Goal: Task Accomplishment & Management: Manage account settings

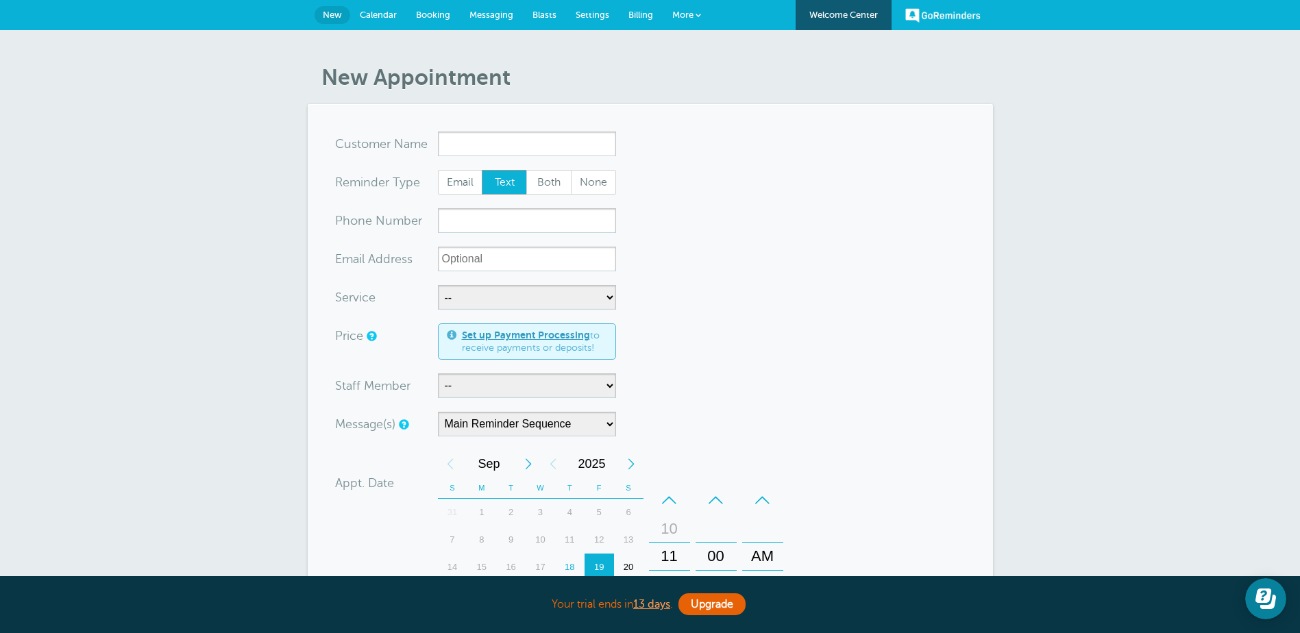
click at [387, 18] on span "Calendar" at bounding box center [378, 15] width 37 height 10
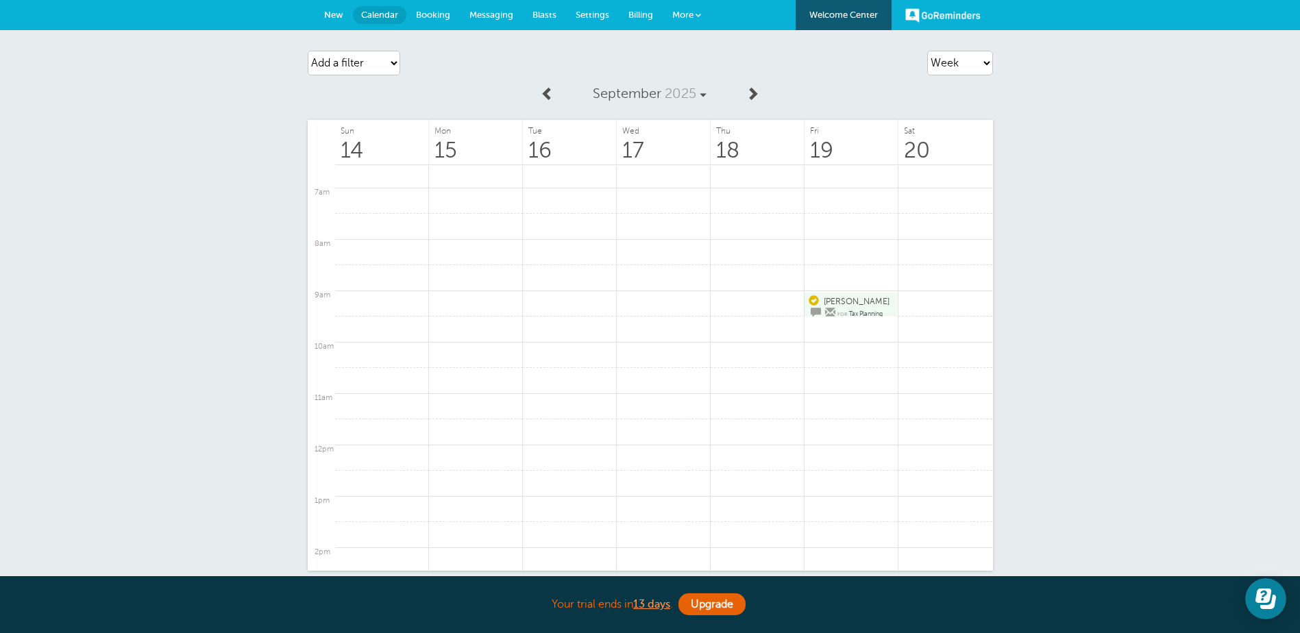
scroll to position [349, 0]
click at [965, 64] on select "Agenda Day Week Month (full view) Month (condensed)" at bounding box center [960, 63] width 66 height 25
select select "month-full"
click at [927, 51] on select "Agenda Day Week Month (full view) Month (condensed)" at bounding box center [960, 63] width 66 height 25
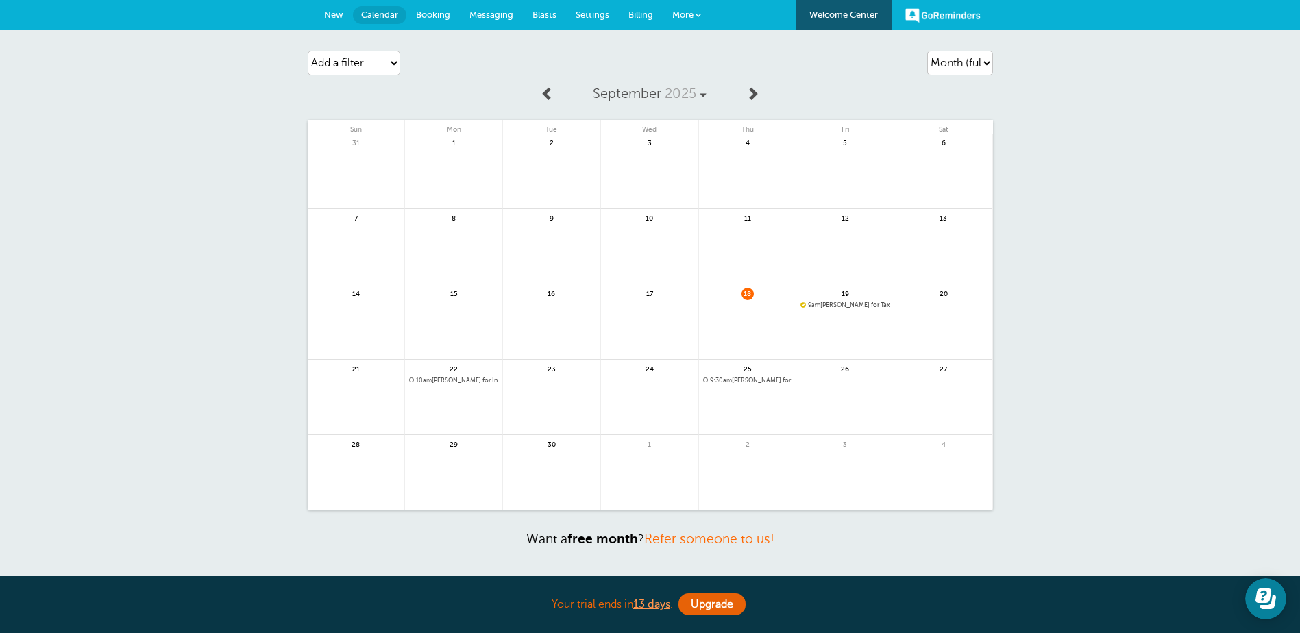
click at [449, 379] on span "10am Nicole for Income Tax Appointment with Kerry Stueve" at bounding box center [453, 381] width 89 height 8
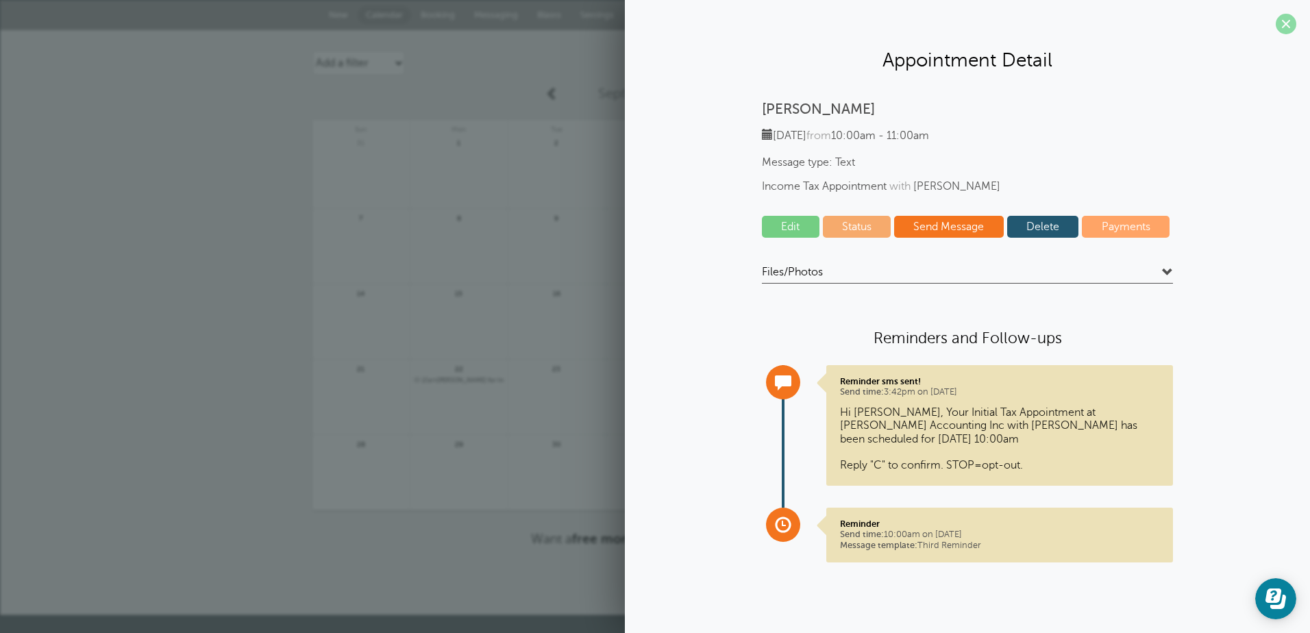
click at [1282, 31] on span at bounding box center [1286, 24] width 21 height 21
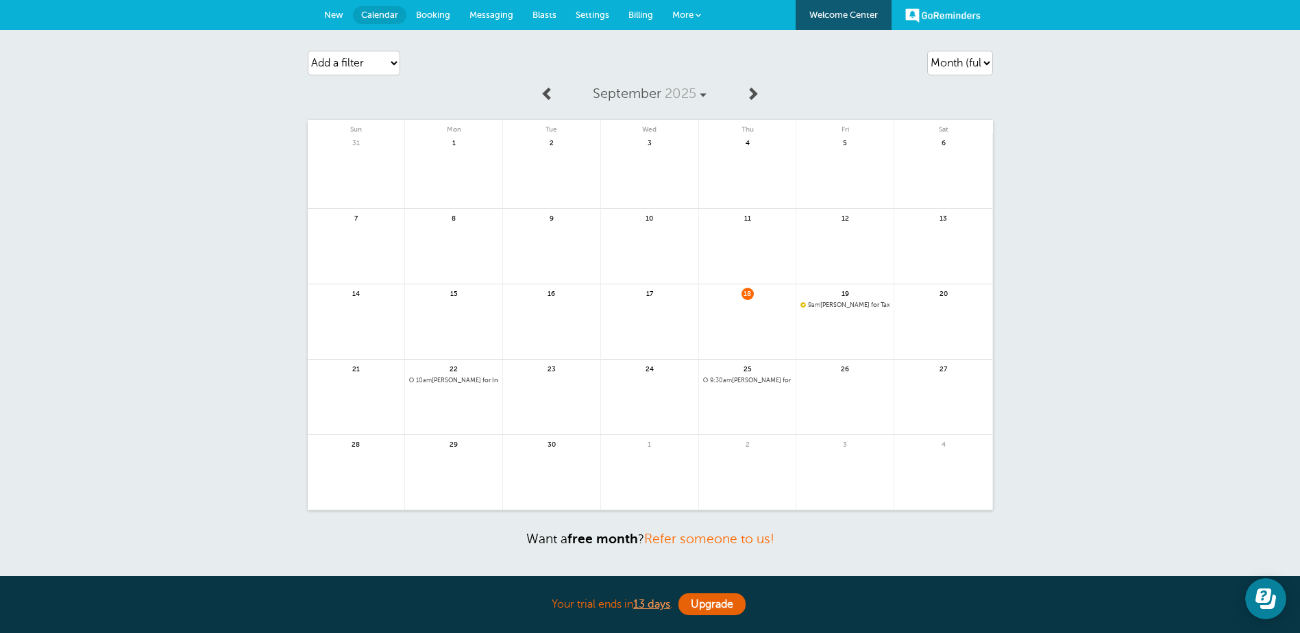
click at [855, 302] on span "9am Kristin Janssen for Tax Planning with Kerry Stueve" at bounding box center [844, 305] width 89 height 8
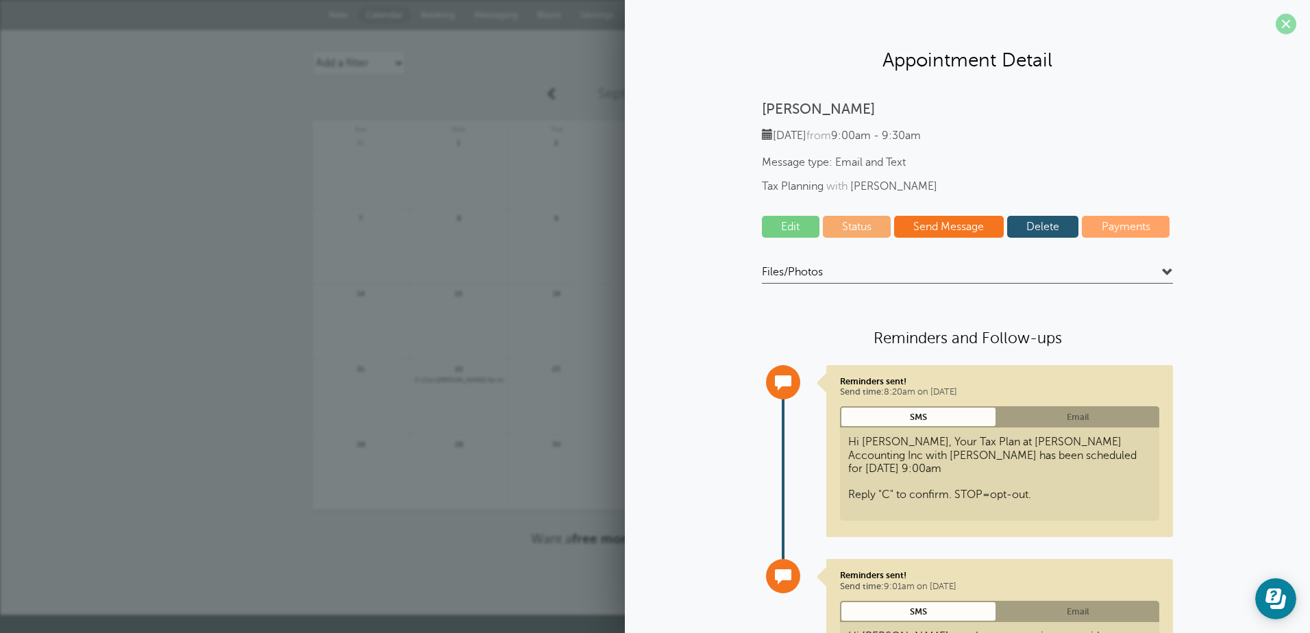
click at [1276, 26] on span at bounding box center [1286, 24] width 21 height 21
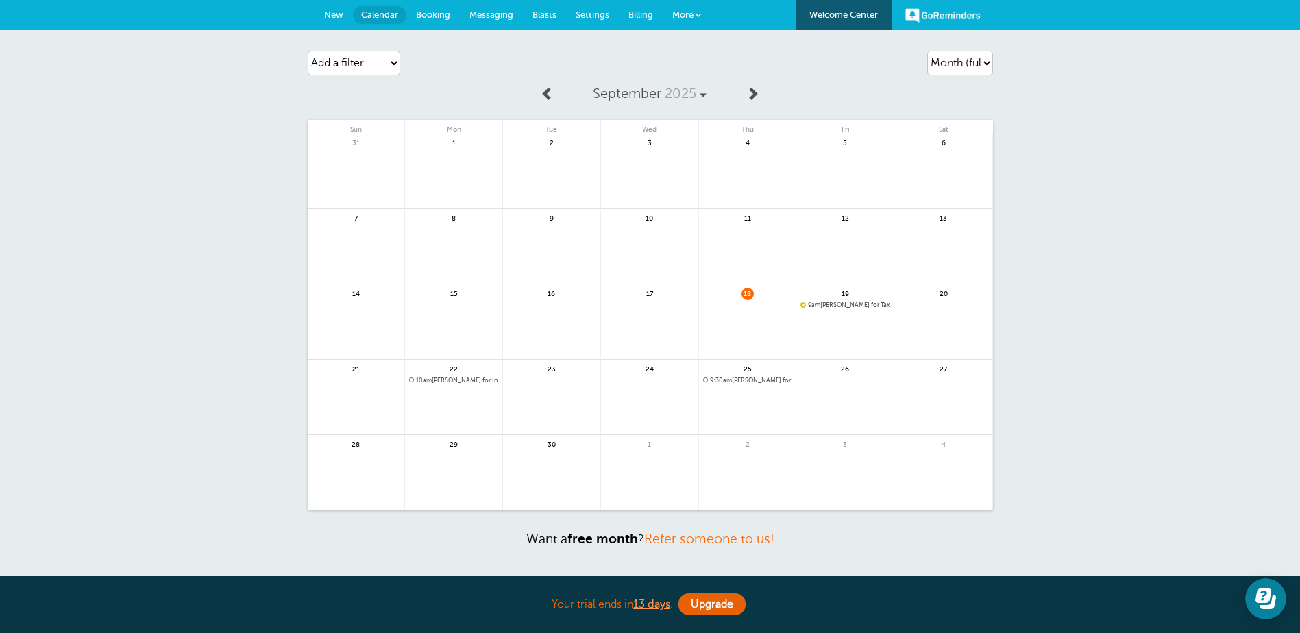
click at [486, 15] on span "Messaging" at bounding box center [491, 15] width 44 height 10
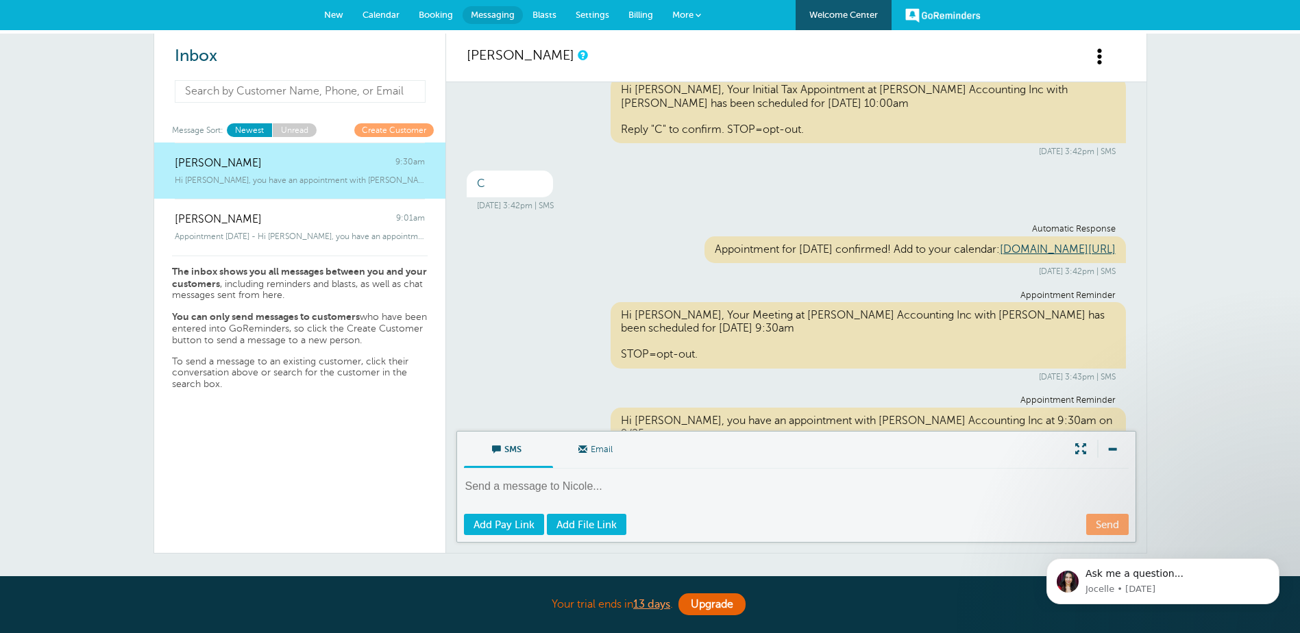
click at [286, 93] on input at bounding box center [300, 91] width 251 height 23
type input "k"
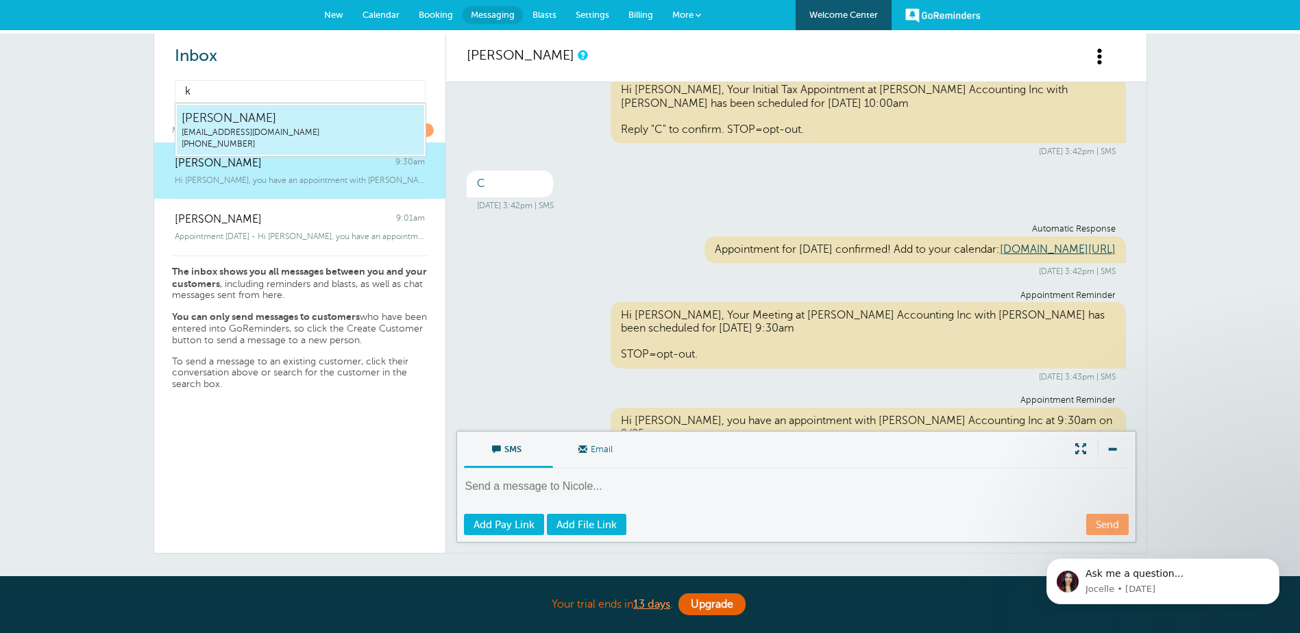
click at [258, 121] on span "[PERSON_NAME]" at bounding box center [301, 118] width 238 height 17
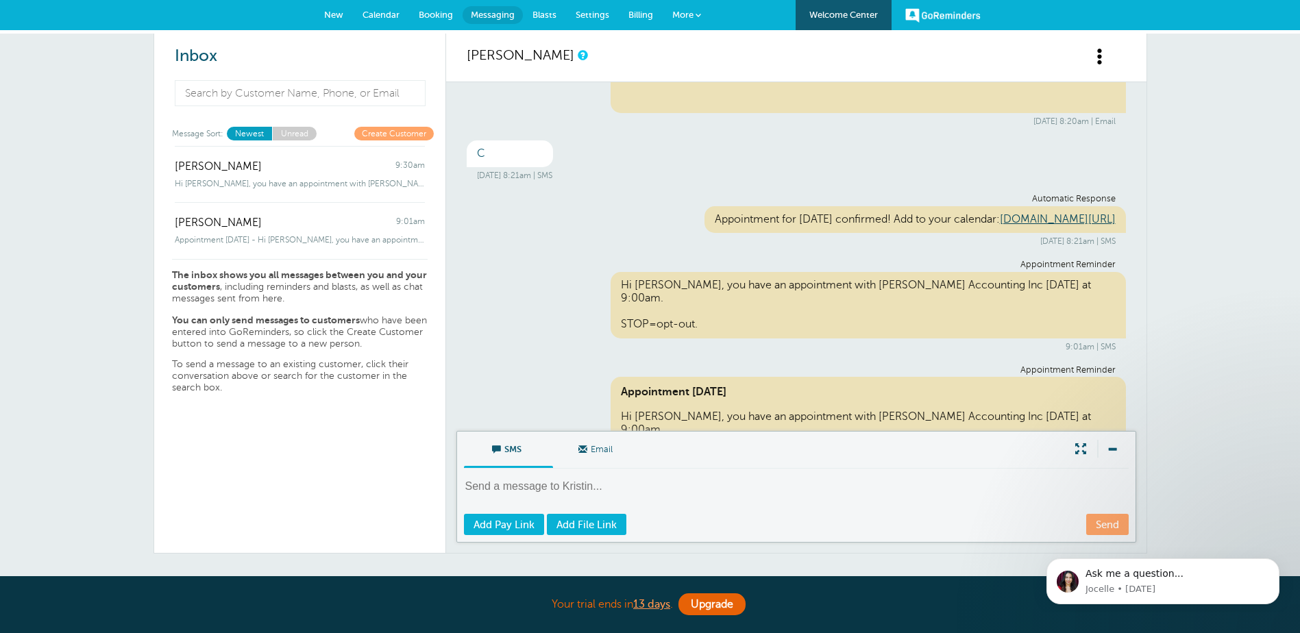
click at [591, 15] on span "Settings" at bounding box center [592, 15] width 34 height 10
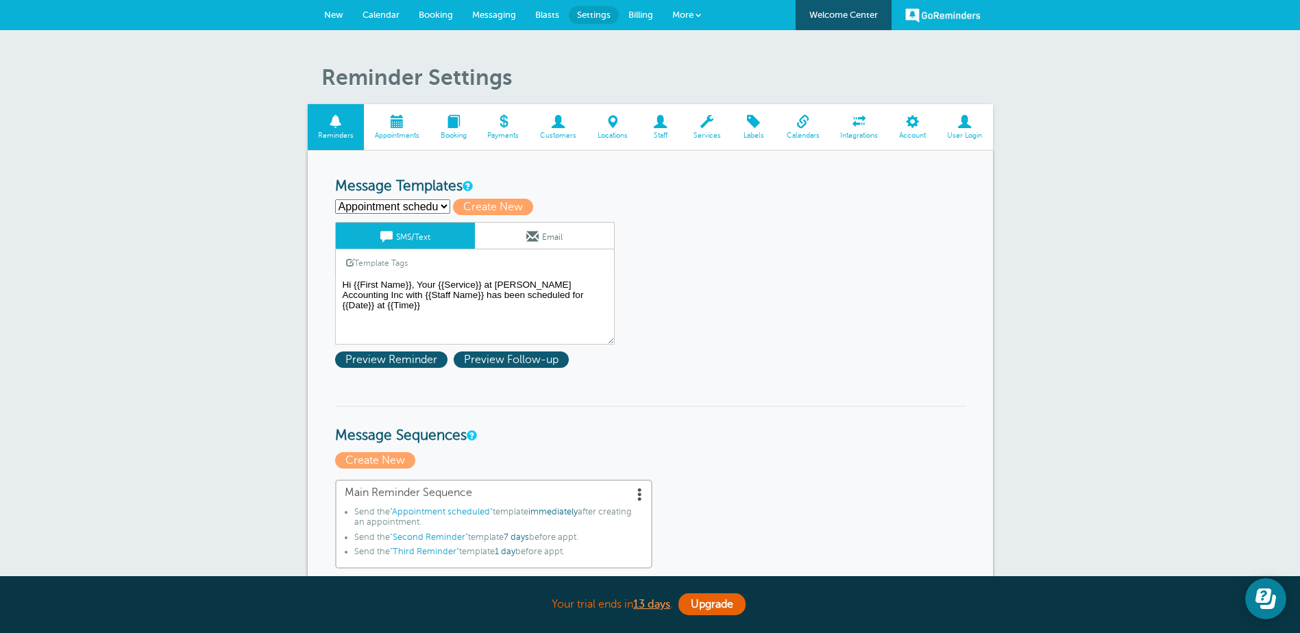
click at [347, 127] on span at bounding box center [336, 121] width 57 height 13
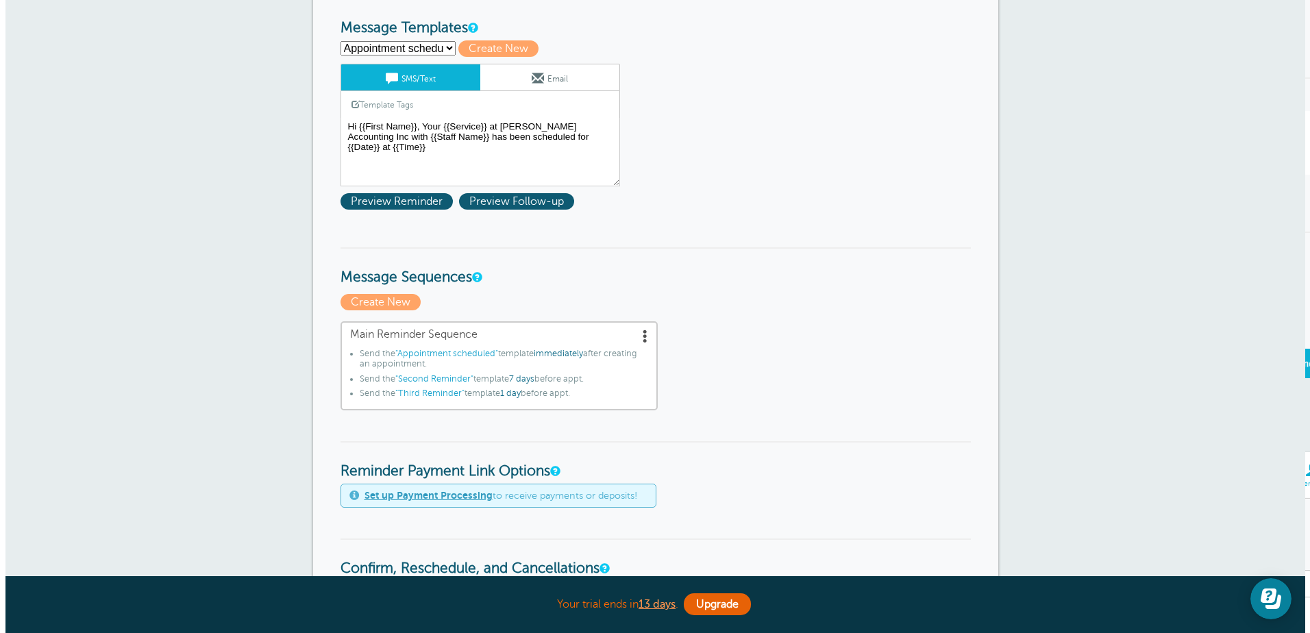
scroll to position [274, 0]
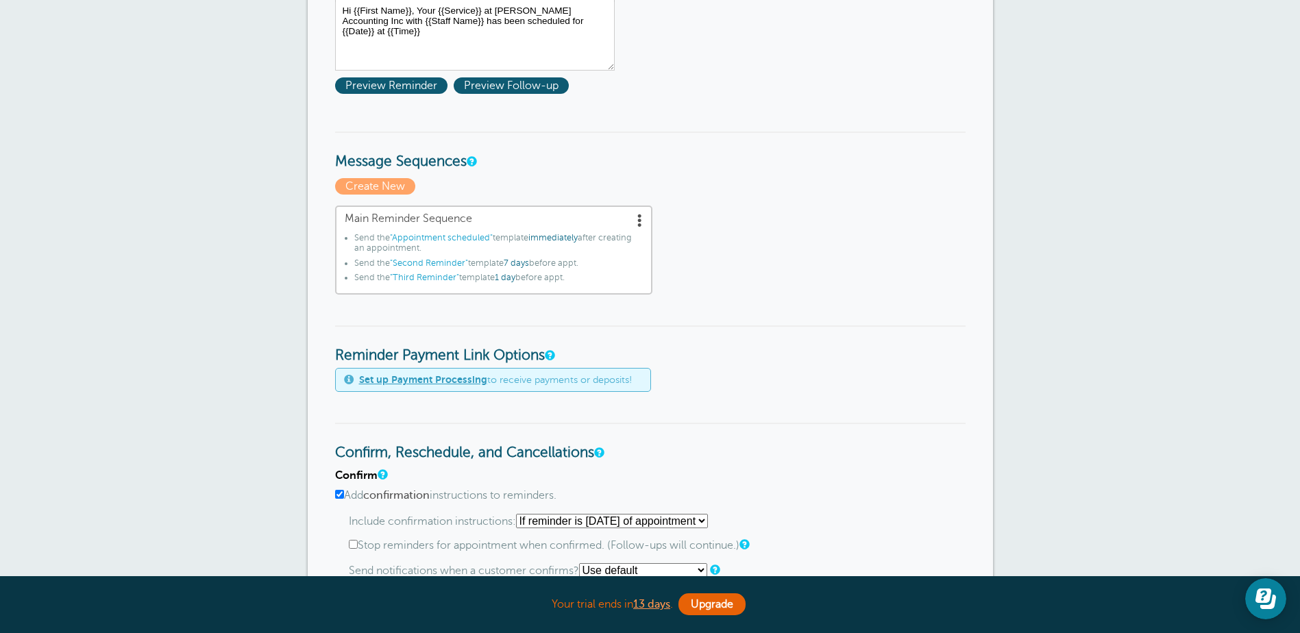
click at [429, 279] on span ""Third Reminder"" at bounding box center [424, 278] width 69 height 10
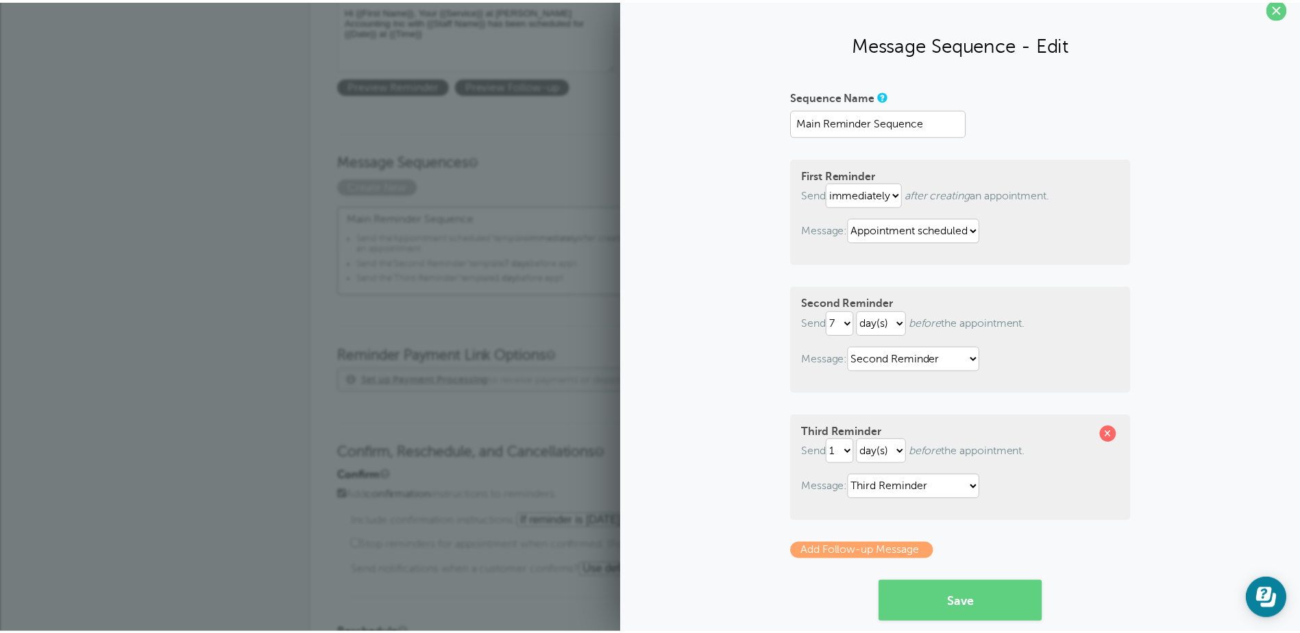
scroll to position [0, 0]
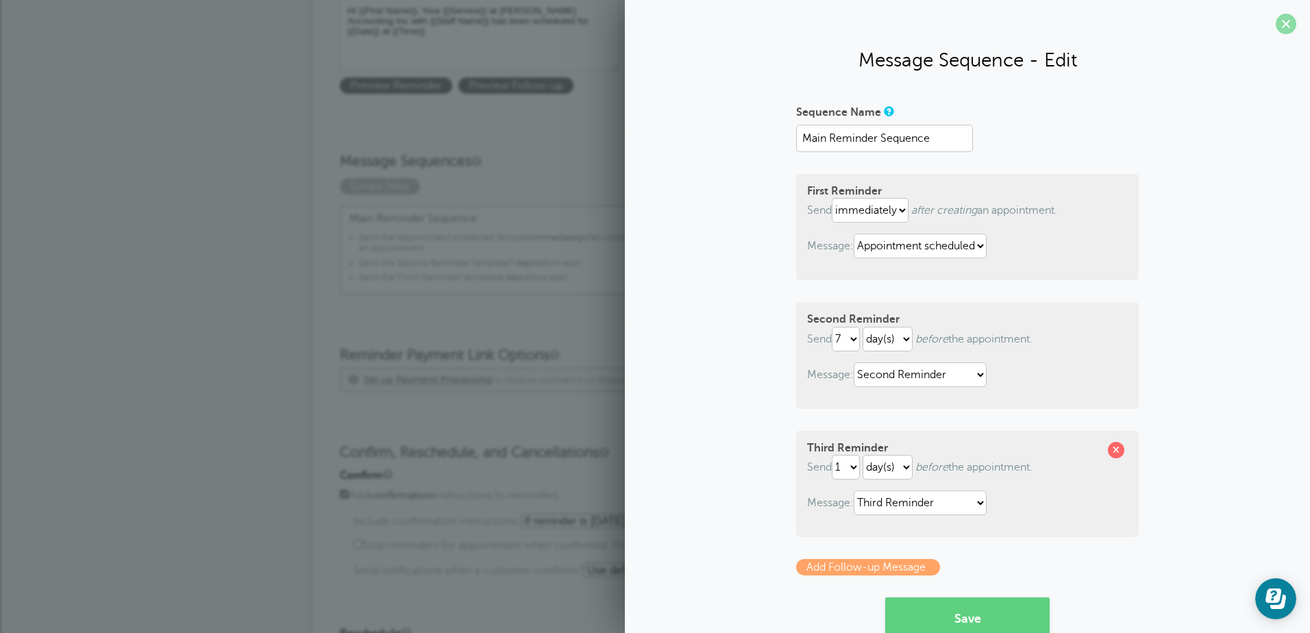
click at [1276, 27] on span at bounding box center [1286, 24] width 21 height 21
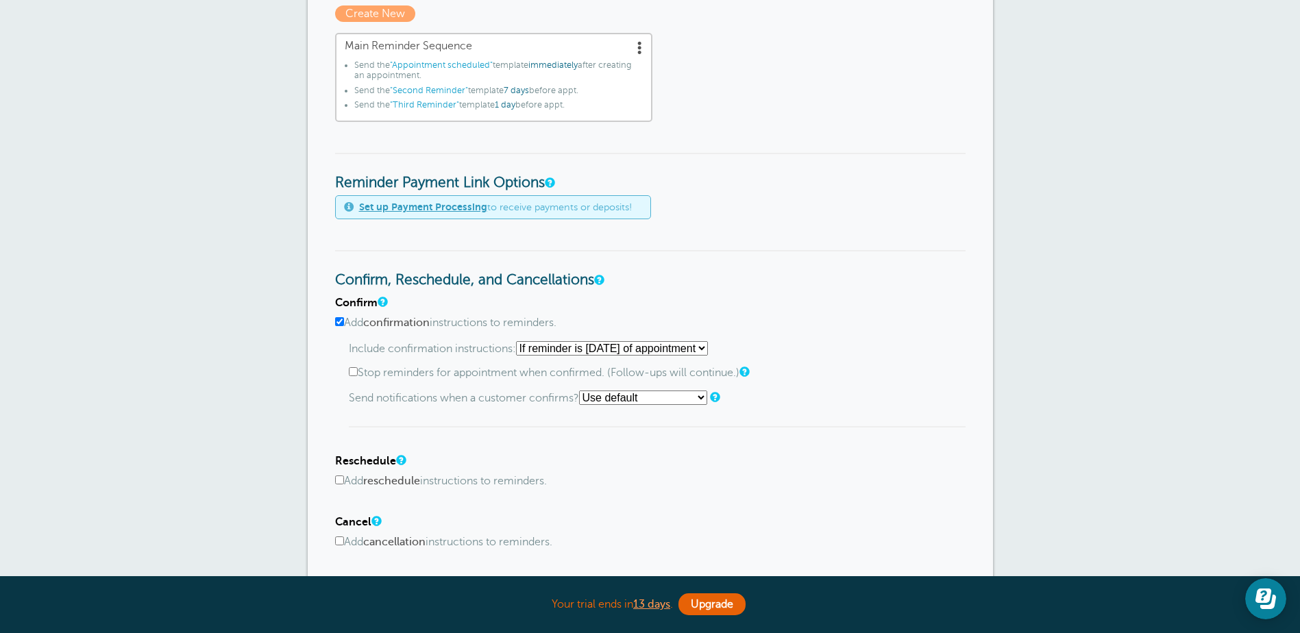
scroll to position [480, 0]
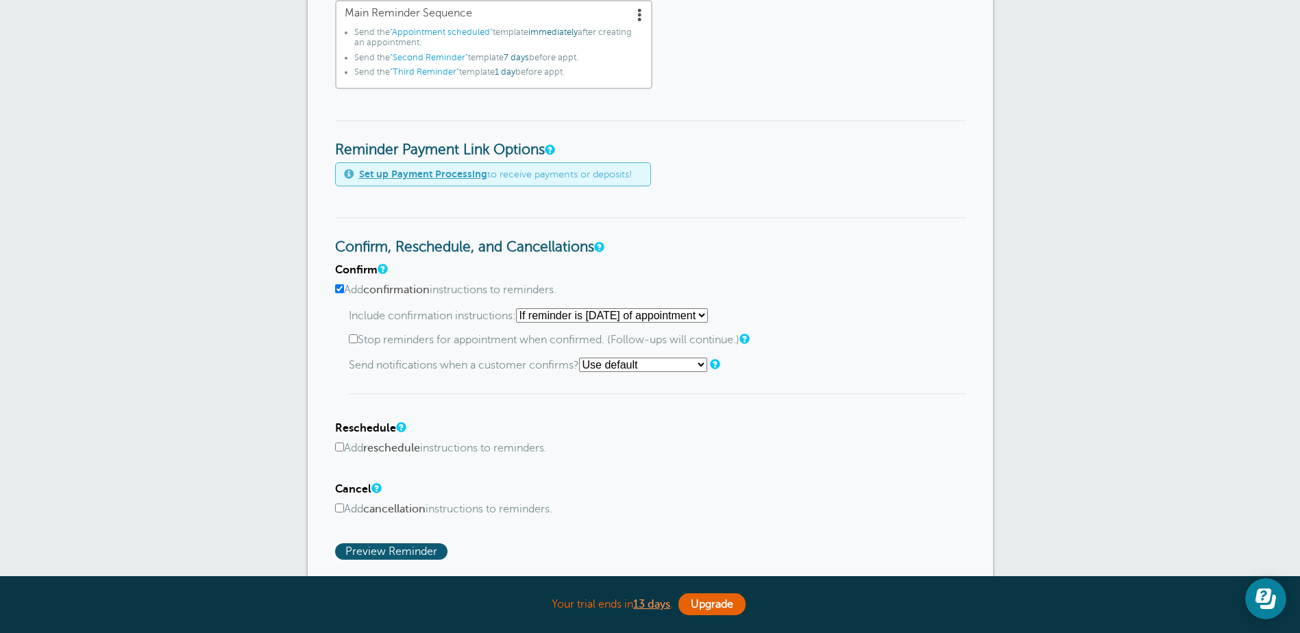
click at [704, 365] on select "Use default Text me Email me Don't send notifications" at bounding box center [643, 365] width 128 height 14
click at [889, 398] on div "Confirm Add confirmation instructions to reminders. Include confirmation instru…" at bounding box center [650, 412] width 630 height 296
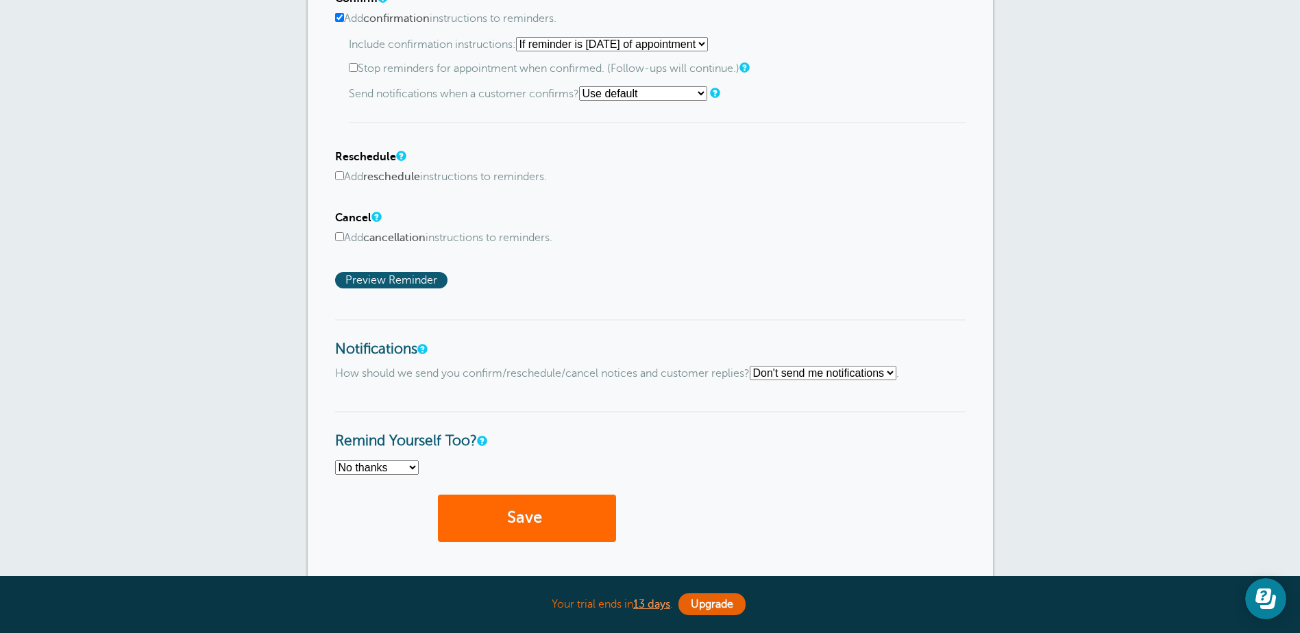
scroll to position [754, 0]
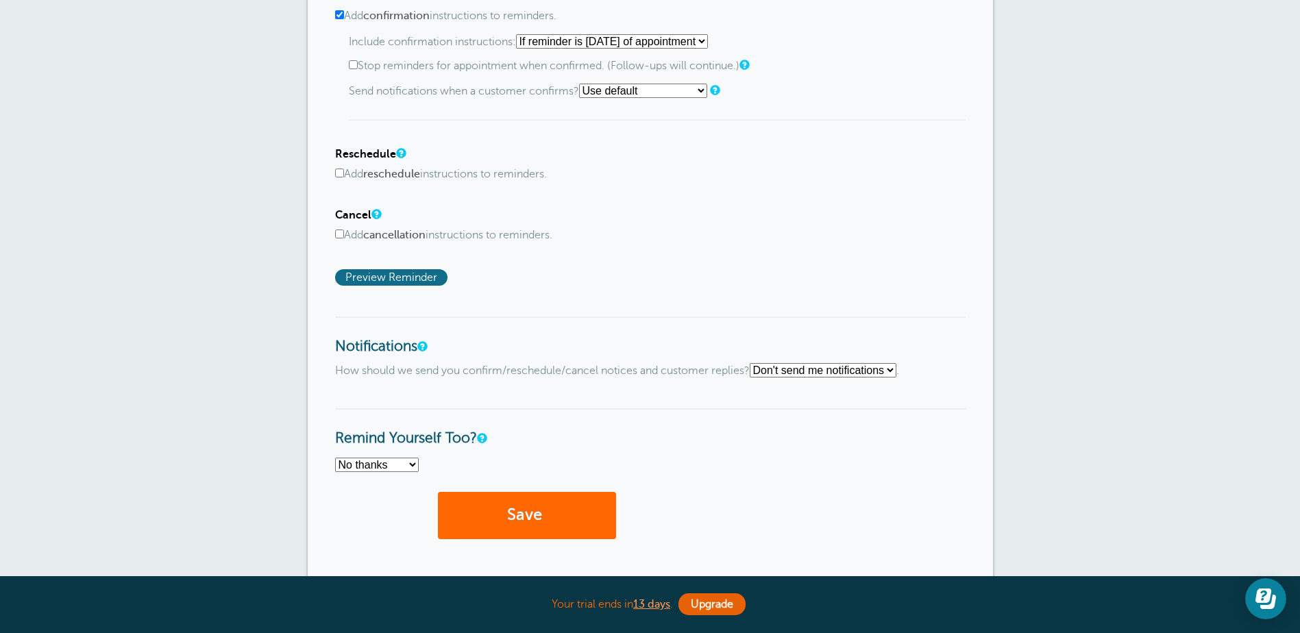
click at [394, 275] on span "Preview Reminder" at bounding box center [391, 277] width 112 height 16
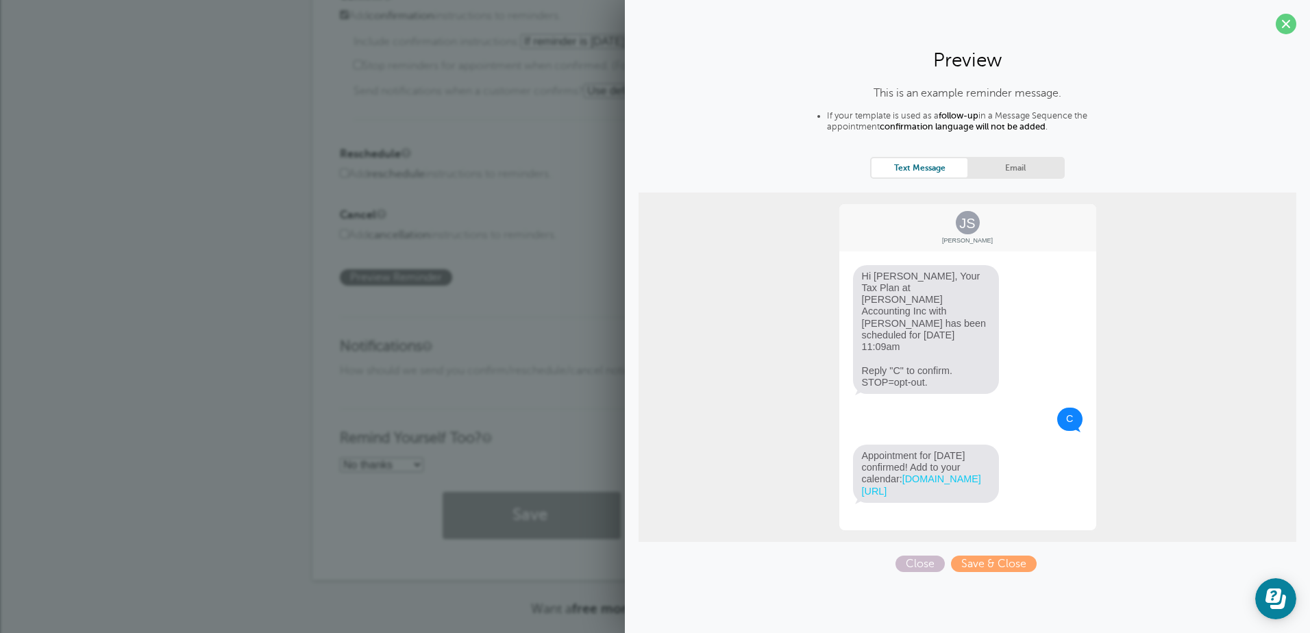
click at [1015, 170] on link "Email" at bounding box center [1015, 167] width 96 height 18
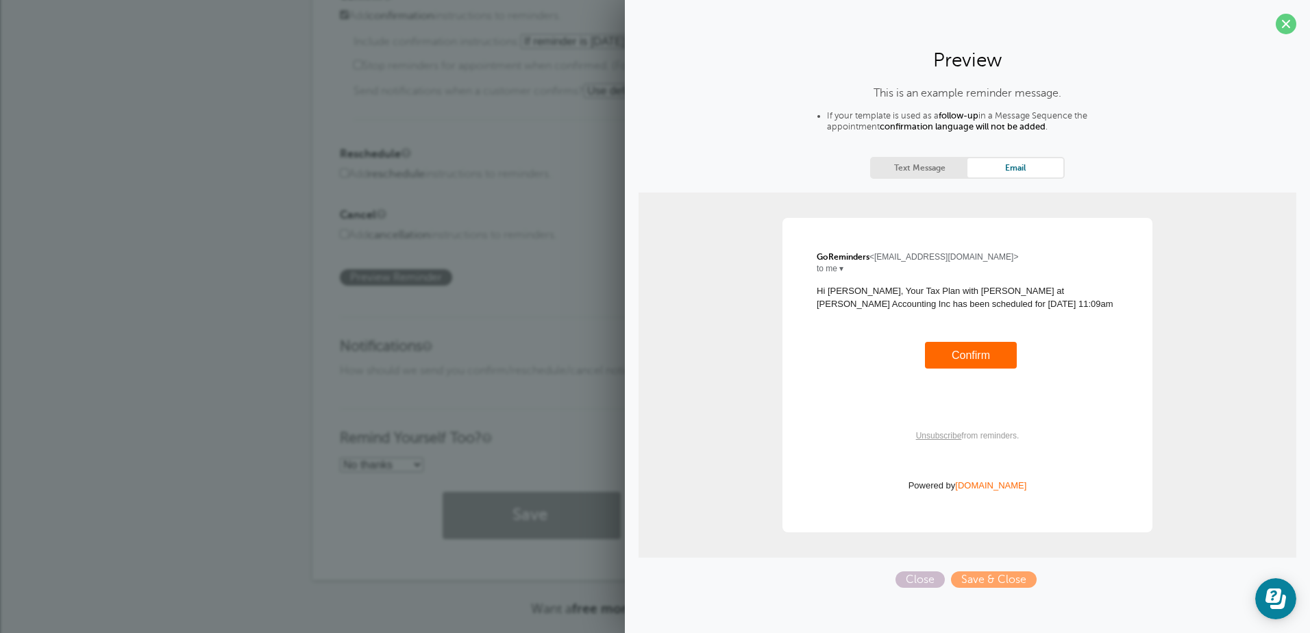
click at [951, 171] on link "Text Message" at bounding box center [919, 167] width 96 height 18
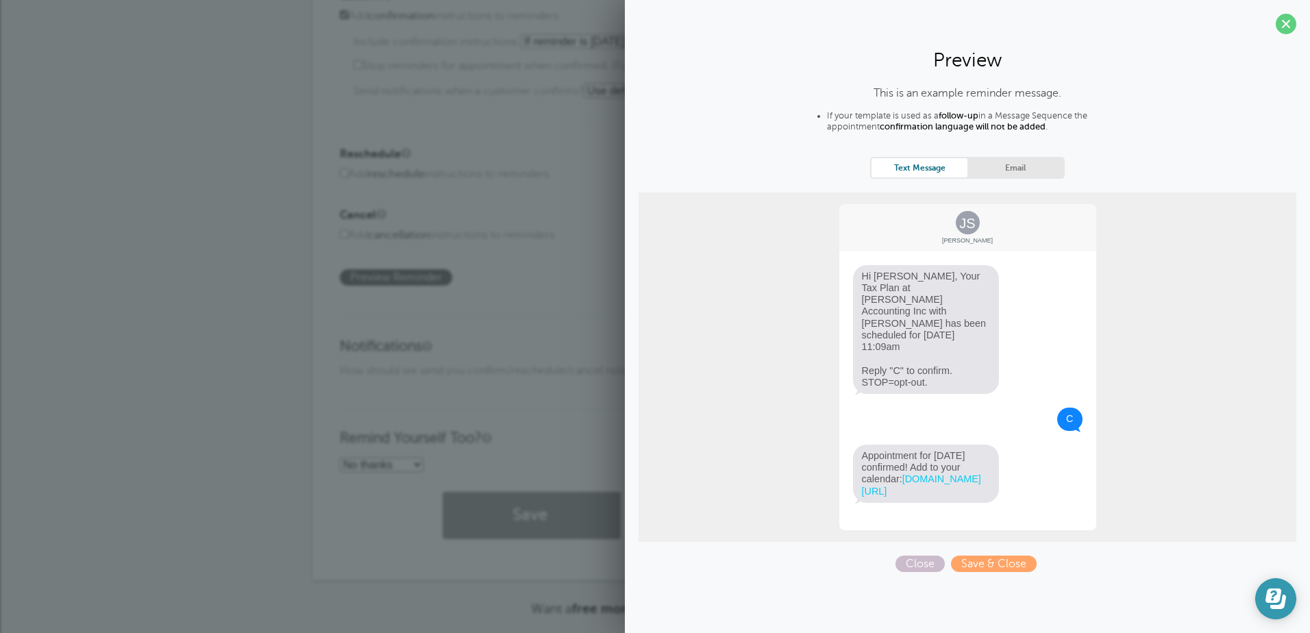
click at [1276, 596] on icon "Open Learn | Contact Us" at bounding box center [1273, 595] width 16 height 14
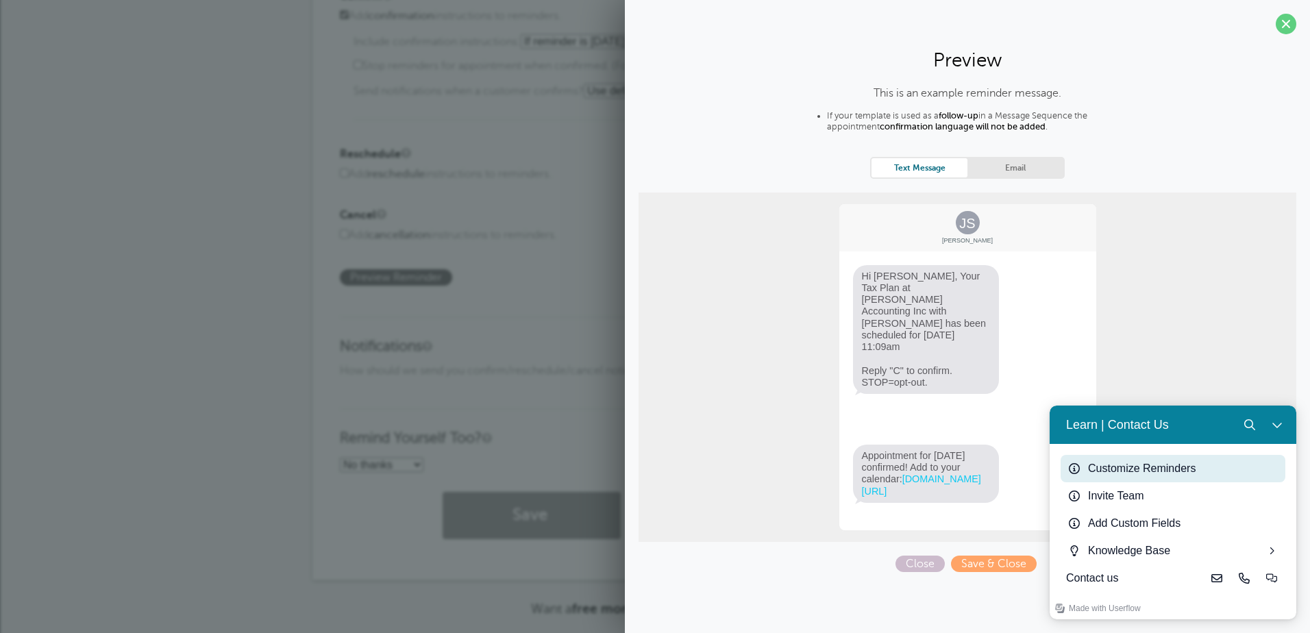
click at [1125, 468] on div "Customize Reminders" at bounding box center [1184, 468] width 192 height 16
click at [1282, 427] on icon "Close Learn | Contact Us" at bounding box center [1276, 424] width 11 height 11
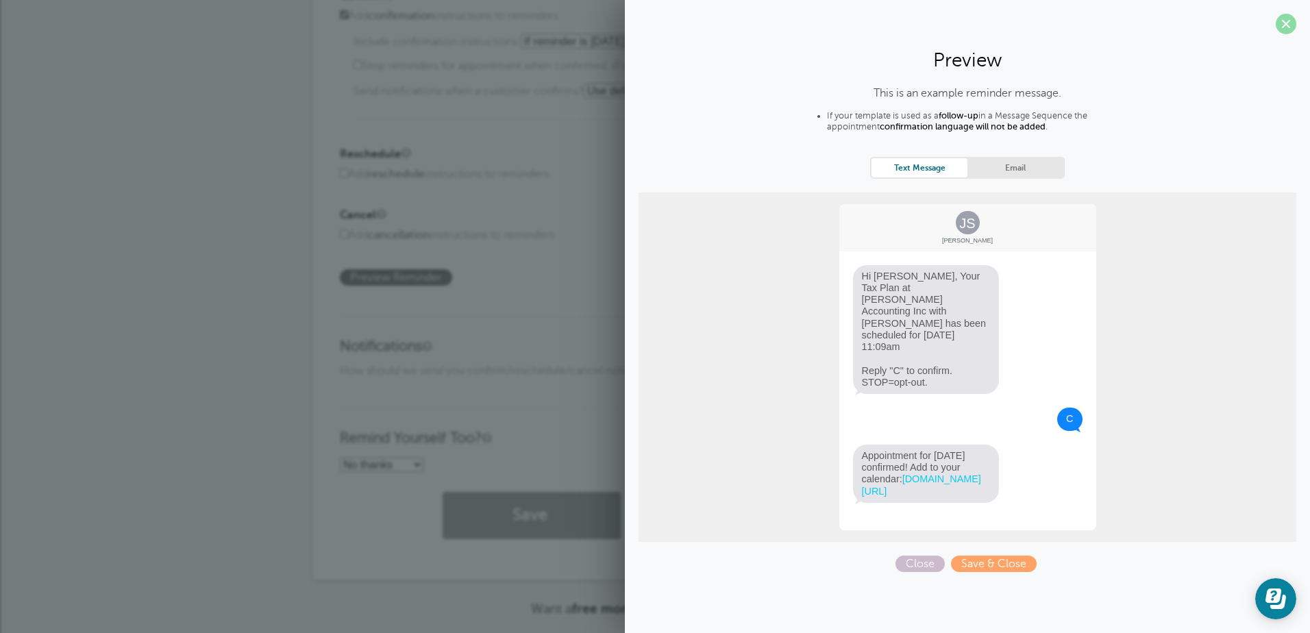
click at [1289, 21] on span at bounding box center [1286, 24] width 21 height 21
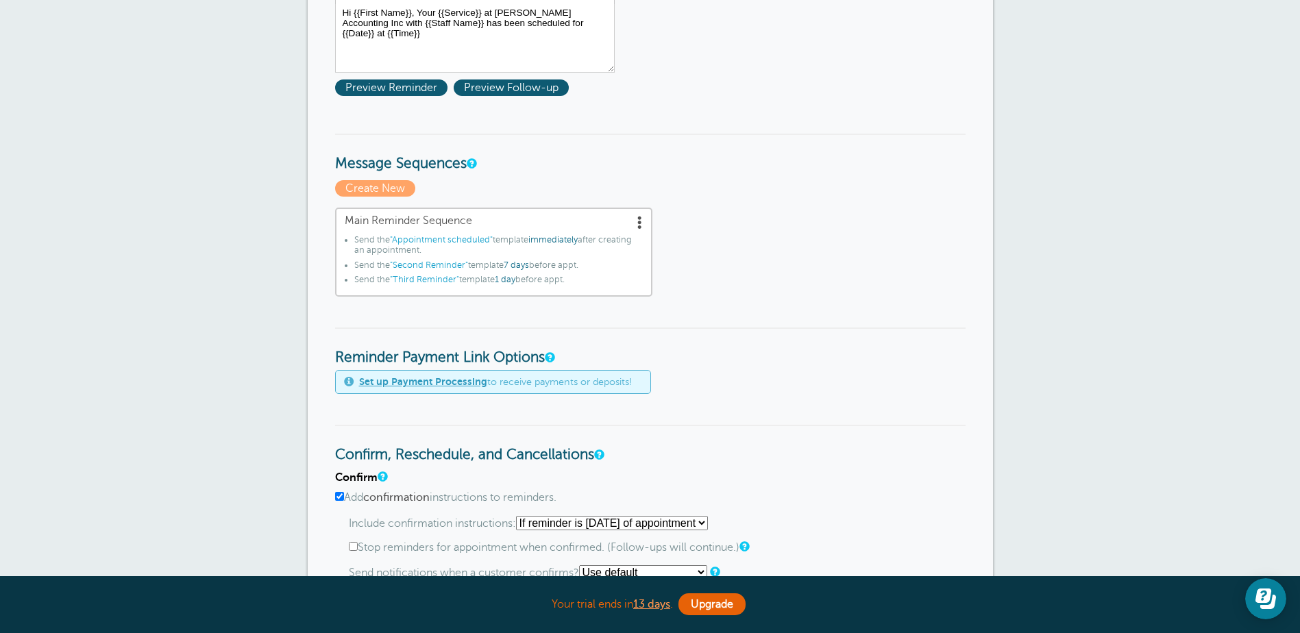
scroll to position [274, 0]
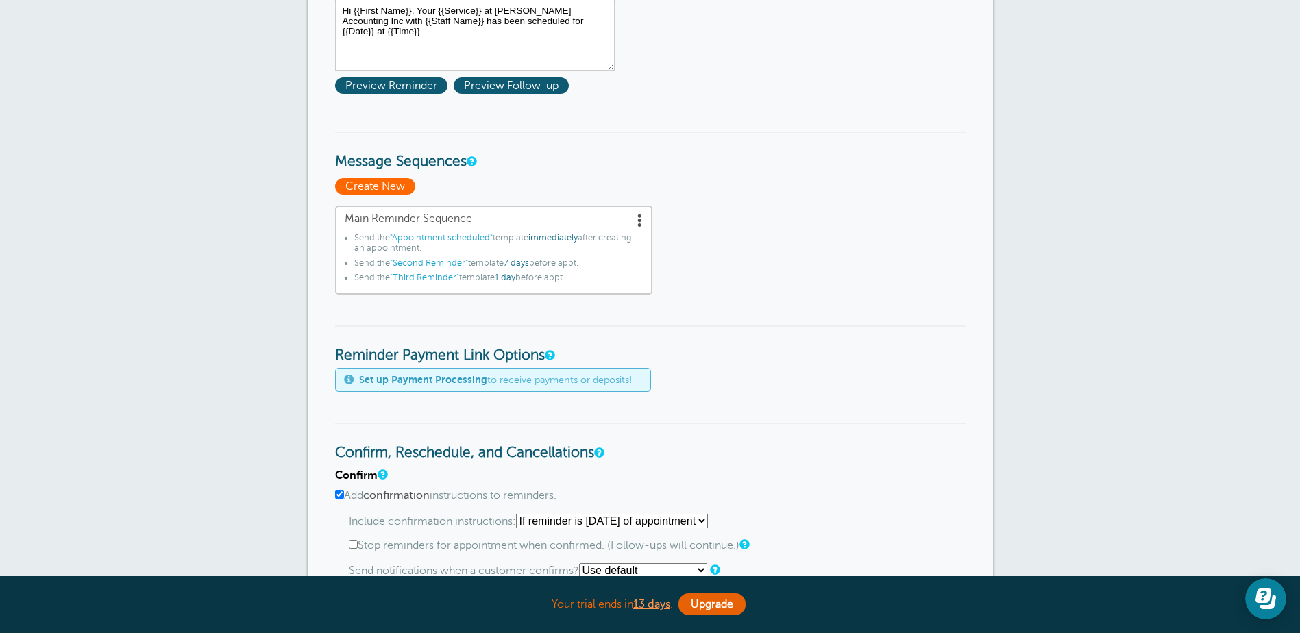
click at [375, 188] on span "Create New" at bounding box center [375, 186] width 80 height 16
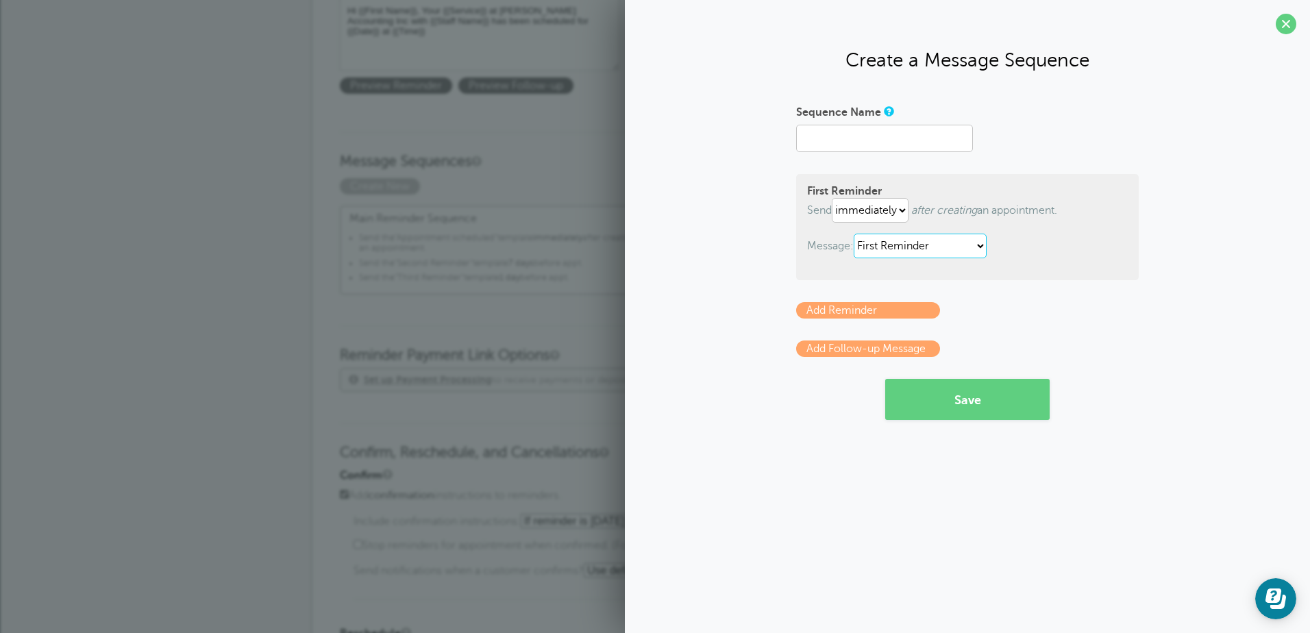
click at [982, 247] on select "Appointment scheduled First Reminder Second Reminder Third Reminder" at bounding box center [920, 246] width 133 height 25
select select "161849"
click at [856, 234] on select "Appointment scheduled First Reminder Second Reminder Third Reminder" at bounding box center [920, 246] width 133 height 25
click at [903, 210] on select "immediately 1 2 3 4 5 6 7 8 9 10 11 12 13 14 15 16 17 18 19 20 21 22 23 24 25 2…" at bounding box center [870, 210] width 77 height 25
select select "1"
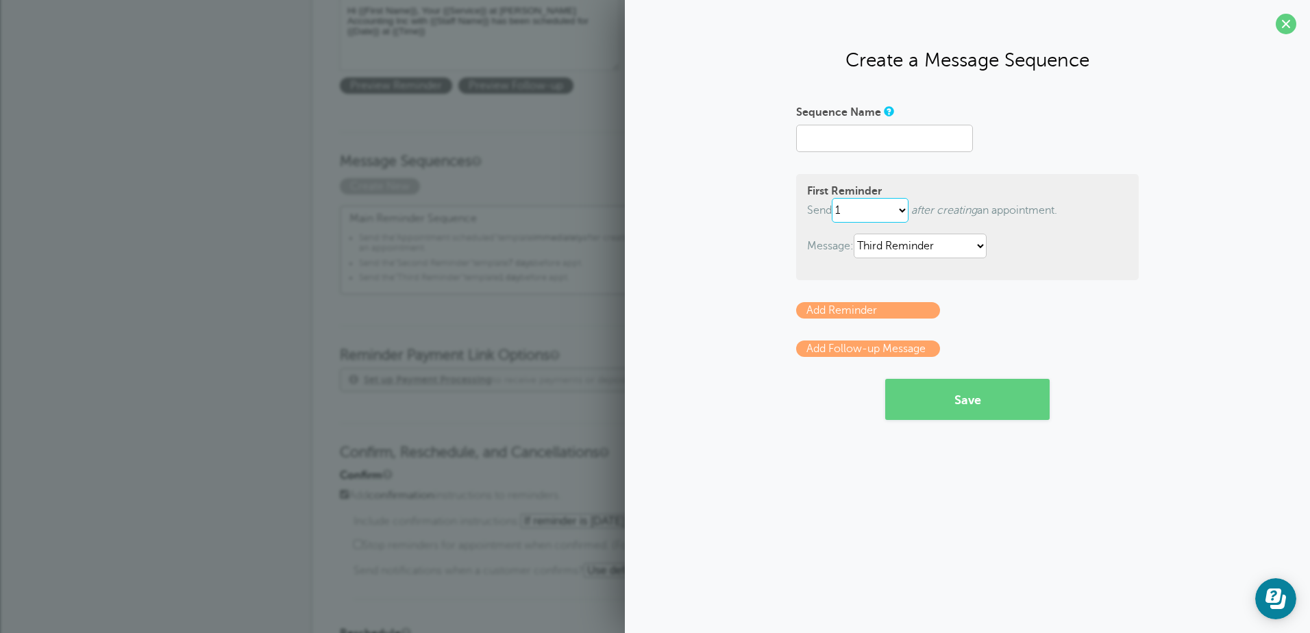
click at [834, 198] on select "immediately 1 2 3 4 5 6 7 8 9 10 11 12 13 14 15 16 17 18 19 20 21 22 23 24 25 2…" at bounding box center [870, 210] width 77 height 25
click at [1282, 21] on span at bounding box center [1286, 24] width 21 height 21
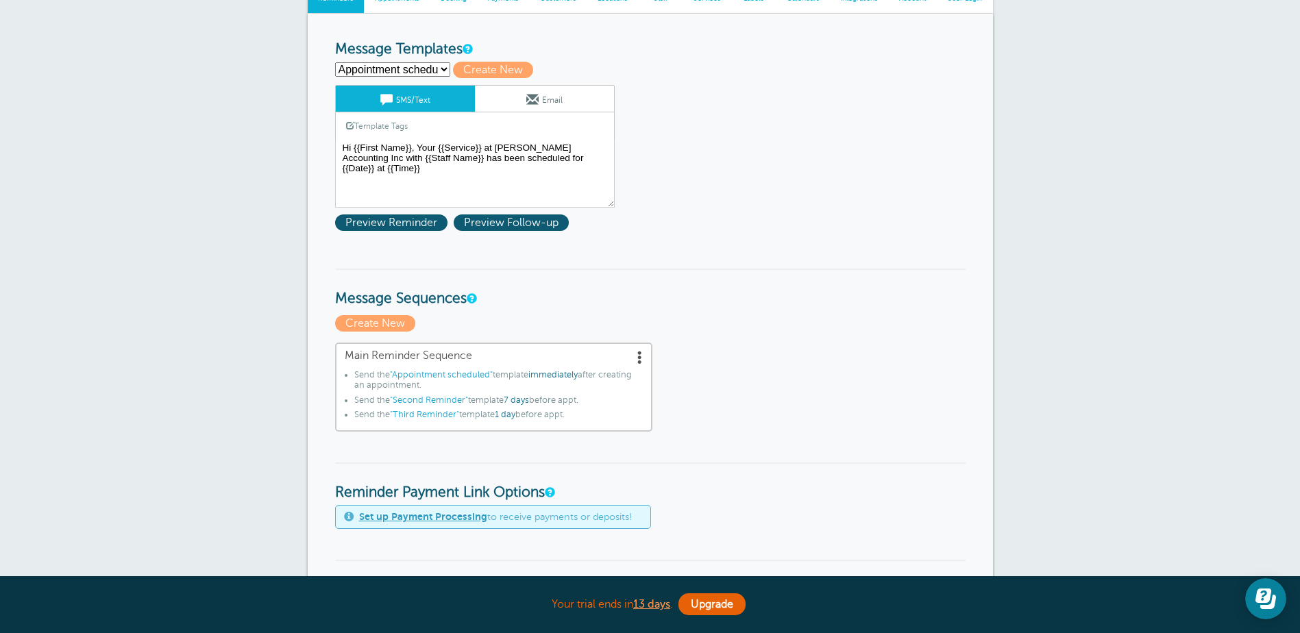
scroll to position [69, 0]
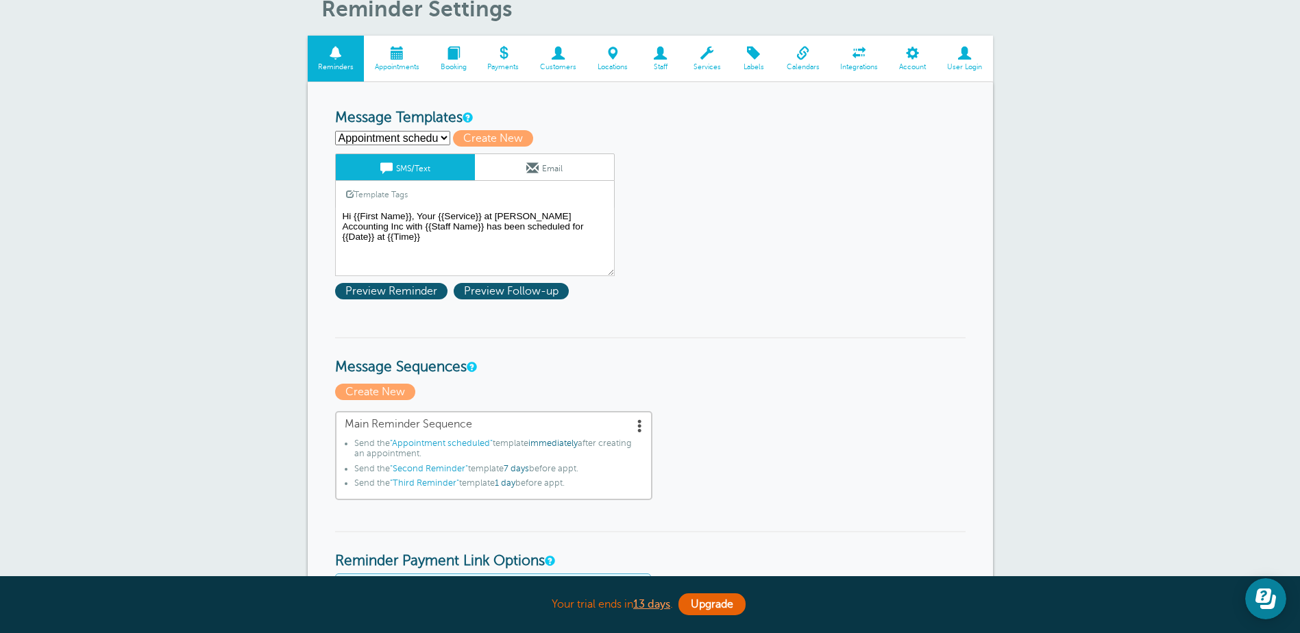
click at [554, 166] on link "Email" at bounding box center [544, 167] width 139 height 26
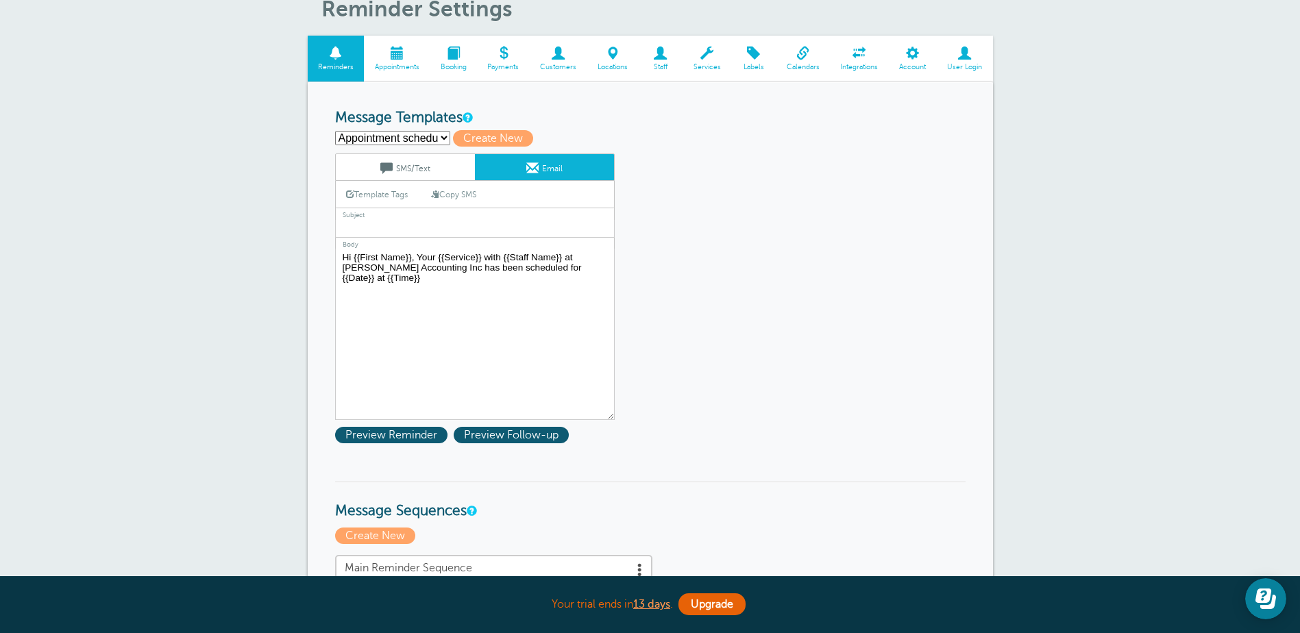
click at [430, 169] on link "SMS/Text" at bounding box center [405, 167] width 139 height 26
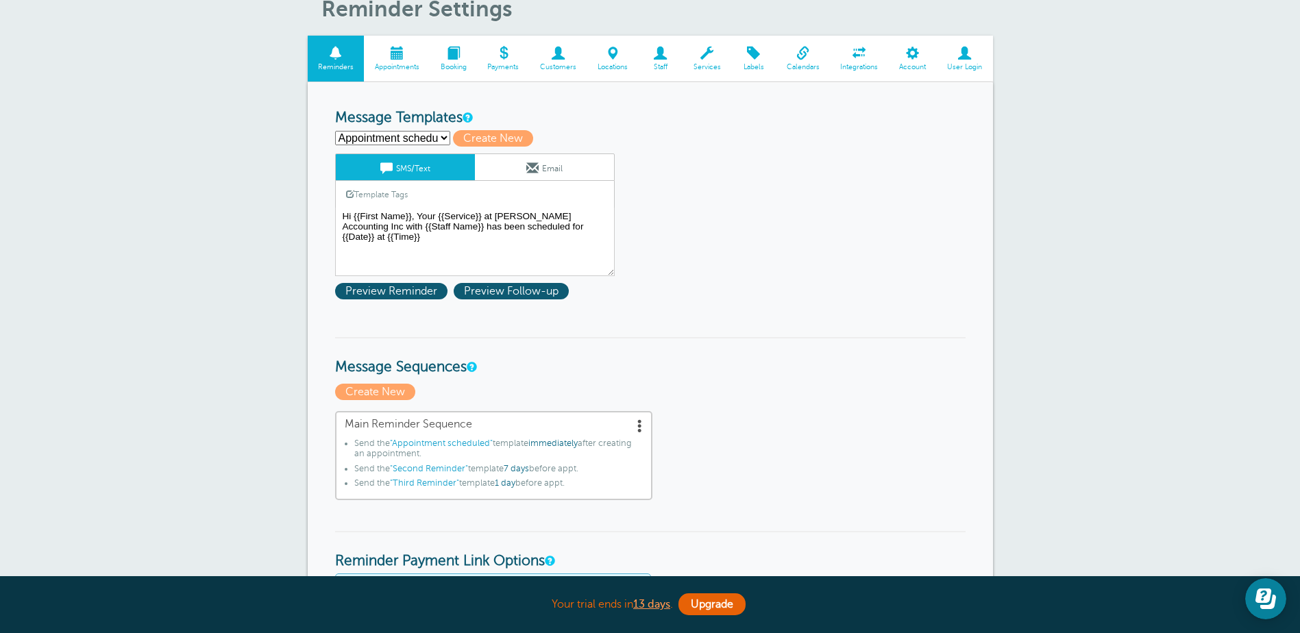
click at [523, 164] on link "Email" at bounding box center [544, 167] width 139 height 26
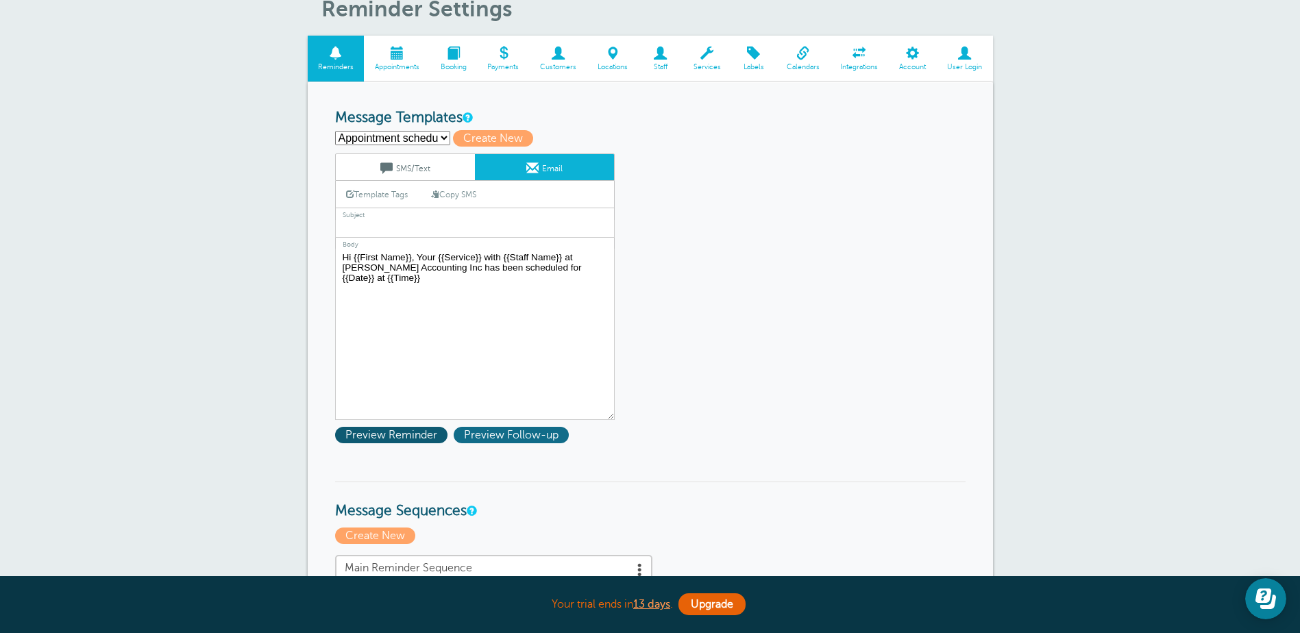
click at [540, 438] on span "Preview Follow-up" at bounding box center [511, 435] width 115 height 16
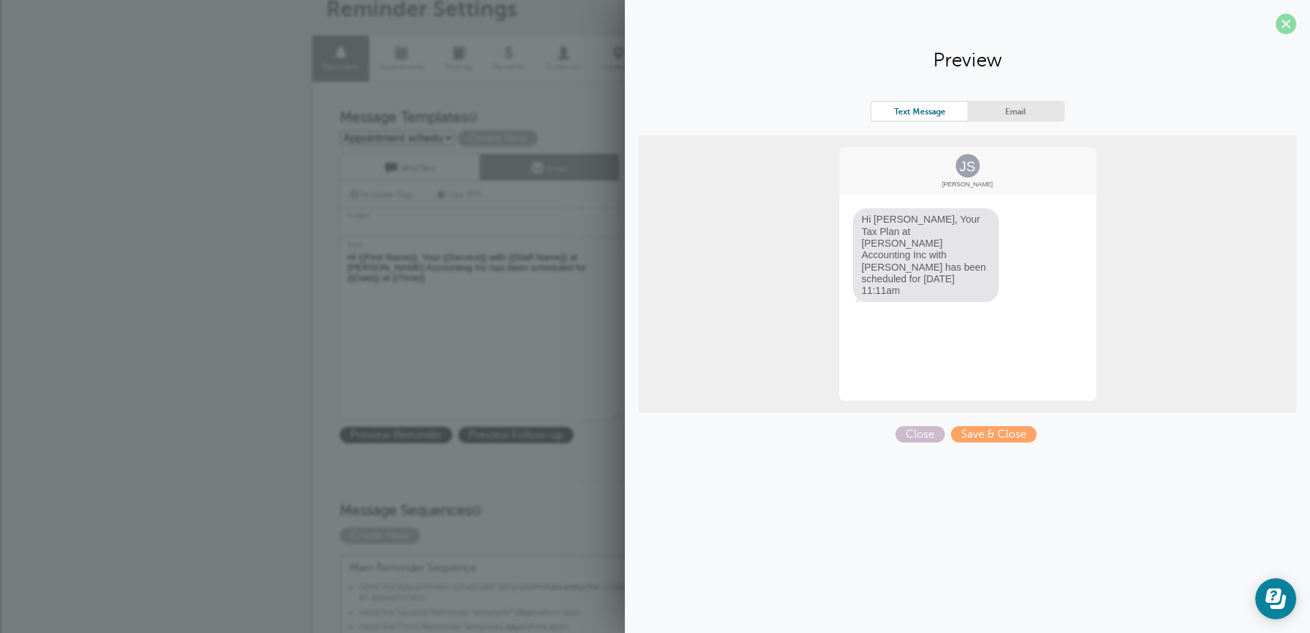
click at [1281, 25] on span at bounding box center [1286, 24] width 21 height 21
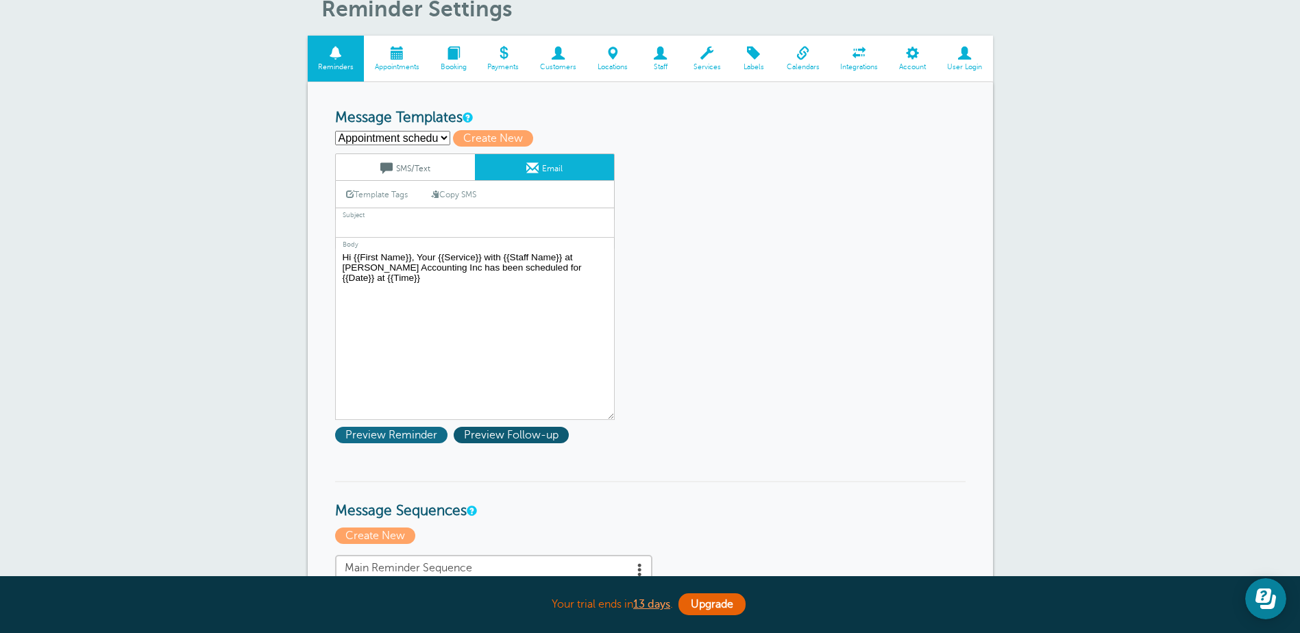
click at [414, 434] on span "Preview Reminder" at bounding box center [391, 435] width 112 height 16
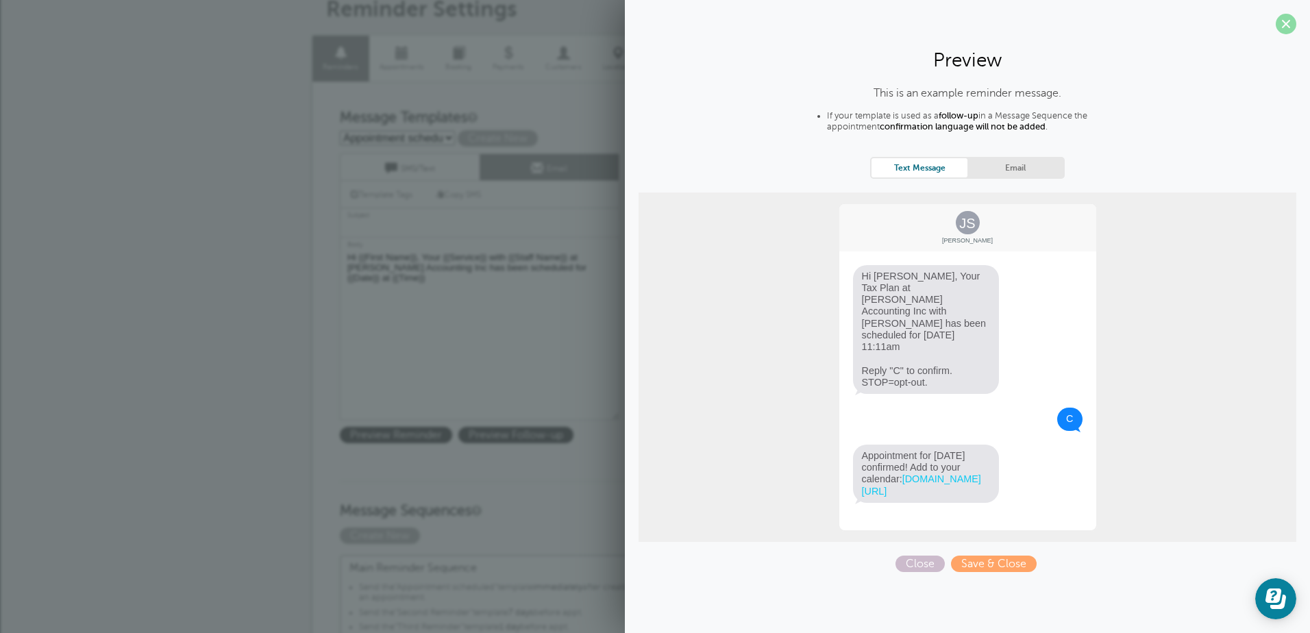
click at [1280, 30] on span at bounding box center [1286, 24] width 21 height 21
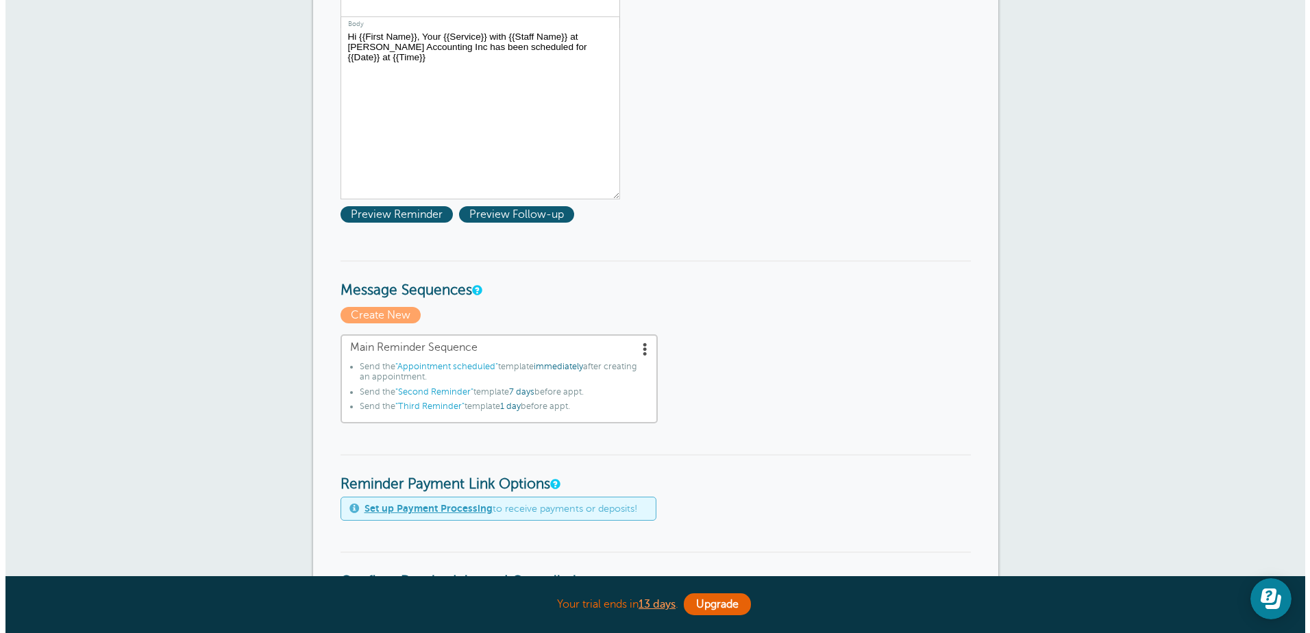
scroll to position [343, 0]
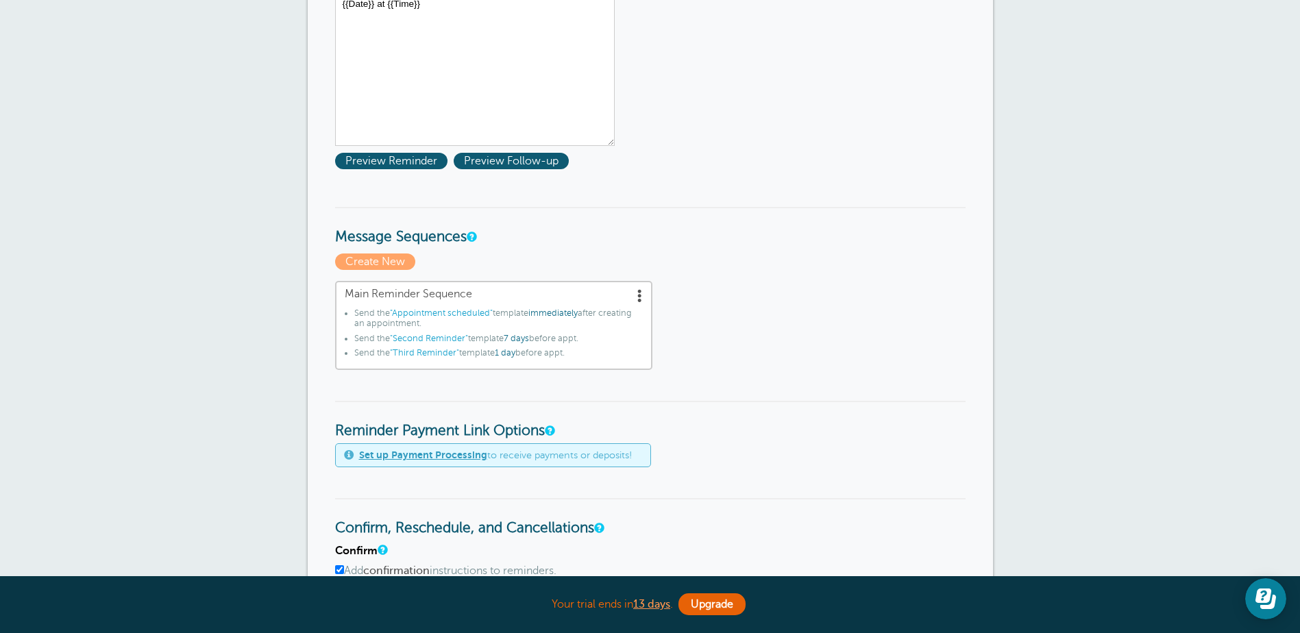
click at [641, 297] on span at bounding box center [640, 295] width 14 height 14
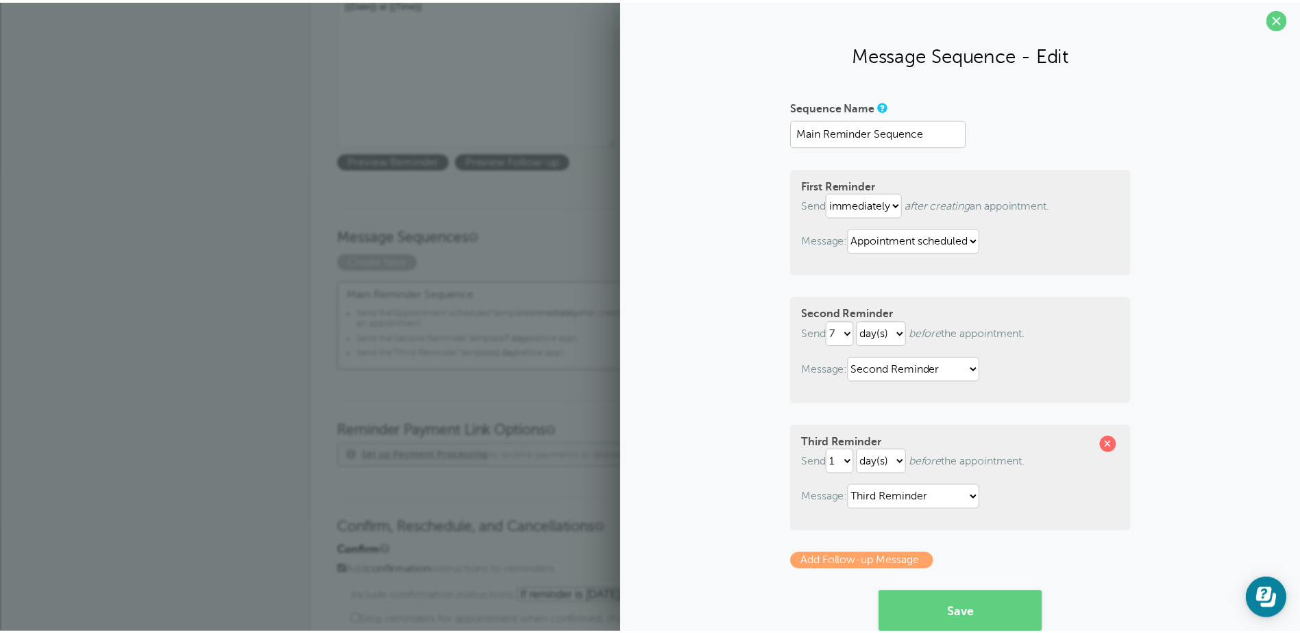
scroll to position [0, 0]
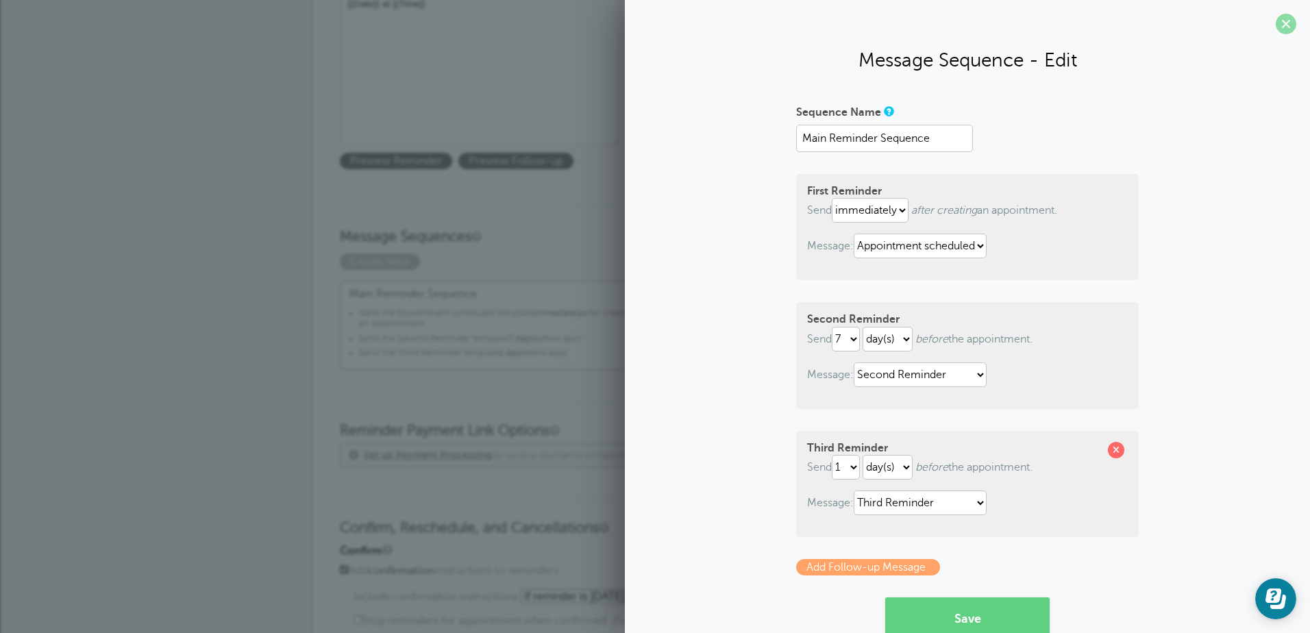
click at [1276, 23] on span at bounding box center [1286, 24] width 21 height 21
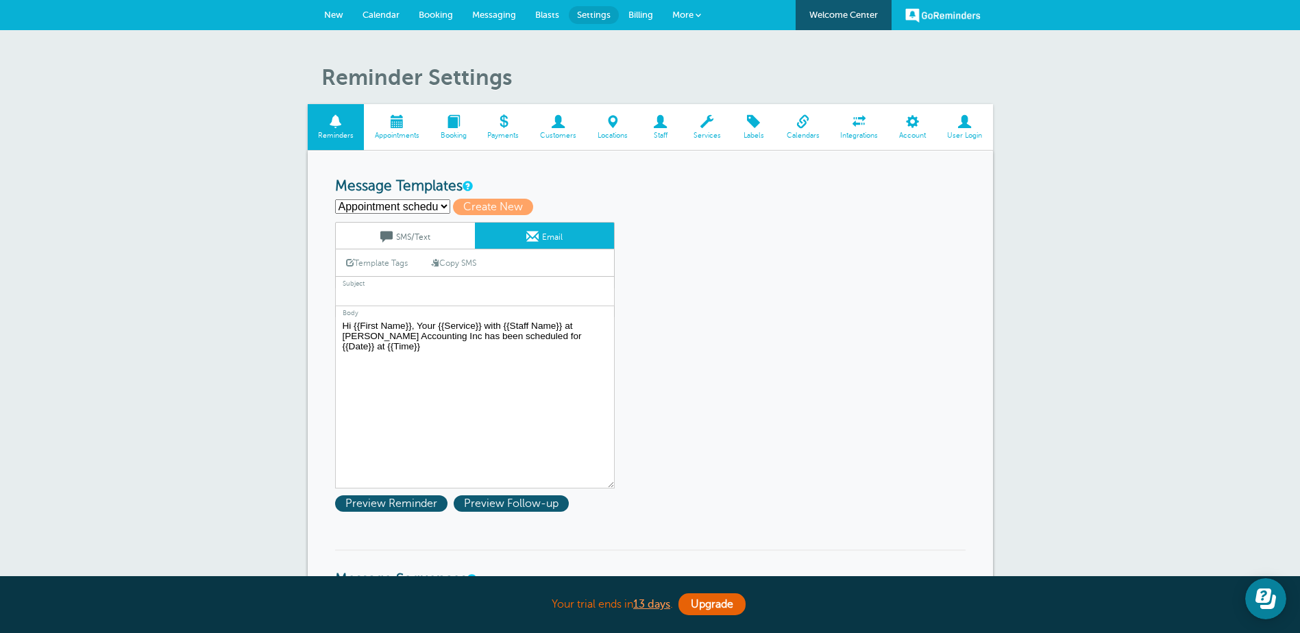
click at [598, 12] on span "Settings" at bounding box center [594, 15] width 34 height 10
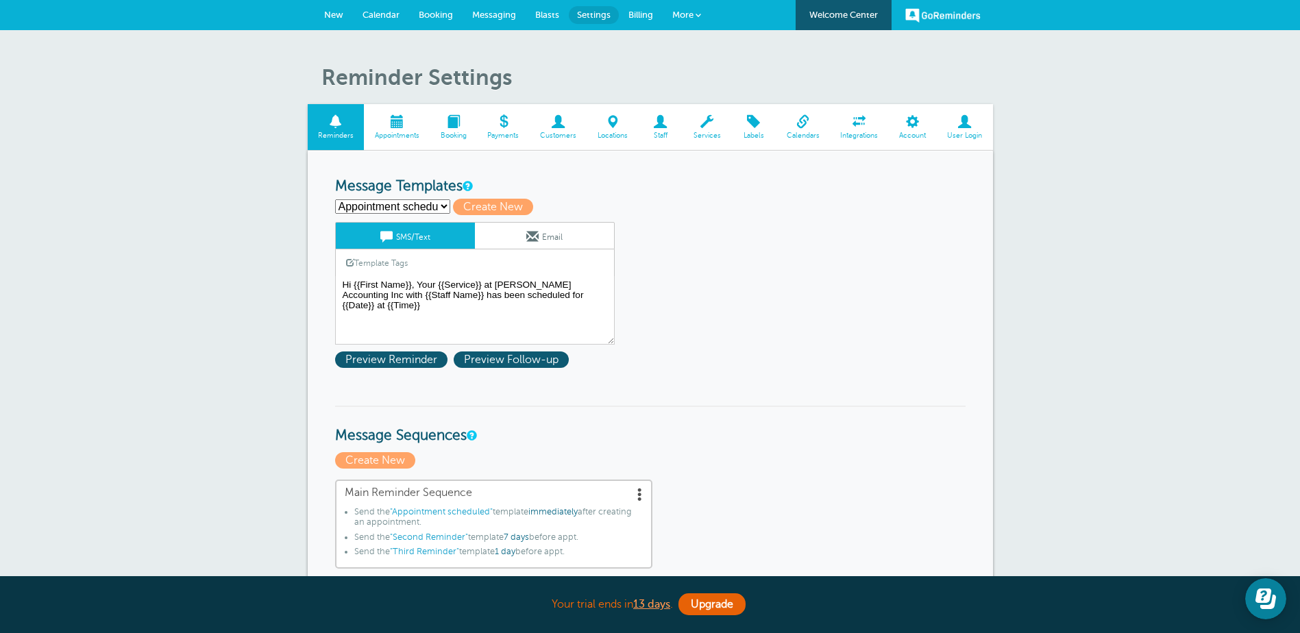
click at [395, 124] on span at bounding box center [397, 121] width 66 height 13
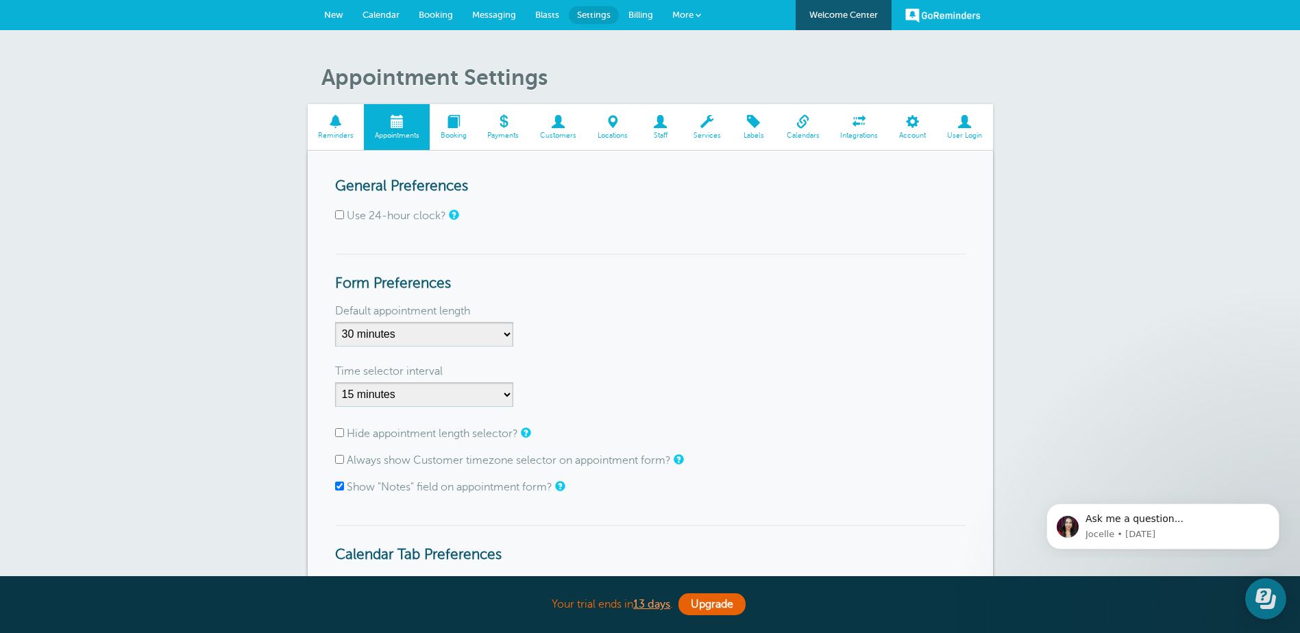
click at [455, 123] on span at bounding box center [453, 121] width 47 height 13
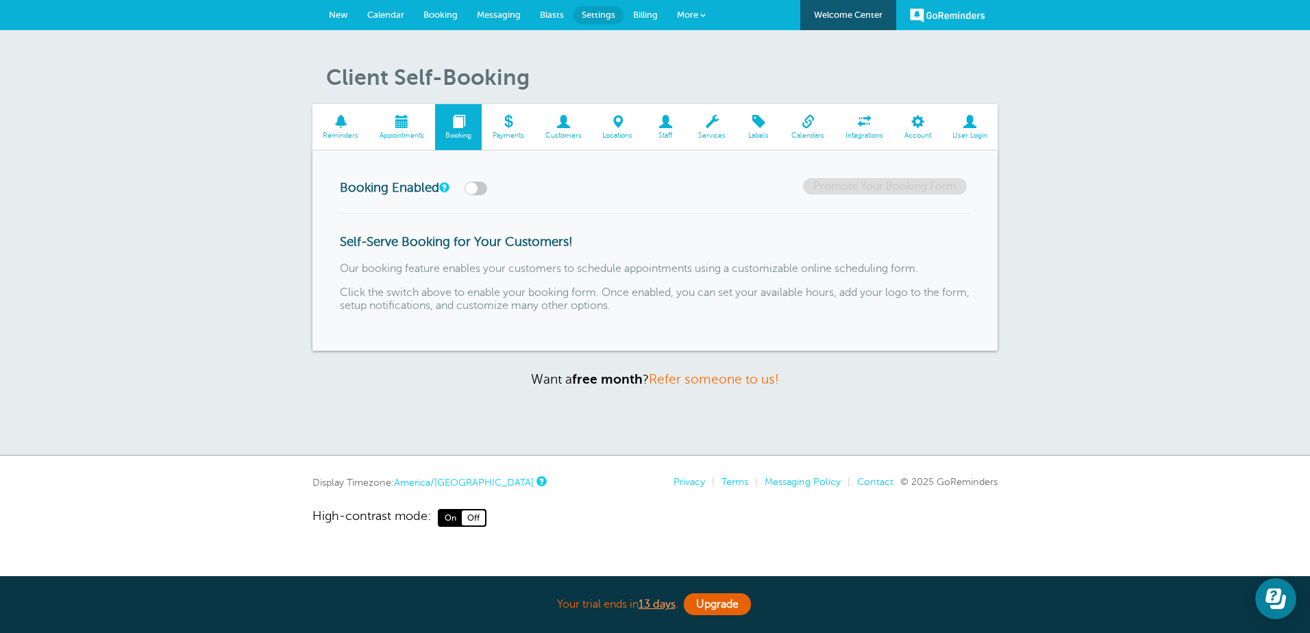
click at [510, 122] on span at bounding box center [508, 121] width 53 height 13
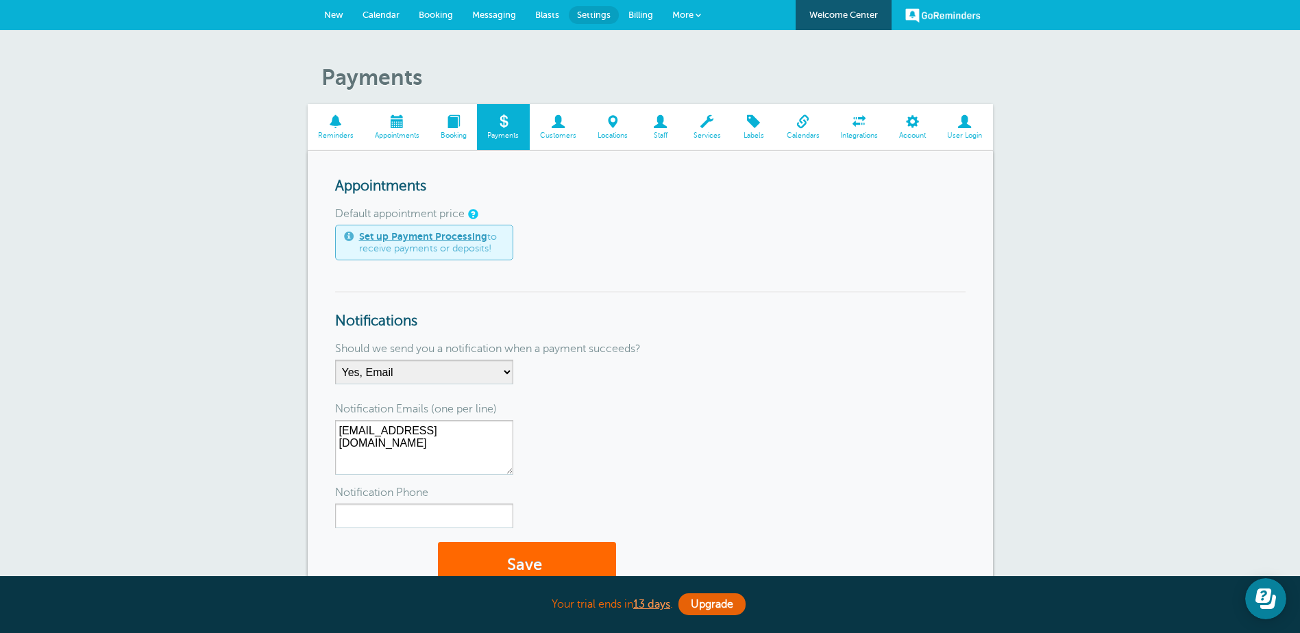
click at [561, 124] on span at bounding box center [559, 121] width 58 height 13
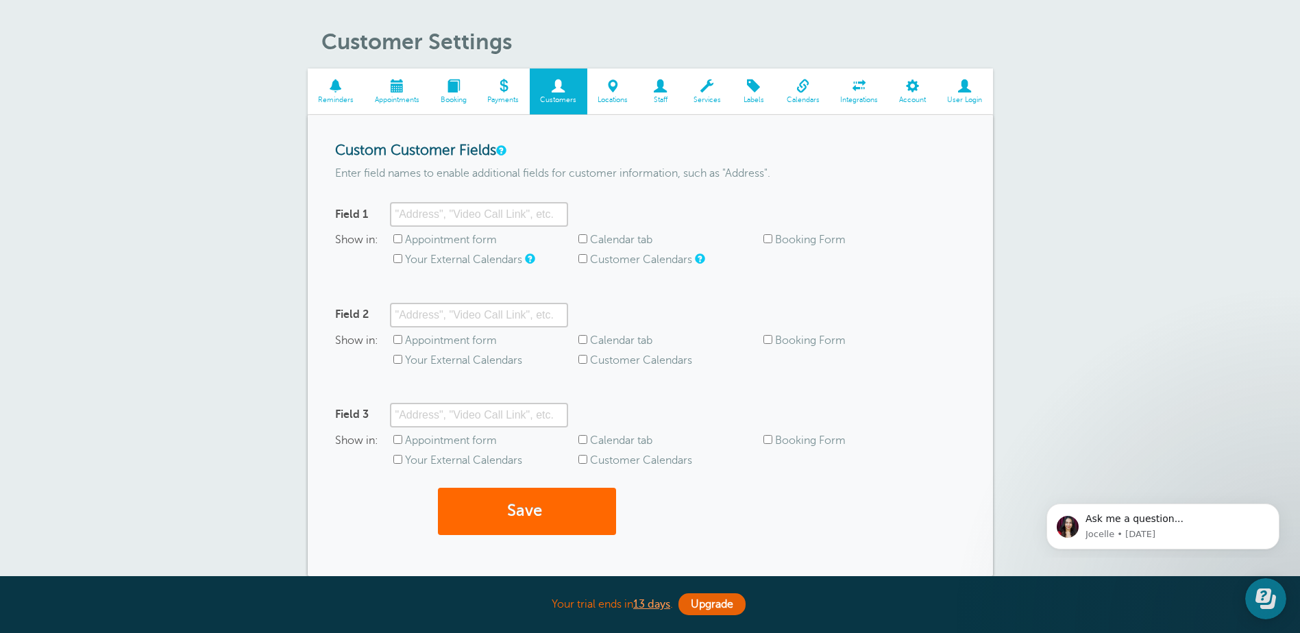
scroll to position [69, 0]
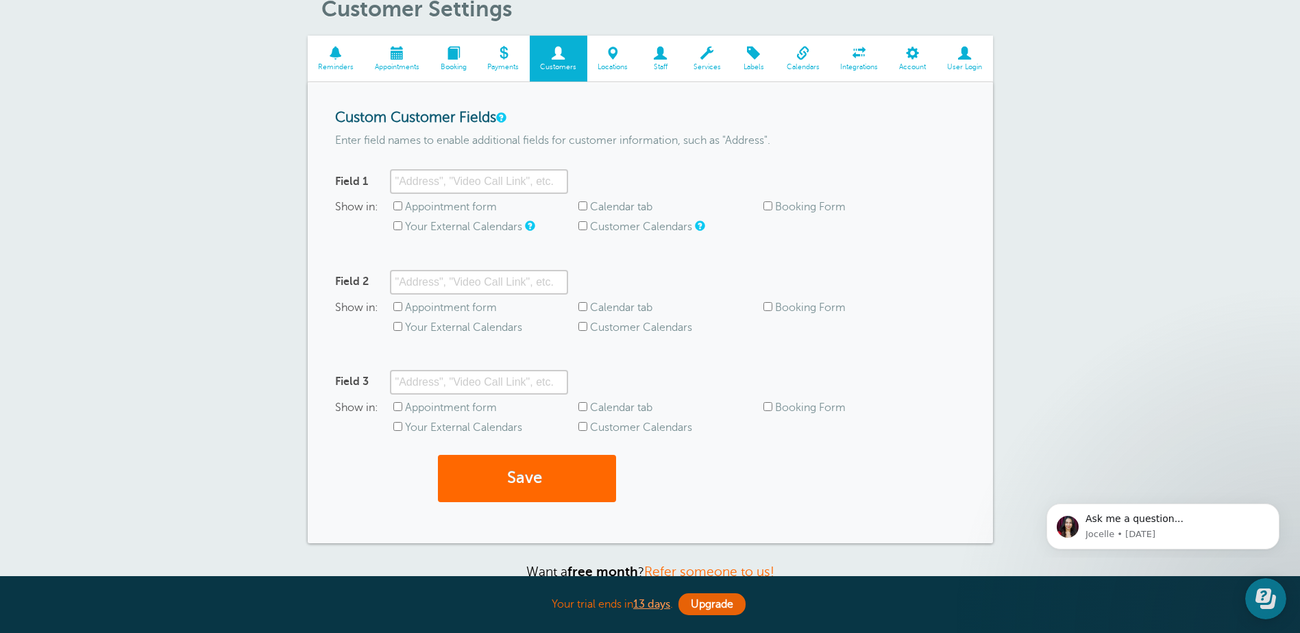
click at [699, 58] on span at bounding box center [706, 53] width 49 height 13
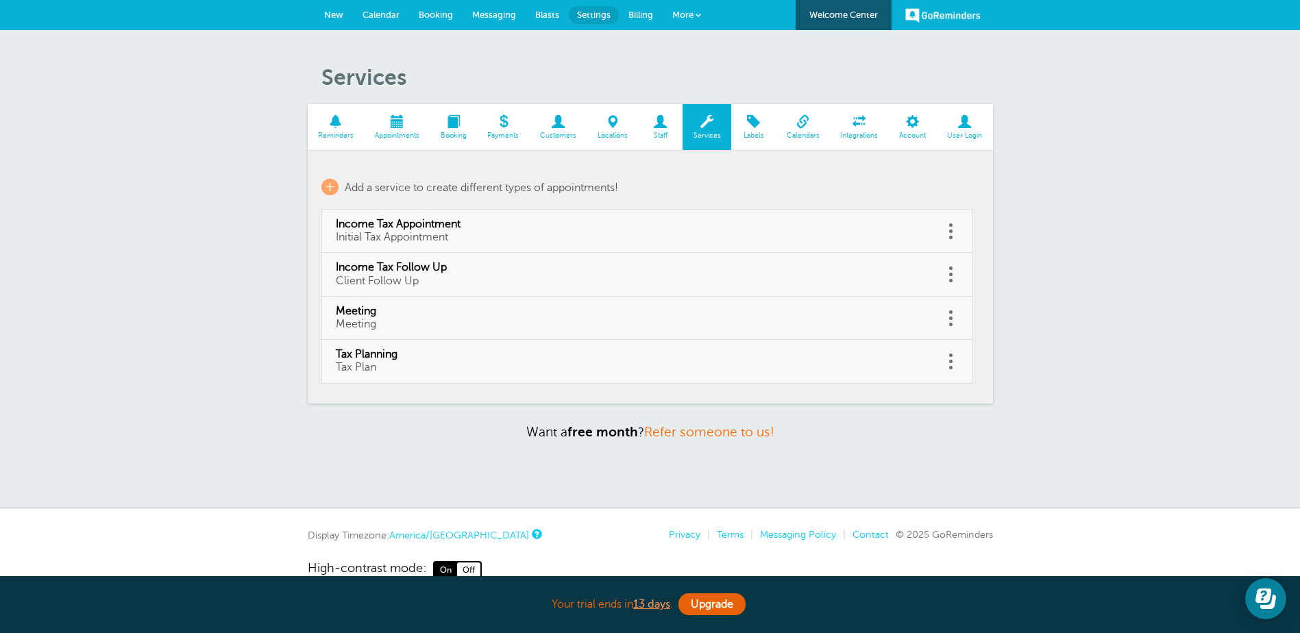
click at [754, 124] on span at bounding box center [753, 121] width 45 height 13
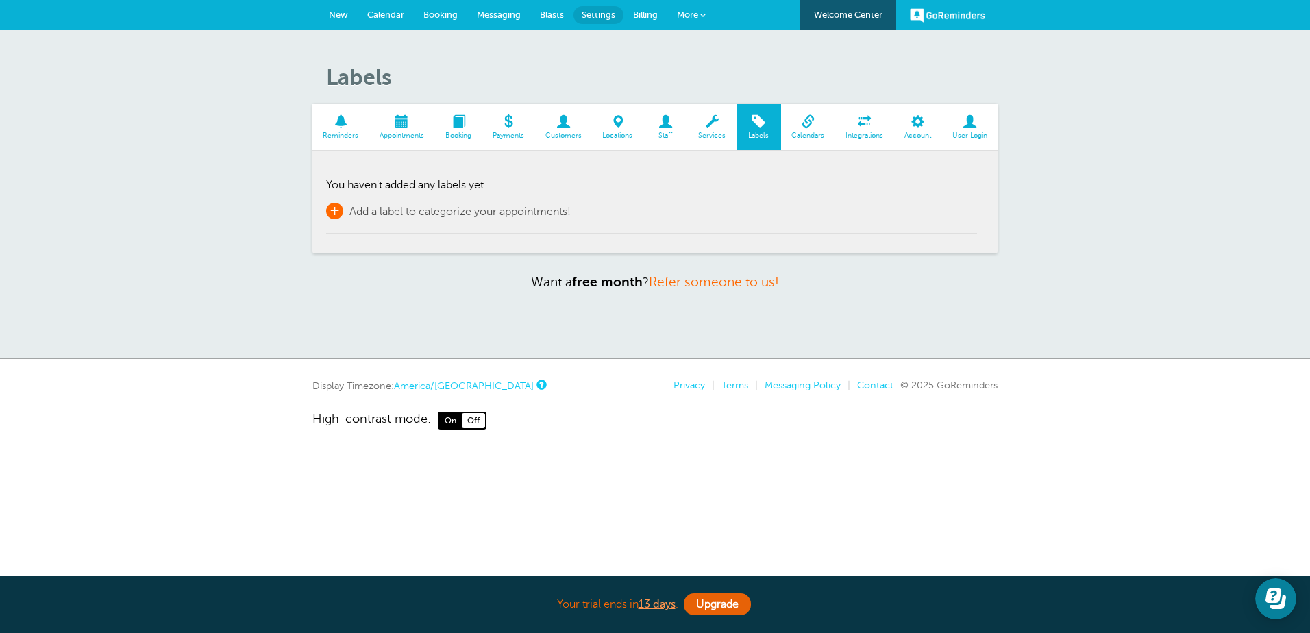
click at [335, 212] on span "+" at bounding box center [334, 211] width 17 height 16
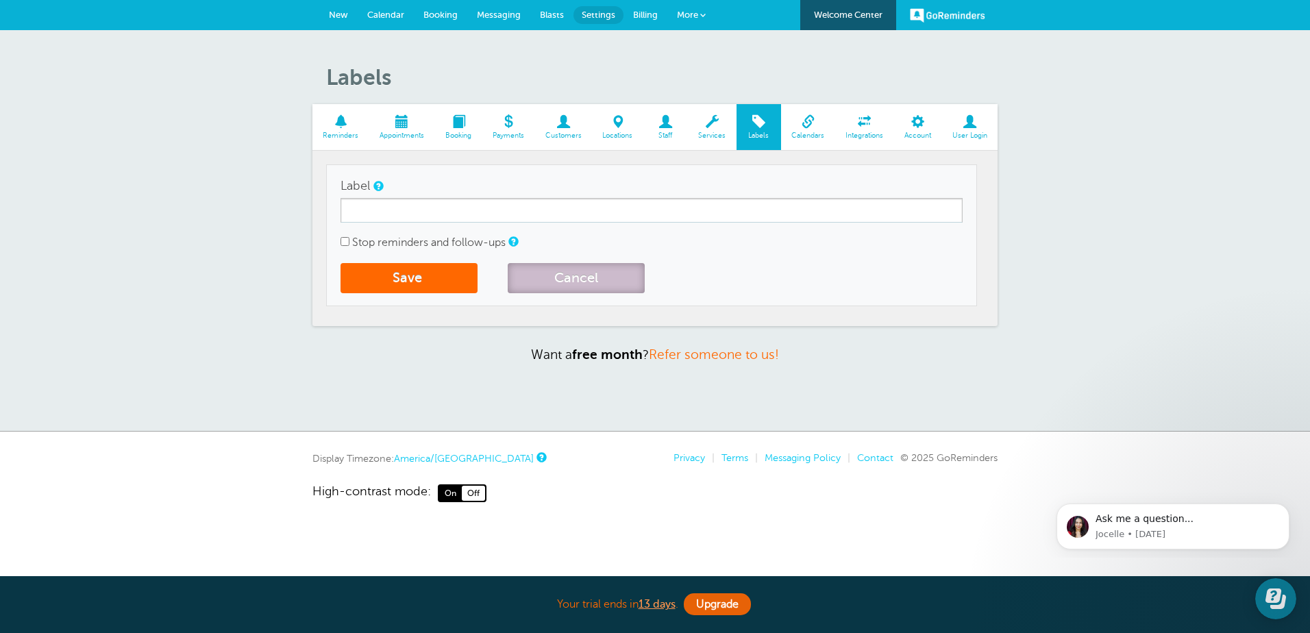
click at [571, 276] on button "Cancel" at bounding box center [576, 278] width 137 height 30
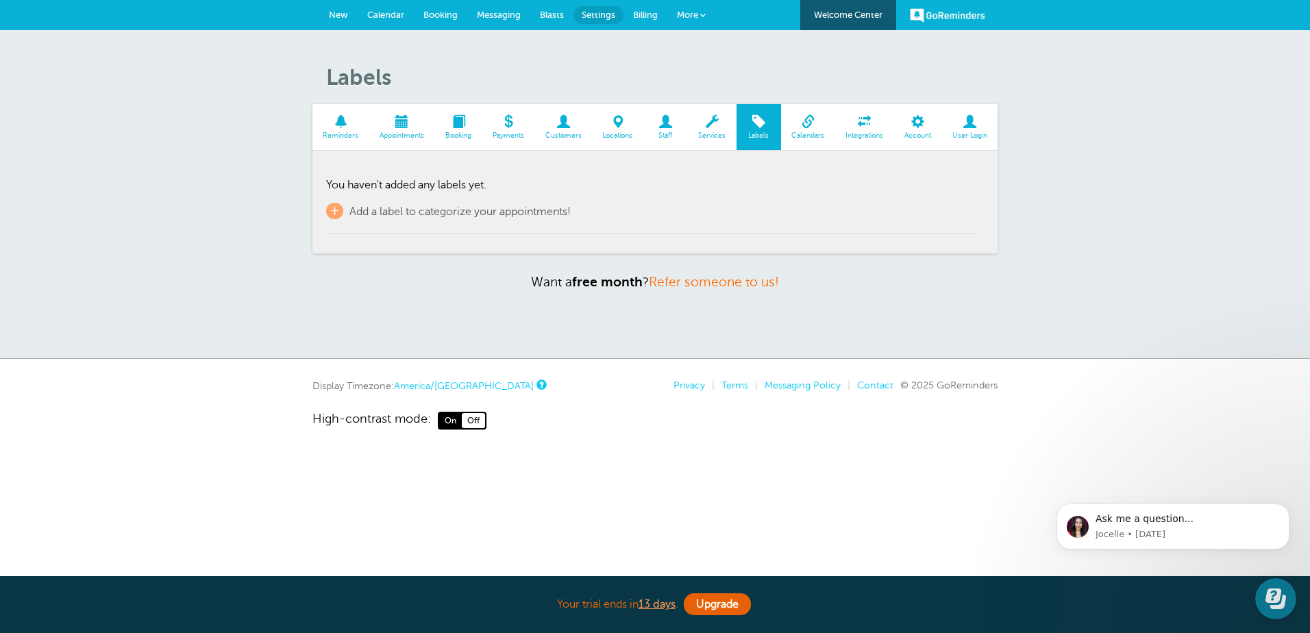
click at [806, 123] on span at bounding box center [808, 121] width 54 height 13
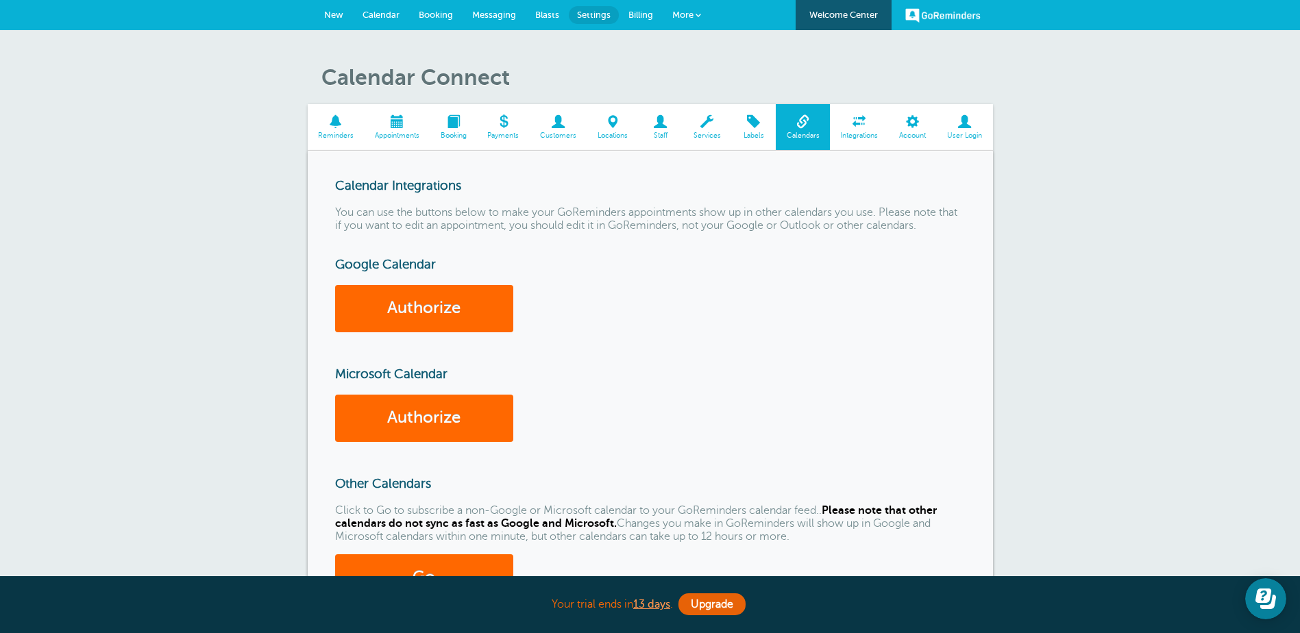
click at [857, 121] on span at bounding box center [859, 121] width 59 height 13
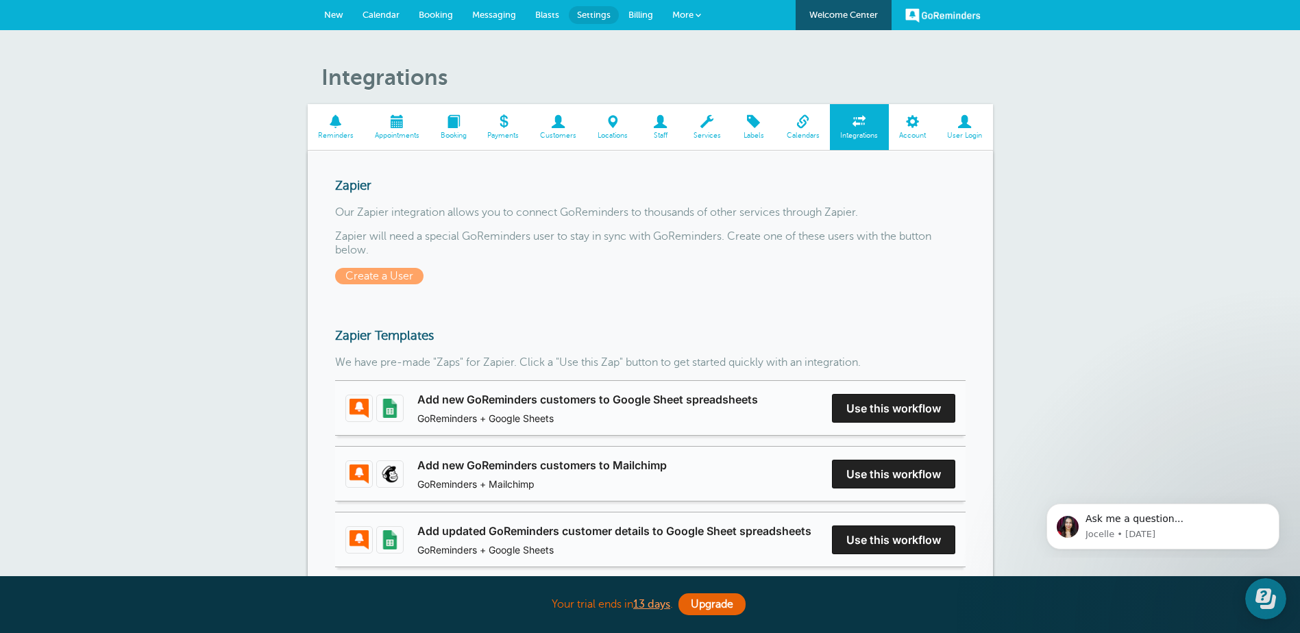
click at [917, 123] on span at bounding box center [913, 121] width 48 height 13
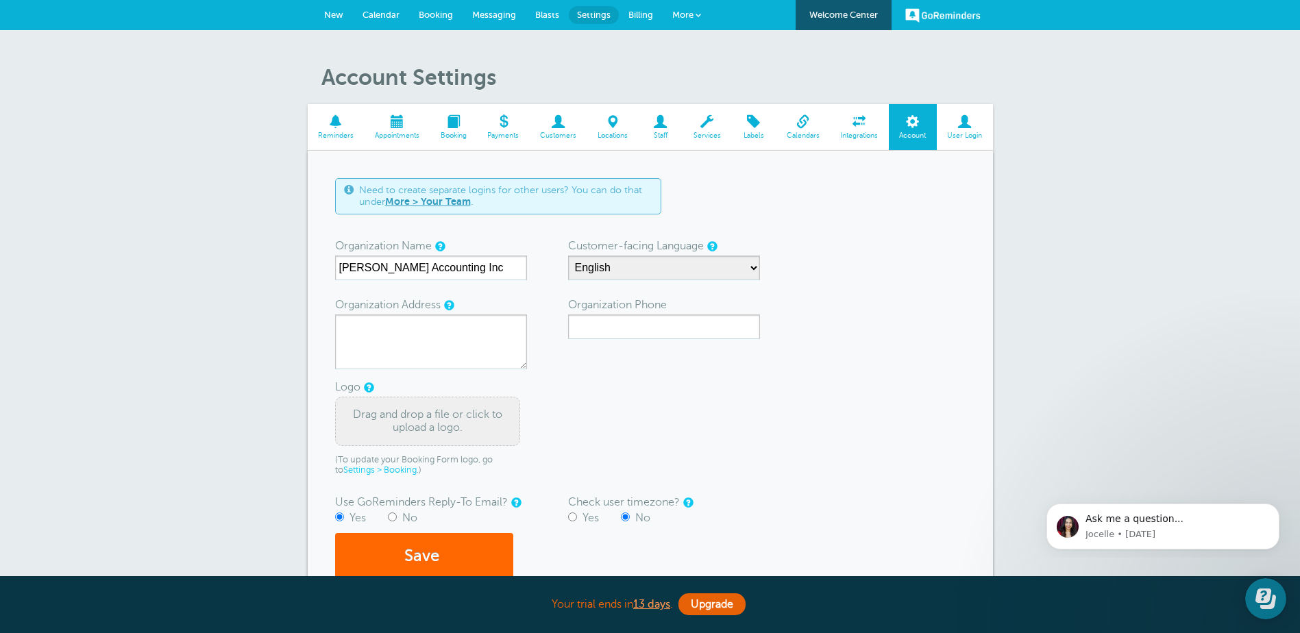
click at [960, 120] on span at bounding box center [964, 121] width 56 height 13
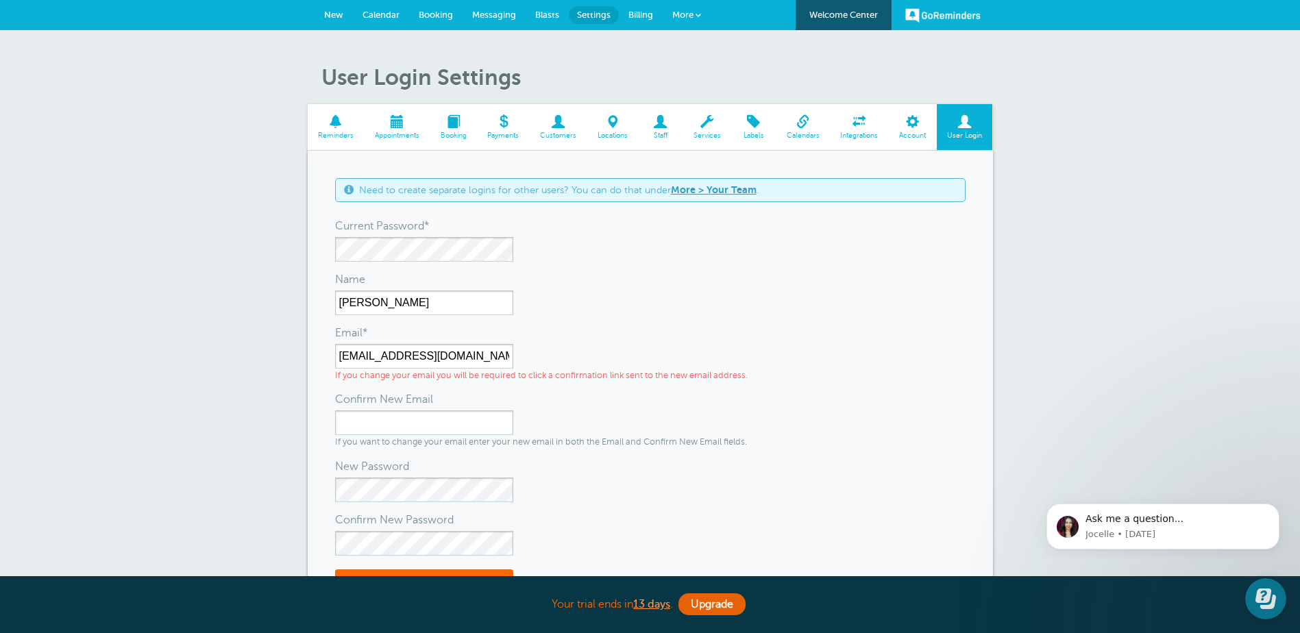
click at [330, 126] on span at bounding box center [336, 121] width 57 height 13
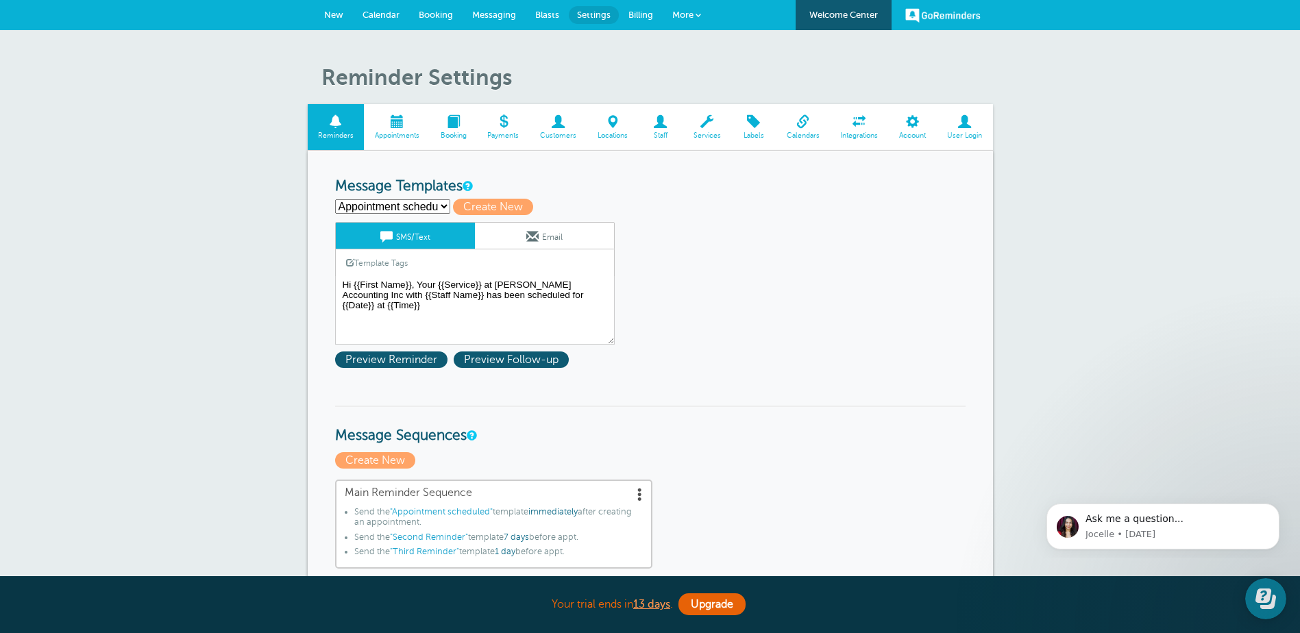
click at [499, 16] on span "Messaging" at bounding box center [494, 15] width 44 height 10
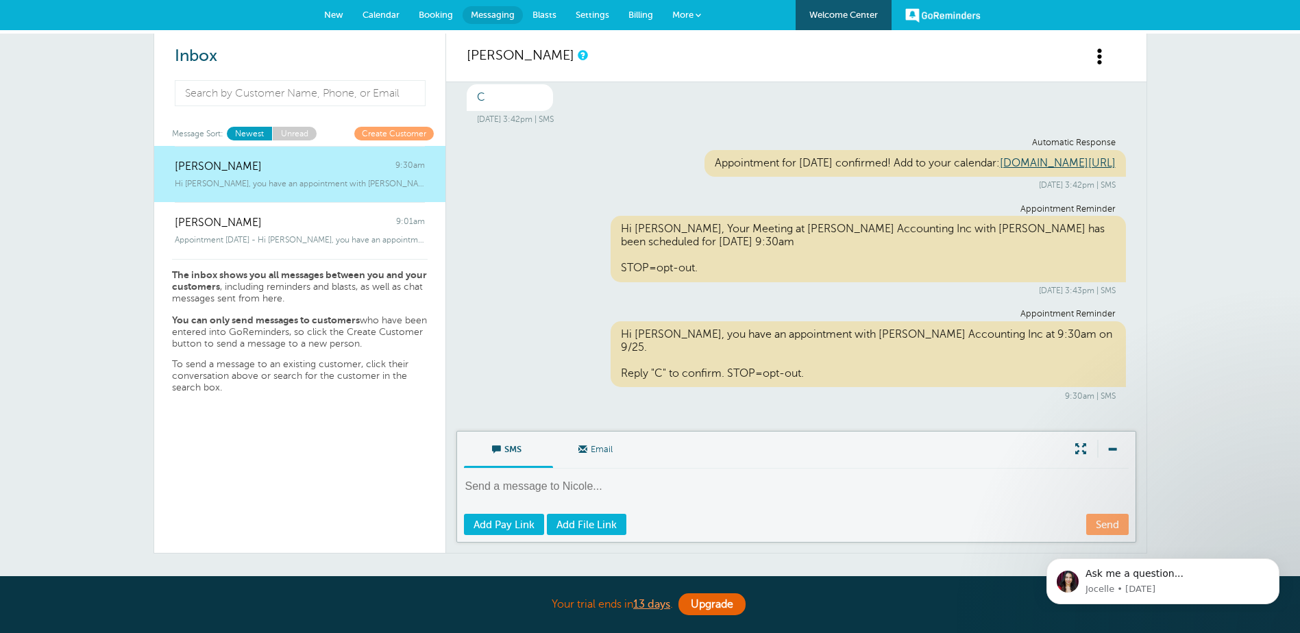
scroll to position [3839, 0]
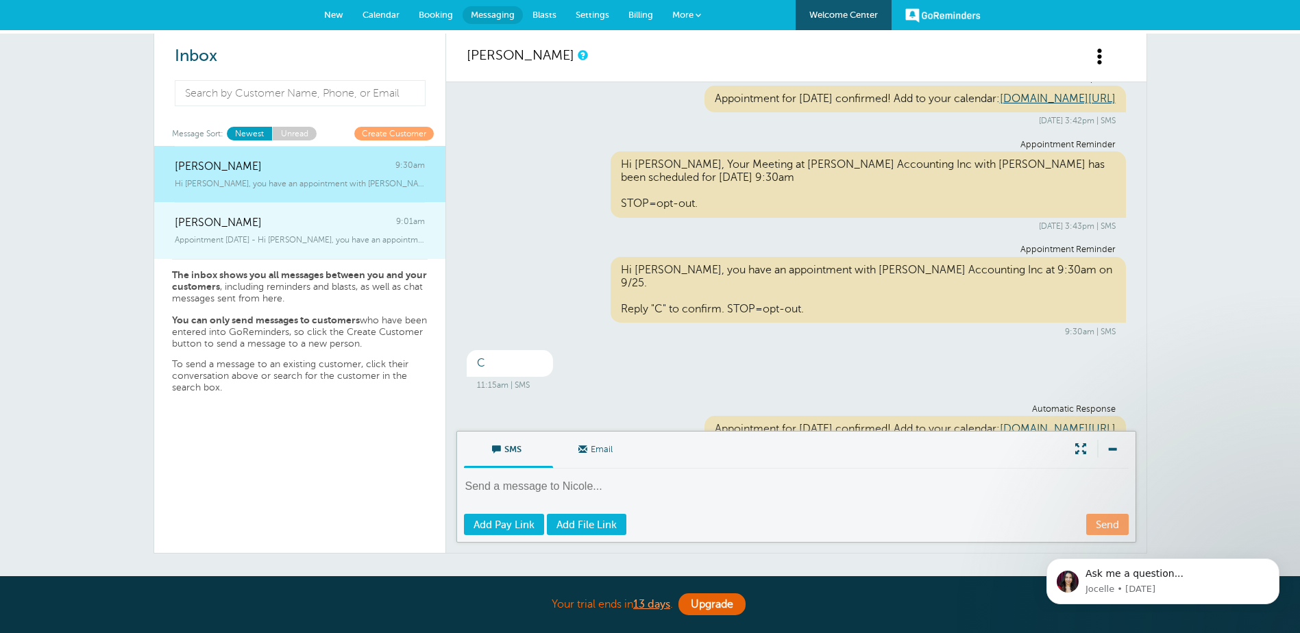
click at [271, 249] on link "Kristin Janssen 9:01am Appointment Today - Hi Kristin, you have an appointment …" at bounding box center [299, 230] width 291 height 57
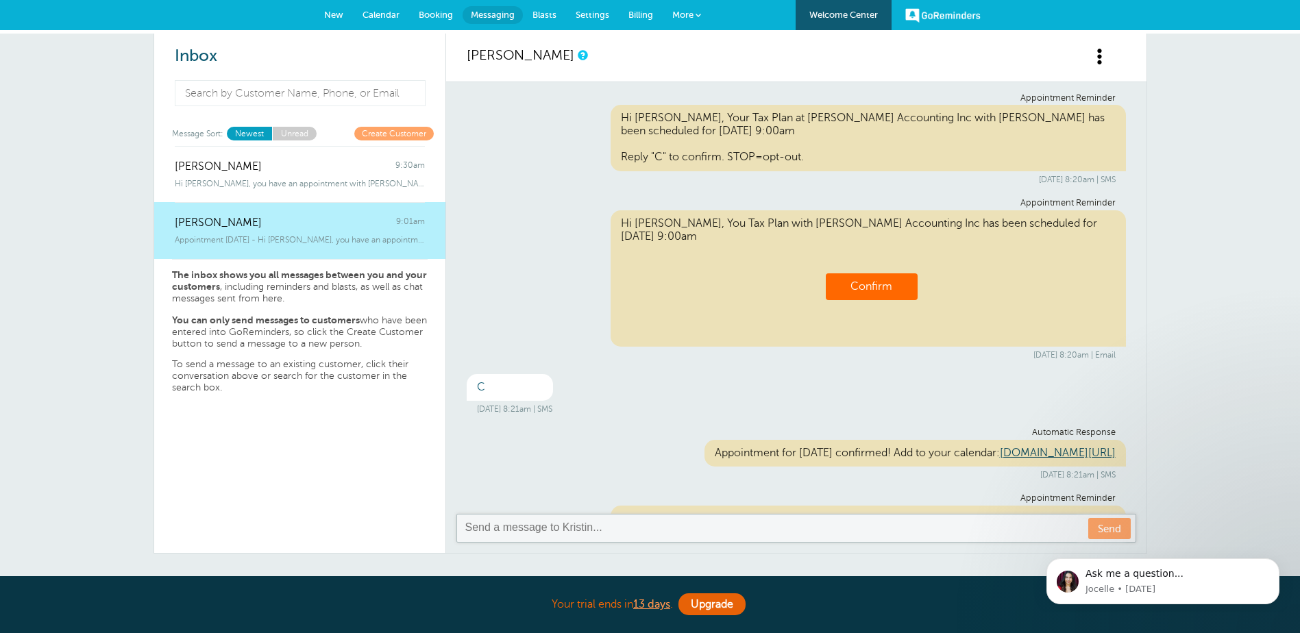
scroll to position [0, 0]
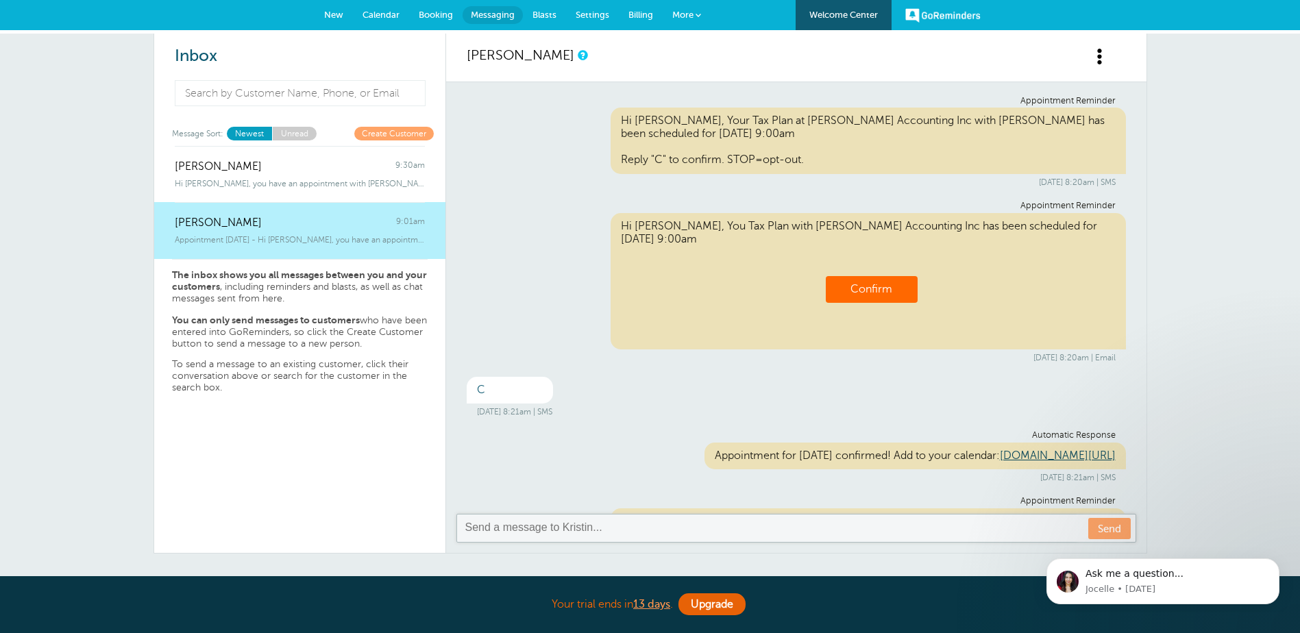
click at [386, 134] on link "Create Customer" at bounding box center [393, 133] width 79 height 13
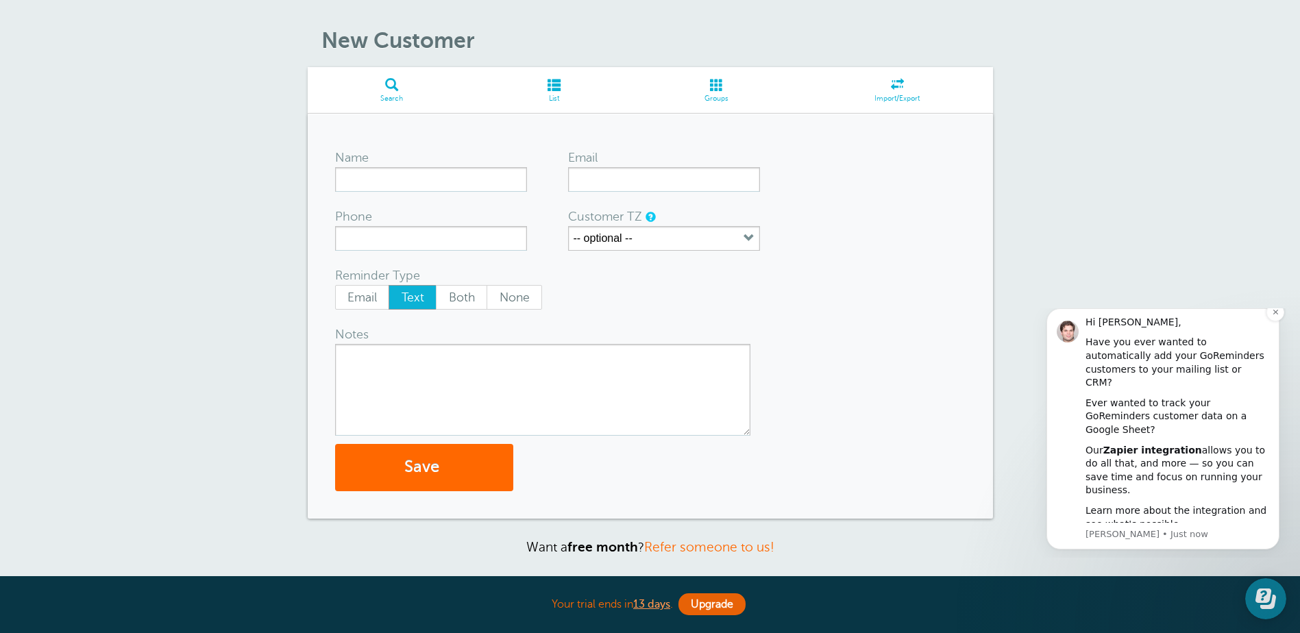
scroll to position [69, 0]
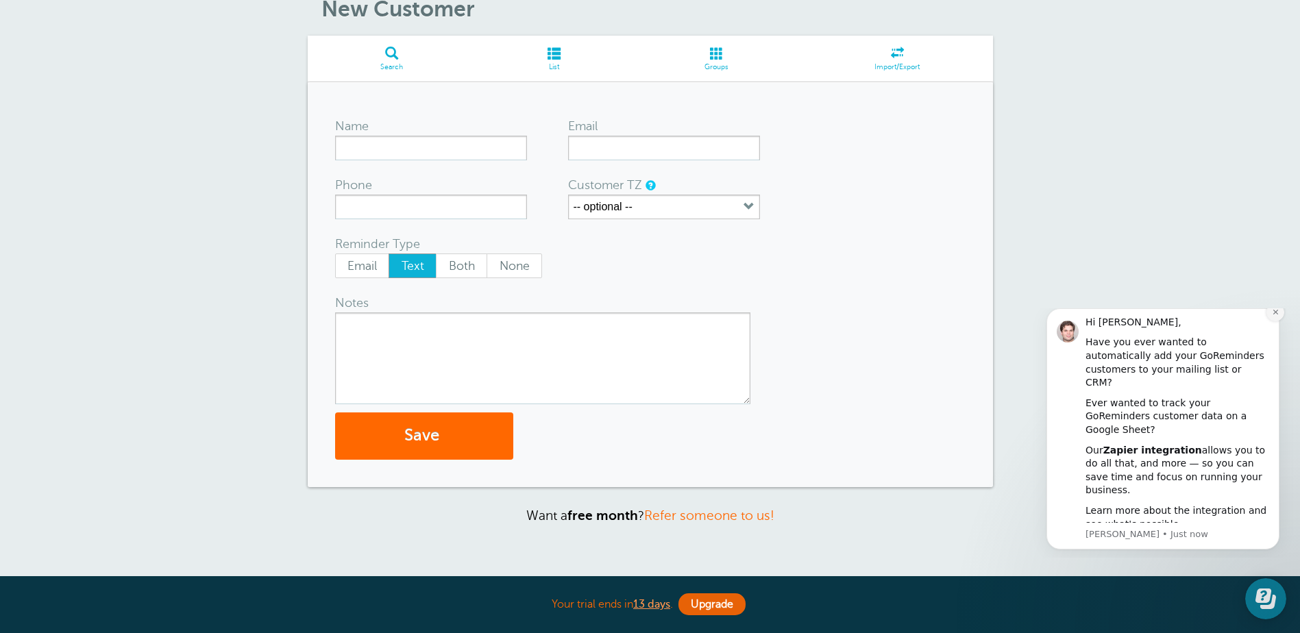
drag, startPoint x: 1276, startPoint y: 327, endPoint x: 2298, endPoint y: 641, distance: 1069.9
click at [1276, 316] on icon "Dismiss notification" at bounding box center [1275, 312] width 8 height 8
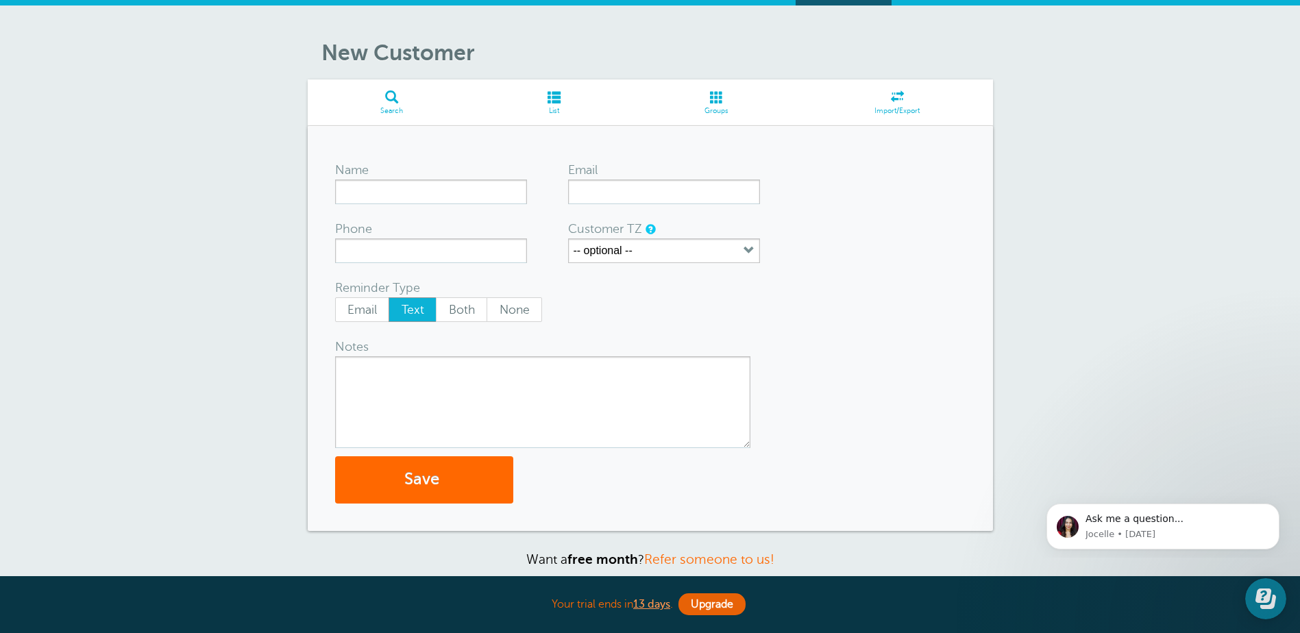
scroll to position [0, 0]
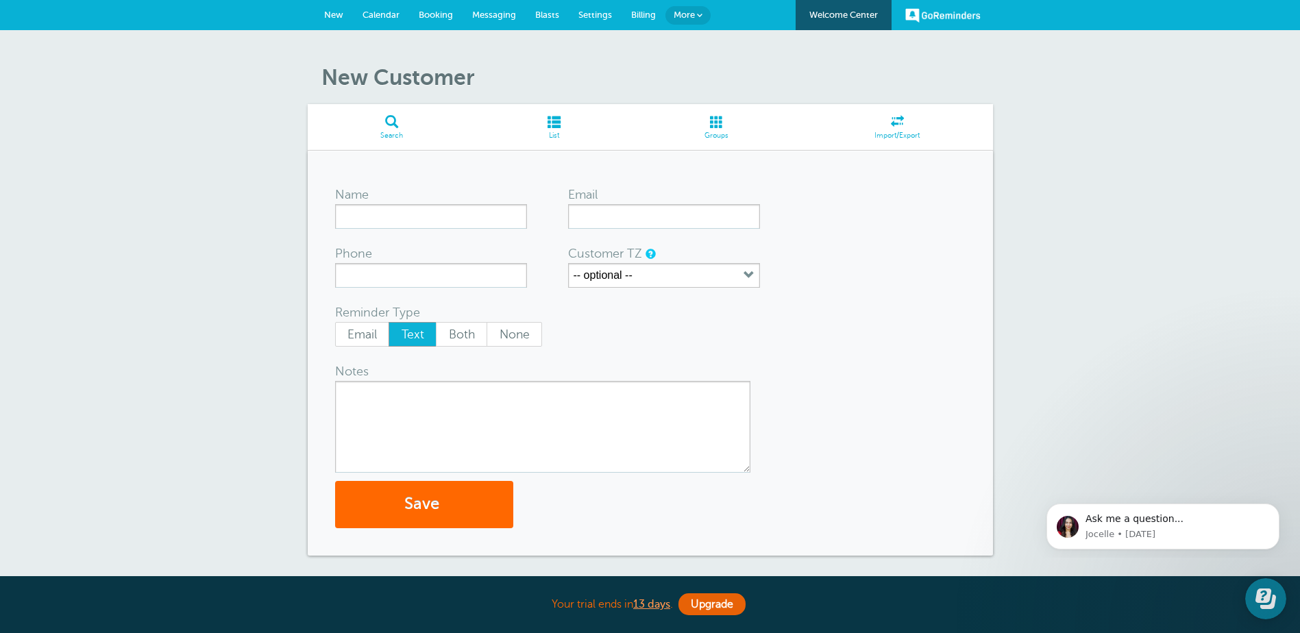
click at [551, 122] on span at bounding box center [553, 121] width 156 height 13
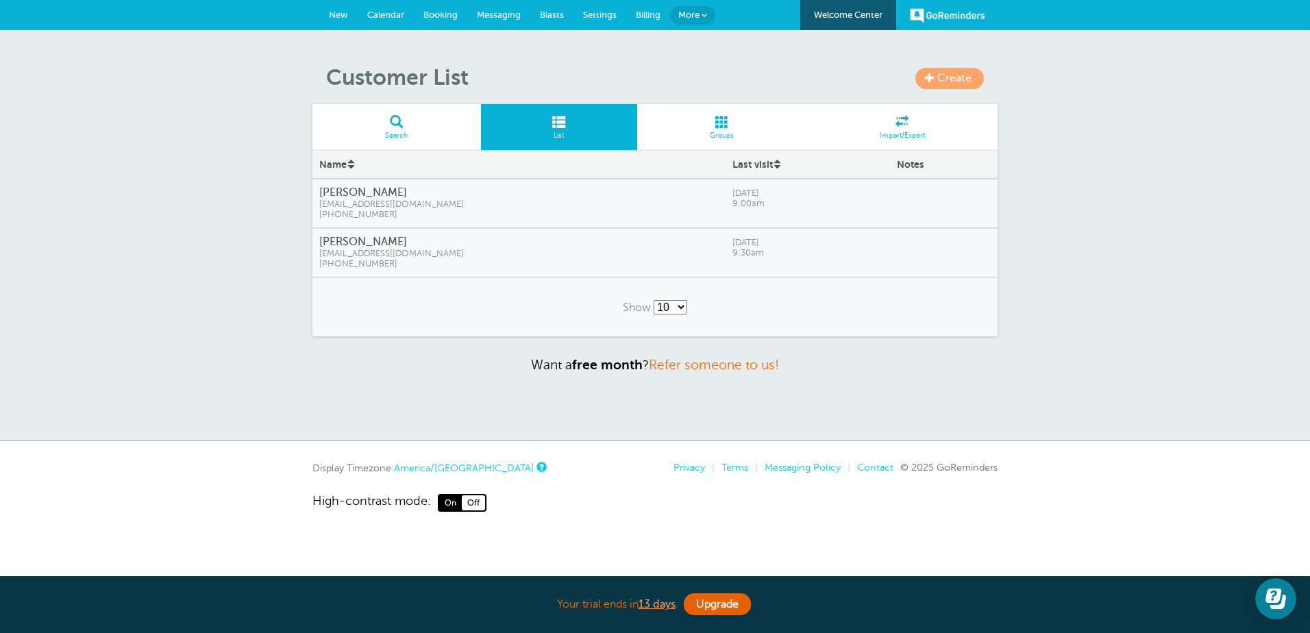
click at [923, 164] on div "Notes" at bounding box center [944, 164] width 108 height 25
click at [510, 203] on span "kjanssen@hofmeisteraccounting.com" at bounding box center [518, 204] width 399 height 10
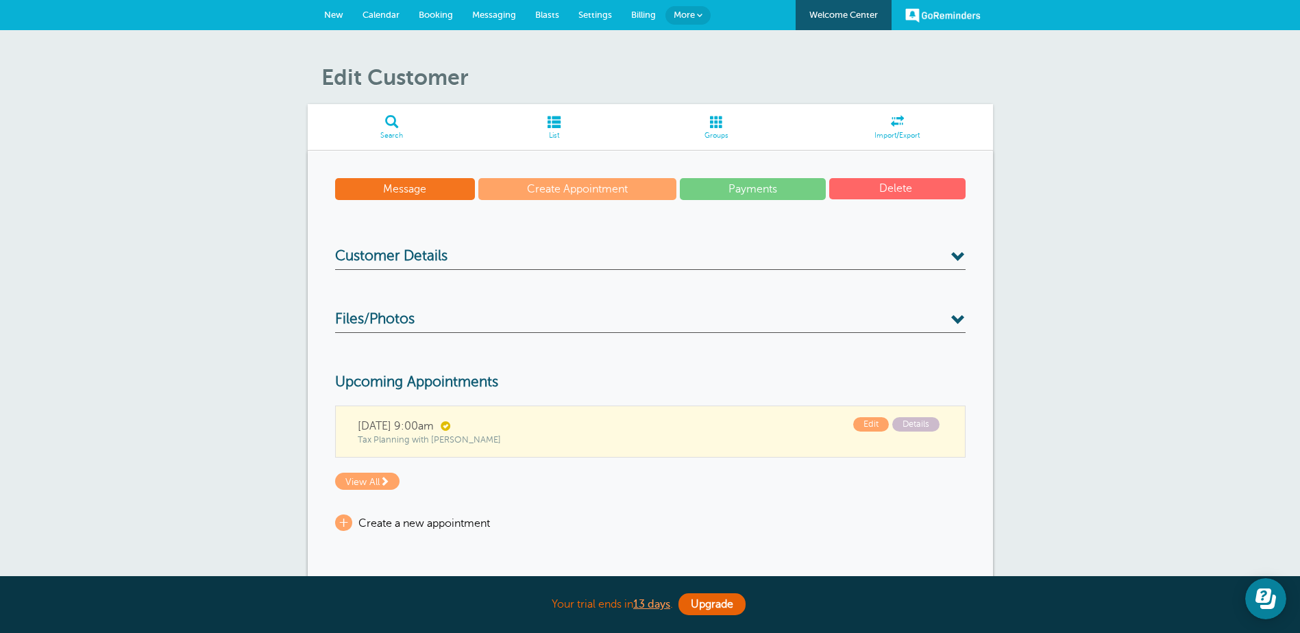
click at [956, 257] on span at bounding box center [958, 257] width 14 height 14
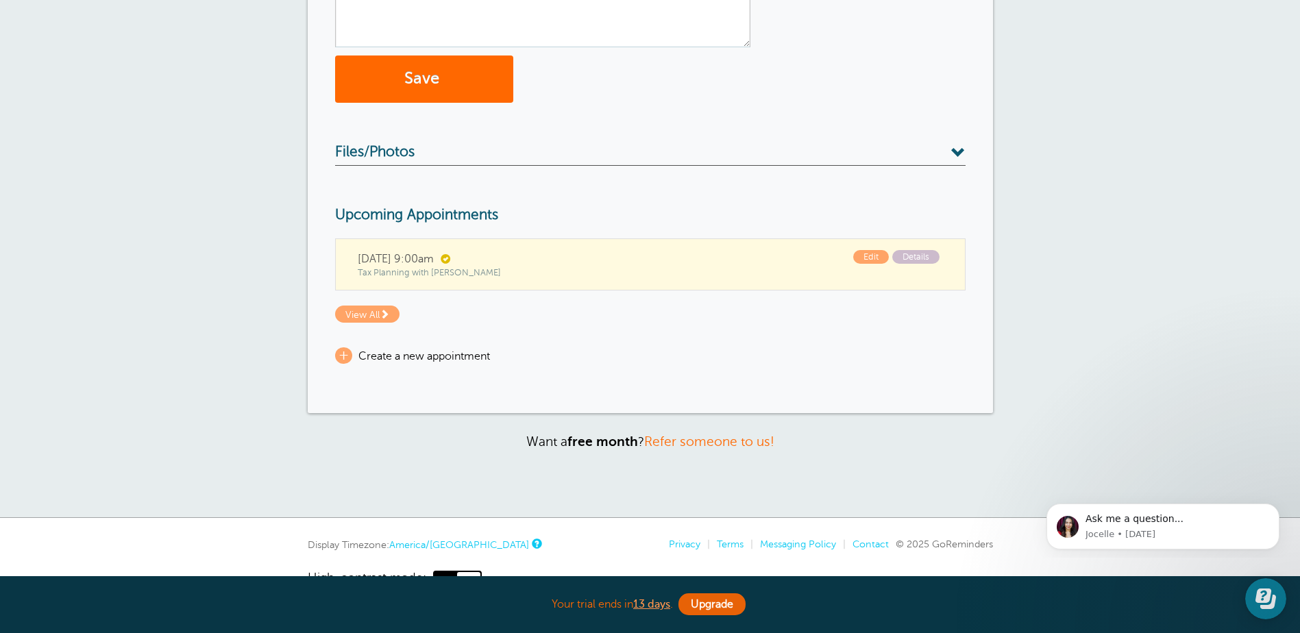
scroll to position [548, 0]
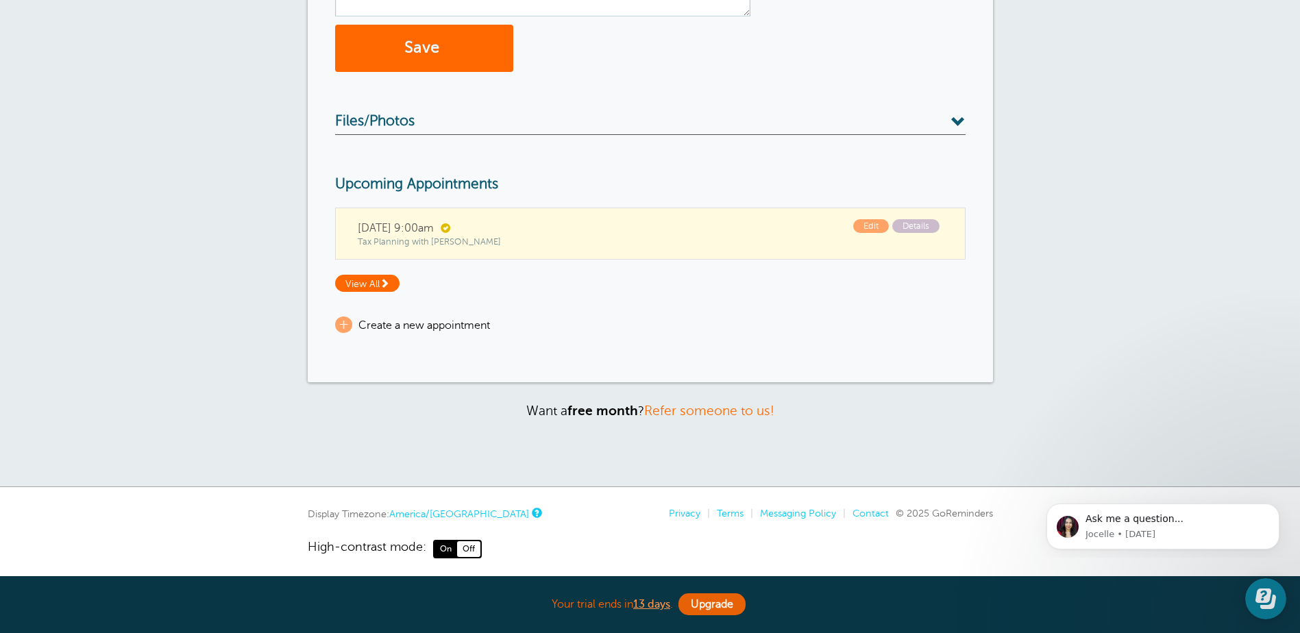
click at [352, 287] on span "View All" at bounding box center [367, 283] width 64 height 17
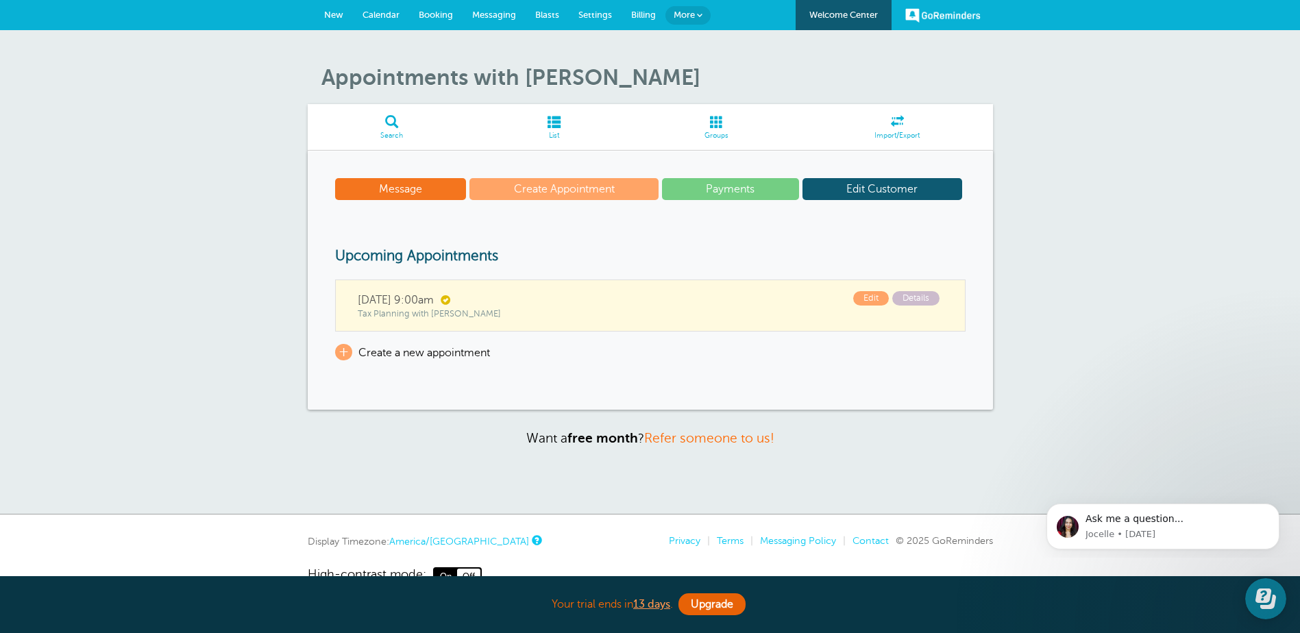
click at [330, 16] on span "New" at bounding box center [333, 15] width 19 height 10
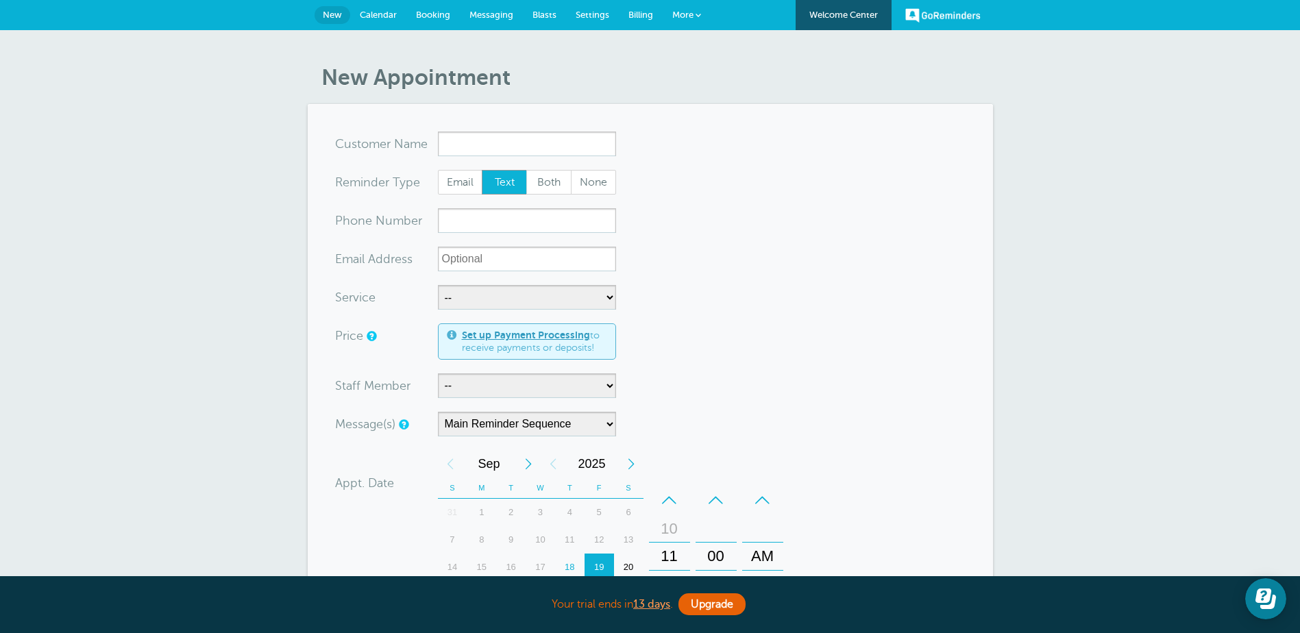
click at [481, 14] on span "Messaging" at bounding box center [491, 15] width 44 height 10
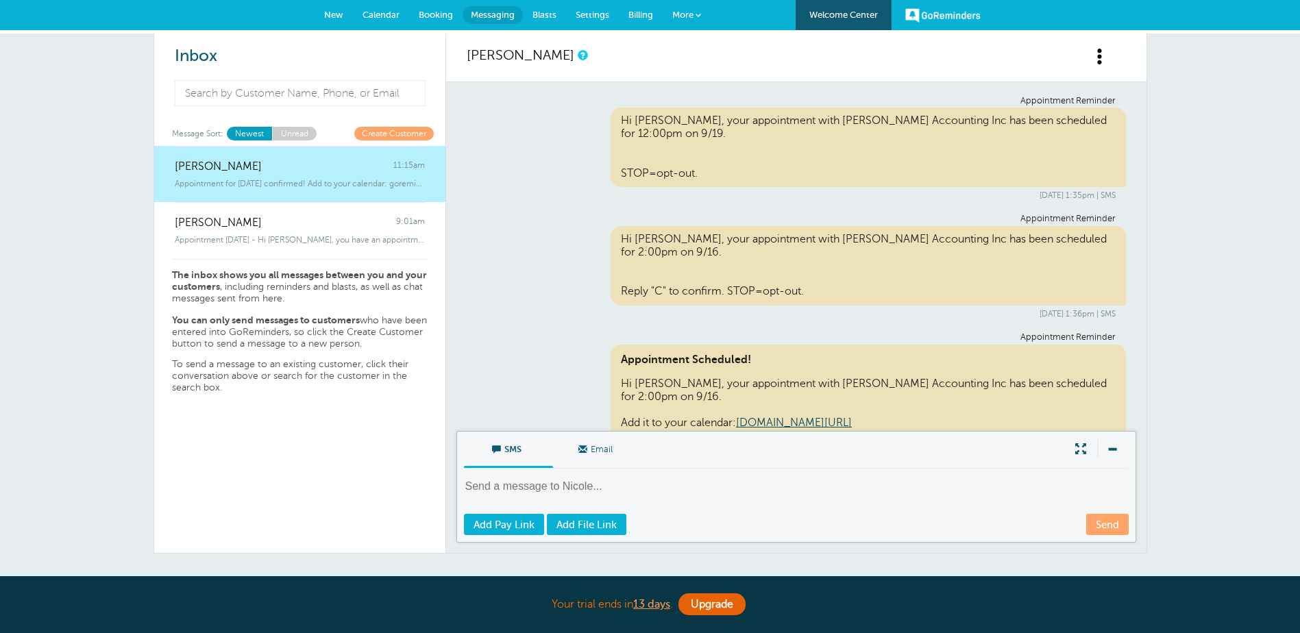
scroll to position [3809, 0]
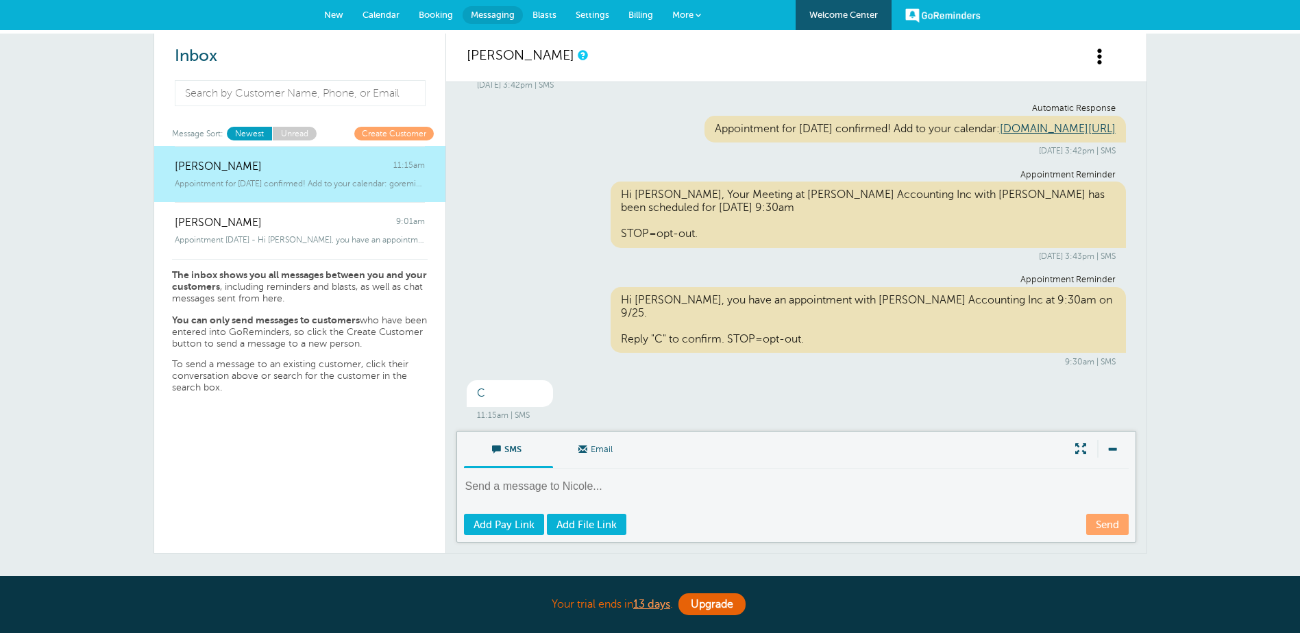
click at [602, 13] on span "Settings" at bounding box center [592, 15] width 34 height 10
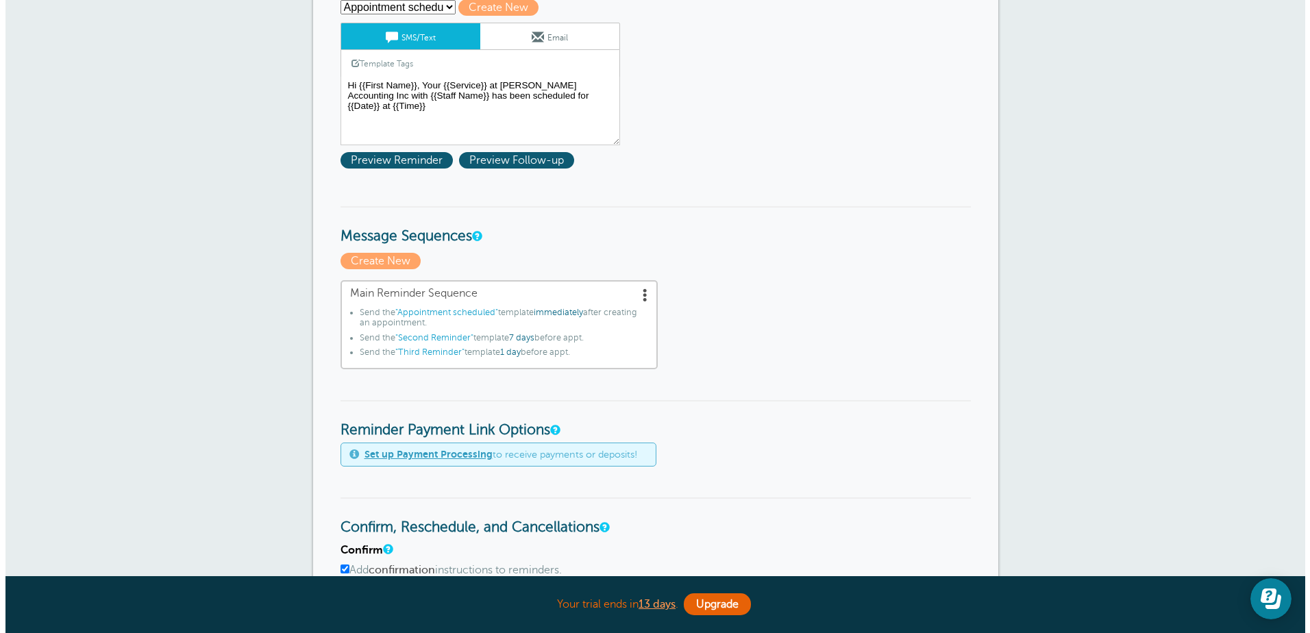
scroll to position [206, 0]
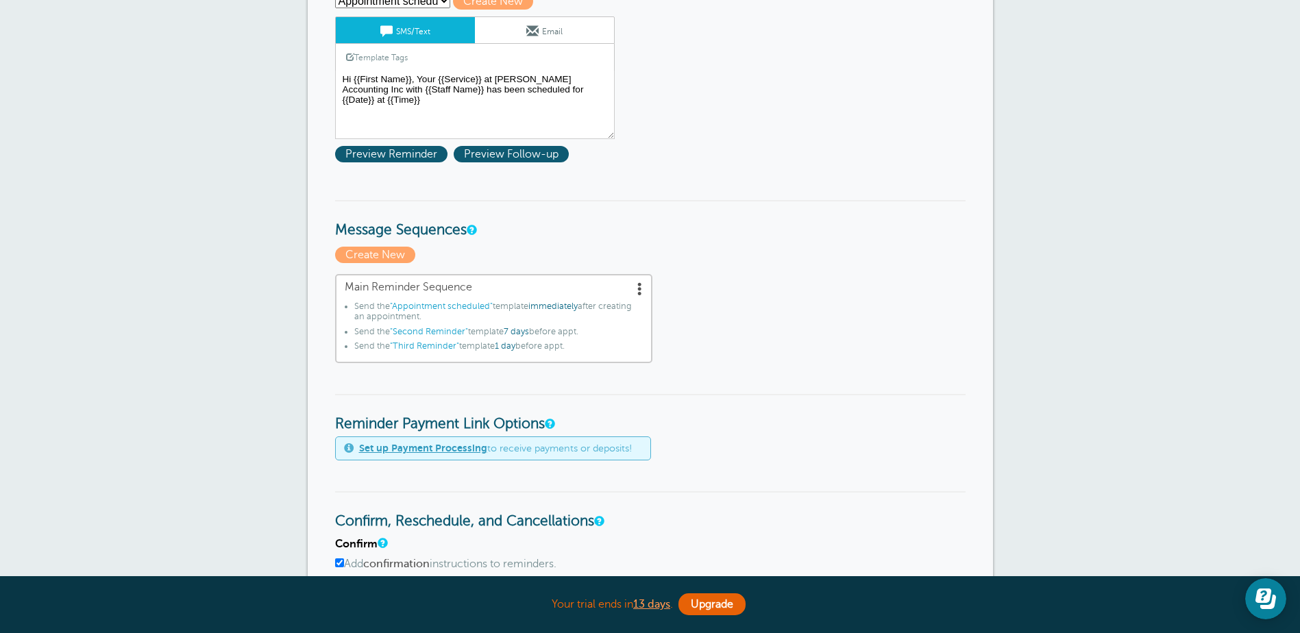
click at [432, 346] on span ""Third Reminder"" at bounding box center [424, 346] width 69 height 10
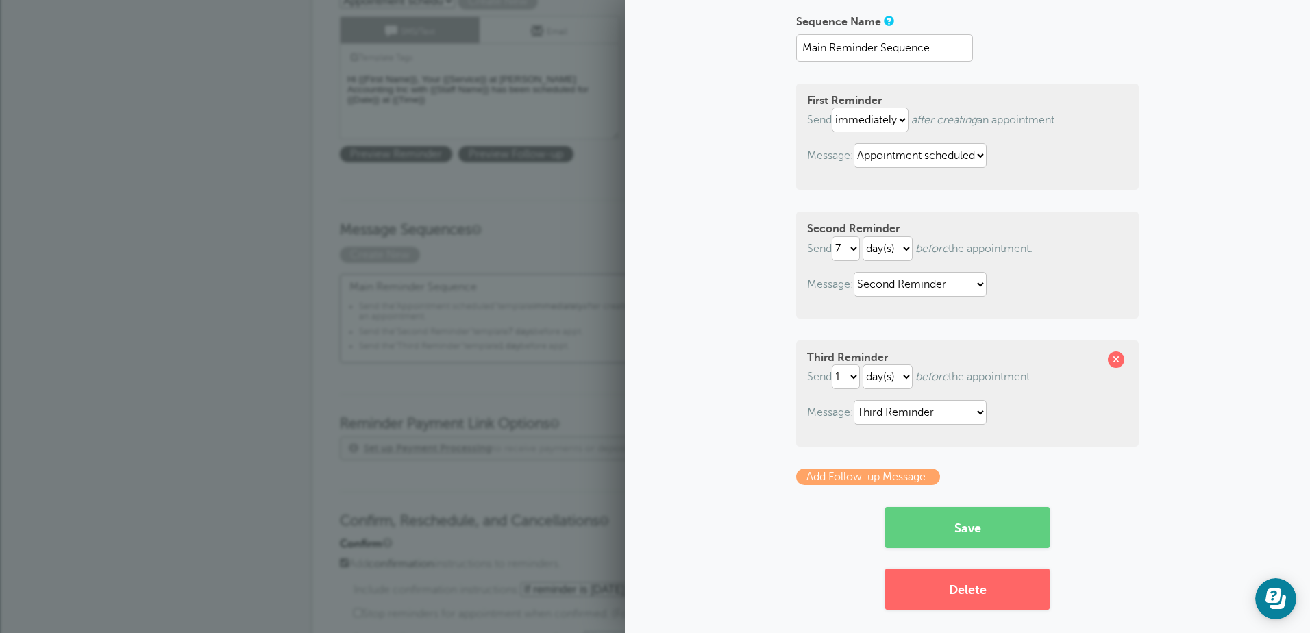
scroll to position [98, 0]
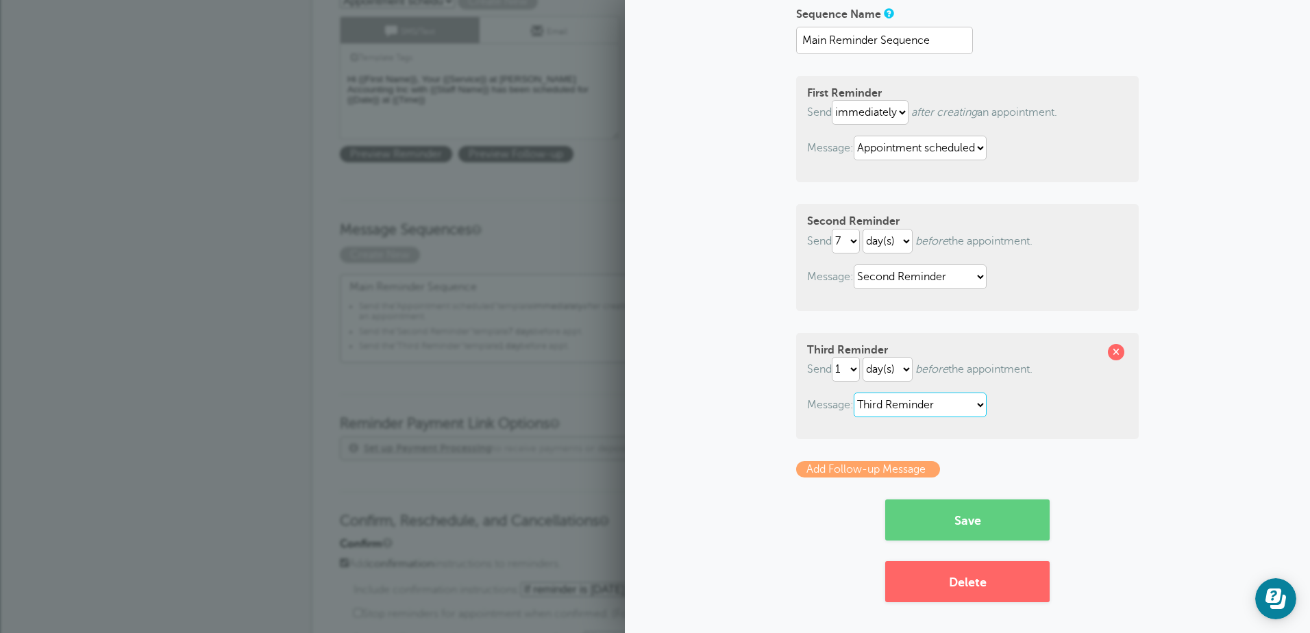
click at [979, 408] on select "Appointment scheduled First Reminder Second Reminder Third Reminder" at bounding box center [920, 405] width 133 height 25
click at [1180, 420] on div "Sequence Name Main Reminder Sequence First Reminder Send immediately 1 2 3 4 5 …" at bounding box center [967, 302] width 658 height 599
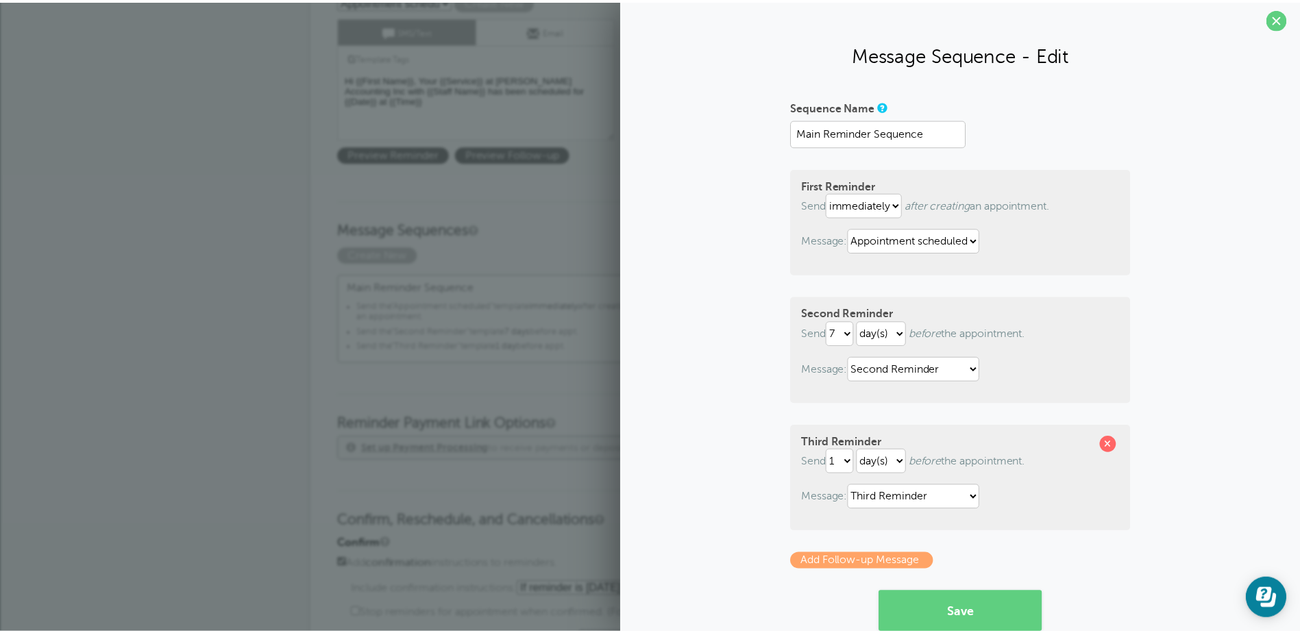
scroll to position [0, 0]
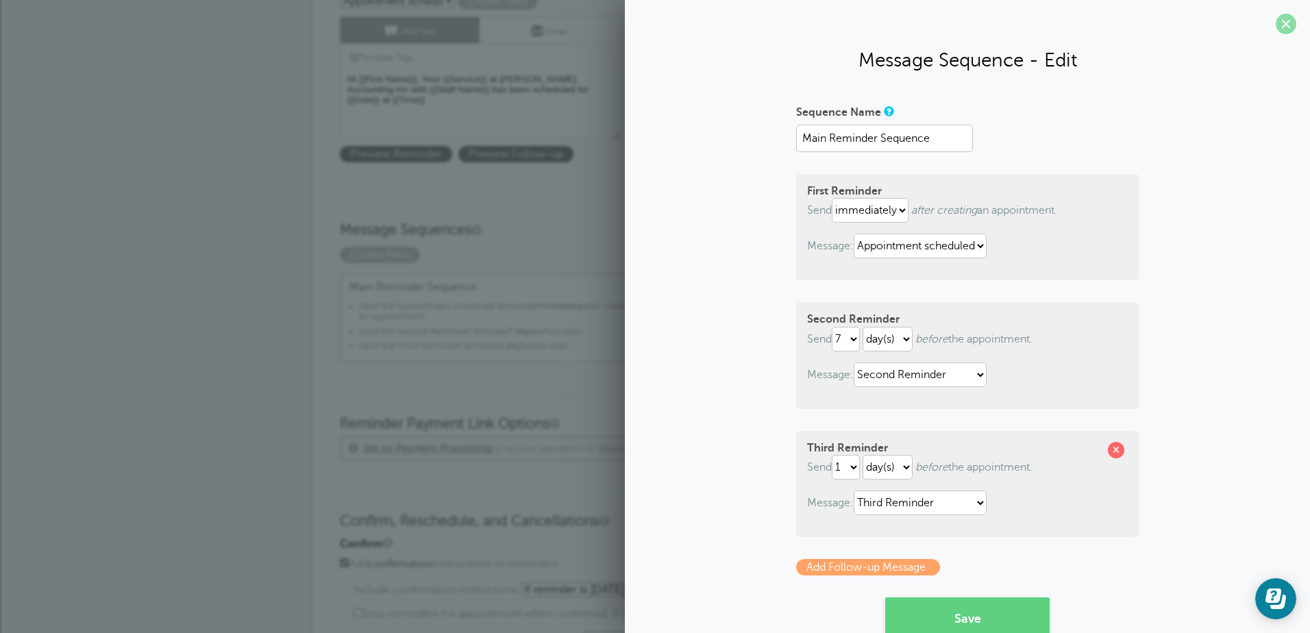
click at [1277, 23] on span at bounding box center [1286, 24] width 21 height 21
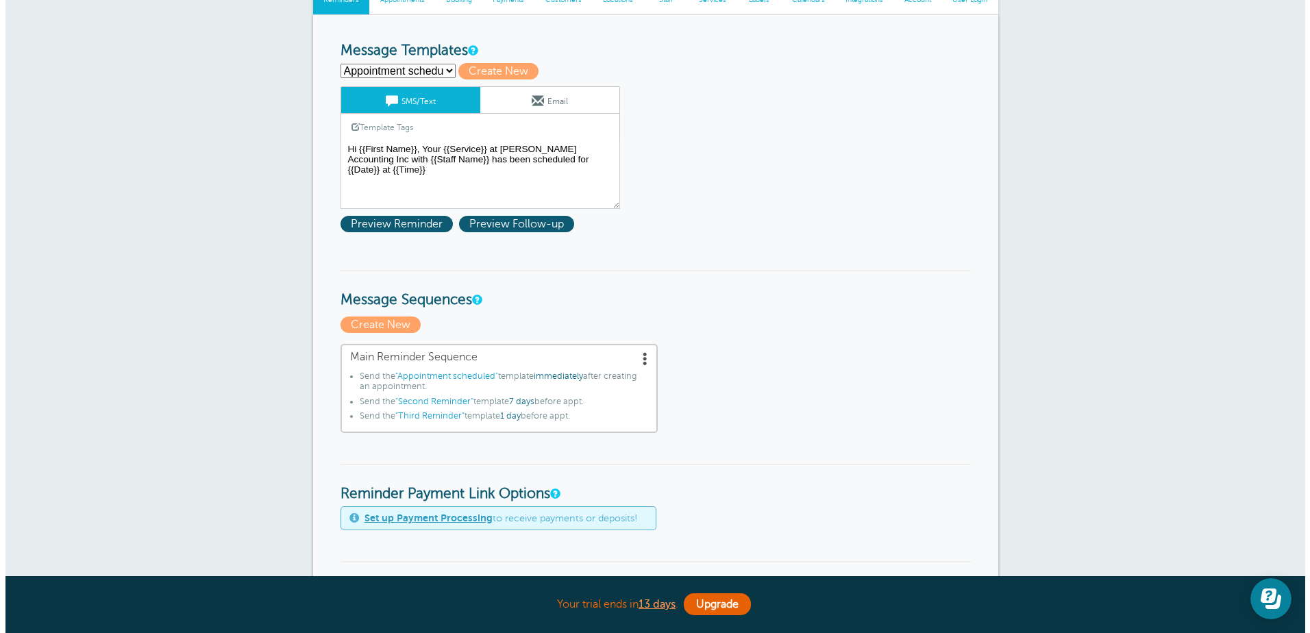
scroll to position [137, 0]
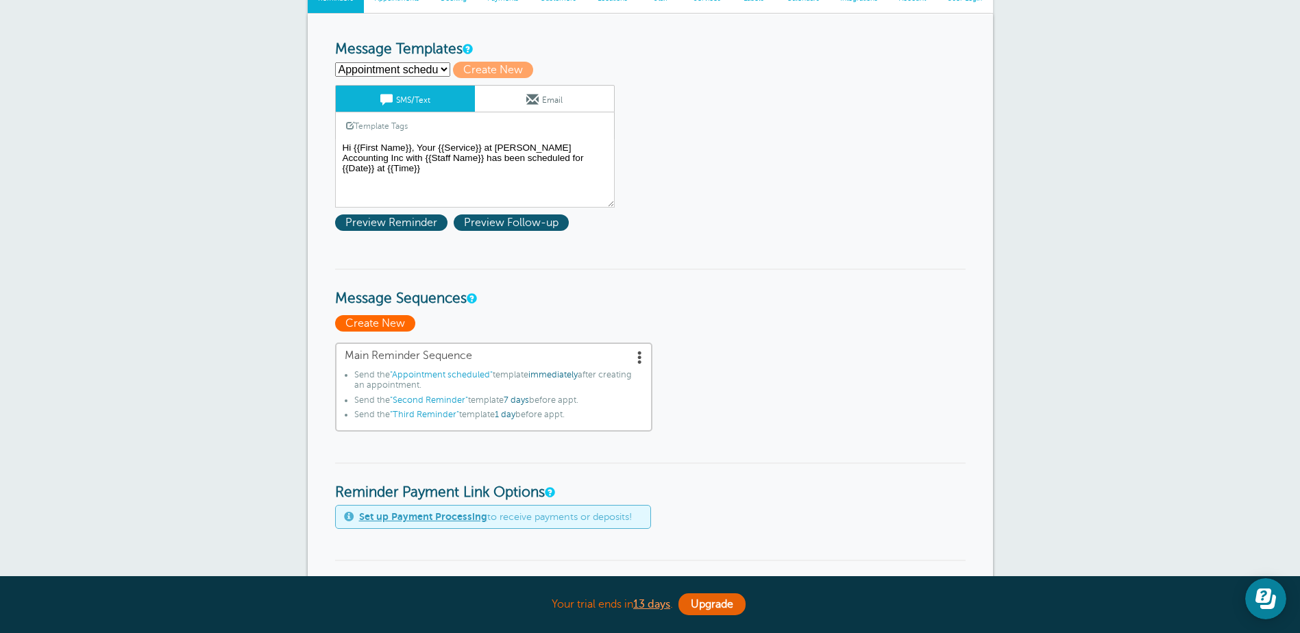
click at [382, 325] on span "Create New" at bounding box center [375, 323] width 80 height 16
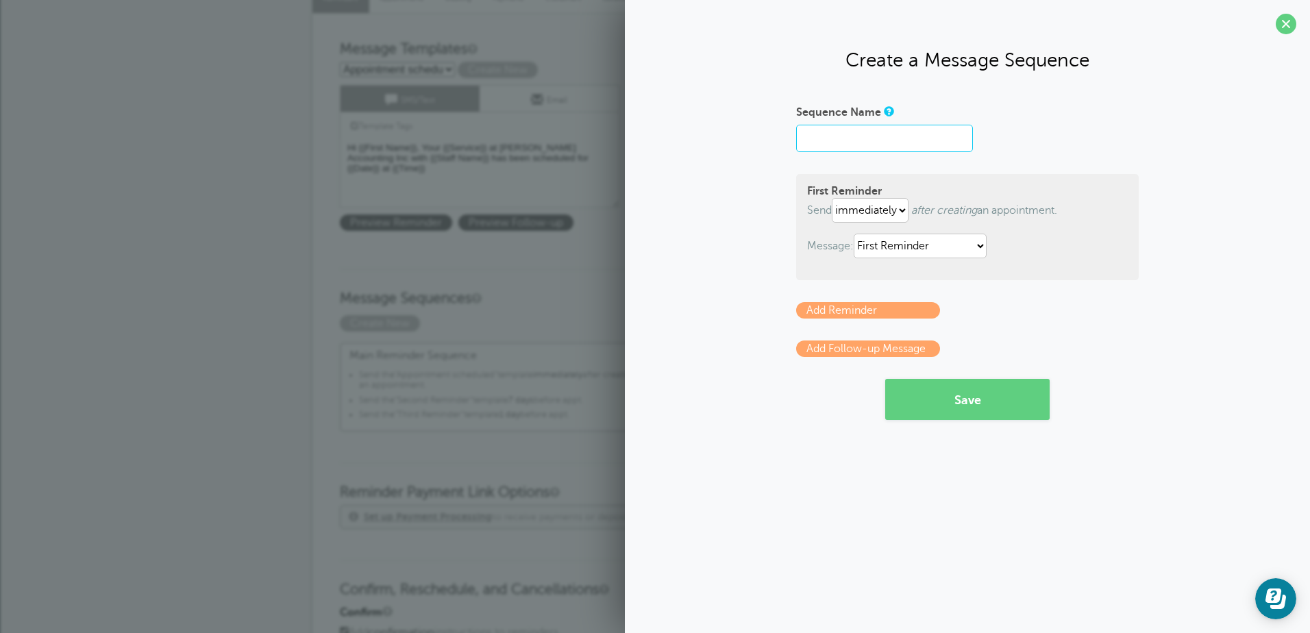
click at [889, 140] on input "Sequence Name" at bounding box center [884, 138] width 177 height 27
click at [876, 138] on input "Sequence Name" at bounding box center [884, 138] width 177 height 27
type input "Accounting Sequence"
click at [980, 251] on select "Appointment scheduled First Reminder Second Reminder Third Reminder" at bounding box center [920, 246] width 133 height 25
select select "161862"
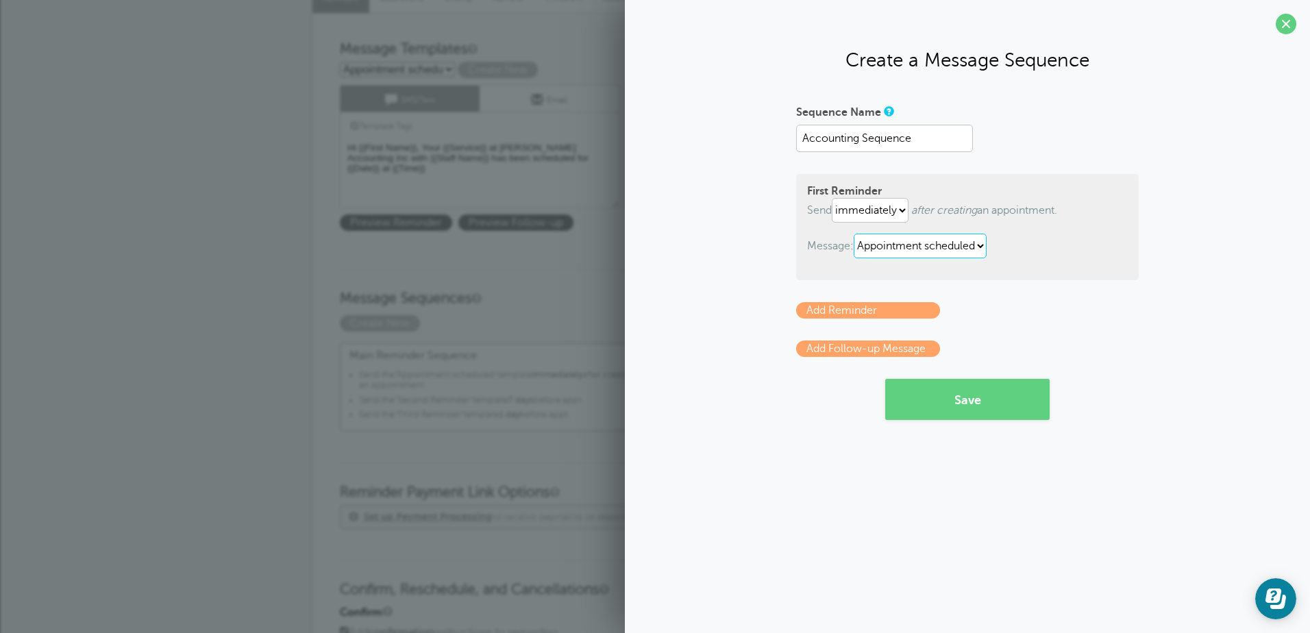
click at [856, 234] on select "Appointment scheduled First Reminder Second Reminder Third Reminder" at bounding box center [920, 246] width 133 height 25
click at [899, 211] on select "immediately 1 2 3 4 5 6 7 8 9 10 11 12 13 14 15 16 17 18 19 20 21 22 23 24 25 2…" at bounding box center [870, 210] width 77 height 25
click at [1096, 275] on div "First Reminder Send immediately 1 2 3 4 5 6 7 8 9 10 11 12 13 14 15 16 17 18 19…" at bounding box center [967, 227] width 343 height 106
click at [1012, 406] on button "Save" at bounding box center [967, 399] width 164 height 41
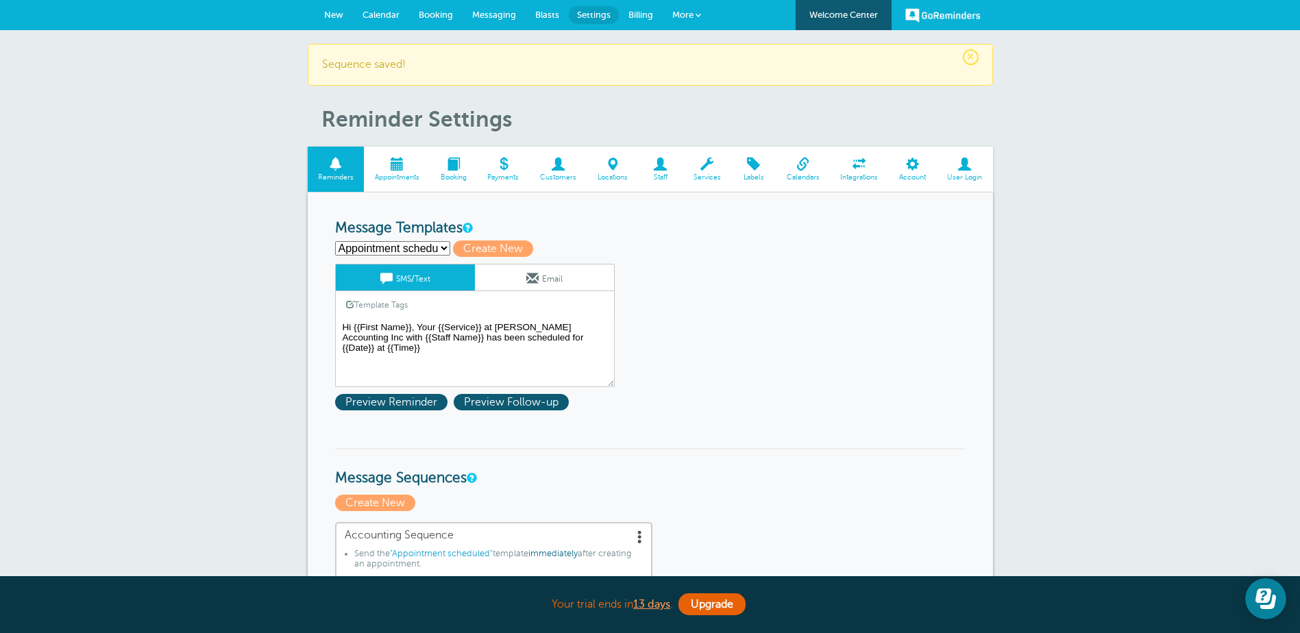
click at [433, 245] on select "Appointment scheduled First Reminder Second Reminder Third Reminder Create new.…" at bounding box center [392, 248] width 115 height 14
click at [335, 241] on select "Appointment scheduled First Reminder Second Reminder Third Reminder Create new.…" at bounding box center [392, 248] width 115 height 14
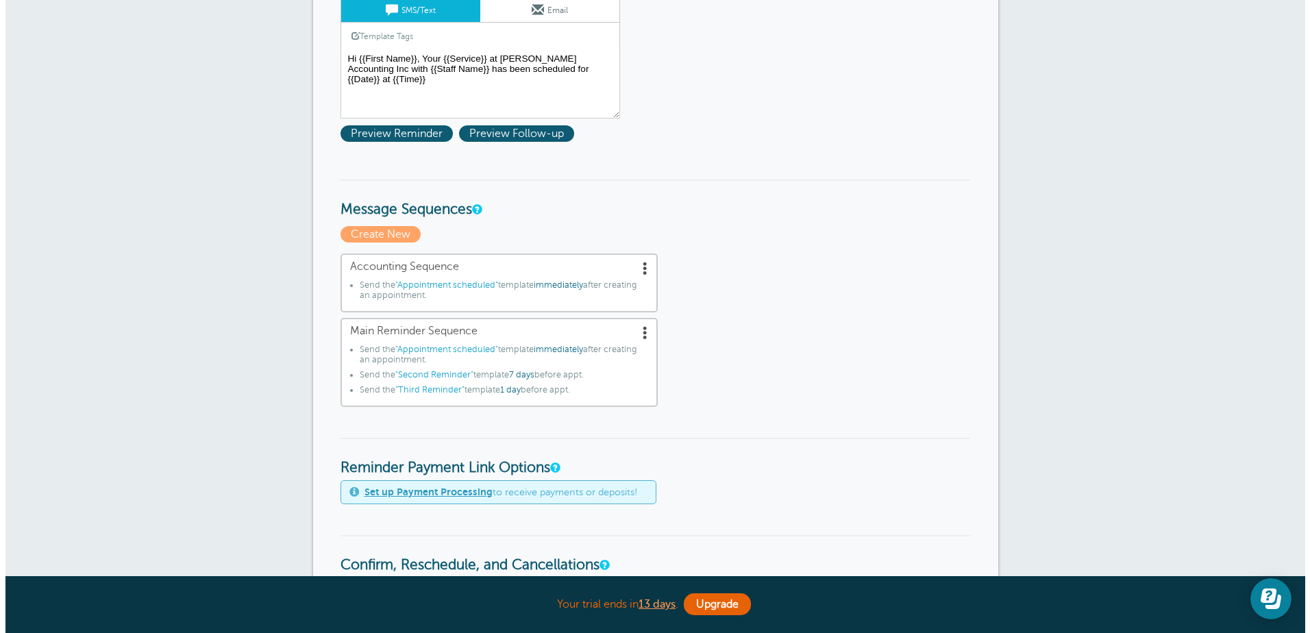
scroll to position [274, 0]
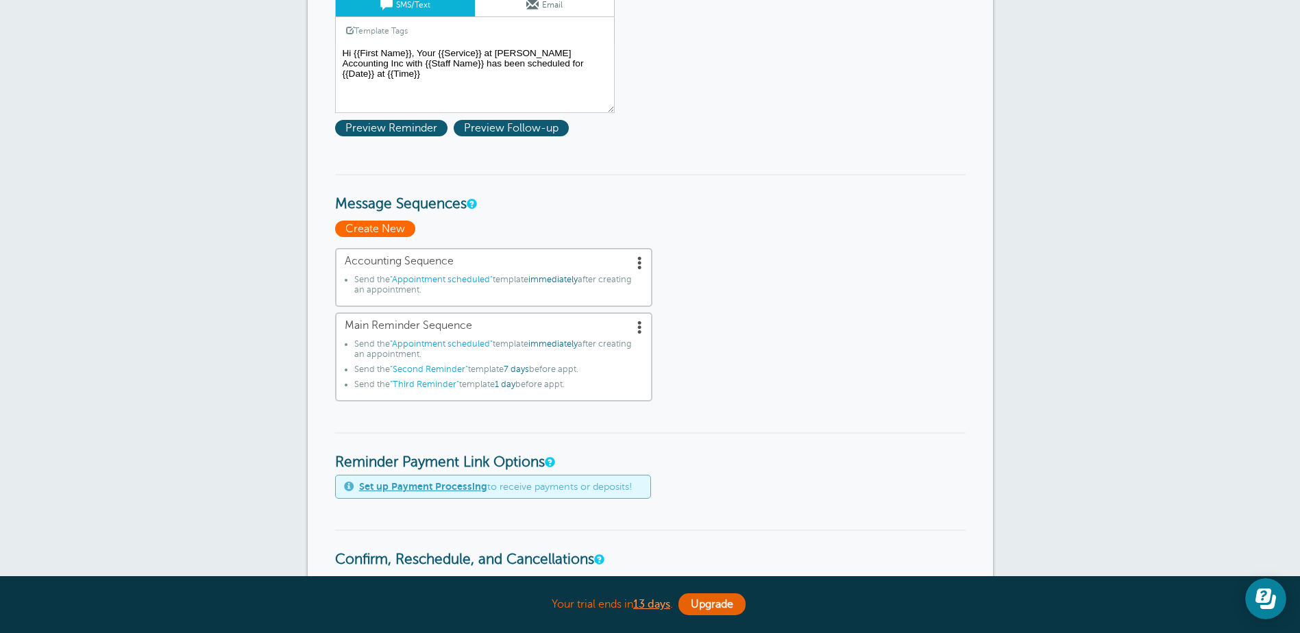
click at [383, 230] on span "Create New" at bounding box center [375, 229] width 80 height 16
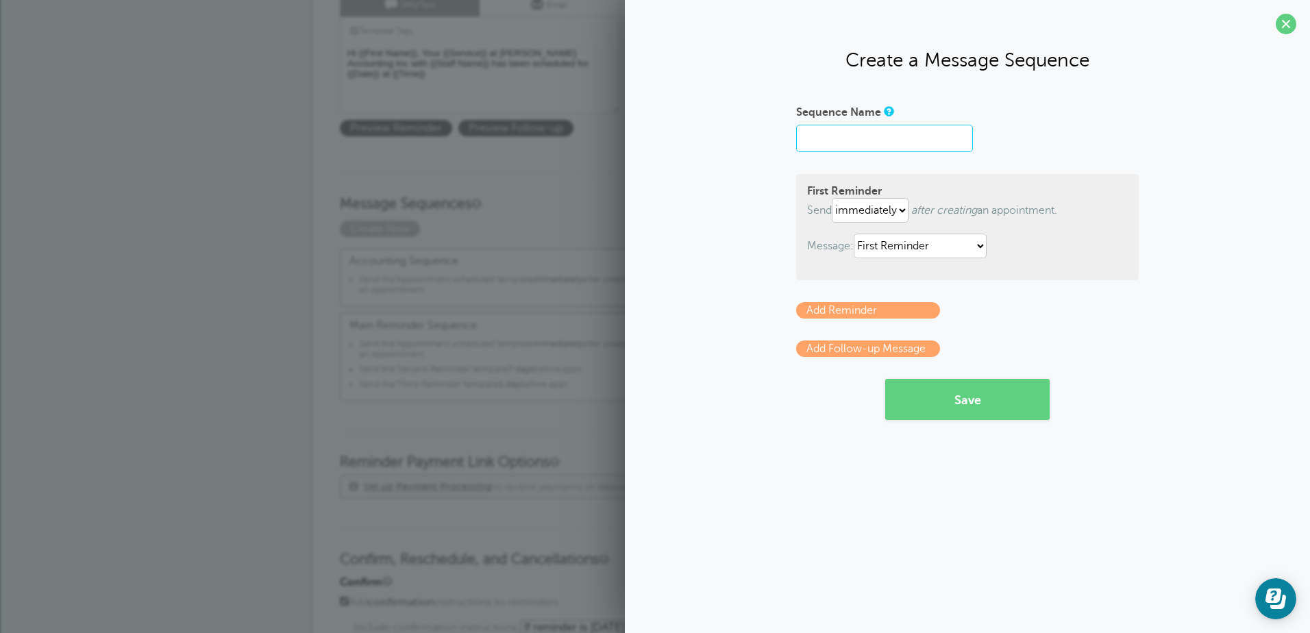
click at [859, 149] on input "Sequence Name" at bounding box center [884, 138] width 177 height 27
type input "Accounting Sequence"
click at [900, 210] on select "immediately 1 2 3 4 5 6 7 8 9 10 11 12 13 14 15 16 17 18 19 20 21 22 23 24 25 2…" at bounding box center [870, 210] width 77 height 25
select select "7"
click at [834, 198] on select "immediately 1 2 3 4 5 6 7 8 9 10 11 12 13 14 15 16 17 18 19 20 21 22 23 24 25 2…" at bounding box center [870, 210] width 77 height 25
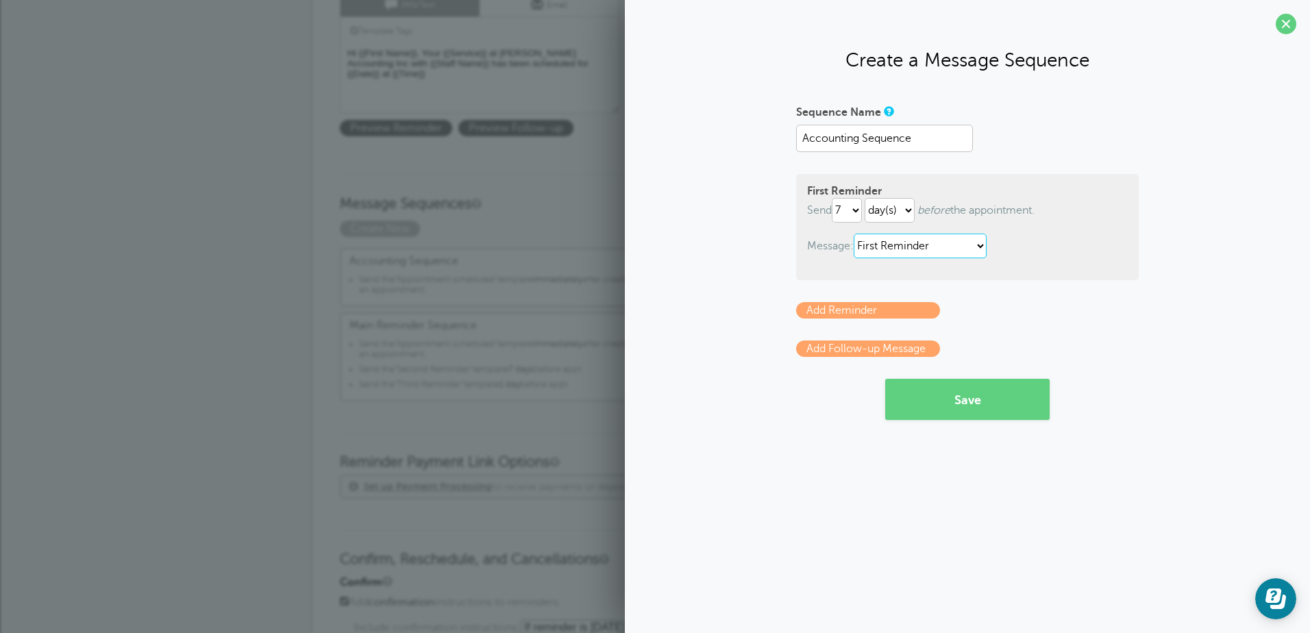
click at [987, 247] on select "Appointment scheduled First Reminder Second Reminder Third Reminder" at bounding box center [920, 246] width 133 height 25
select select "161848"
click at [856, 234] on select "Appointment scheduled First Reminder Second Reminder Third Reminder" at bounding box center [920, 246] width 133 height 25
click at [979, 408] on button "Save" at bounding box center [967, 399] width 164 height 41
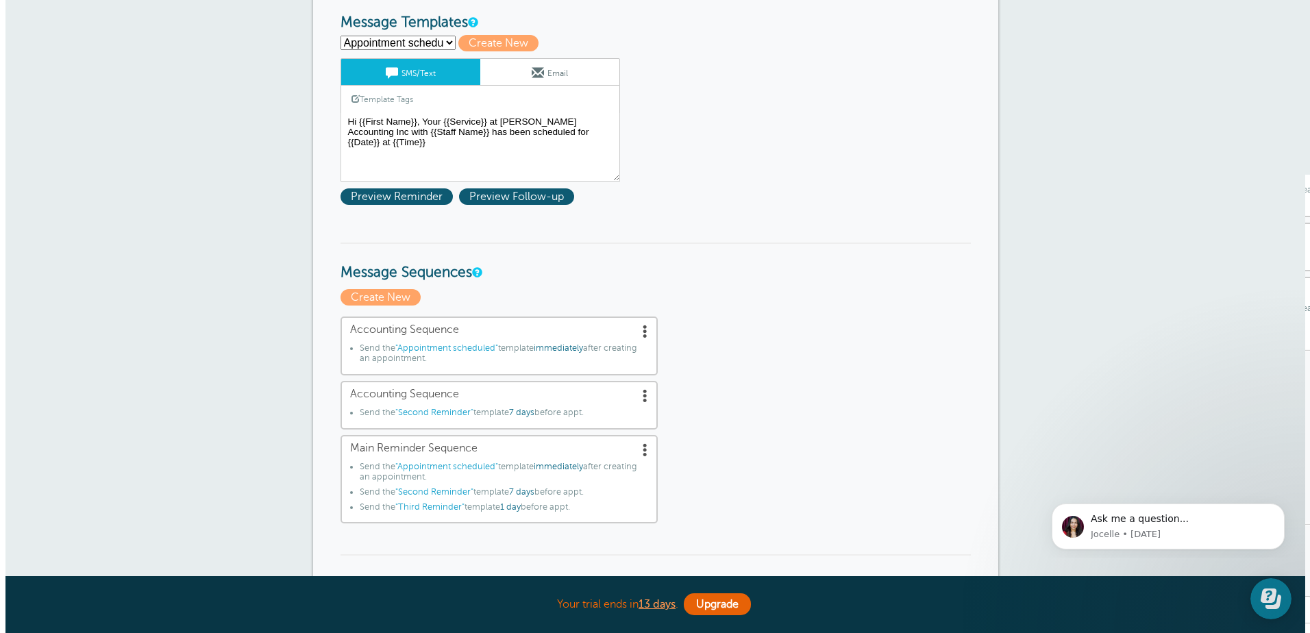
scroll to position [274, 0]
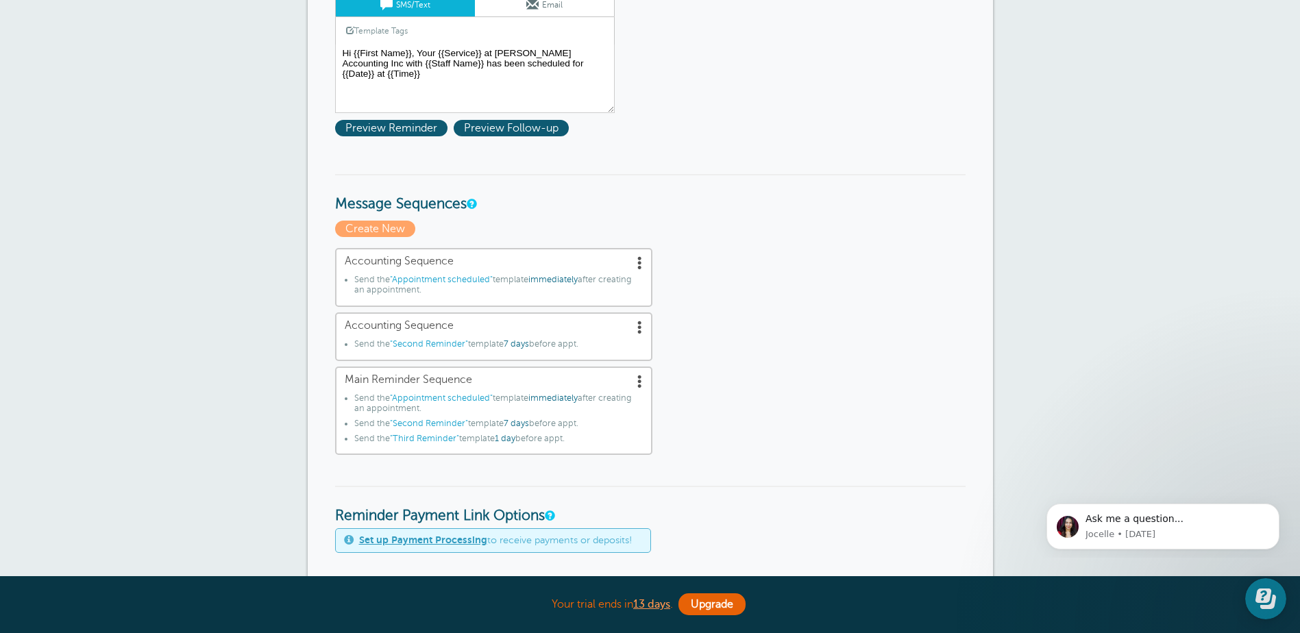
click at [636, 329] on span at bounding box center [640, 327] width 14 height 14
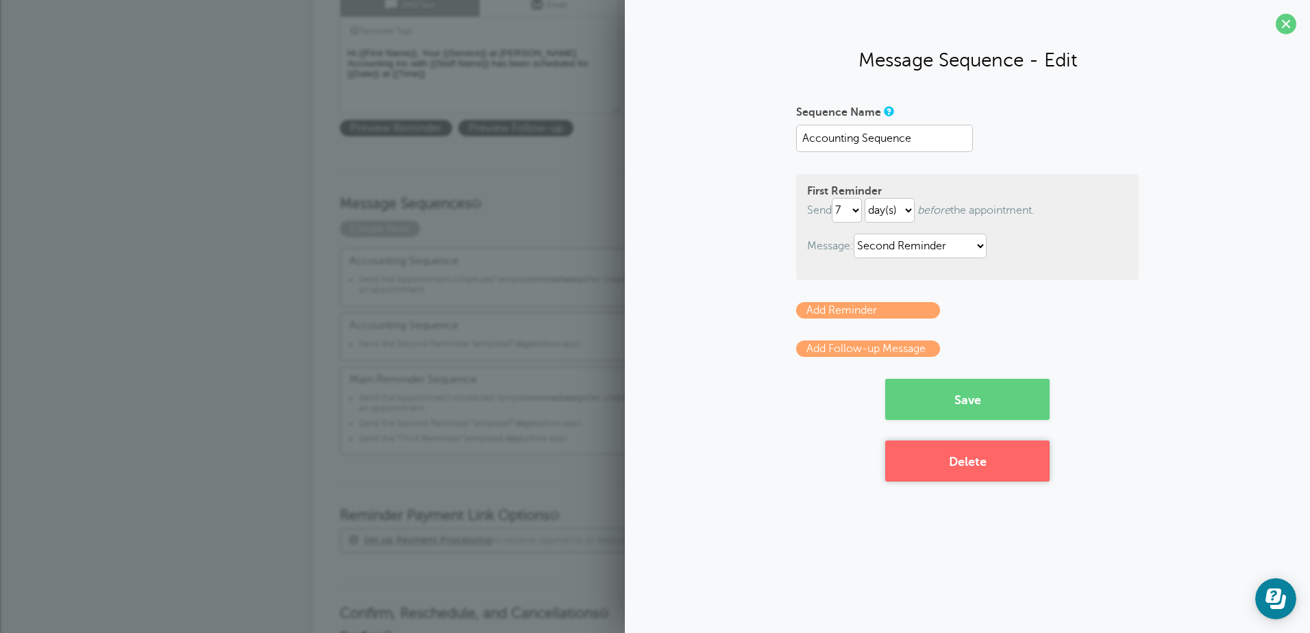
click at [969, 468] on button "Delete" at bounding box center [967, 461] width 164 height 41
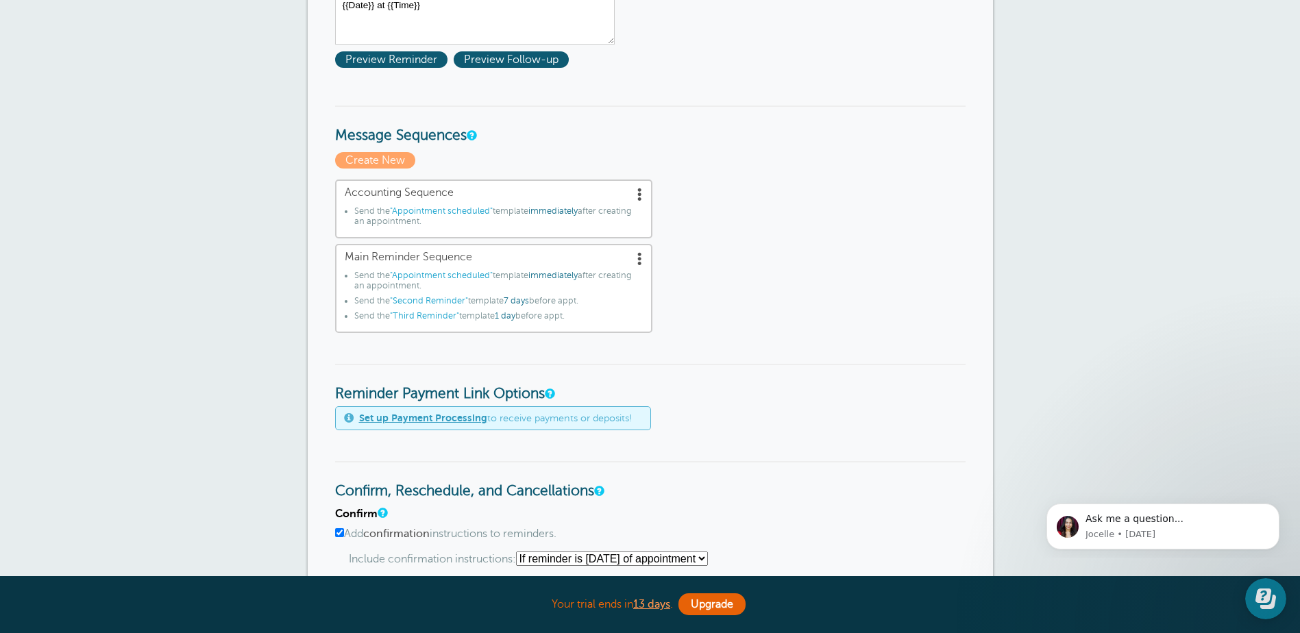
click at [641, 197] on span at bounding box center [640, 194] width 14 height 14
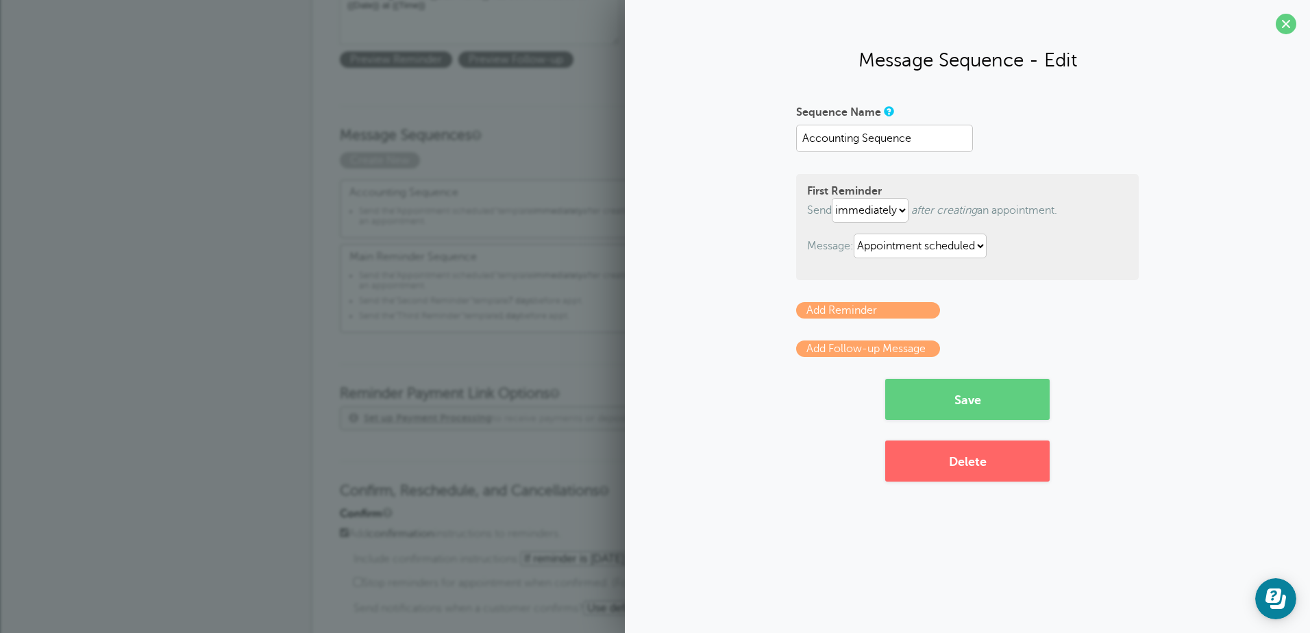
click at [889, 307] on link "Add Reminder" at bounding box center [868, 310] width 144 height 16
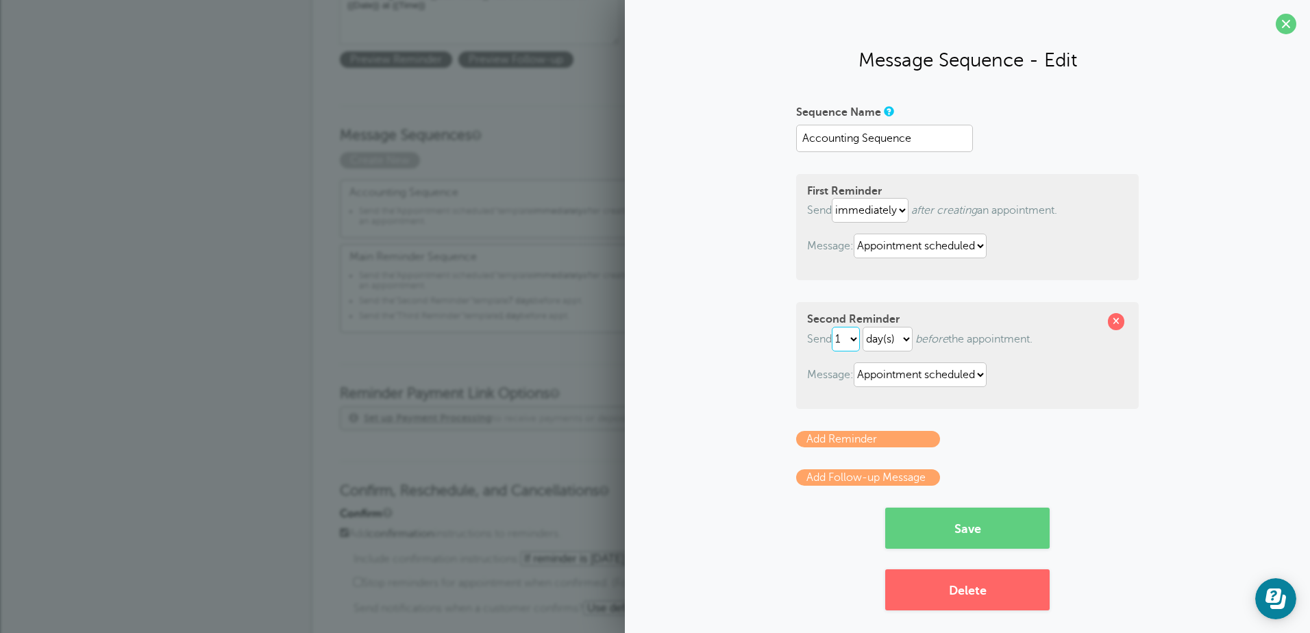
click at [853, 338] on select "1 2 3 4 5 6 7 8 9 10 11 12 13 14 15 16 17 18 19 20 21 22 23 24 25 26 27 28 29 30" at bounding box center [846, 339] width 28 height 25
select select "7"
click at [832, 327] on select "1 2 3 4 5 6 7 8 9 10 11 12 13 14 15 16 17 18 19 20 21 22 23 24 25 26 27 28 29 30" at bounding box center [846, 339] width 28 height 25
click at [982, 373] on select "Appointment scheduled First Reminder Second Reminder Third Reminder" at bounding box center [920, 374] width 133 height 25
select select "161848"
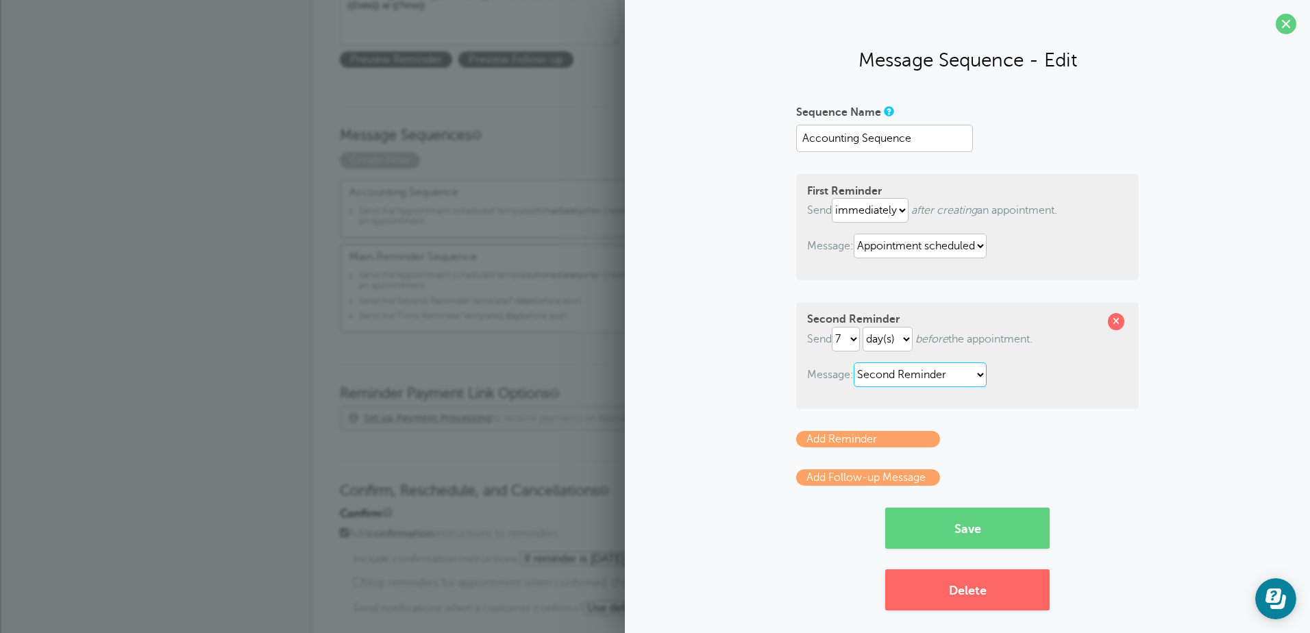
click at [854, 362] on select "Appointment scheduled First Reminder Second Reminder Third Reminder" at bounding box center [920, 374] width 133 height 25
click at [972, 528] on button "Save" at bounding box center [967, 528] width 164 height 41
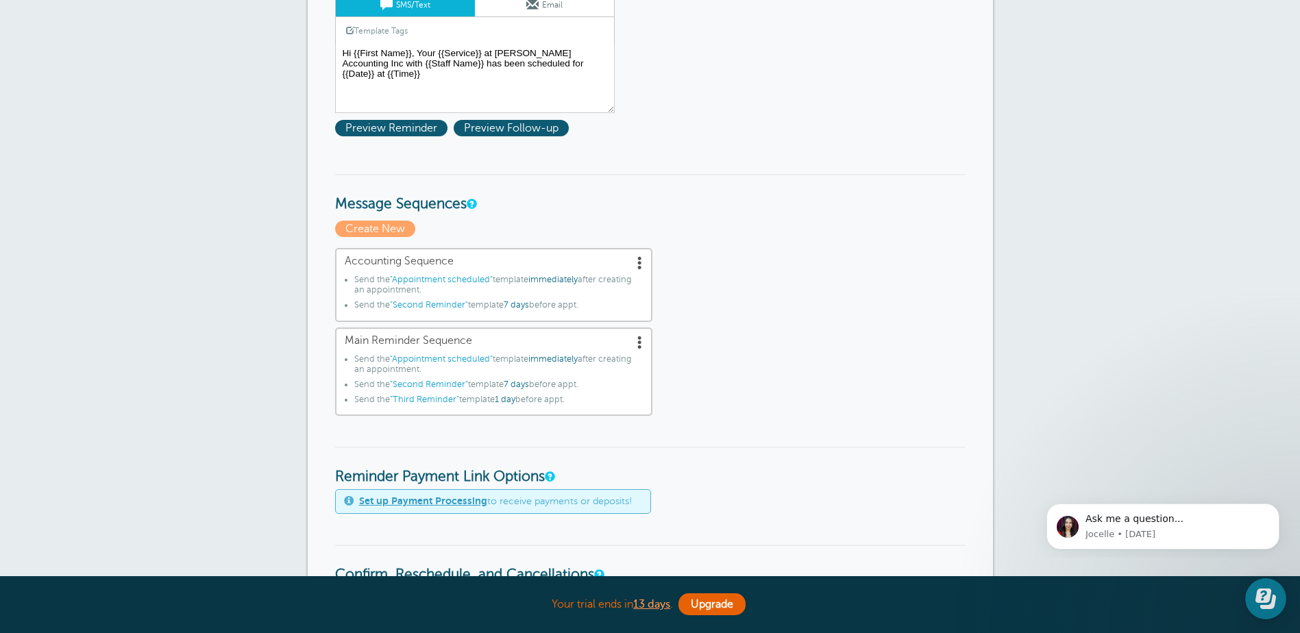
click at [438, 382] on span ""Second Reminder"" at bounding box center [429, 385] width 78 height 10
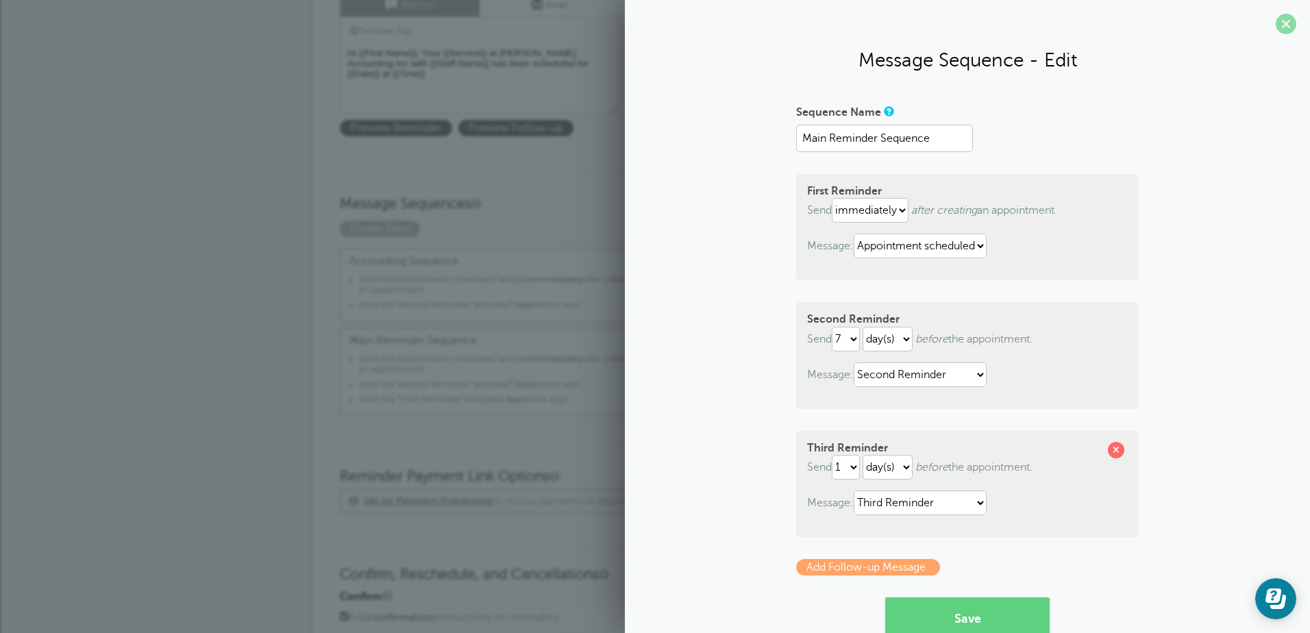
click at [1278, 26] on span at bounding box center [1286, 24] width 21 height 21
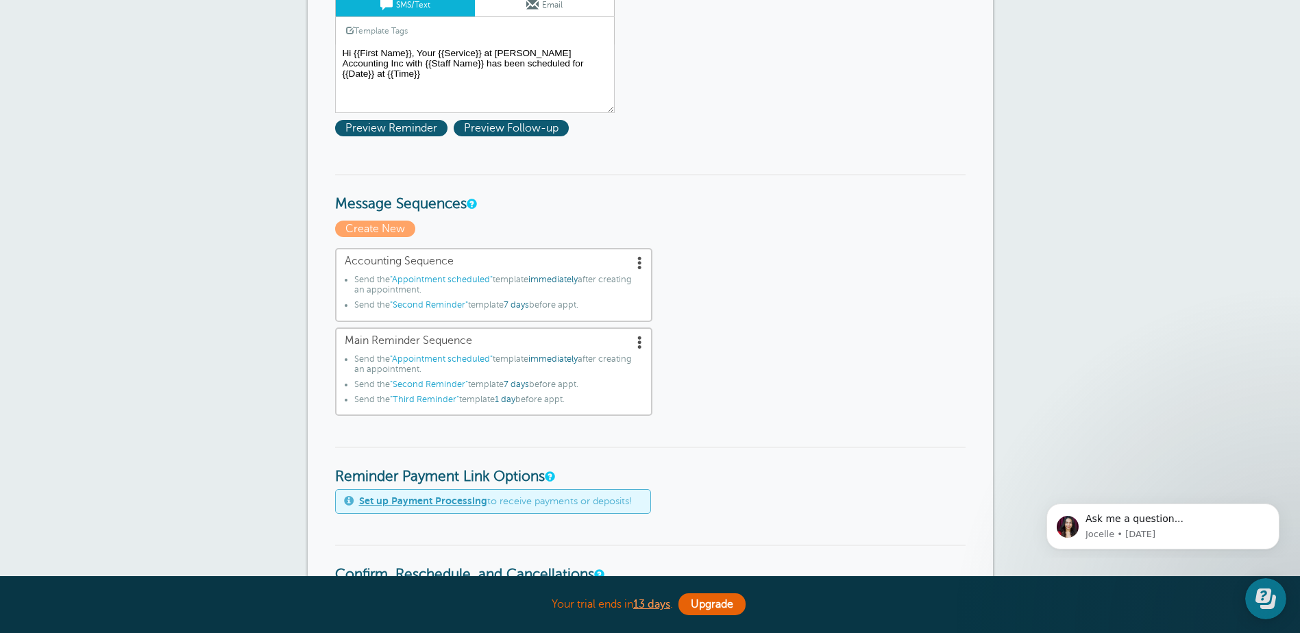
click at [638, 264] on span at bounding box center [640, 263] width 14 height 14
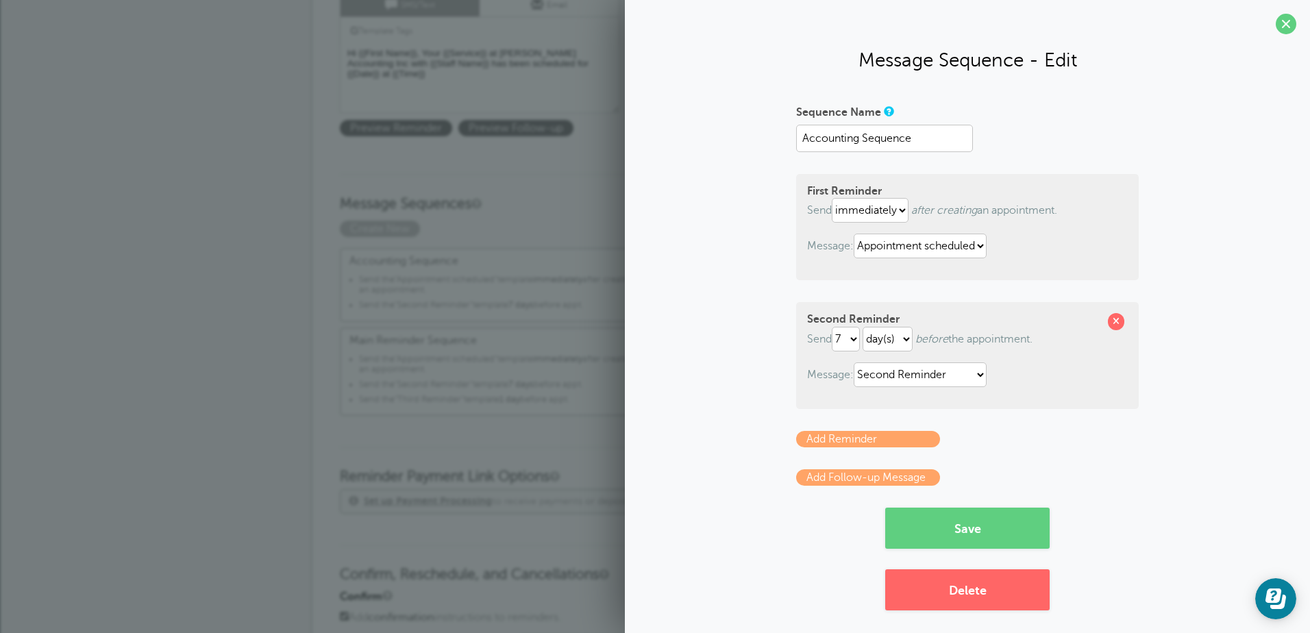
click at [898, 440] on link "Add Reminder" at bounding box center [868, 439] width 144 height 16
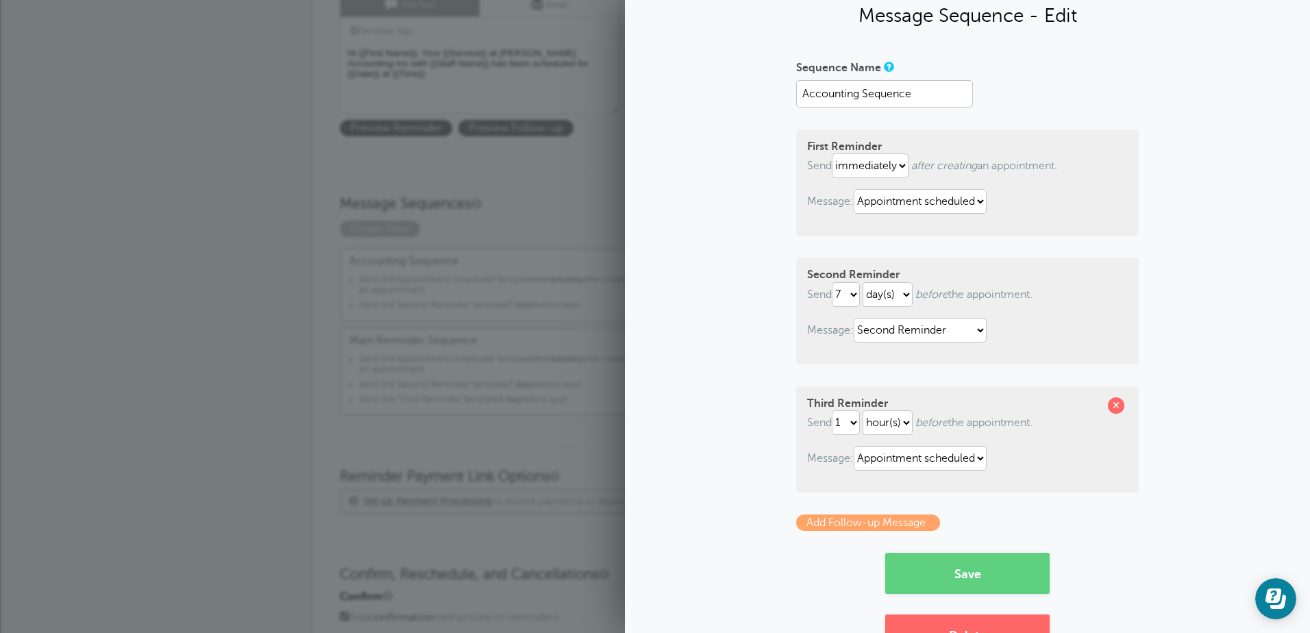
scroll to position [69, 0]
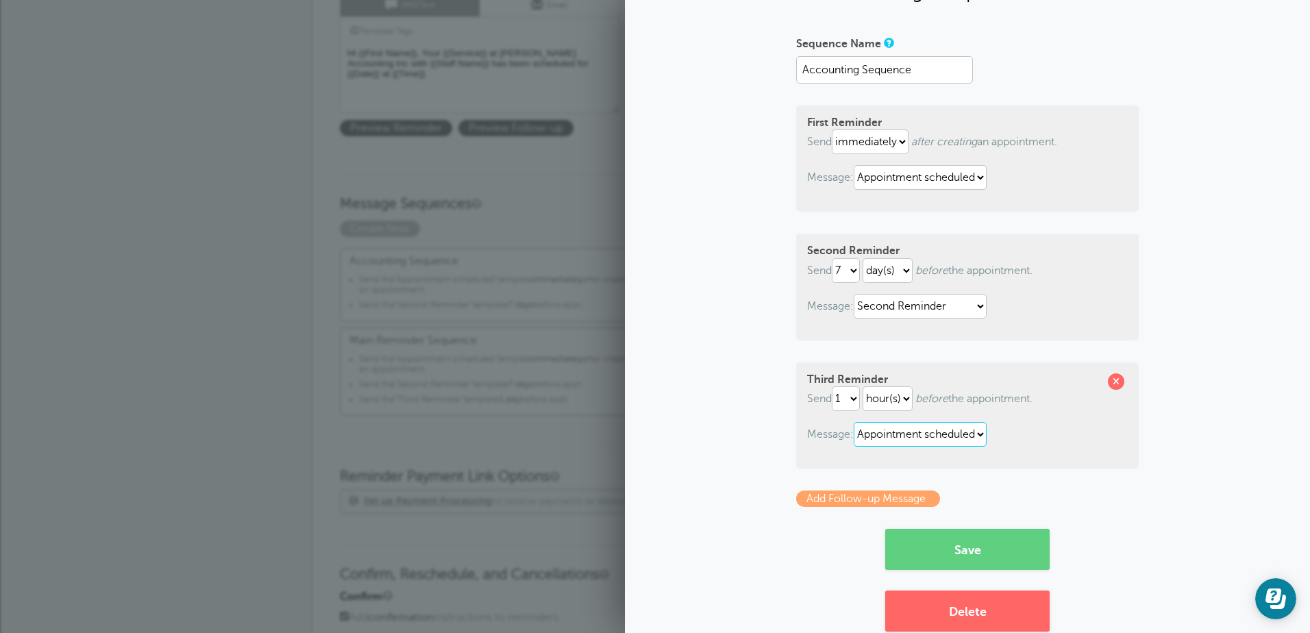
click at [972, 432] on select "Appointment scheduled First Reminder Second Reminder Third Reminder" at bounding box center [920, 434] width 133 height 25
click at [1158, 487] on div "Sequence Name Accounting Sequence First Reminder Send immediately 1 2 3 4 5 6 7…" at bounding box center [967, 331] width 658 height 599
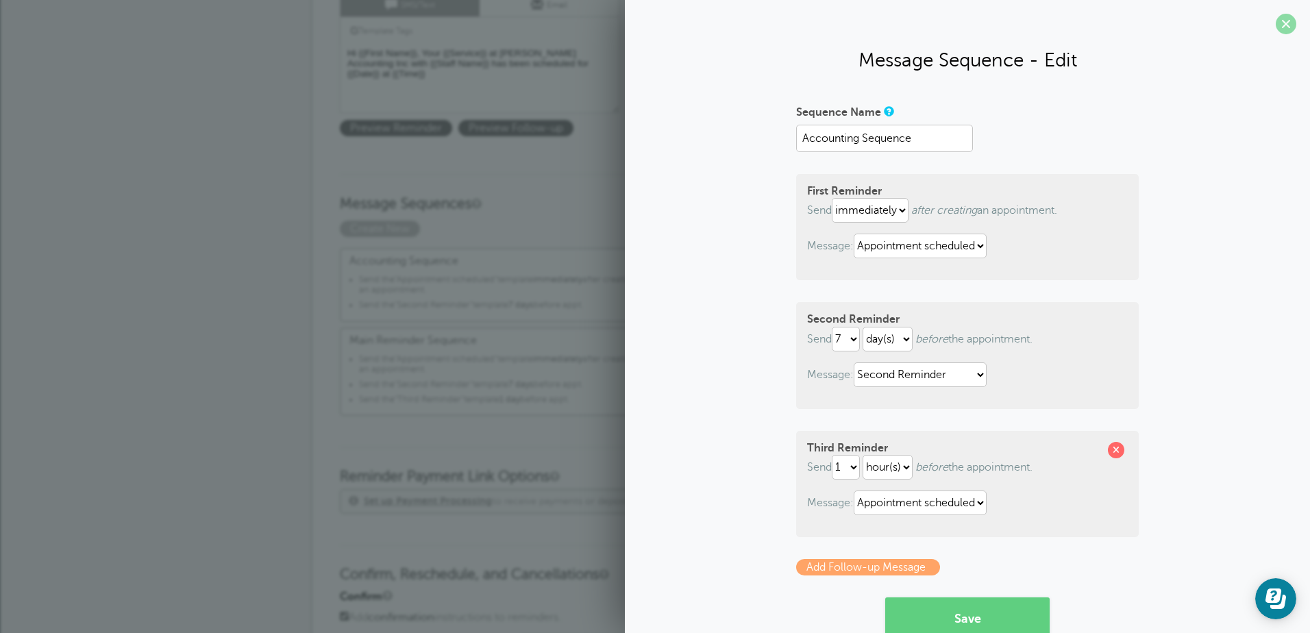
click at [1283, 21] on span at bounding box center [1286, 24] width 21 height 21
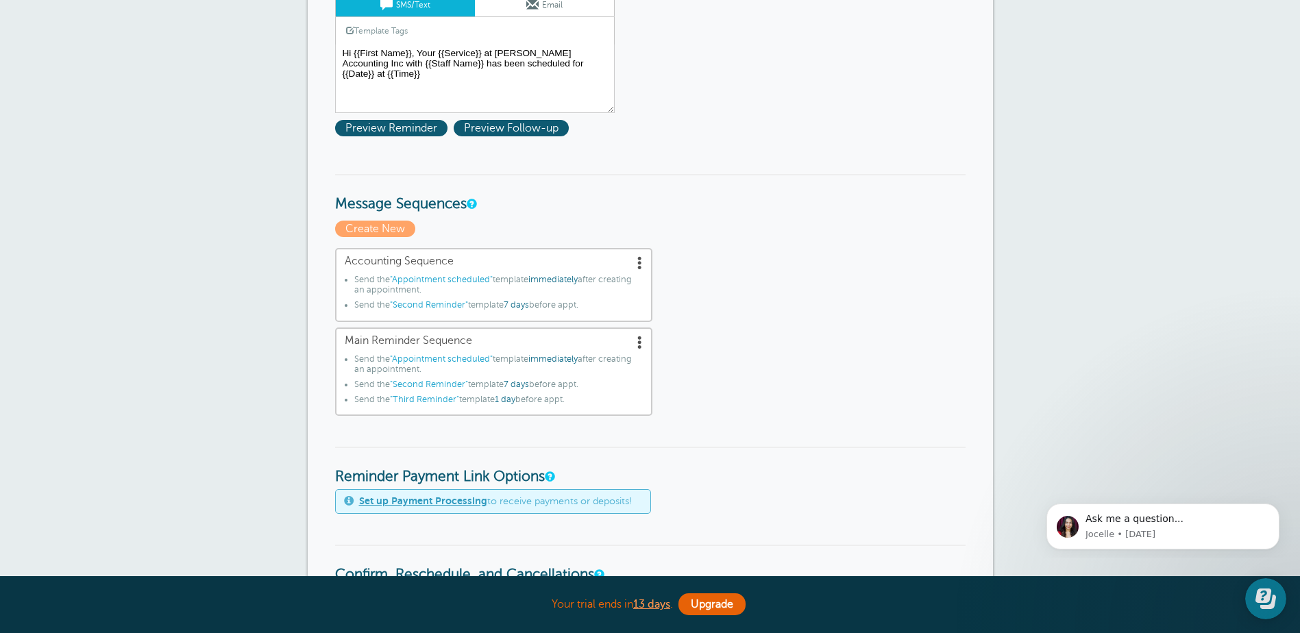
click at [639, 264] on span at bounding box center [640, 263] width 14 height 14
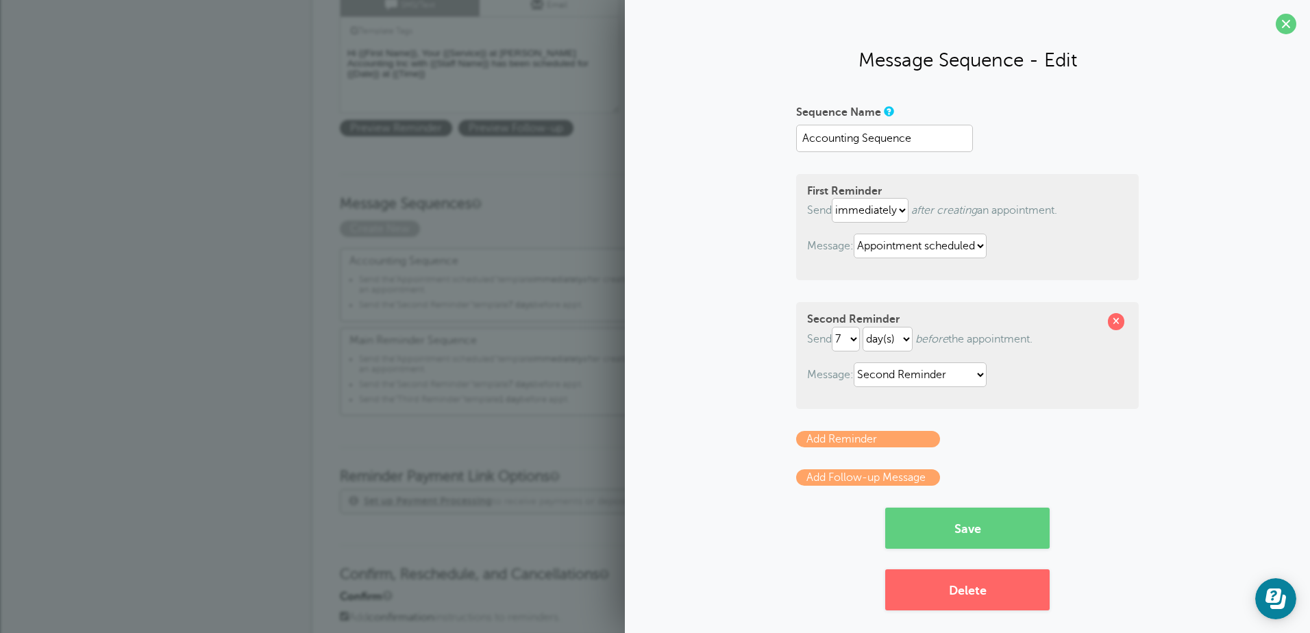
click at [881, 439] on link "Add Reminder" at bounding box center [868, 439] width 144 height 16
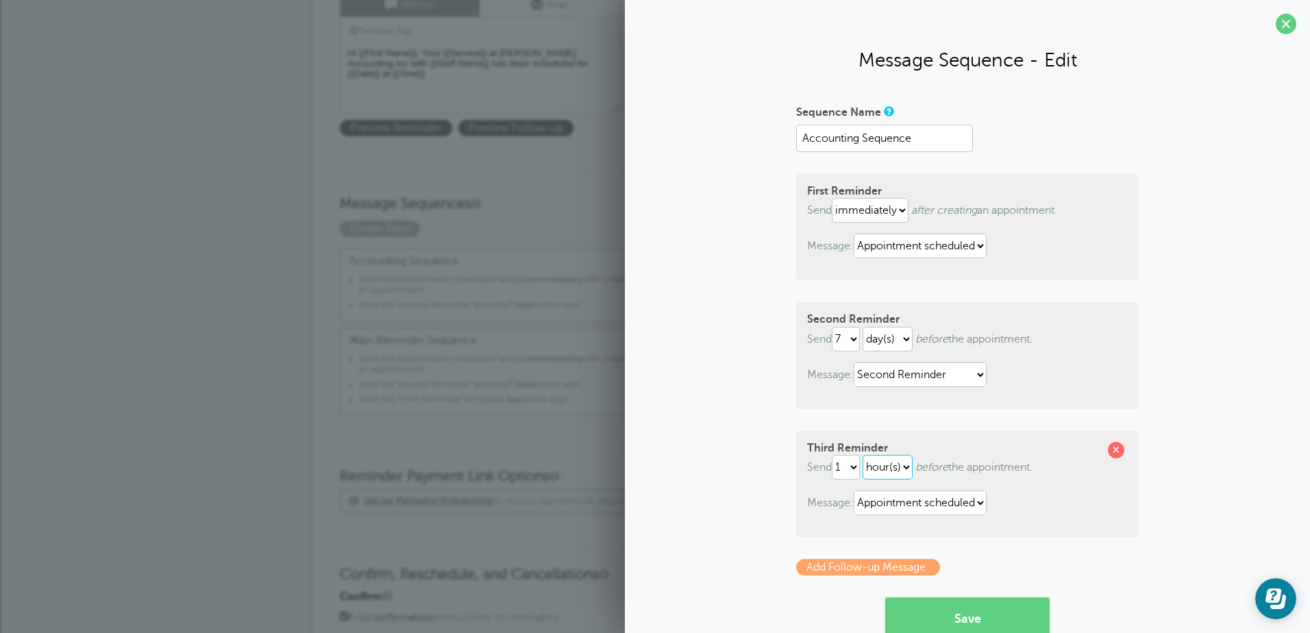
click at [902, 464] on select "hour(s) day(s)" at bounding box center [888, 467] width 50 height 25
select select "DAY"
click at [863, 455] on select "hour(s) day(s)" at bounding box center [888, 467] width 50 height 25
click at [979, 504] on select "Appointment scheduled First Reminder Second Reminder Third Reminder" at bounding box center [920, 503] width 133 height 25
click at [1041, 504] on p "Message: Appointment scheduled First Reminder Second Reminder Third Reminder" at bounding box center [967, 503] width 321 height 25
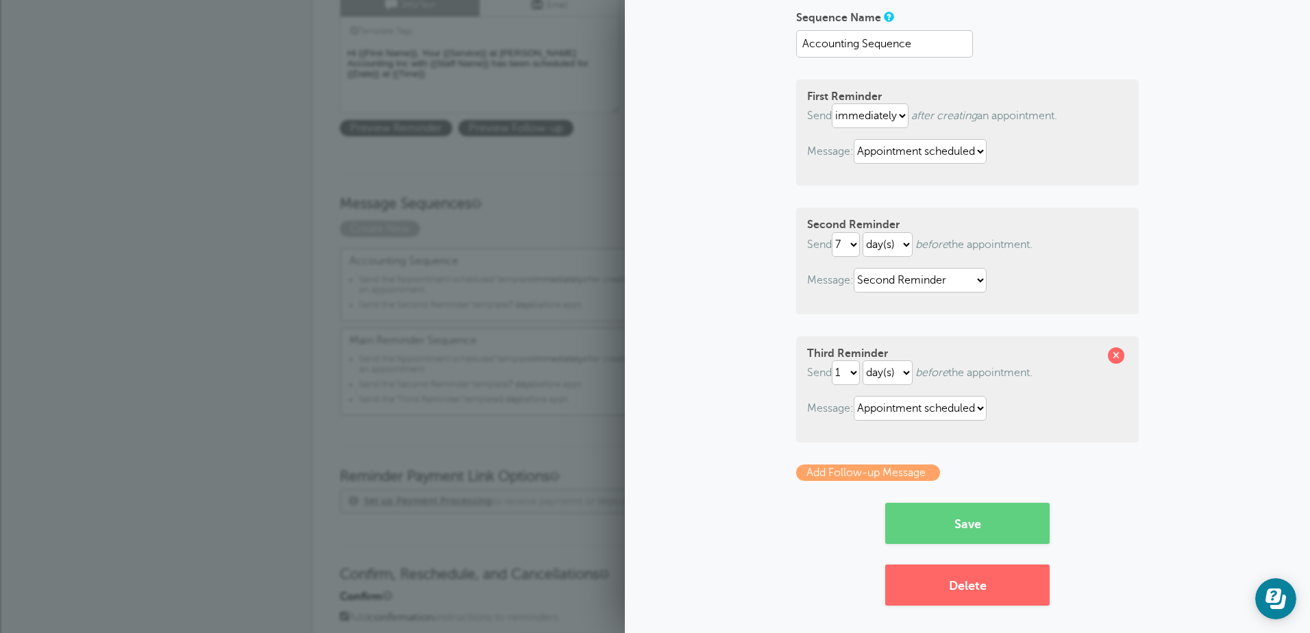
scroll to position [98, 0]
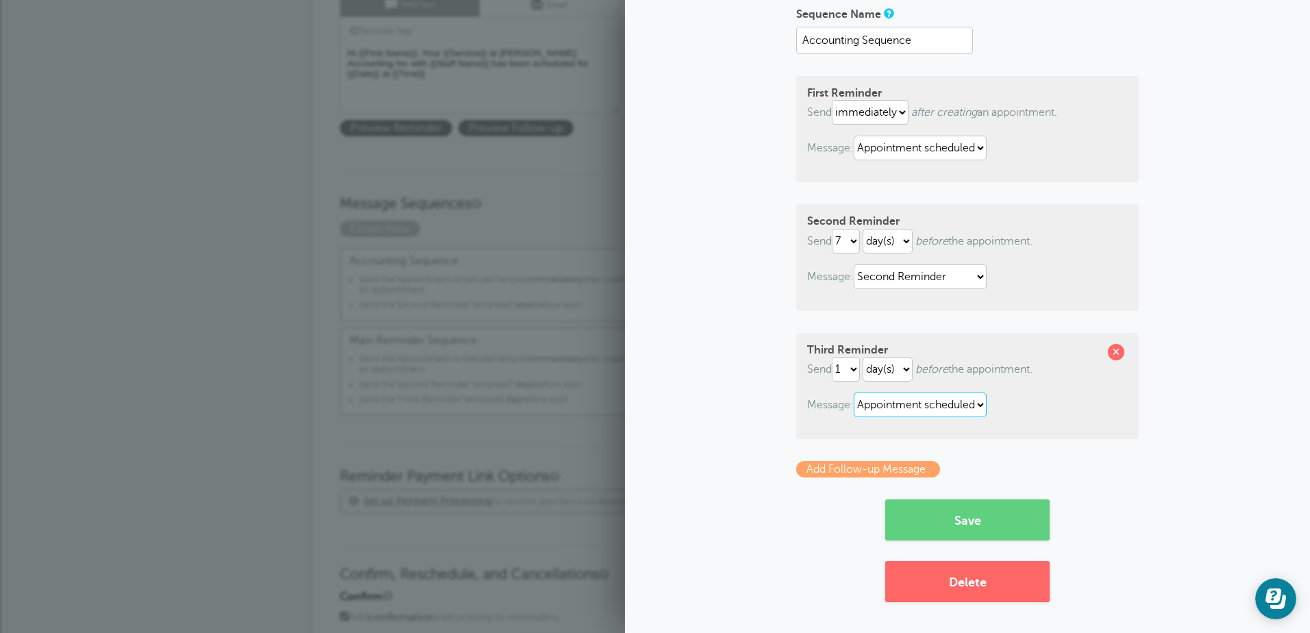
click at [979, 408] on select "Appointment scheduled First Reminder Second Reminder Third Reminder" at bounding box center [920, 405] width 133 height 25
click at [1037, 417] on div "Third Reminder Send 1 2 3 4 5 6 7 8 9 10 11 12 13 14 15 16 17 18 19 20 21 22 23…" at bounding box center [967, 386] width 343 height 106
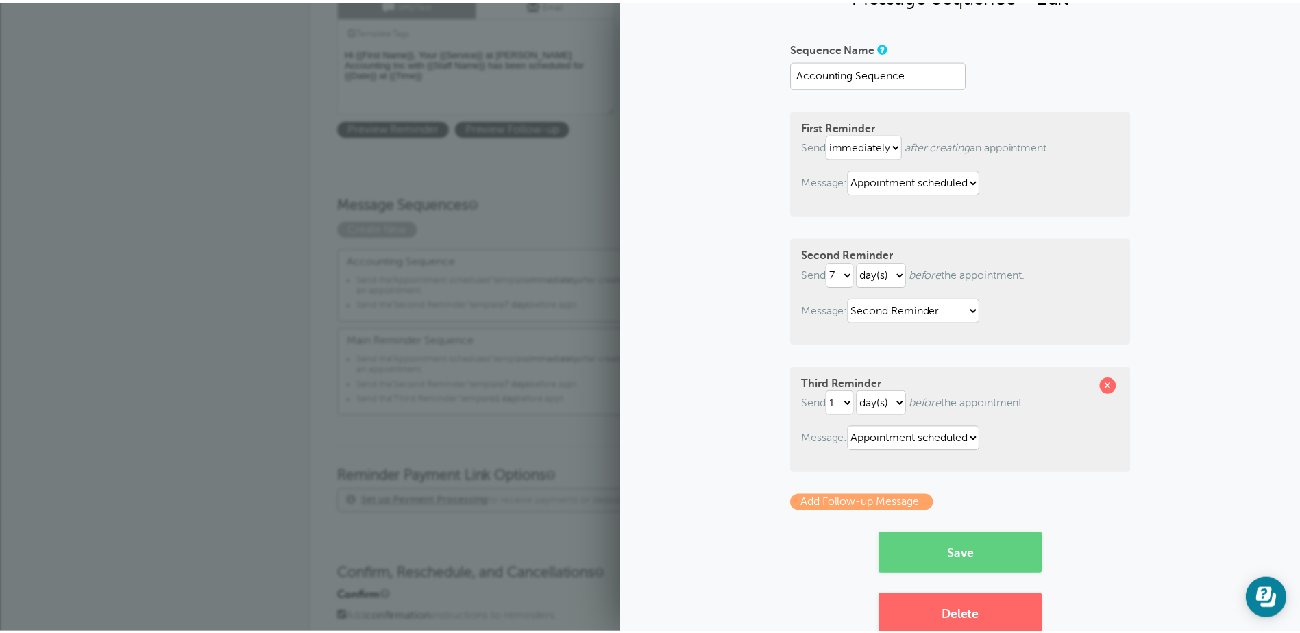
scroll to position [0, 0]
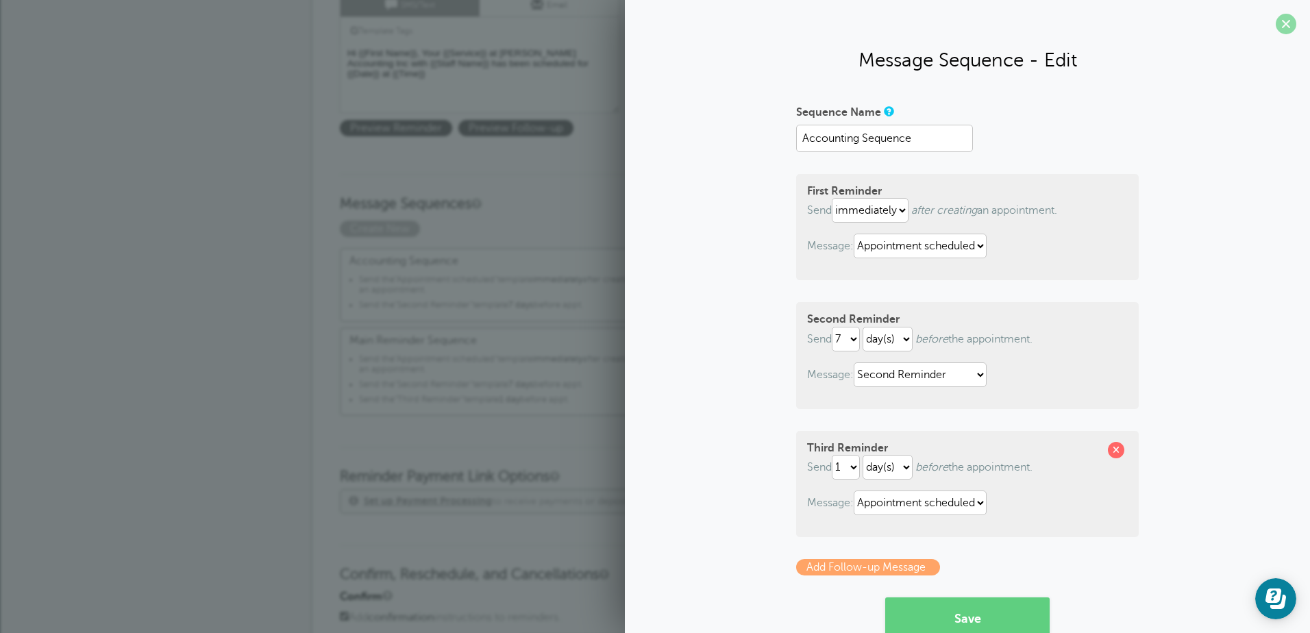
click at [1276, 24] on span at bounding box center [1286, 24] width 21 height 21
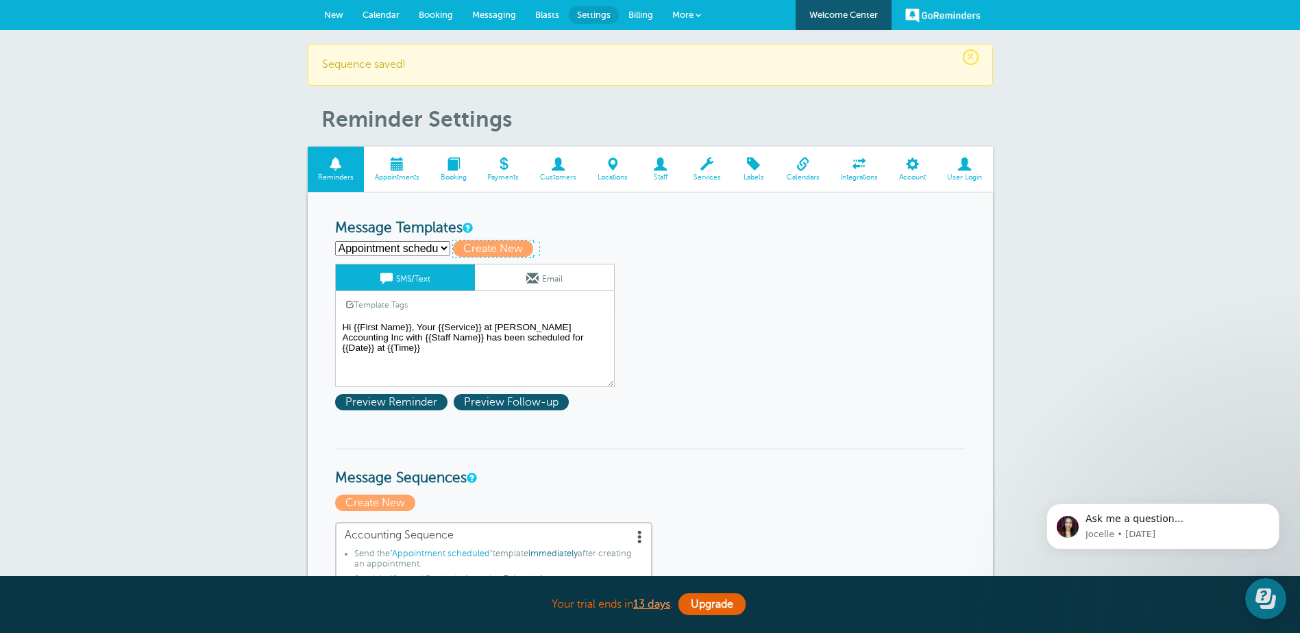
drag, startPoint x: 497, startPoint y: 245, endPoint x: 507, endPoint y: 248, distance: 10.6
click at [497, 245] on span "Create New" at bounding box center [493, 248] width 80 height 16
select select
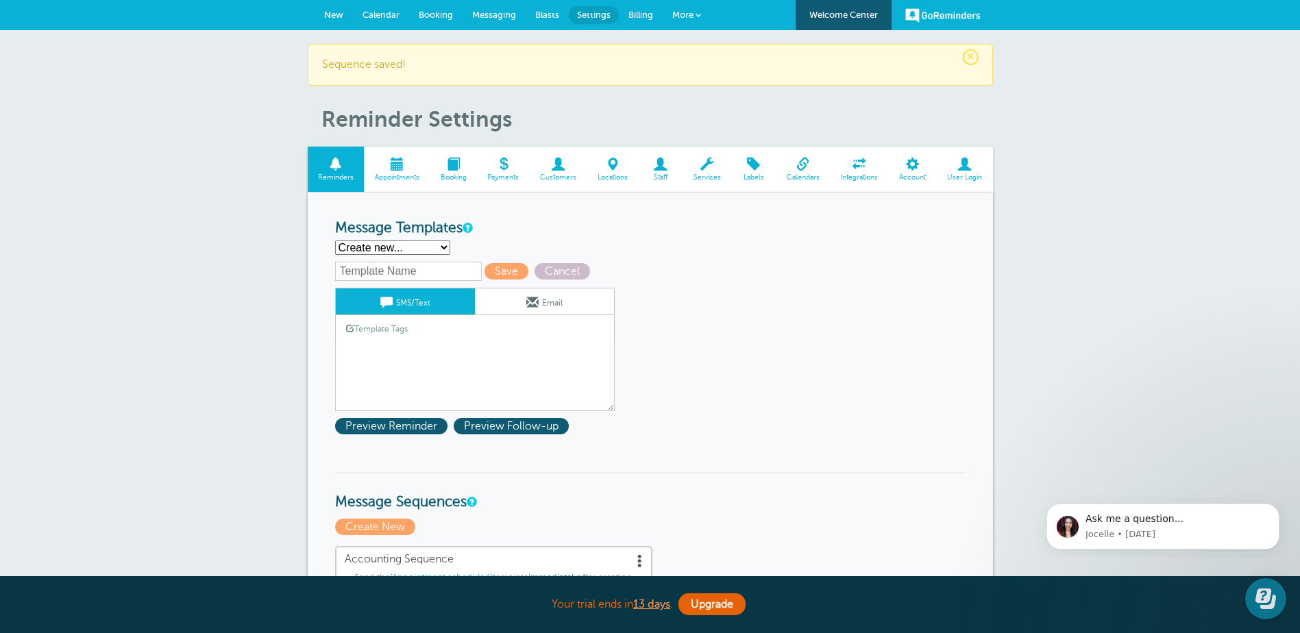
click at [443, 245] on select "Appointment scheduled First Reminder Second Reminder Third Reminder Create new.…" at bounding box center [392, 247] width 115 height 14
select select "161849"
click at [335, 240] on select "Appointment scheduled First Reminder Second Reminder Third Reminder Create new.…" at bounding box center [392, 247] width 115 height 14
type input "Third Reminder"
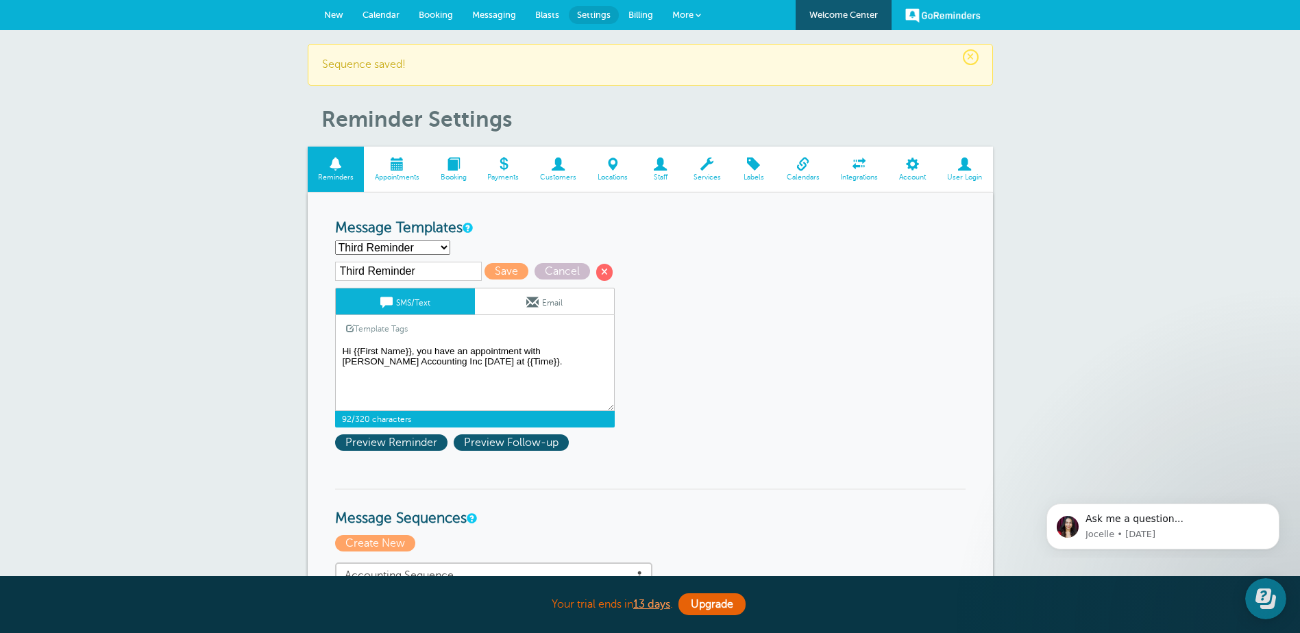
click at [419, 364] on textarea "Hi {{First Name}}, Your {{Service}} at [PERSON_NAME] Accounting Inc with {{Staf…" at bounding box center [475, 377] width 280 height 69
type textarea "Hi {{First Name}}, you have an appointment with Hofmeister Accounting Inc tomor…"
click at [534, 303] on span at bounding box center [532, 302] width 12 height 12
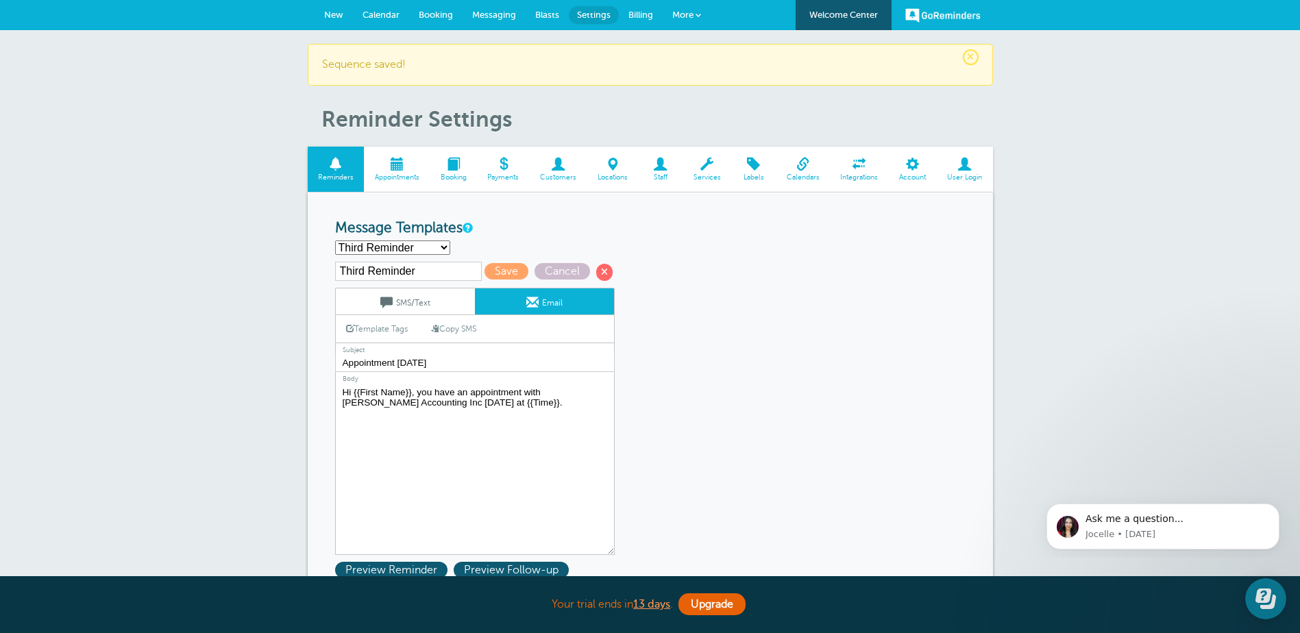
click at [417, 405] on textarea "Hi {{First Name}}, Your {{Service}} with {{Staff Name}} at [PERSON_NAME] Accoun…" at bounding box center [475, 469] width 280 height 171
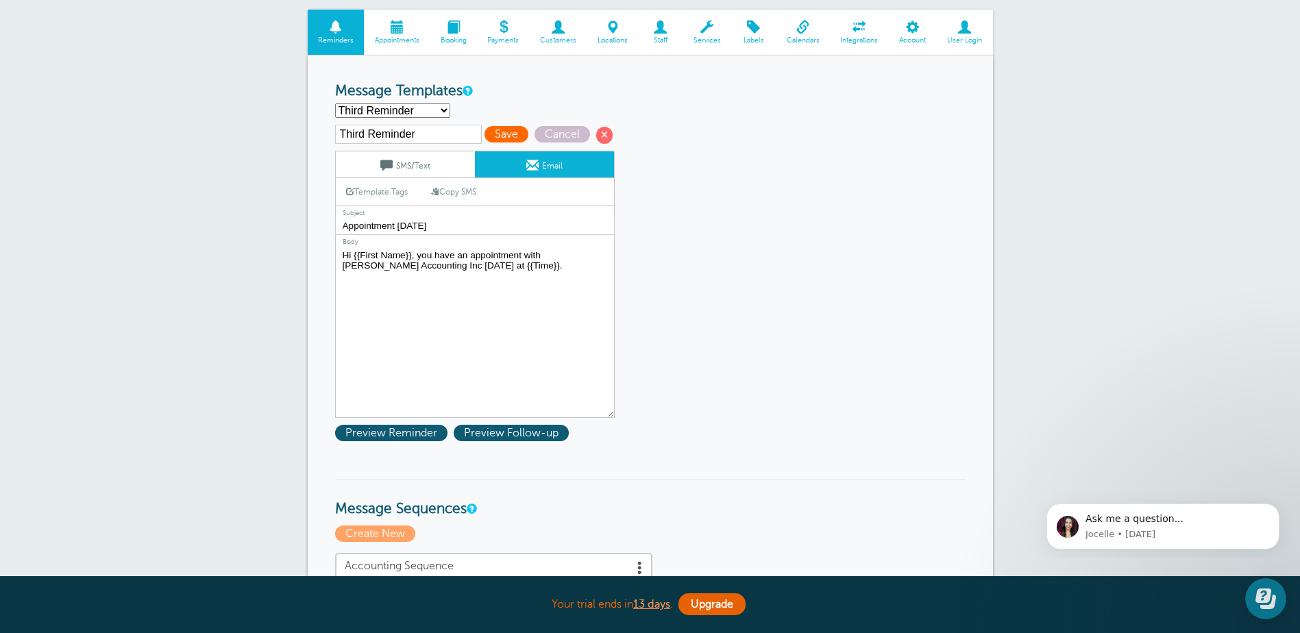
type textarea "Hi {{First Name}}, you have an appointment with Hofmeister Accounting Inc tomor…"
click at [498, 134] on span "Save" at bounding box center [506, 134] width 44 height 16
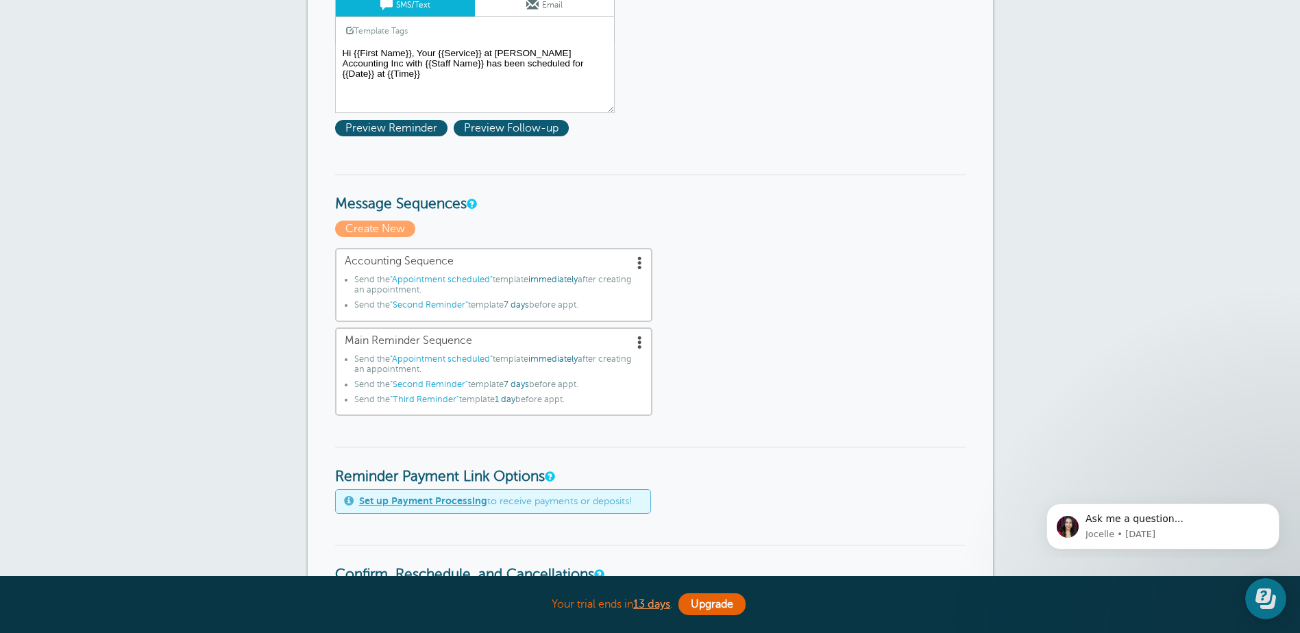
click at [638, 263] on span at bounding box center [640, 263] width 14 height 14
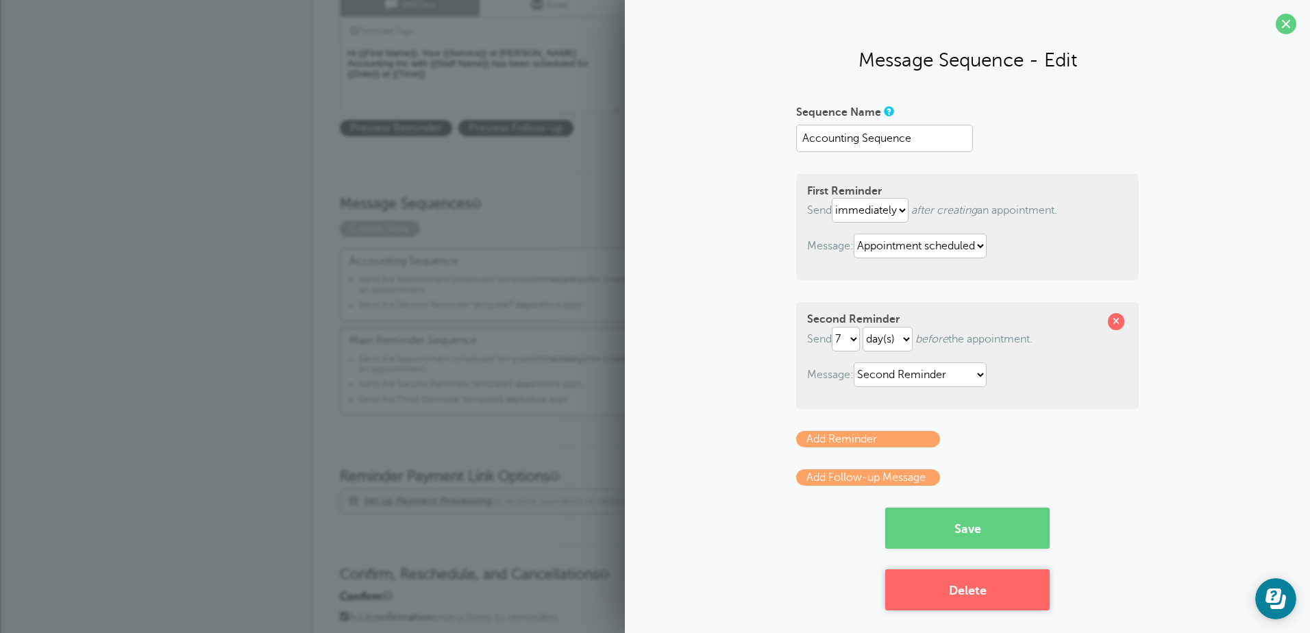
click at [950, 590] on button "Delete" at bounding box center [967, 589] width 164 height 41
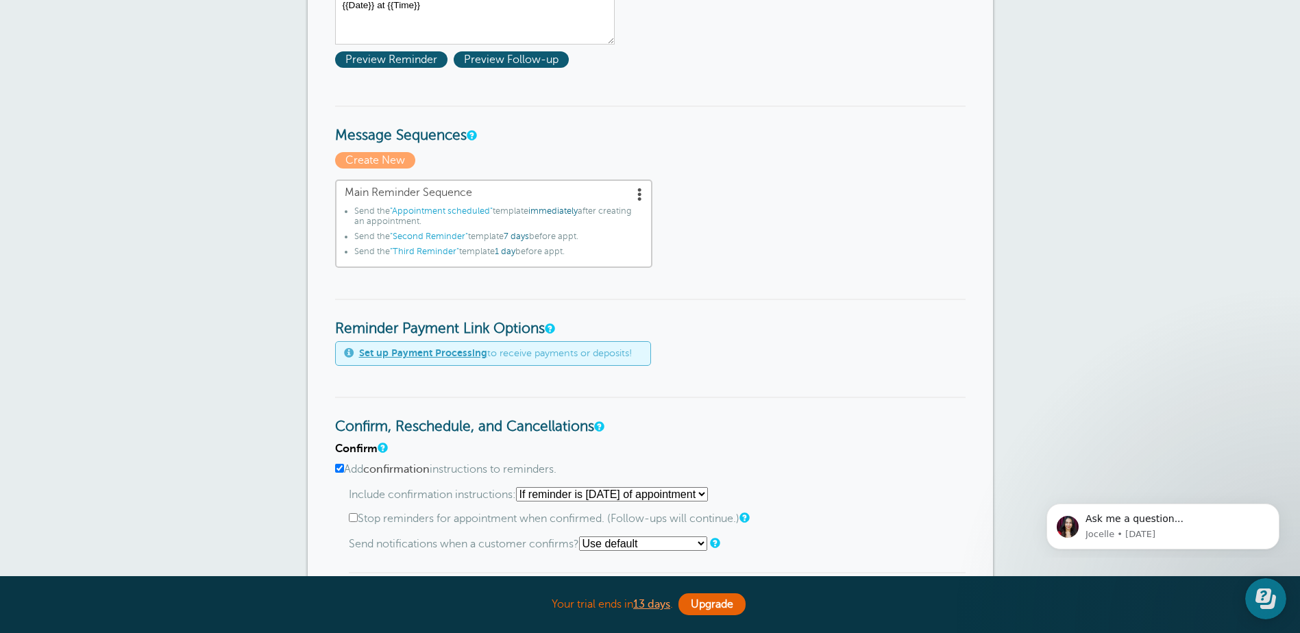
click at [445, 213] on span ""Appointment scheduled"" at bounding box center [441, 211] width 103 height 10
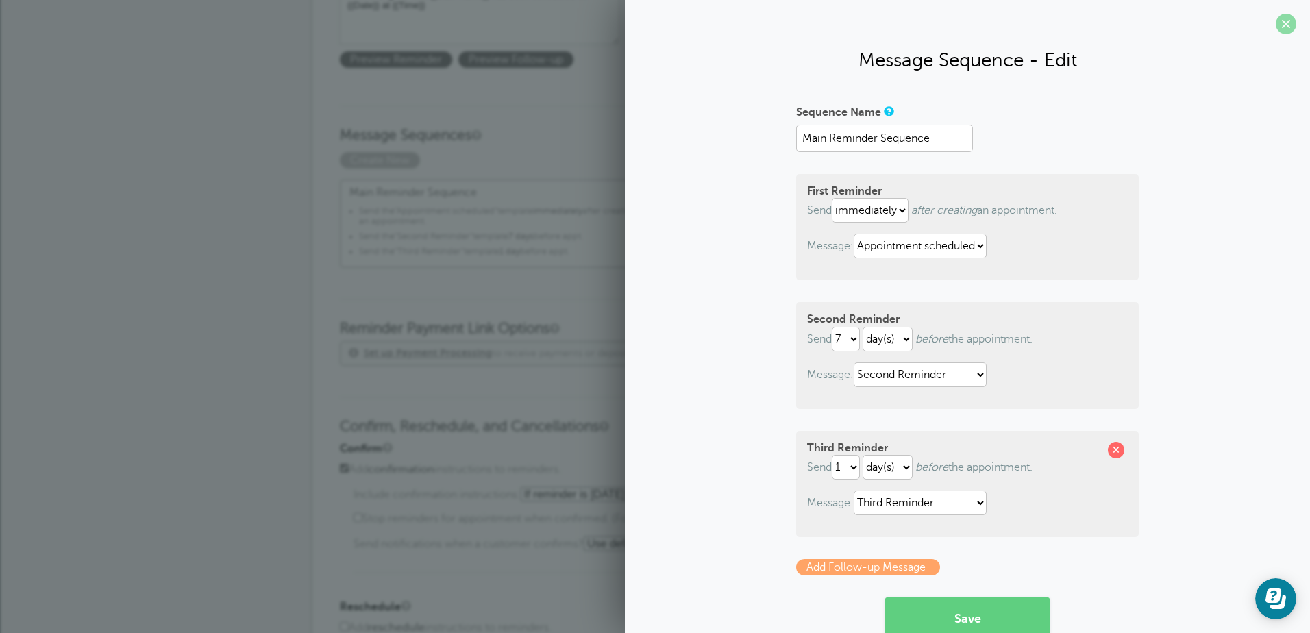
click at [1276, 27] on span at bounding box center [1286, 24] width 21 height 21
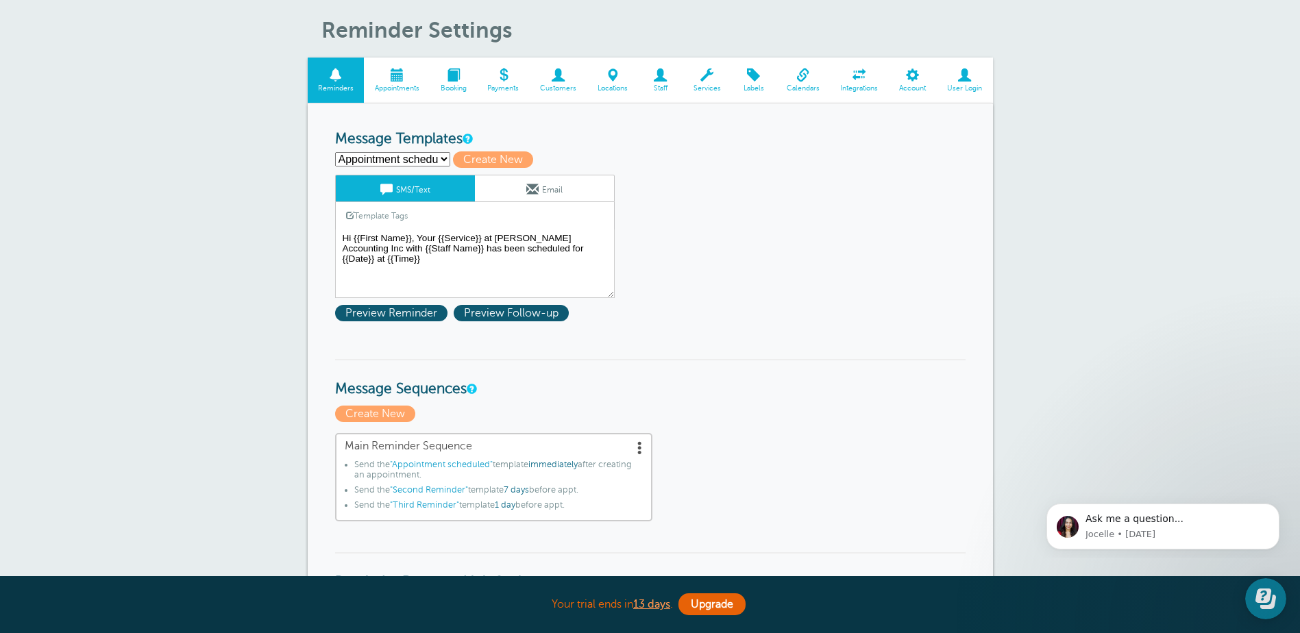
scroll to position [69, 0]
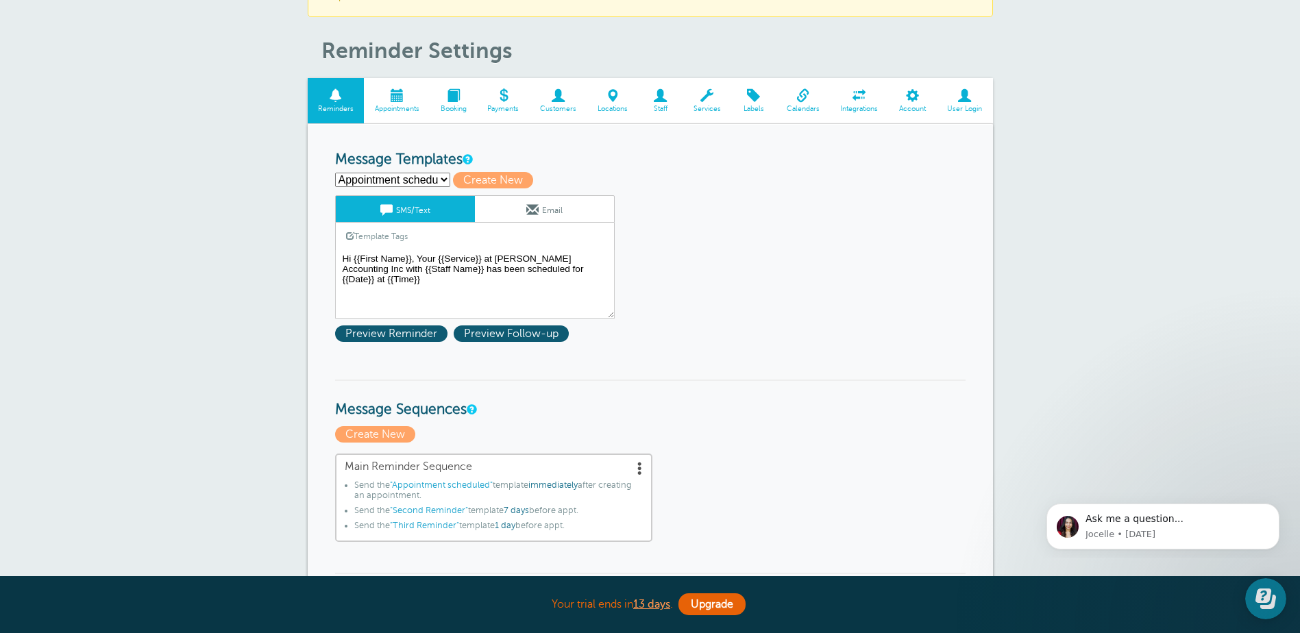
click at [556, 214] on link "Email" at bounding box center [544, 209] width 139 height 26
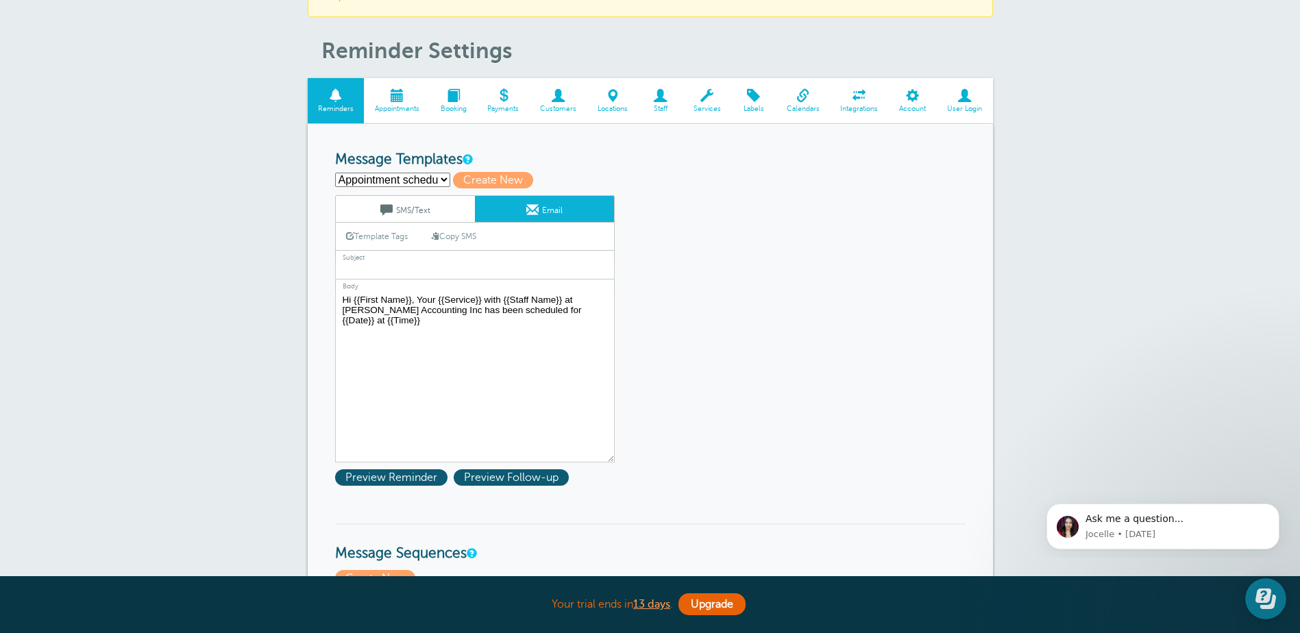
scroll to position [137, 0]
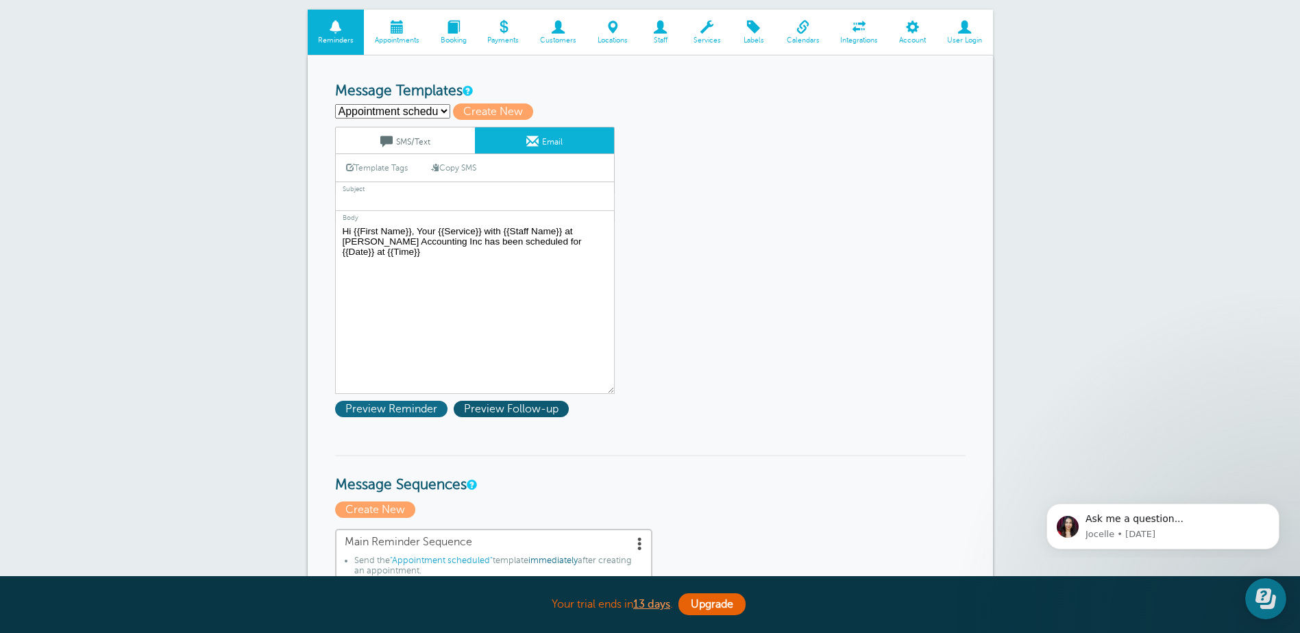
click at [404, 404] on span "Preview Reminder" at bounding box center [391, 409] width 112 height 16
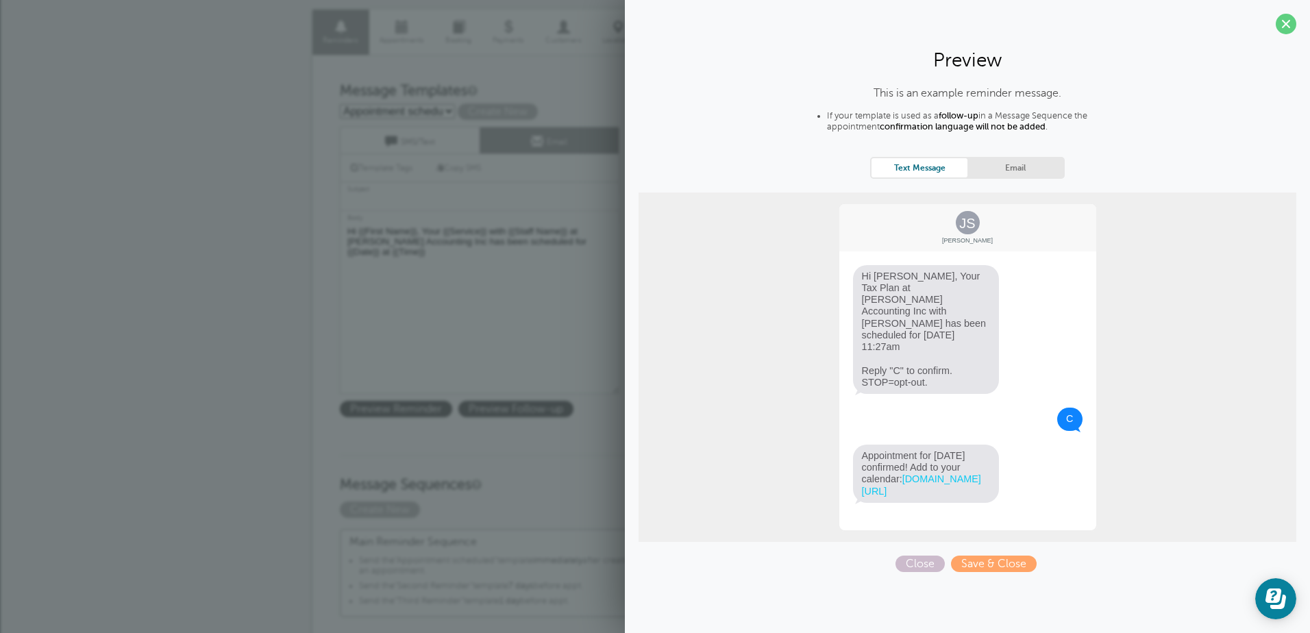
click at [1005, 170] on link "Email" at bounding box center [1015, 167] width 96 height 18
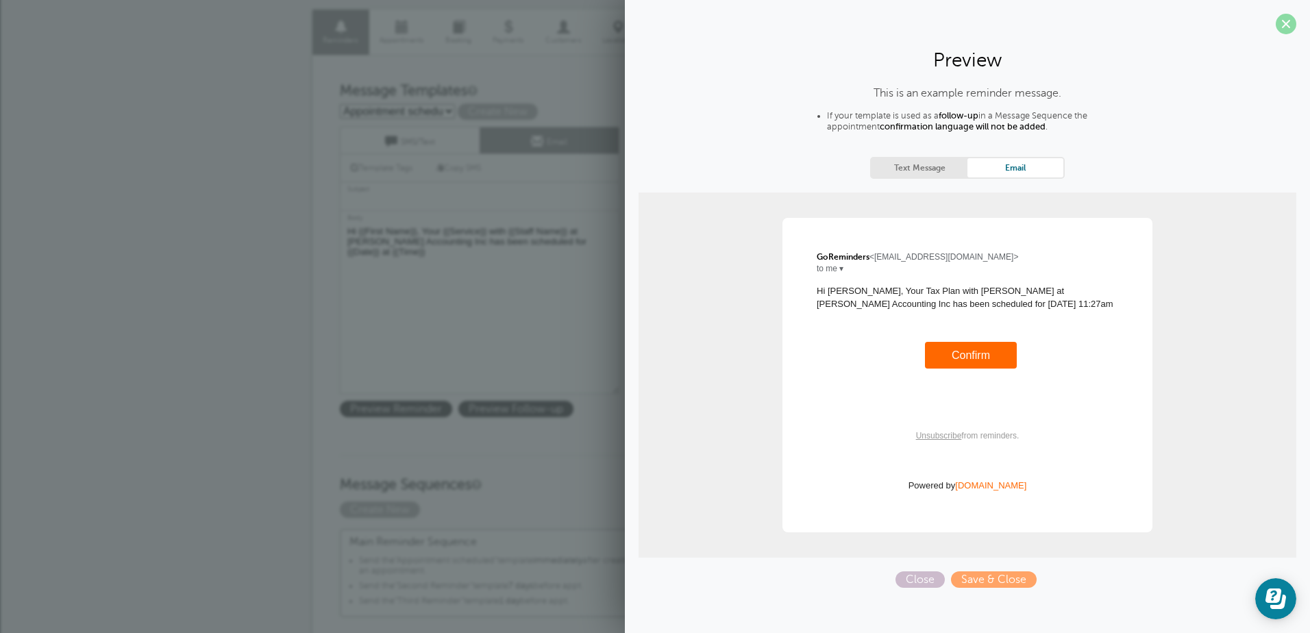
click at [1290, 24] on span at bounding box center [1286, 24] width 21 height 21
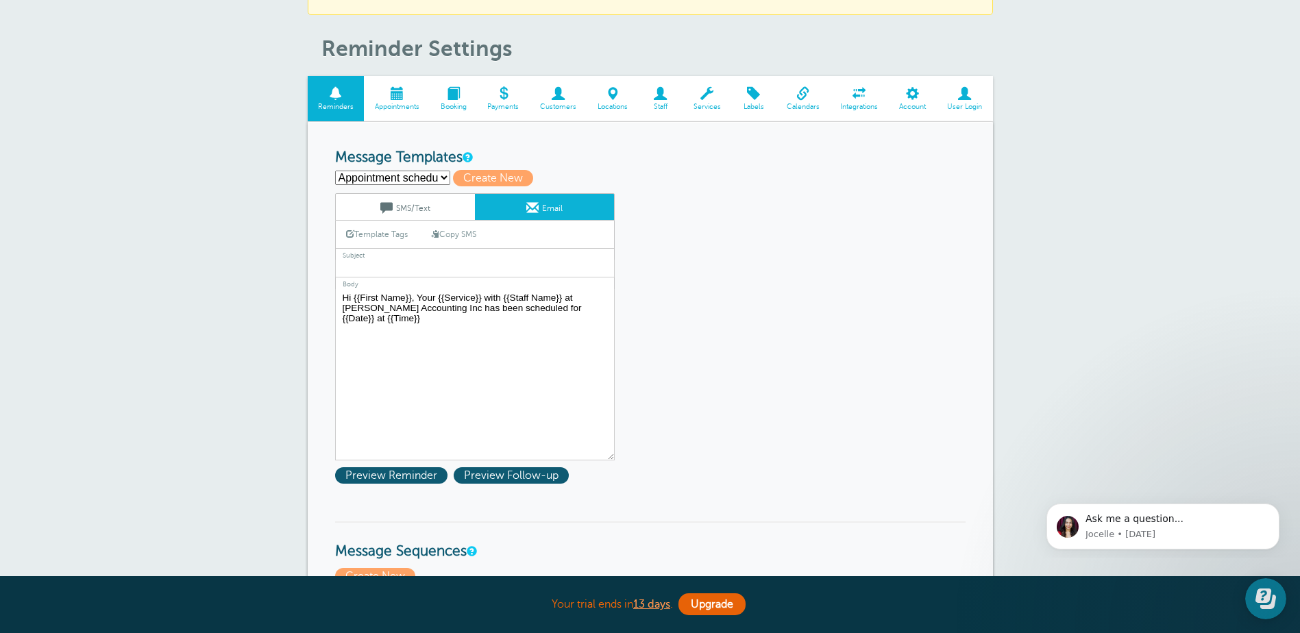
scroll to position [69, 0]
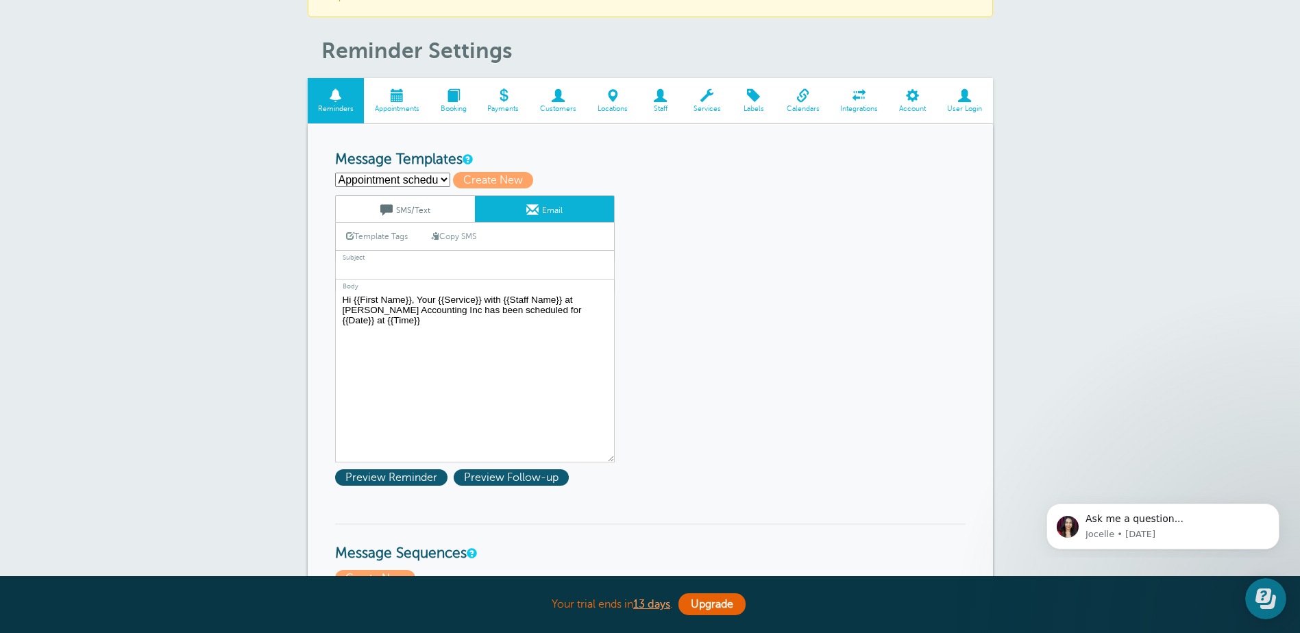
click at [438, 179] on select "Appointment scheduled First Reminder Second Reminder Third Reminder Create new.…" at bounding box center [392, 180] width 115 height 14
select select "161846"
click at [335, 173] on select "Appointment scheduled First Reminder Second Reminder Third Reminder Create new.…" at bounding box center [392, 180] width 115 height 14
type input "First Reminder"
type input "Appointment Scheduled!"
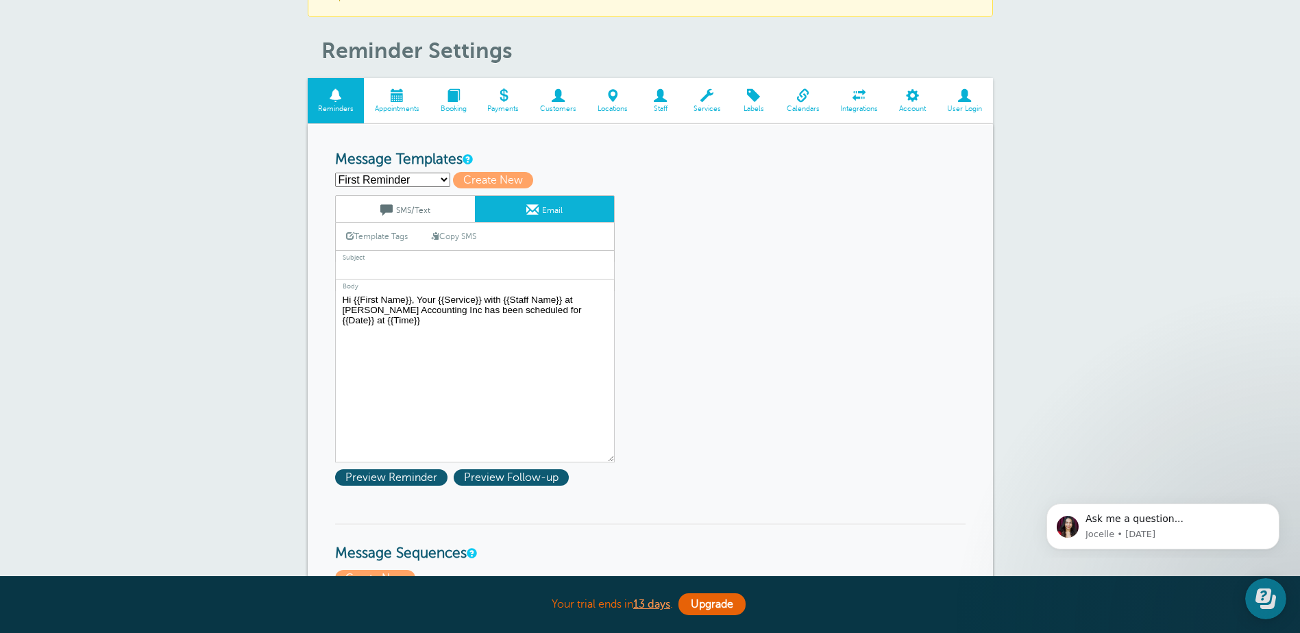
type textarea "Hi {{First Name}}, your appointment with Hofmeister Accounting Inc has been sch…"
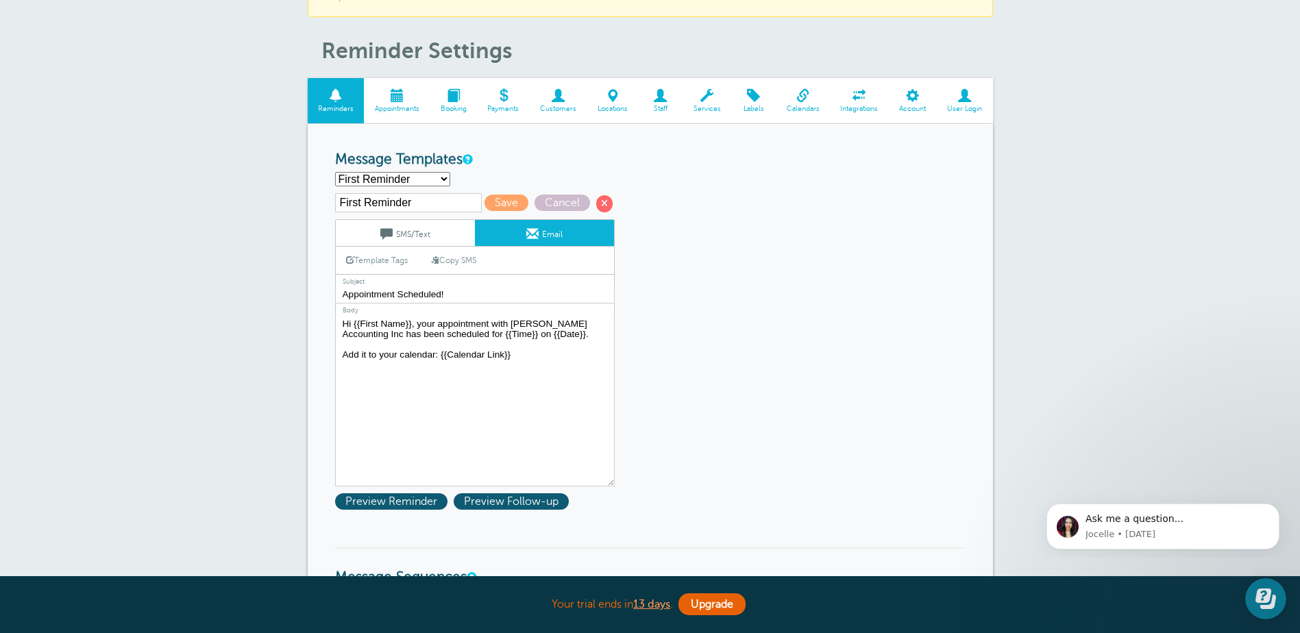
click at [443, 177] on select "Appointment scheduled First Reminder Second Reminder Third Reminder Create new.…" at bounding box center [392, 179] width 115 height 14
select select "161848"
click at [335, 172] on select "Appointment scheduled First Reminder Second Reminder Third Reminder Create new.…" at bounding box center [392, 179] width 115 height 14
type input "Second Reminder"
type input "Appointment [DATE]"
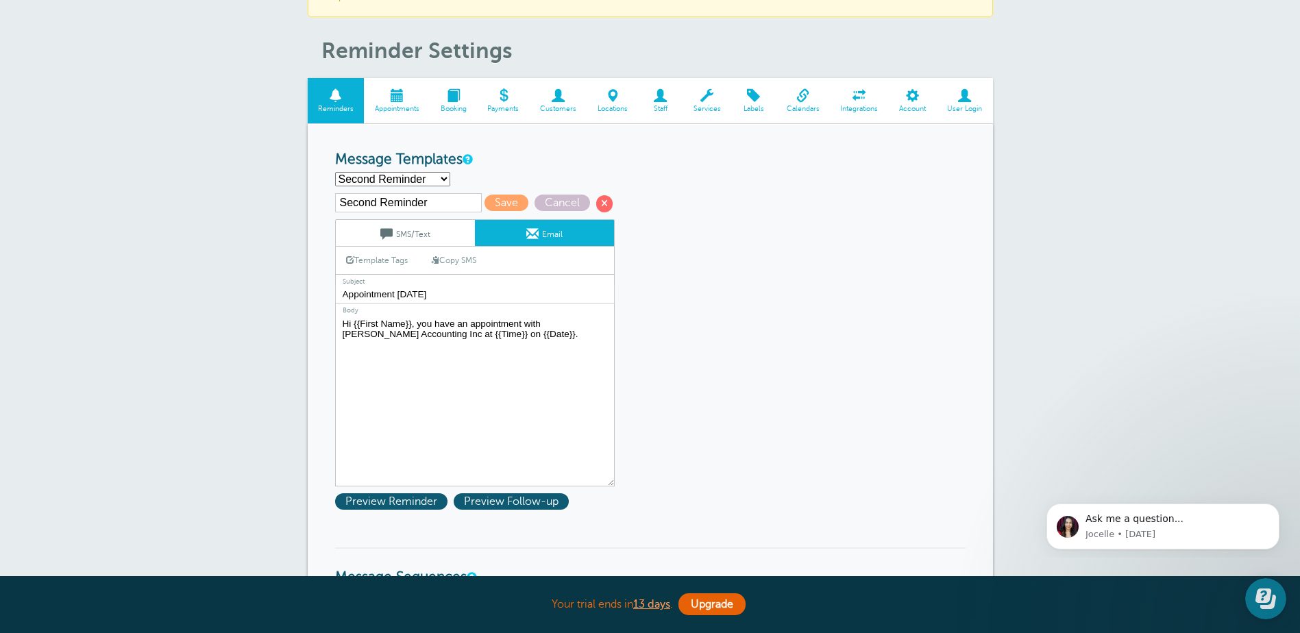
click at [539, 324] on textarea "Hi {{First Name}}, Your {{Service}} with {{Staff Name}} at [PERSON_NAME] Accoun…" at bounding box center [475, 400] width 280 height 171
click at [375, 260] on link "Template Tags" at bounding box center [377, 260] width 82 height 27
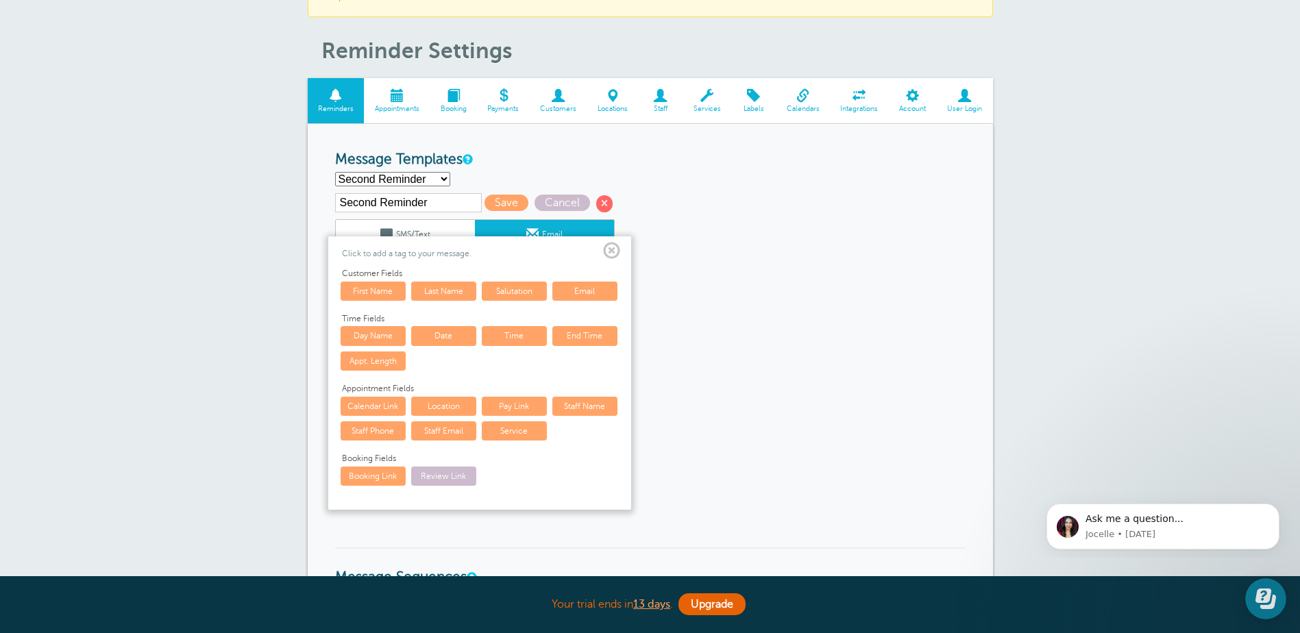
click at [592, 404] on link "Staff Name" at bounding box center [584, 406] width 65 height 19
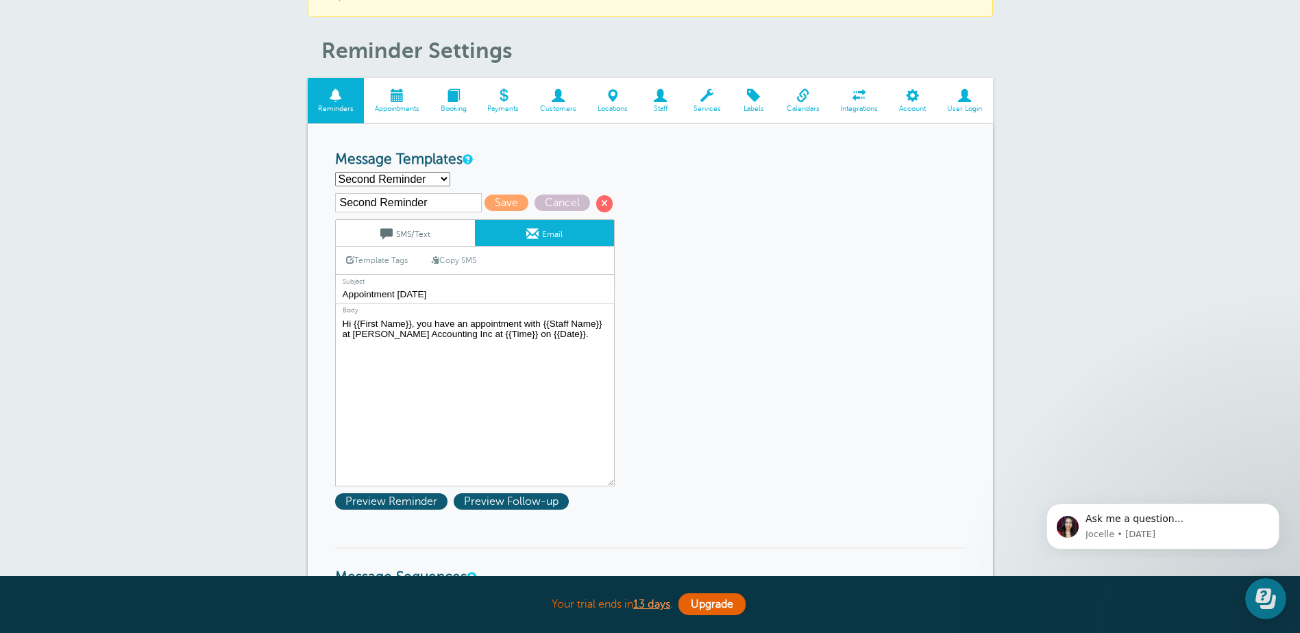
click at [491, 397] on textarea "Hi {{First Name}}, Your {{Service}} with {{Staff Name}} at Hofmeister Accountin…" at bounding box center [475, 400] width 280 height 171
click at [501, 397] on textarea "Hi {{First Name}}, Your {{Service}} with {{Staff Name}} at Hofmeister Accountin…" at bounding box center [475, 400] width 280 height 171
type textarea "Hi {{First Name}}, you have an appointment with {{Staff Name}} at Hofmeister Ac…"
click at [436, 232] on link "SMS/Text" at bounding box center [405, 233] width 139 height 26
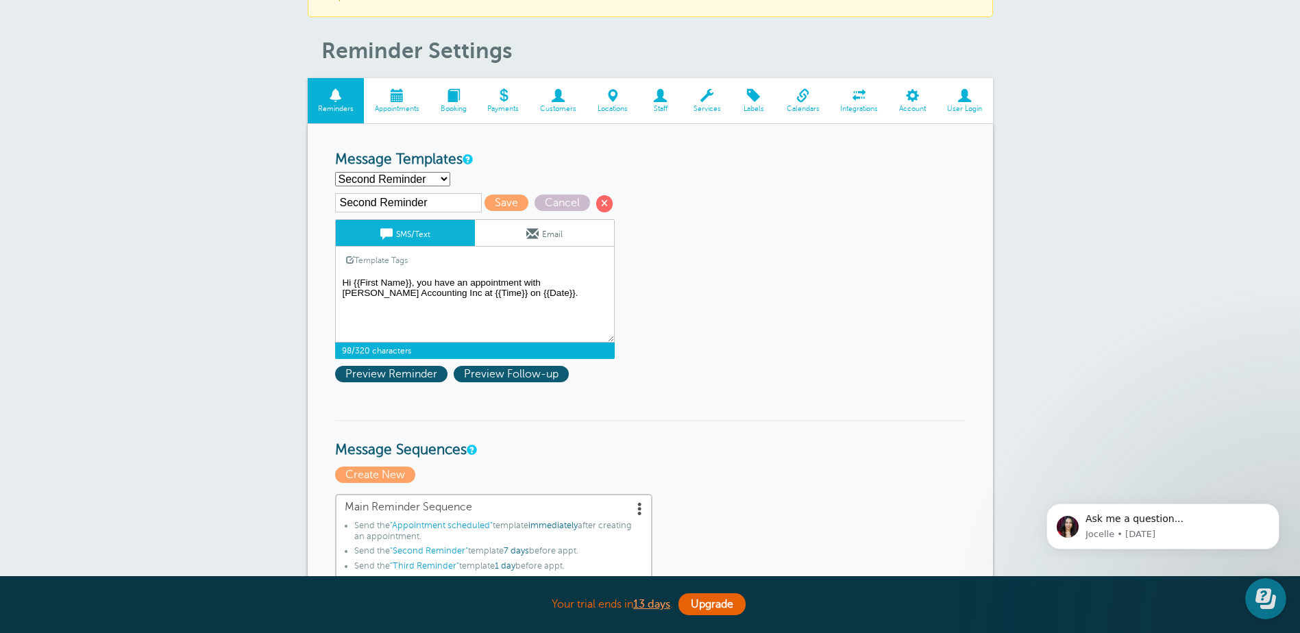
click at [541, 282] on textarea "Hi {{First Name}}, Your {{Service}} at Hofmeister Accounting Inc with {{Staff N…" at bounding box center [475, 308] width 280 height 69
click at [387, 258] on link "Template Tags" at bounding box center [377, 260] width 82 height 27
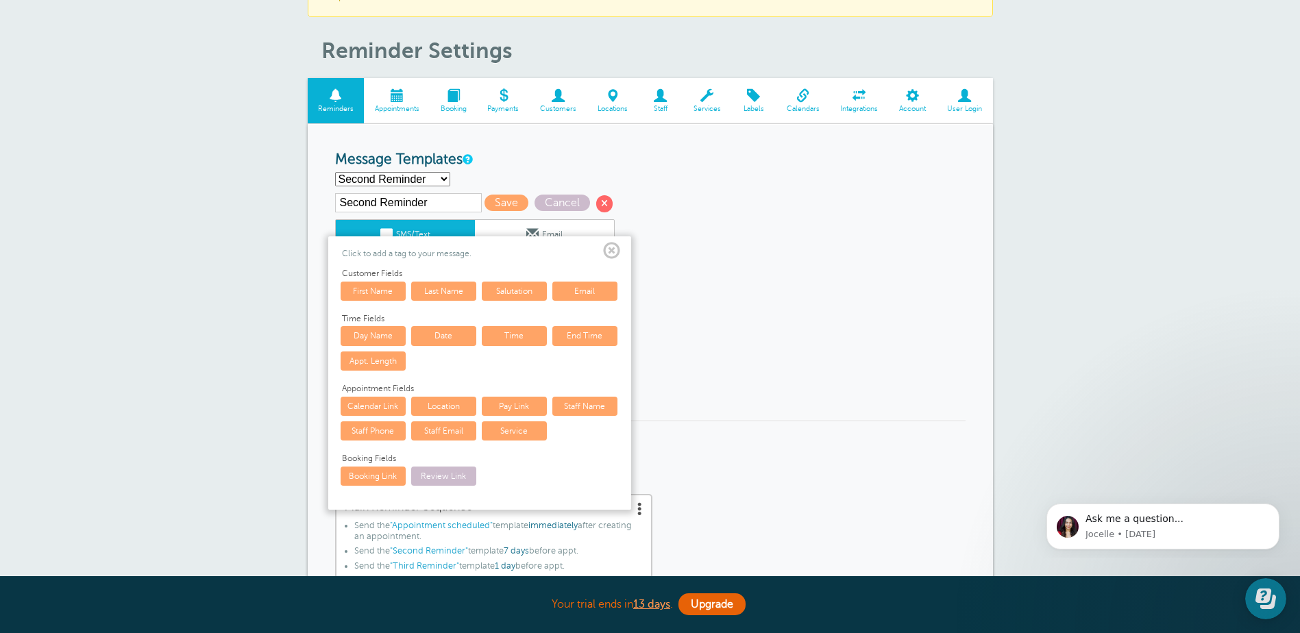
click at [581, 407] on link "Staff Name" at bounding box center [584, 406] width 65 height 19
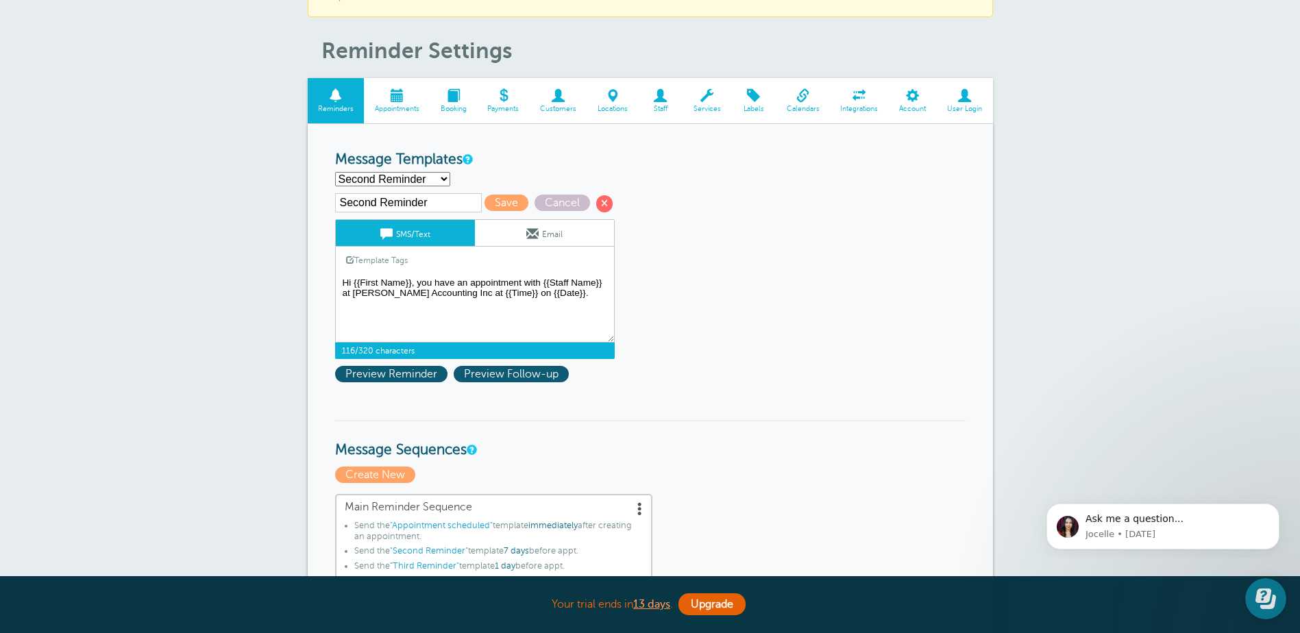
click at [577, 316] on textarea "Hi {{First Name}}, Your {{Service}} at Hofmeister Accounting Inc with {{Staff N…" at bounding box center [475, 308] width 280 height 69
type textarea "Hi {{First Name}}, you have an appointment with {{Staff Name}} at Hofmeister Ac…"
click at [523, 237] on link "Email" at bounding box center [544, 233] width 139 height 26
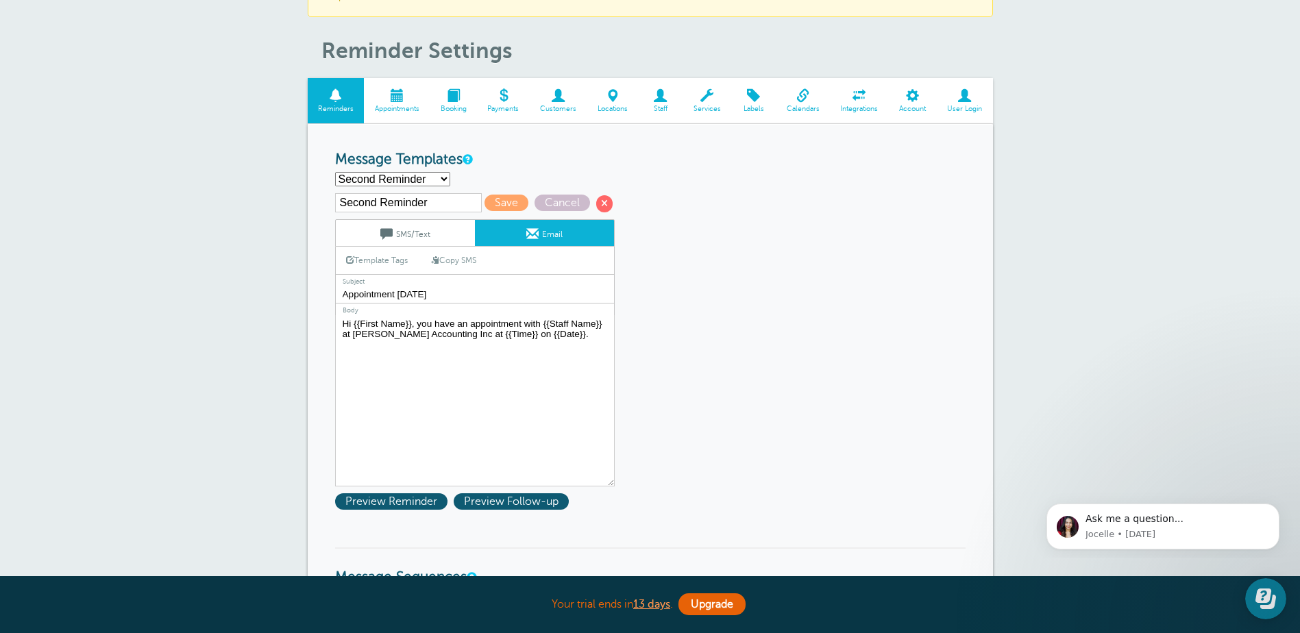
click at [441, 293] on input "Appointment Tomorrow" at bounding box center [475, 295] width 280 height 18
type input "Appointment Reminder"
click at [413, 408] on textarea "Hi {{First Name}}, Your {{Service}} with {{Staff Name}} at Hofmeister Accountin…" at bounding box center [475, 400] width 280 height 171
click at [395, 233] on link "SMS/Text" at bounding box center [405, 233] width 139 height 26
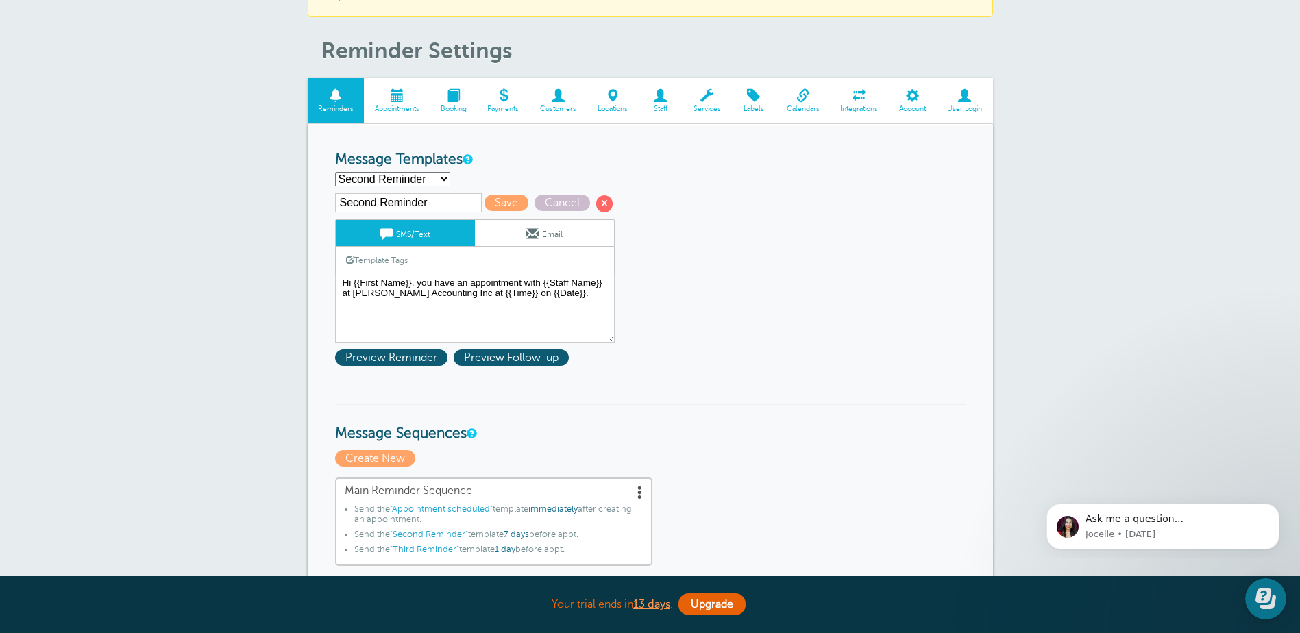
click at [528, 232] on span at bounding box center [532, 233] width 12 height 12
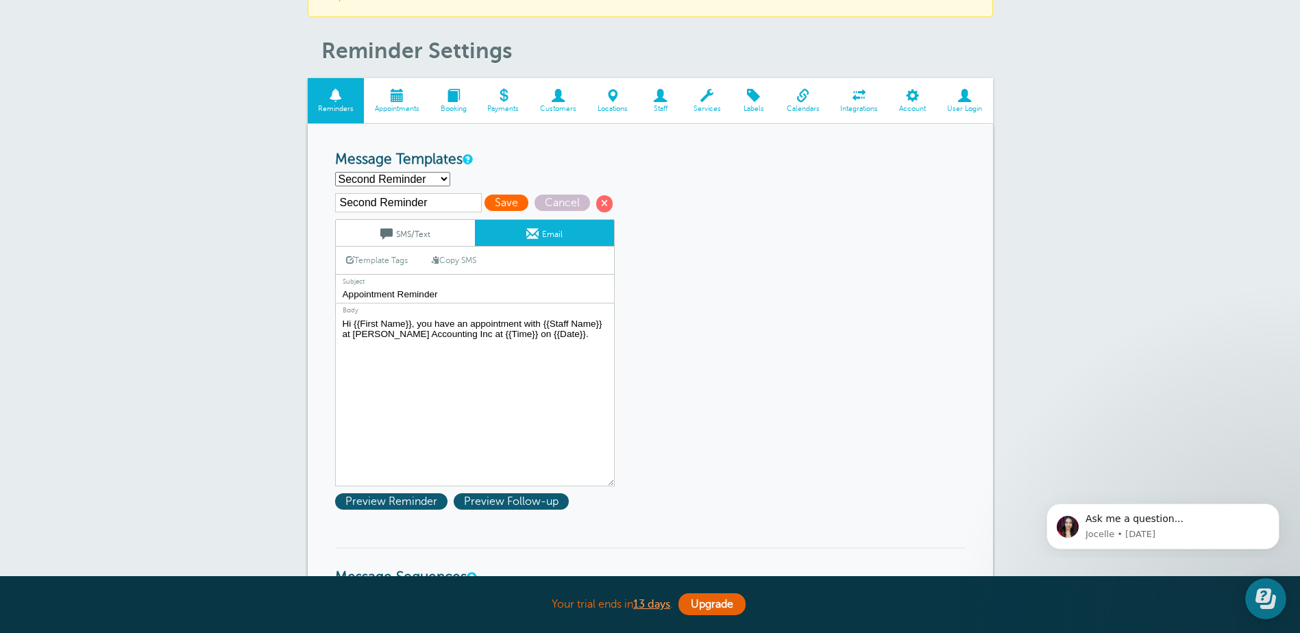
click at [504, 205] on span "Save" at bounding box center [506, 203] width 44 height 16
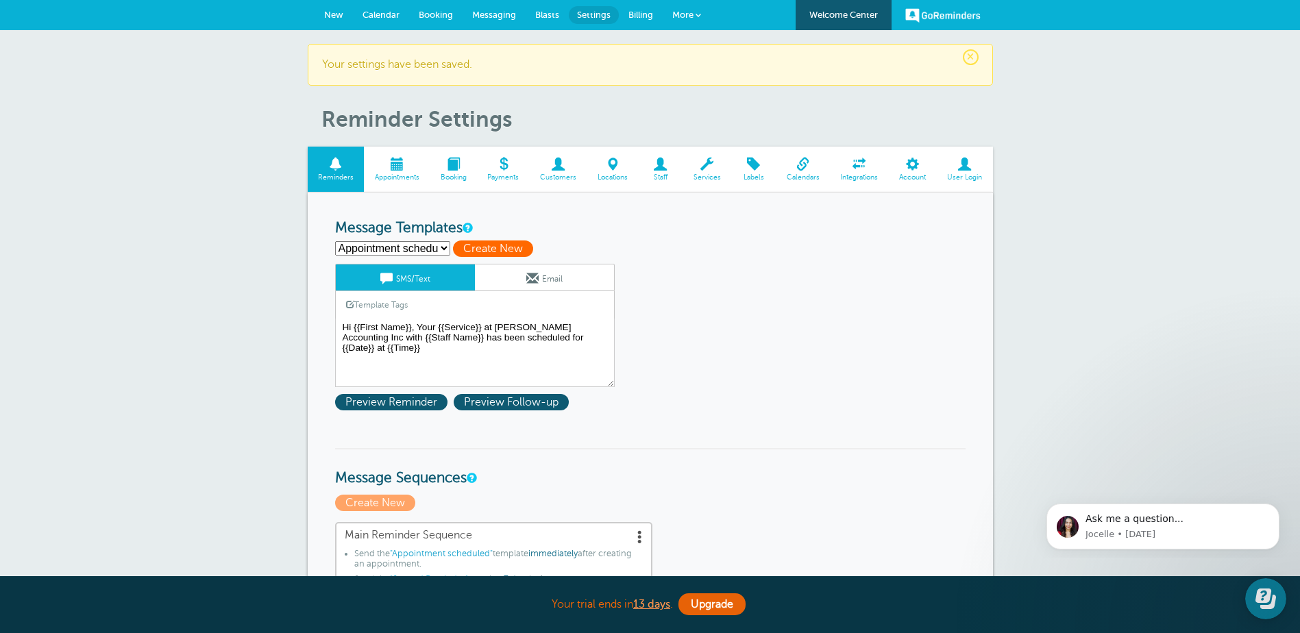
click at [491, 251] on span "Create New" at bounding box center [493, 248] width 80 height 16
select select
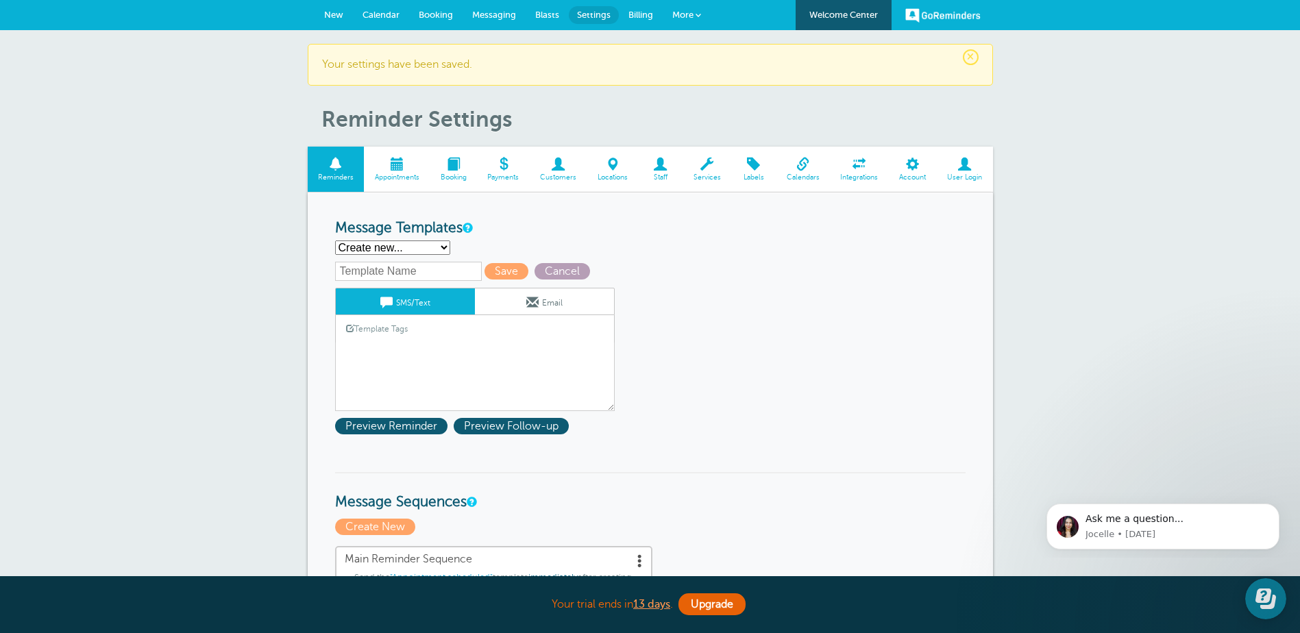
click at [588, 271] on link "Cancel" at bounding box center [563, 271] width 59 height 12
select select "161862"
type input "Appointment scheduled"
type textarea "Hi {{First Name}}, Your {{Service}} at [PERSON_NAME] Accounting Inc with {{Staf…"
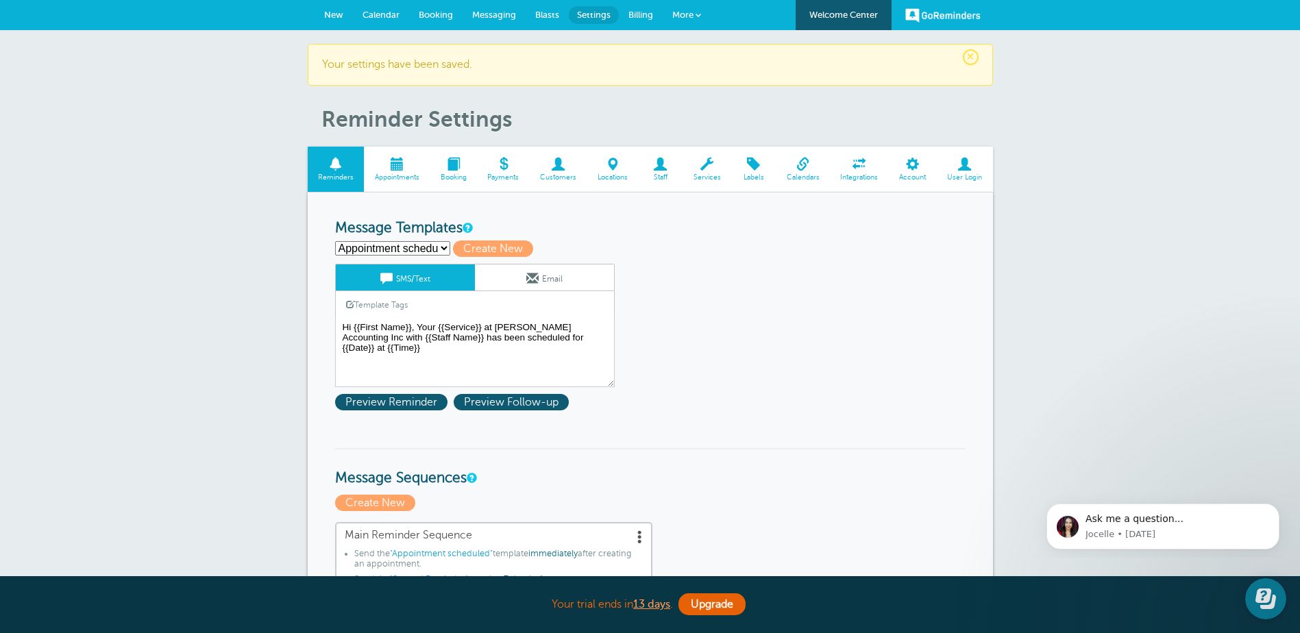
click at [442, 250] on select "Appointment scheduled First Reminder Second Reminder Third Reminder Create new.…" at bounding box center [392, 248] width 115 height 14
select select "161849"
click at [335, 241] on select "Appointment scheduled First Reminder Second Reminder Third Reminder Create new.…" at bounding box center [392, 248] width 115 height 14
type input "Third Reminder"
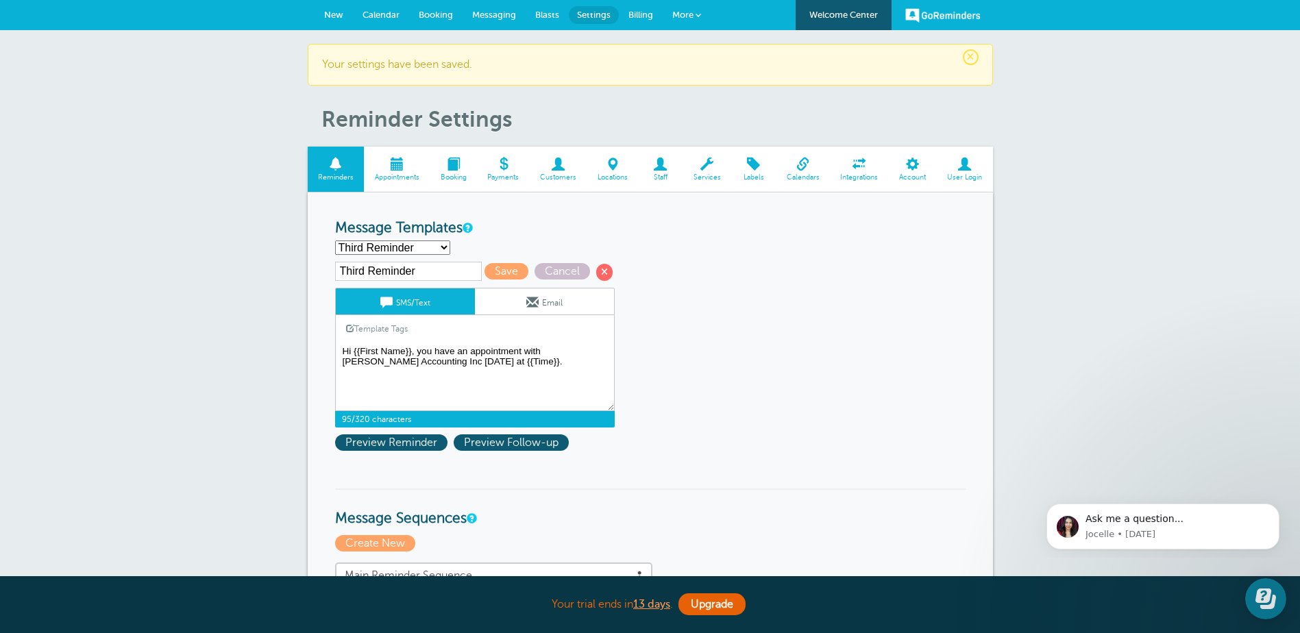
click at [540, 349] on textarea "Hi {{First Name}}, Your {{Service}} at [PERSON_NAME] Accounting Inc with {{Staf…" at bounding box center [475, 377] width 280 height 69
click at [390, 328] on link "Template Tags" at bounding box center [377, 328] width 82 height 27
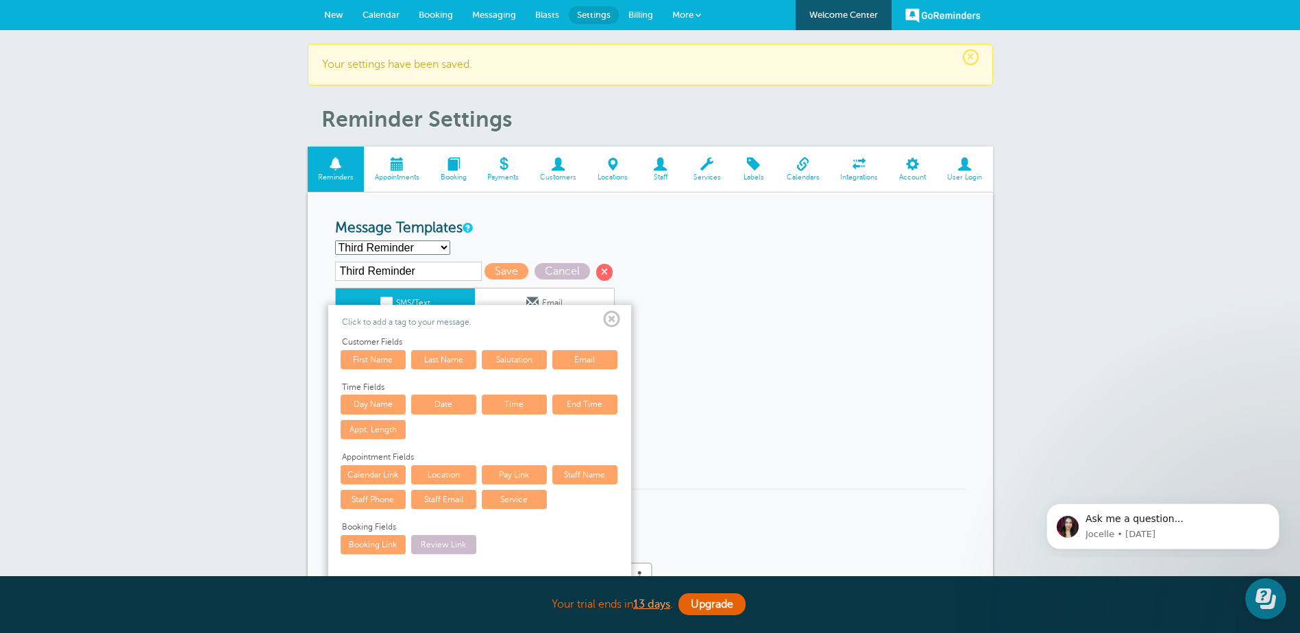
click at [595, 477] on link "Staff Name" at bounding box center [584, 474] width 65 height 19
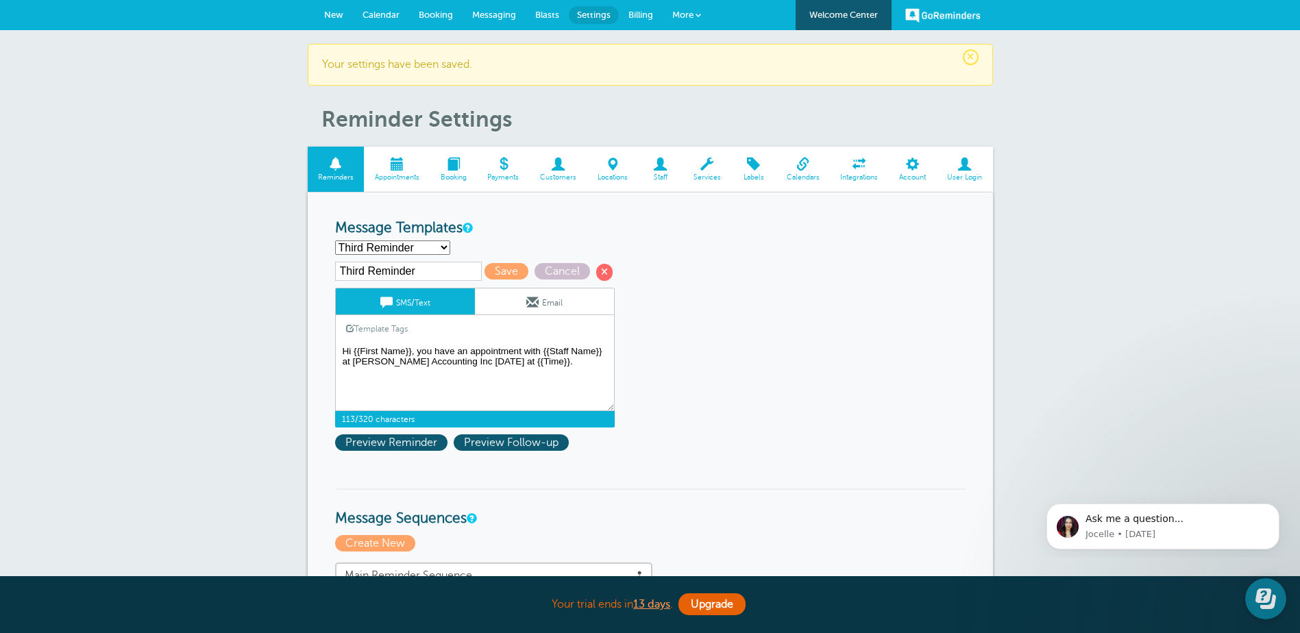
click at [467, 391] on textarea "Hi {{First Name}}, Your {{Service}} at Hofmeister Accounting Inc with {{Staff N…" at bounding box center [475, 377] width 280 height 69
type textarea "Hi {{First Name}}, you have an appointment with {{Staff Name}} at Hofmeister Ac…"
click at [538, 303] on link "Email" at bounding box center [544, 301] width 139 height 26
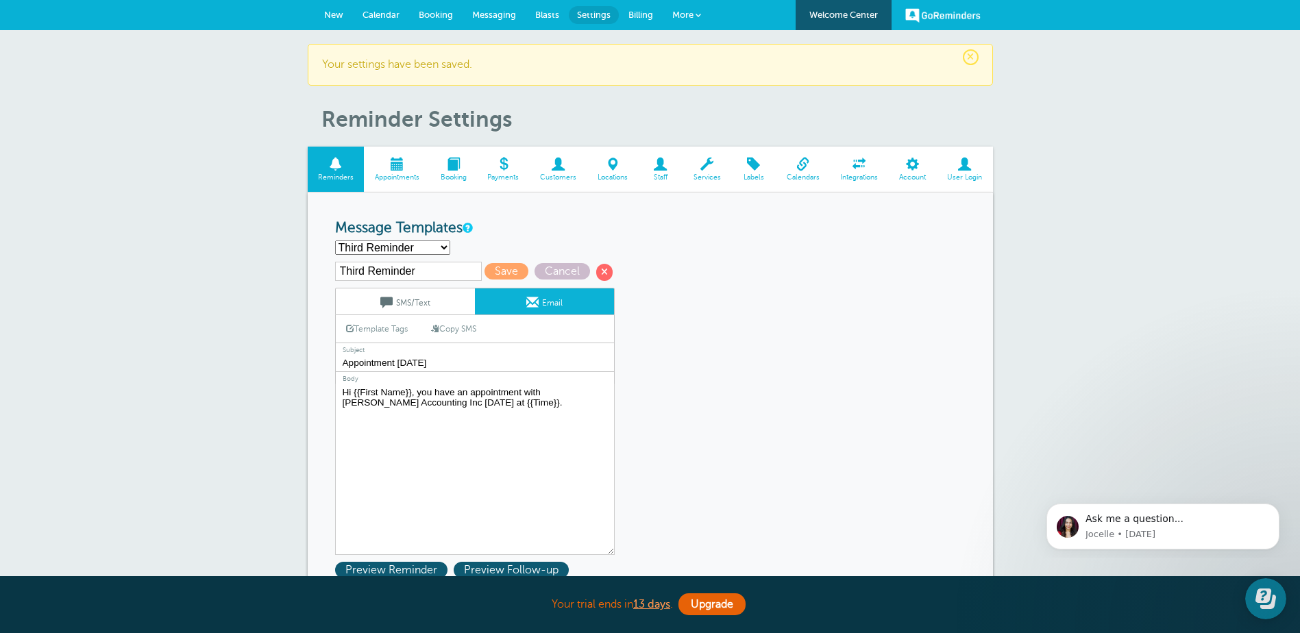
click at [434, 362] on input "Appointment Today" at bounding box center [475, 363] width 280 height 18
type input "Appointment Tomorrow"
click at [454, 467] on textarea "Hi {{First Name}}, Your {{Service}} with {{Staff Name}} at Hofmeister Accountin…" at bounding box center [475, 469] width 280 height 171
click at [543, 392] on textarea "Hi {{First Name}}, Your {{Service}} with {{Staff Name}} at Hofmeister Accountin…" at bounding box center [475, 469] width 280 height 171
click at [377, 328] on link "Template Tags" at bounding box center [377, 328] width 82 height 27
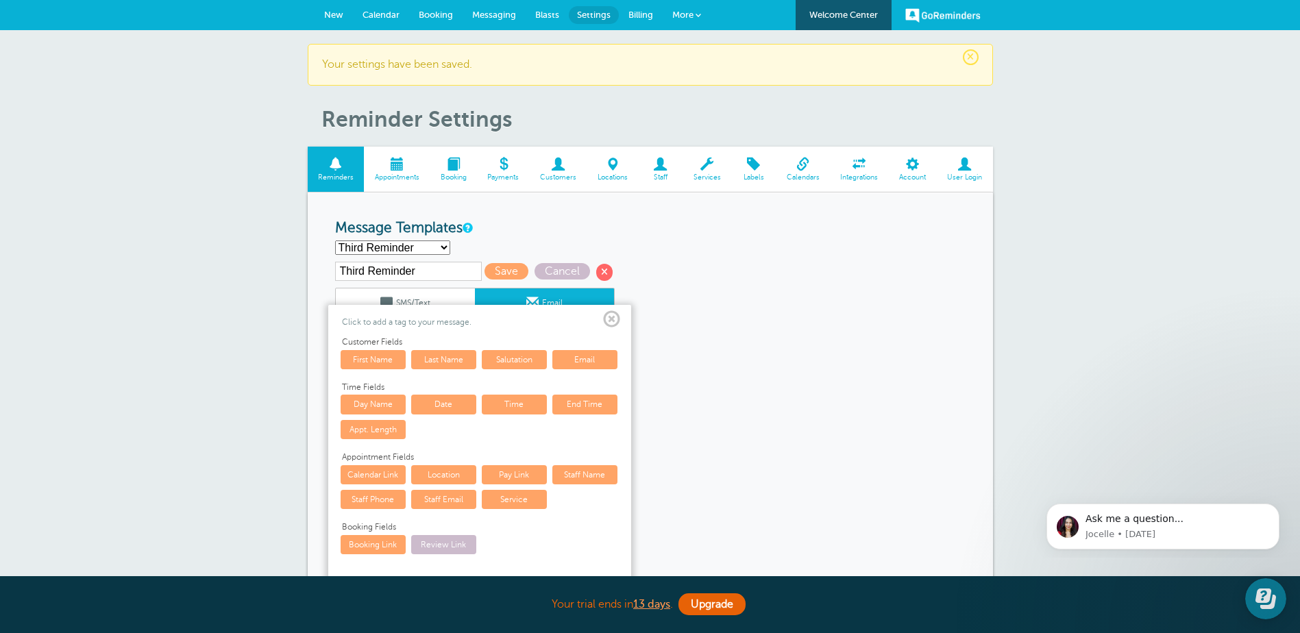
click at [597, 477] on link "Staff Name" at bounding box center [584, 474] width 65 height 19
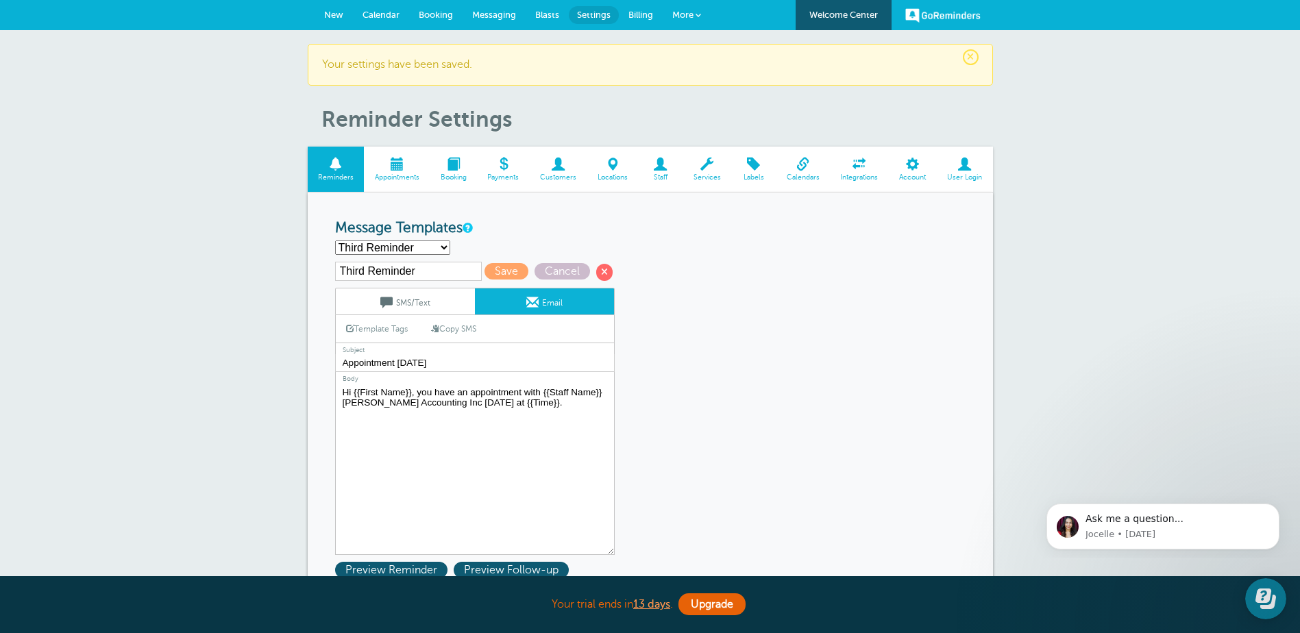
click at [606, 394] on textarea "Hi {{First Name}}, Your {{Service}} with {{Staff Name}} at Hofmeister Accountin…" at bounding box center [475, 469] width 280 height 171
click at [427, 449] on textarea "Hi {{First Name}}, Your {{Service}} with {{Staff Name}} at Hofmeister Accountin…" at bounding box center [475, 469] width 280 height 171
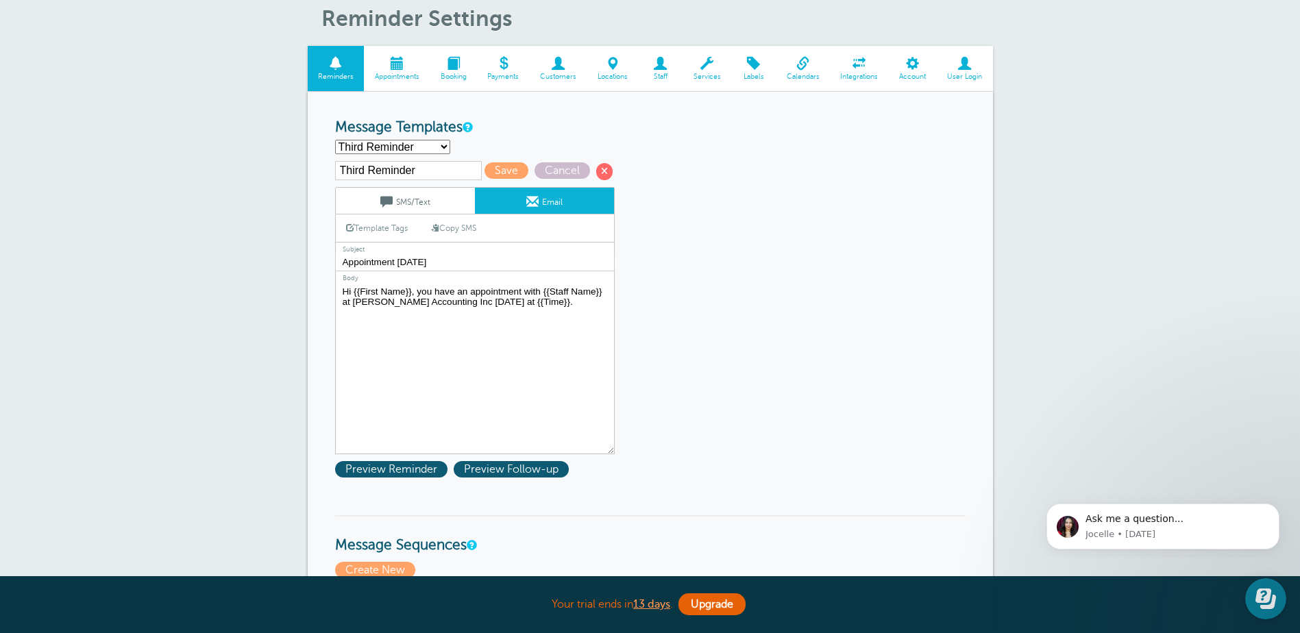
scroll to position [69, 0]
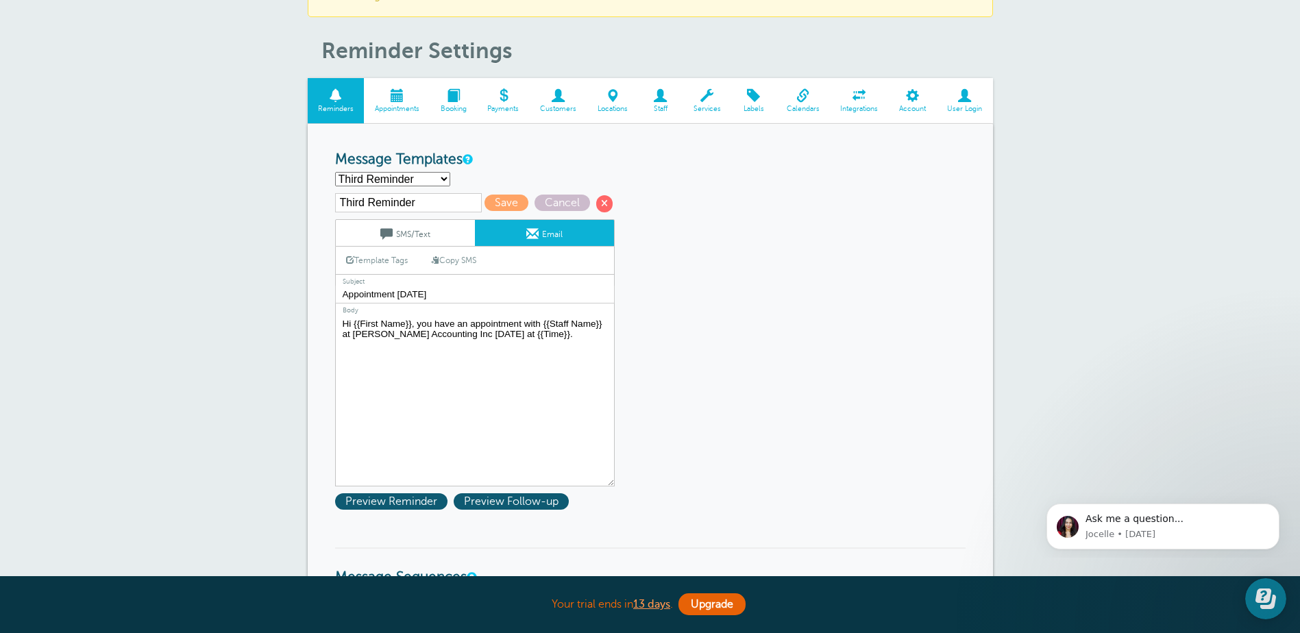
type textarea "Hi {{First Name}}, you have an appointment with {{Staff Name}} at Hofmeister Ac…"
click at [413, 234] on link "SMS/Text" at bounding box center [405, 233] width 139 height 26
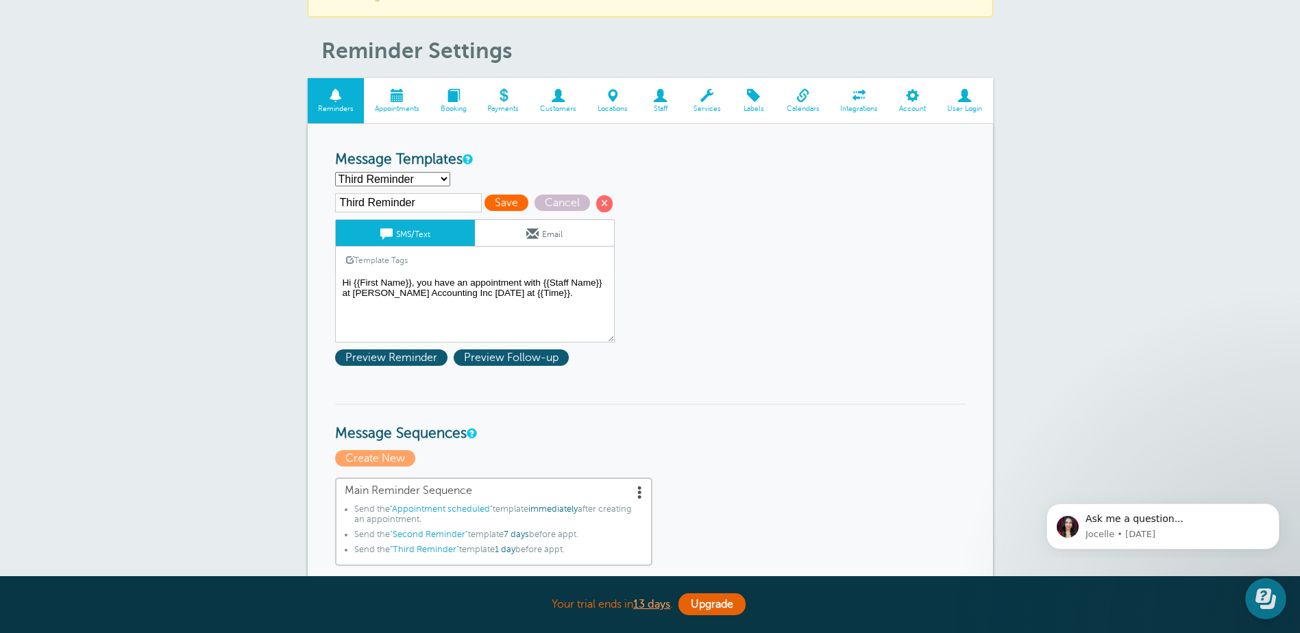
click at [511, 203] on span "Save" at bounding box center [506, 203] width 44 height 16
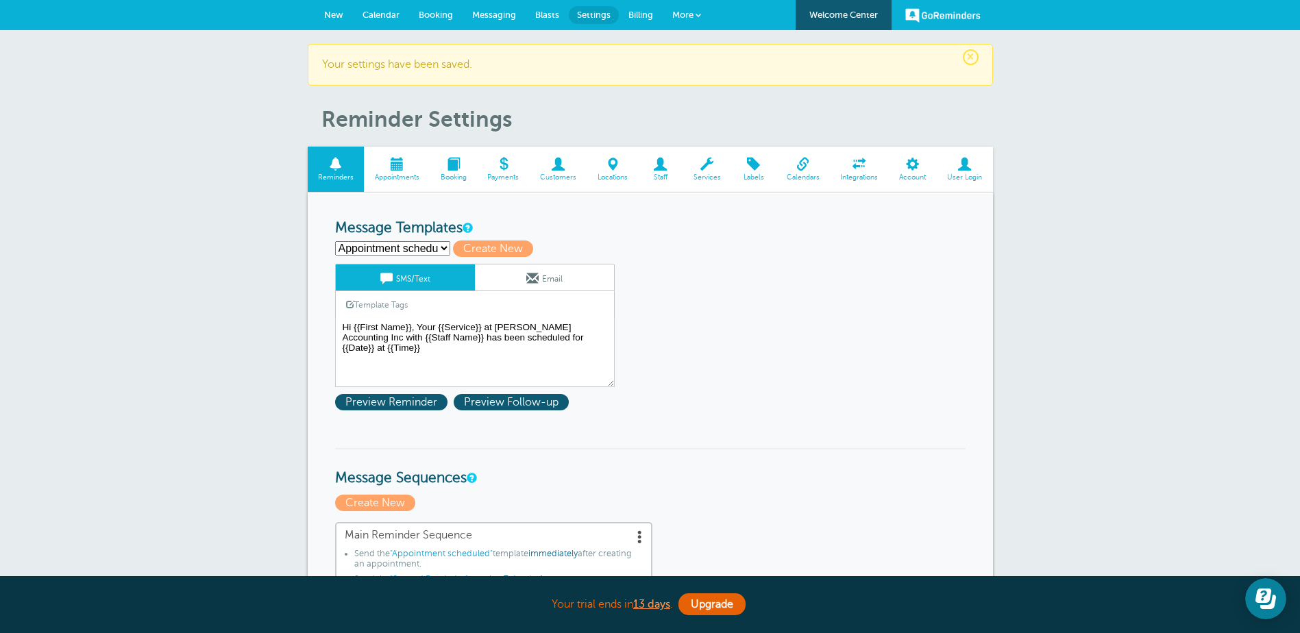
click at [444, 246] on select "Appointment scheduled First Reminder Second Reminder Third Reminder Create new.…" at bounding box center [392, 248] width 115 height 14
click at [335, 241] on select "Appointment scheduled First Reminder Second Reminder Third Reminder Create new.…" at bounding box center [392, 248] width 115 height 14
click at [536, 274] on span at bounding box center [532, 278] width 12 height 12
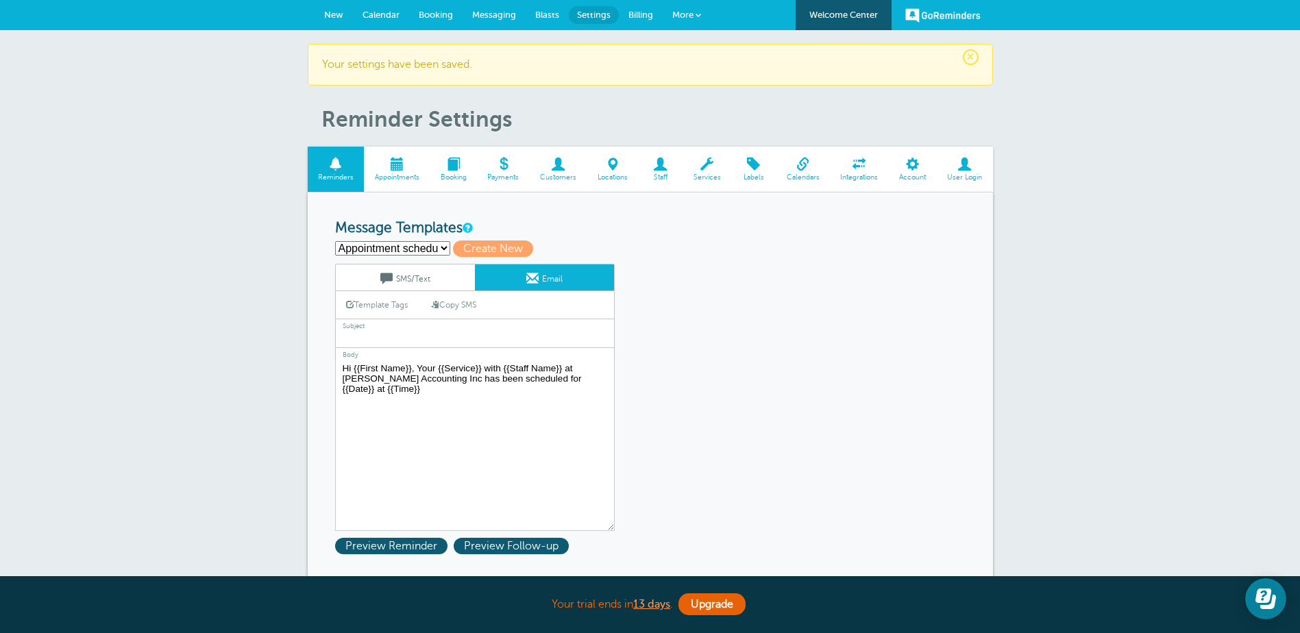
click at [382, 339] on input "text" at bounding box center [475, 339] width 280 height 18
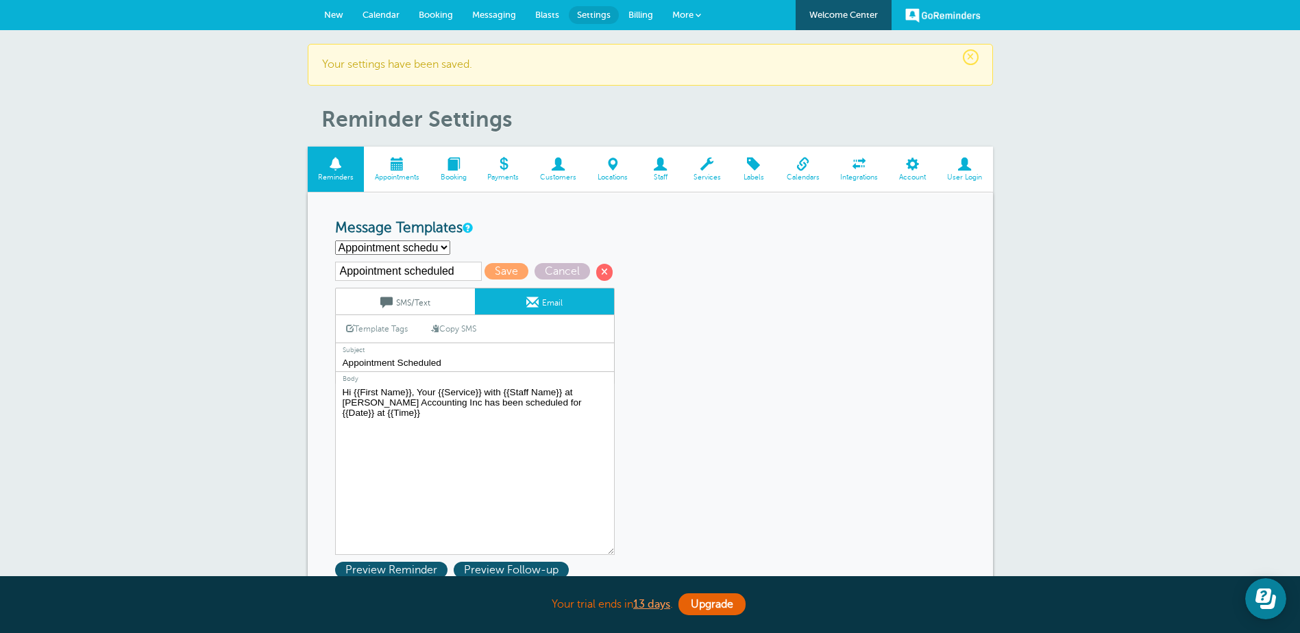
type input "Appointment Scheduled"
drag, startPoint x: 485, startPoint y: 473, endPoint x: 462, endPoint y: 479, distance: 23.9
click at [485, 473] on textarea "Hi {{First Name}}, Your {{Service}} with {{Staff Name}} at [PERSON_NAME] Accoun…" at bounding box center [475, 469] width 280 height 171
click at [435, 301] on link "SMS/Text" at bounding box center [405, 301] width 139 height 26
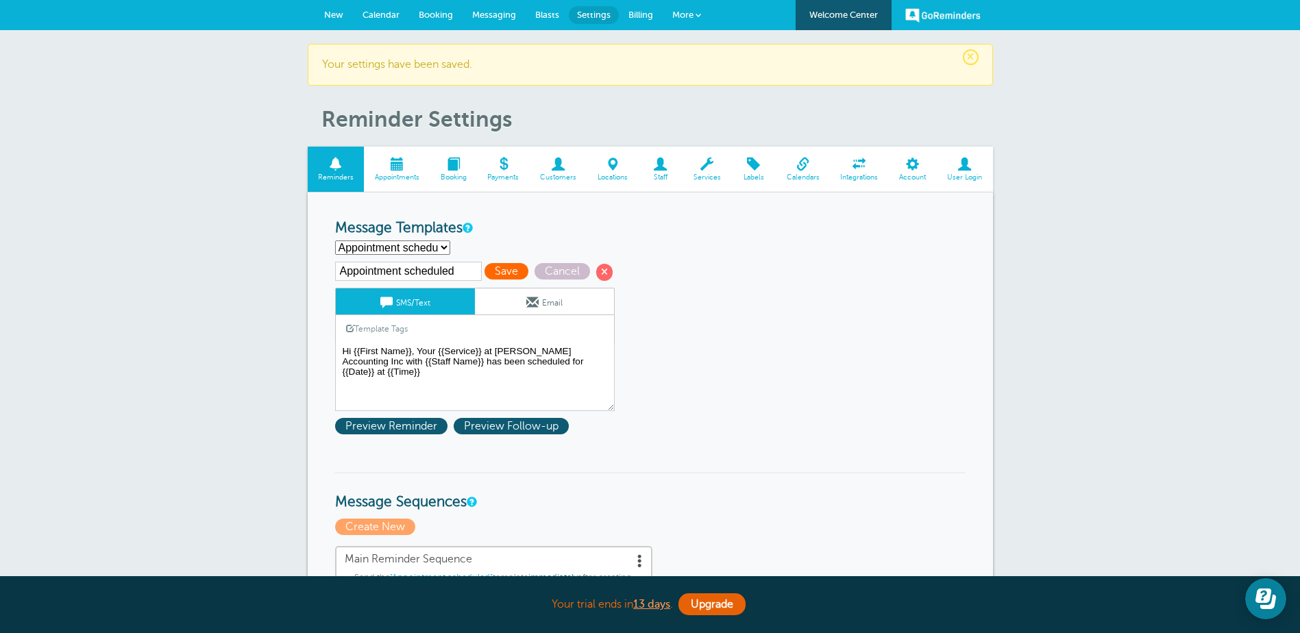
click at [501, 268] on span "Save" at bounding box center [506, 271] width 44 height 16
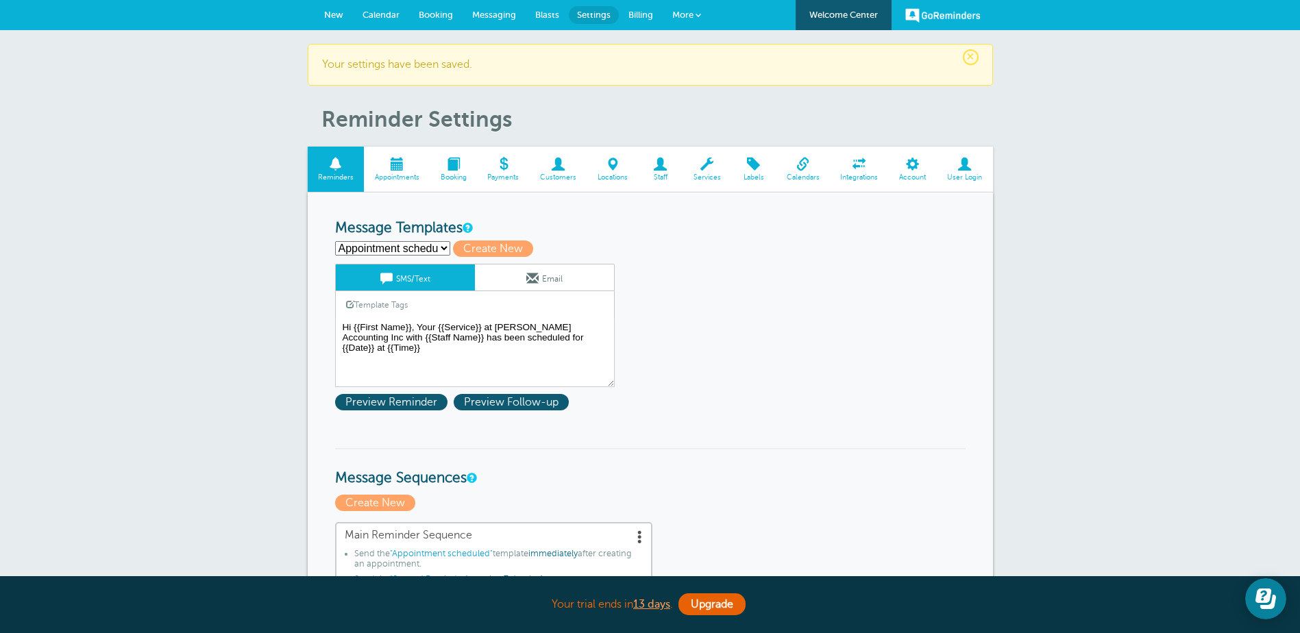
click at [440, 247] on select "Appointment scheduled First Reminder Second Reminder Third Reminder Create new.…" at bounding box center [392, 248] width 115 height 14
select select "161848"
click at [335, 241] on select "Appointment scheduled First Reminder Second Reminder Third Reminder Create new.…" at bounding box center [392, 248] width 115 height 14
type input "Second Reminder"
type textarea "Hi {{First Name}}, you have an appointment with {{Staff Name}} at [PERSON_NAME]…"
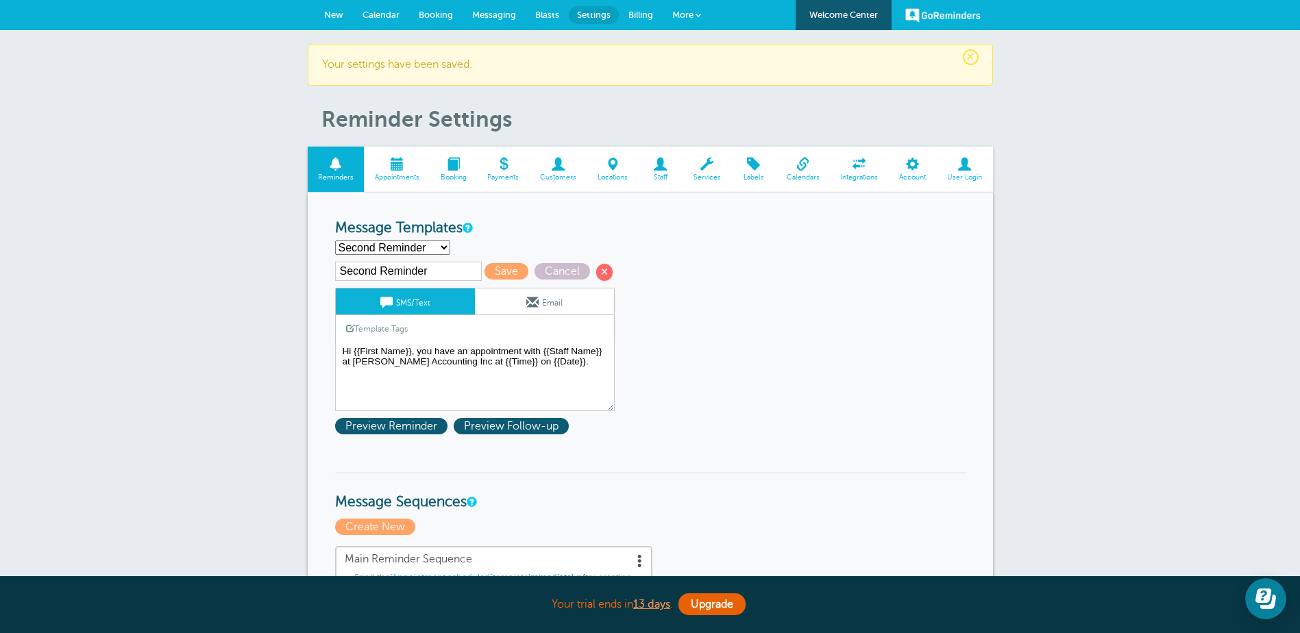
click at [541, 299] on link "Email" at bounding box center [544, 301] width 139 height 26
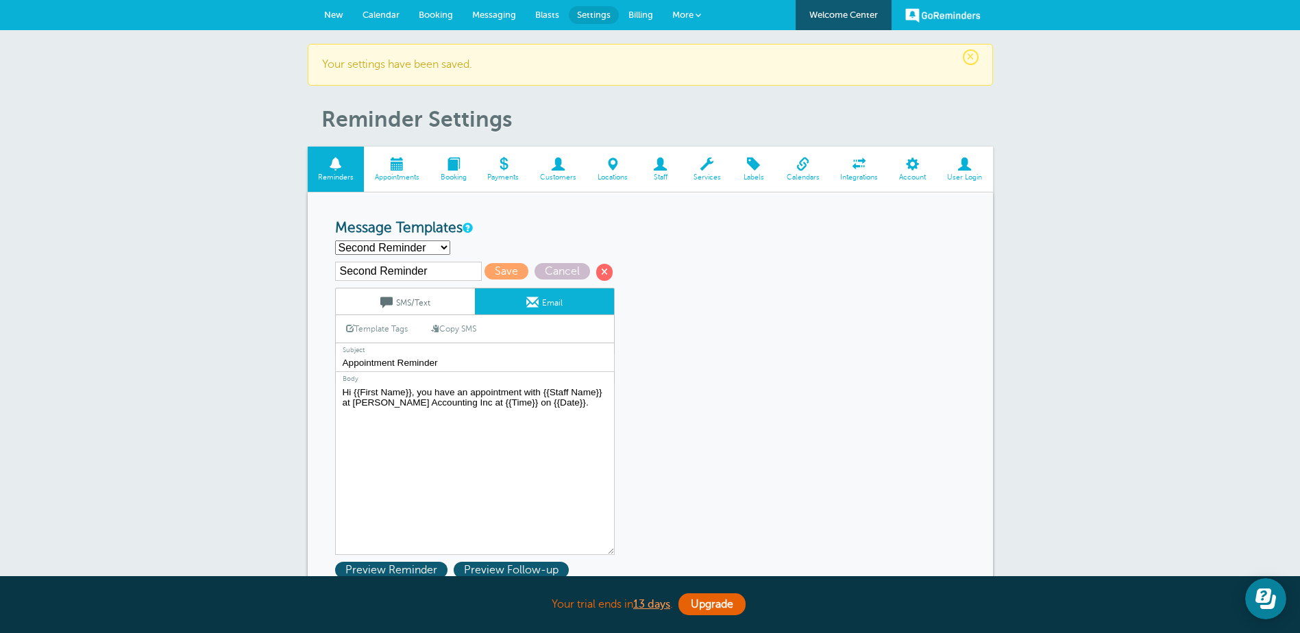
scroll to position [69, 0]
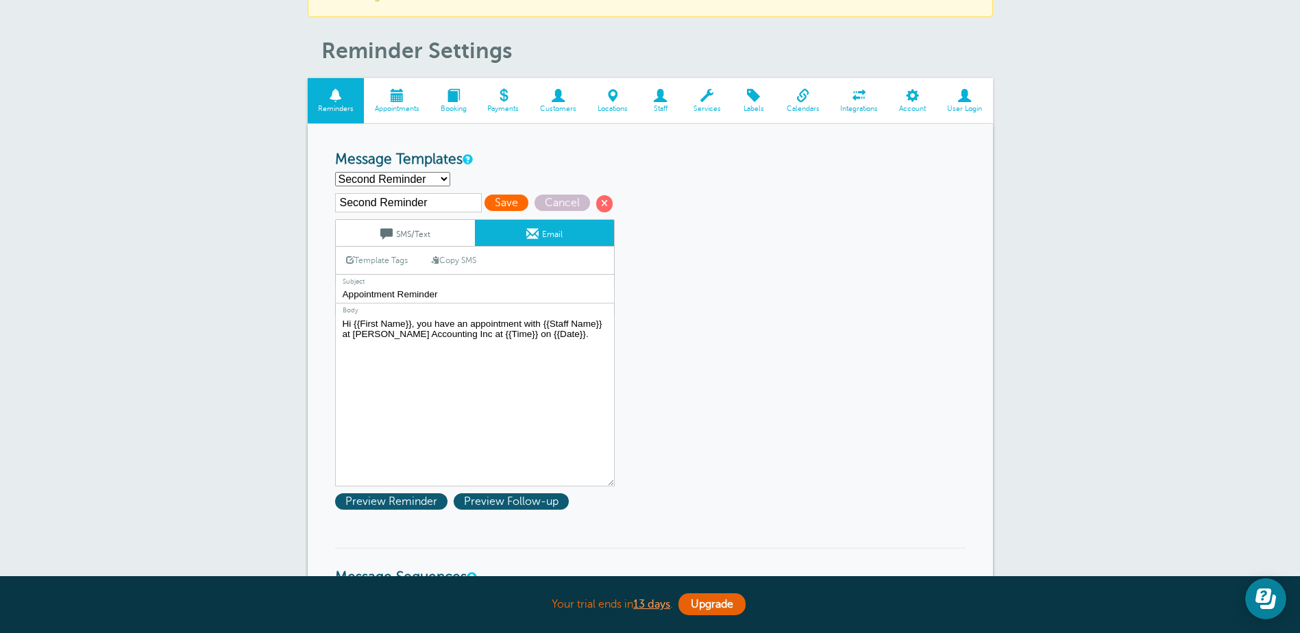
click at [501, 203] on span "Save" at bounding box center [506, 203] width 44 height 16
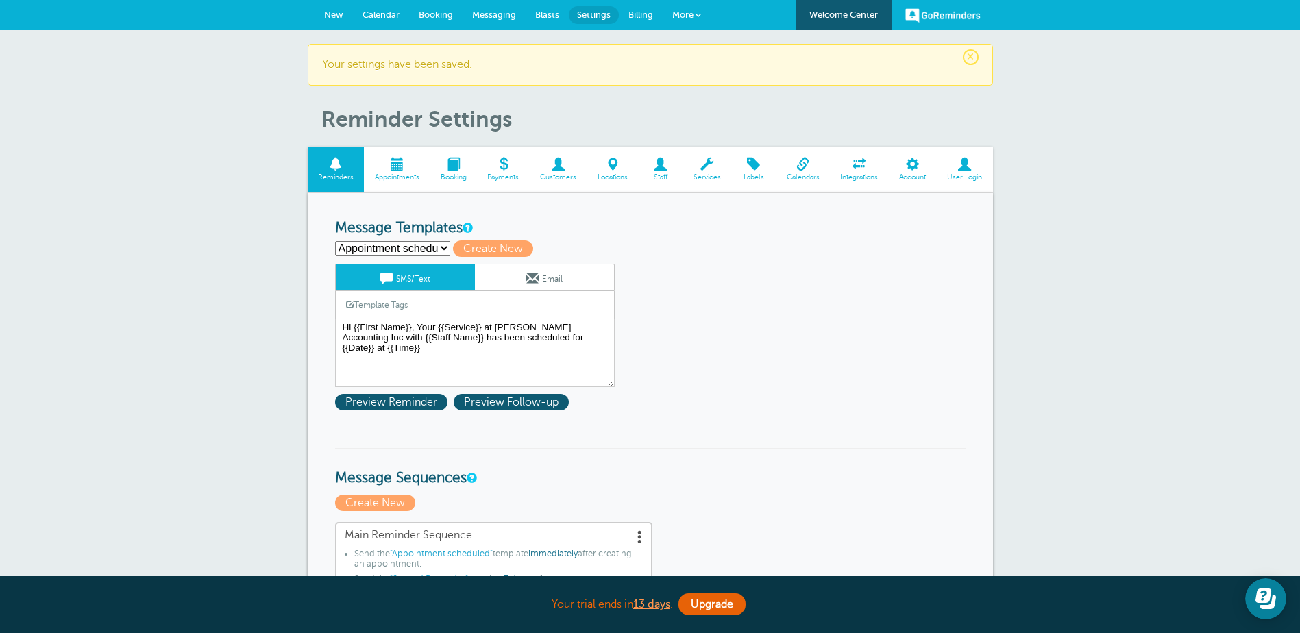
click at [443, 251] on select "Appointment scheduled First Reminder Second Reminder Third Reminder Create new.…" at bounding box center [392, 248] width 115 height 14
select select "161849"
click at [335, 241] on select "Appointment scheduled First Reminder Second Reminder Third Reminder Create new.…" at bounding box center [392, 248] width 115 height 14
type input "Third Reminder"
type textarea "Hi {{First Name}}, you have an appointment with {{Staff Name}} at [PERSON_NAME]…"
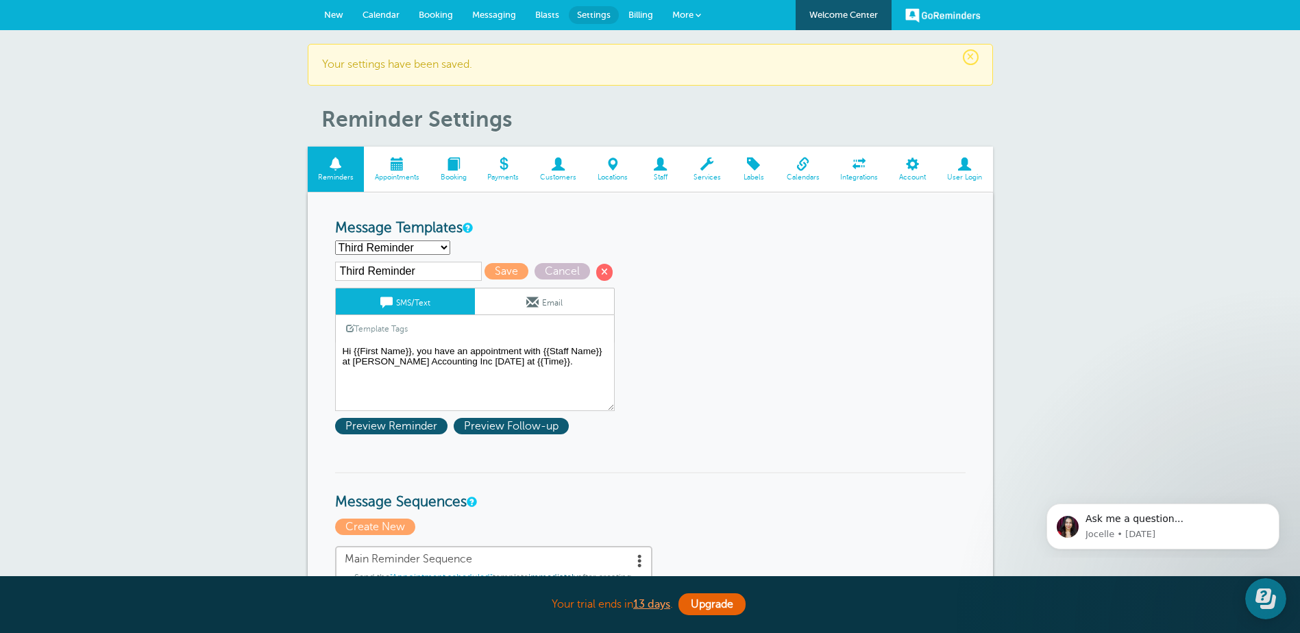
click at [499, 306] on link "Email" at bounding box center [544, 301] width 139 height 26
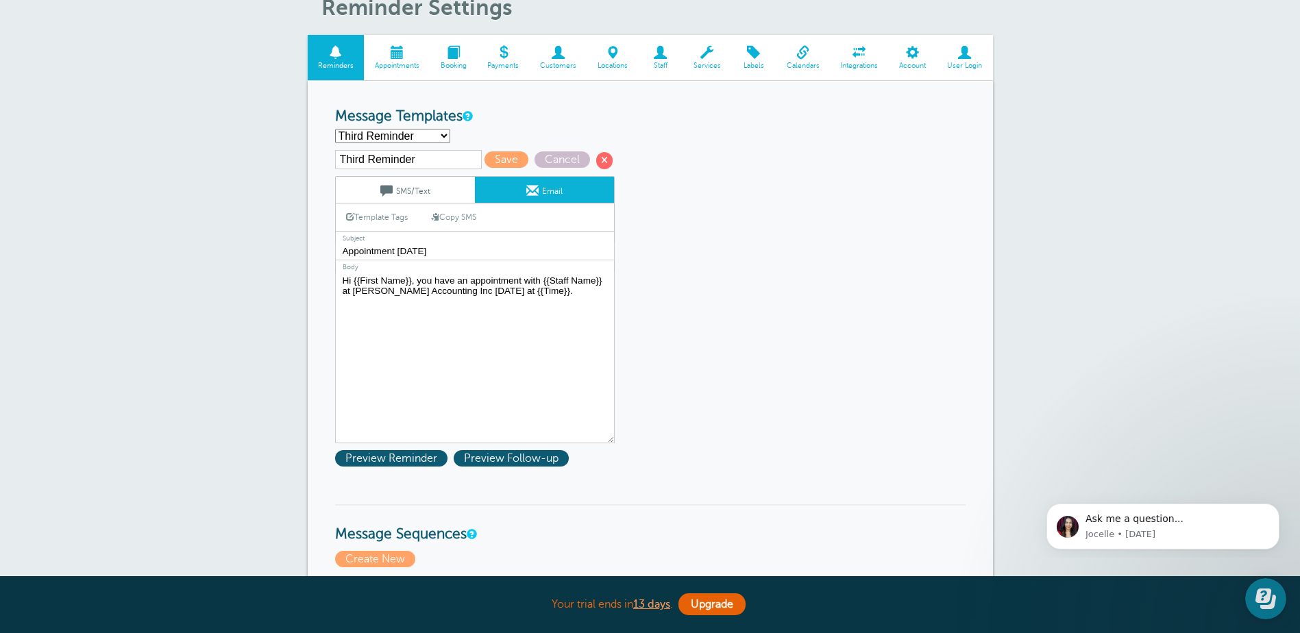
scroll to position [137, 0]
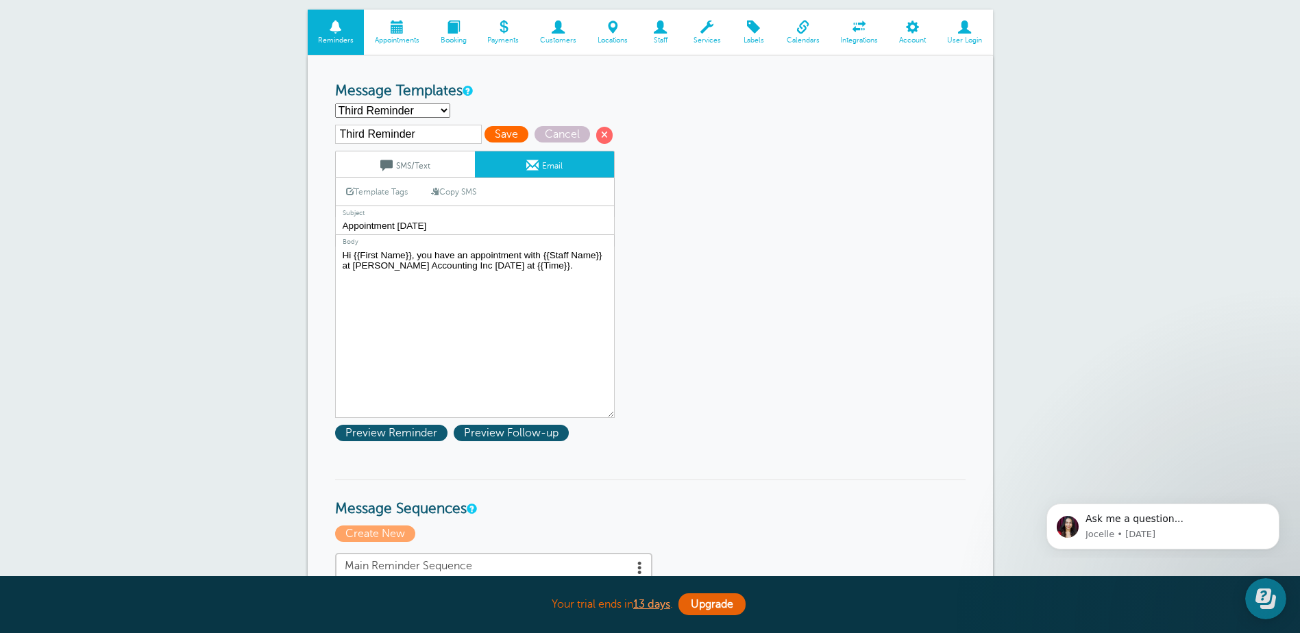
click at [508, 134] on span "Save" at bounding box center [506, 134] width 44 height 16
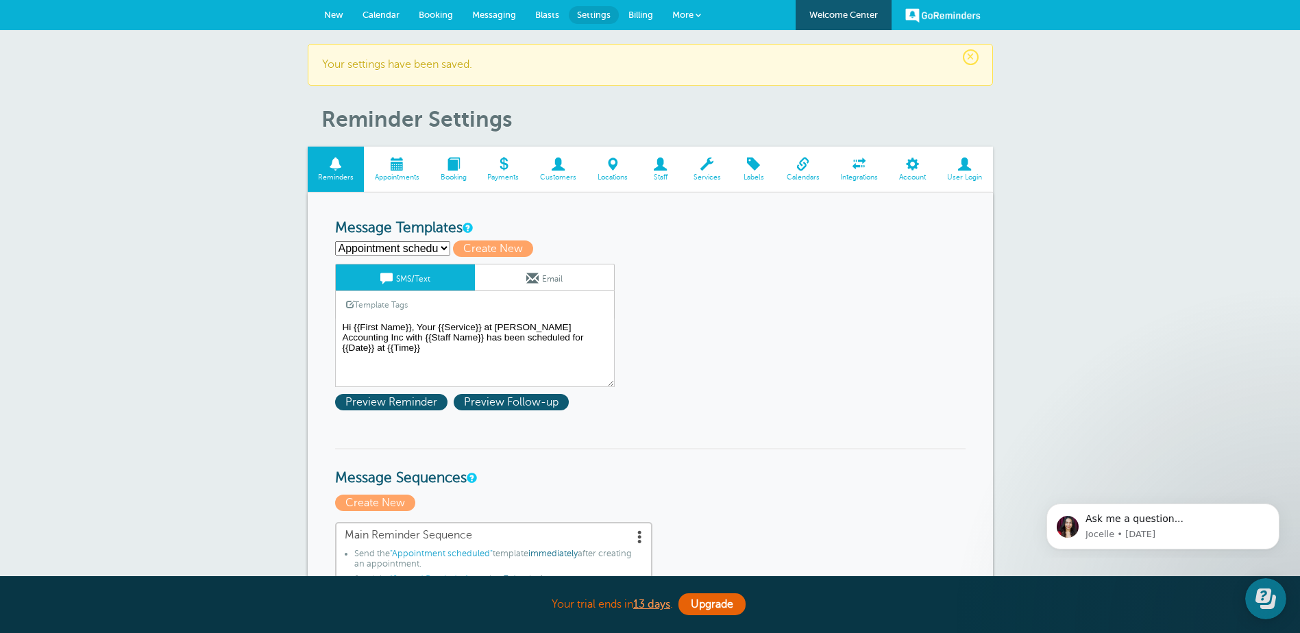
click at [395, 168] on span at bounding box center [397, 164] width 66 height 13
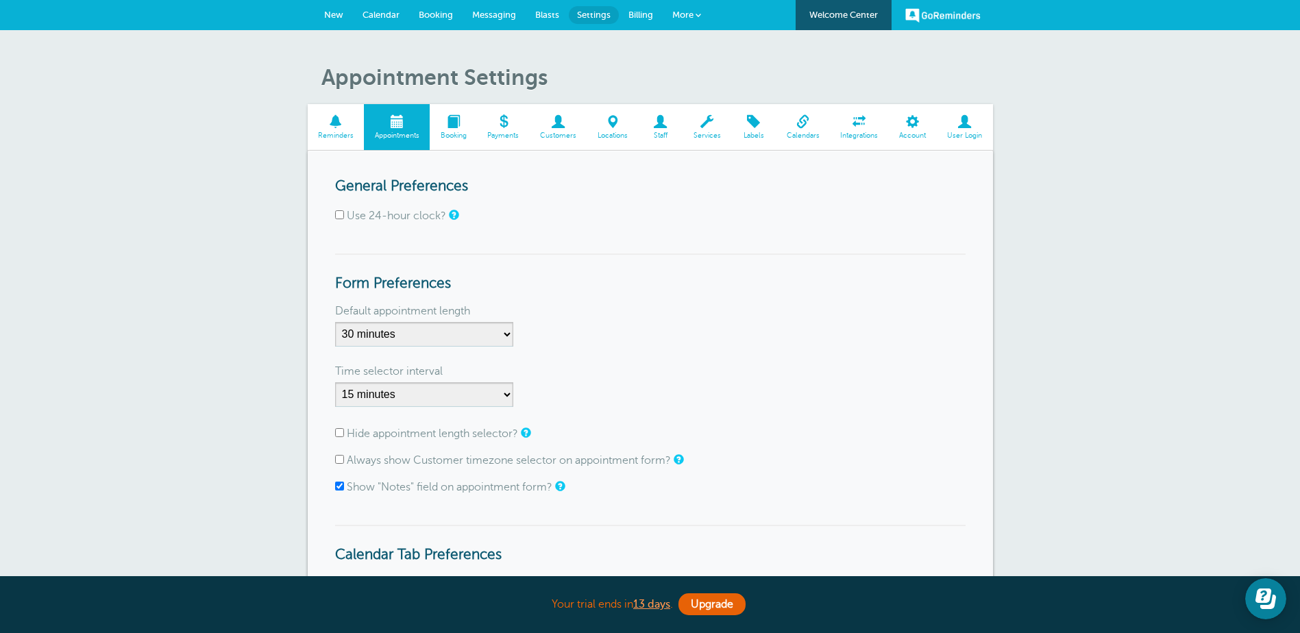
click at [327, 136] on span "Reminders" at bounding box center [335, 136] width 43 height 8
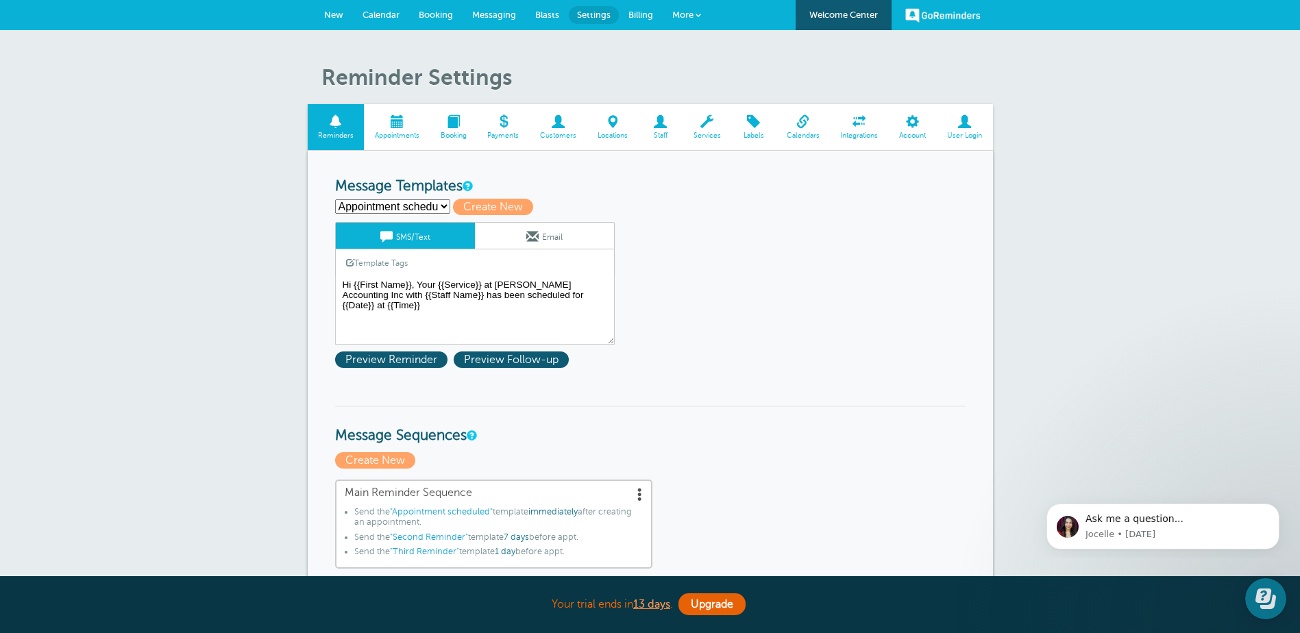
click at [388, 125] on span at bounding box center [397, 121] width 66 height 13
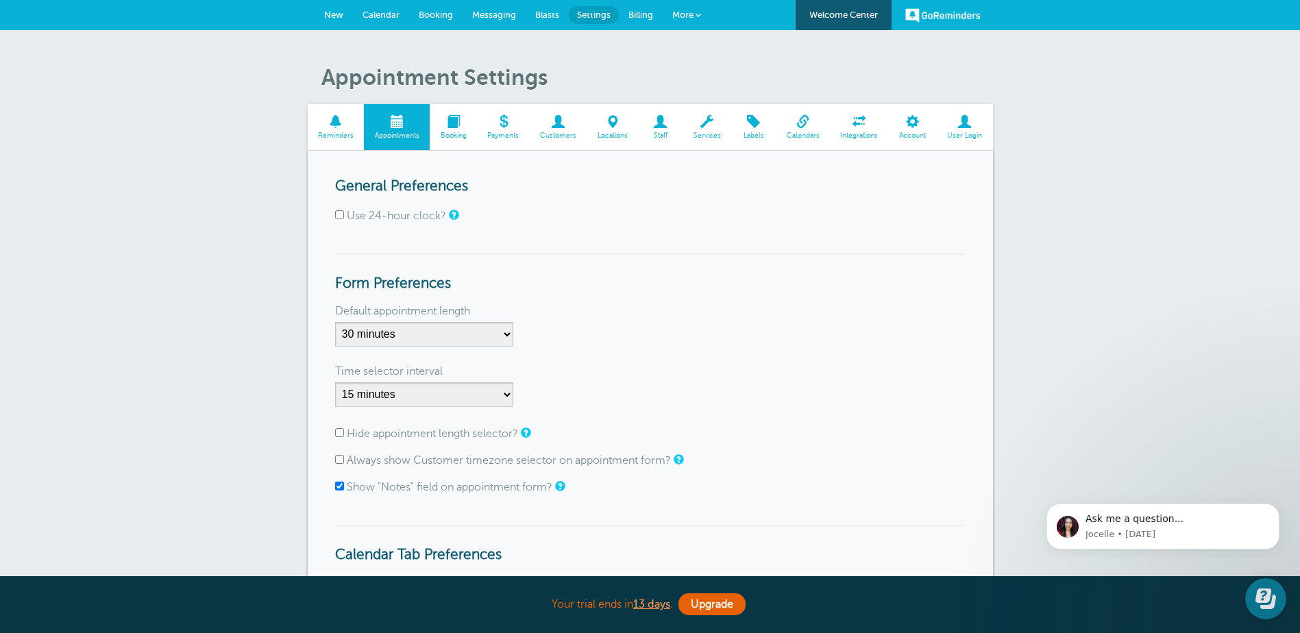
click at [445, 125] on span at bounding box center [453, 121] width 47 height 13
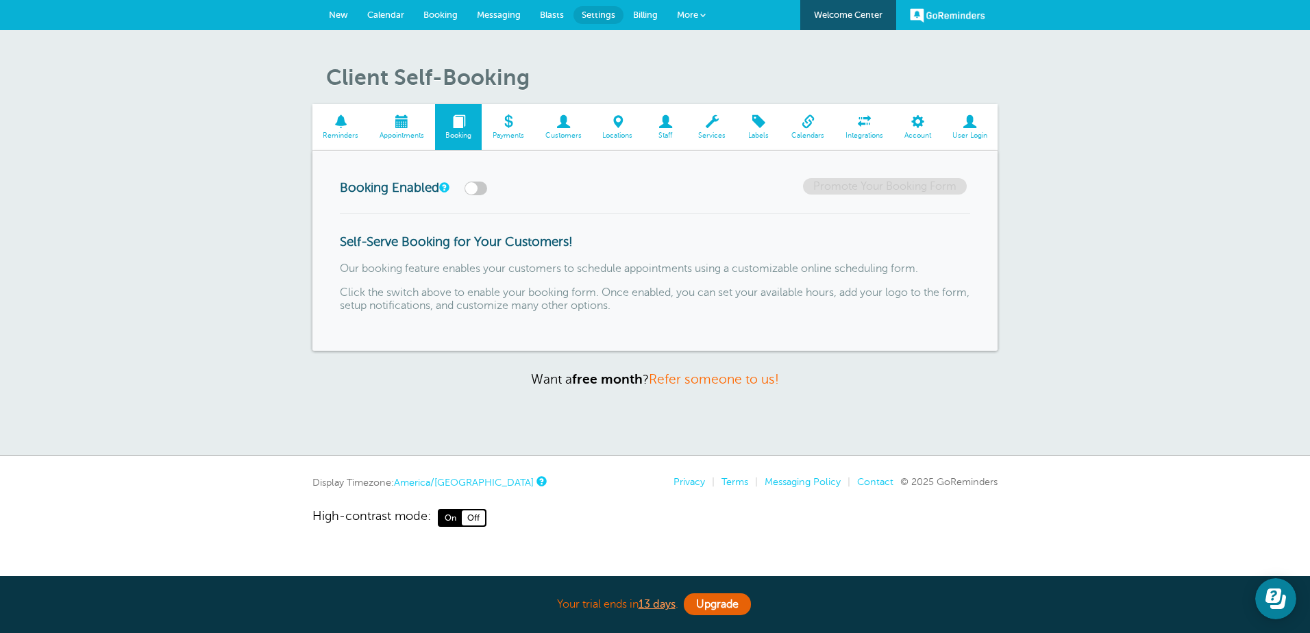
click at [511, 128] on span at bounding box center [508, 121] width 53 height 13
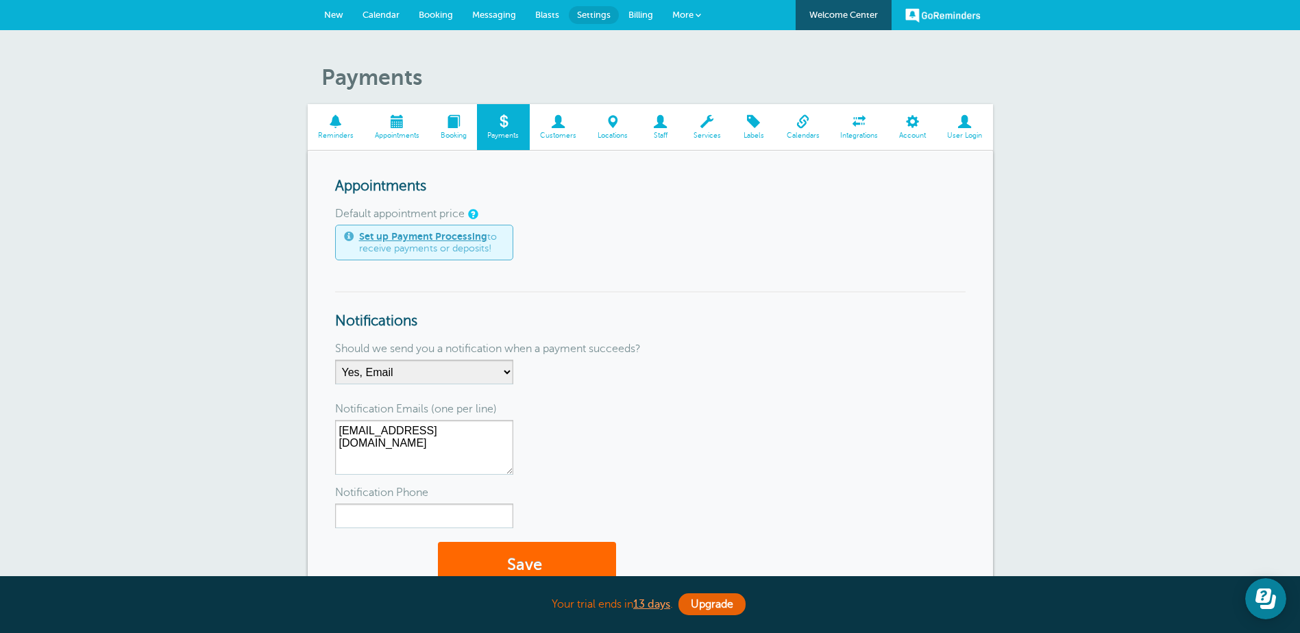
click at [545, 127] on span at bounding box center [559, 121] width 58 height 13
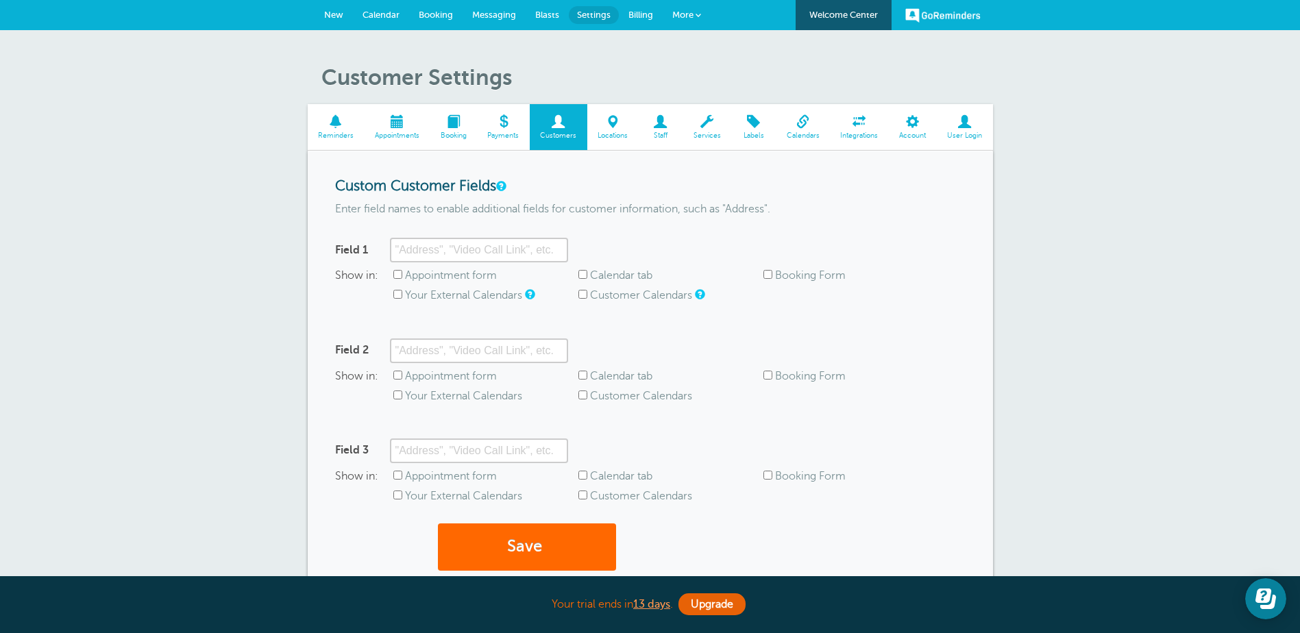
click at [612, 135] on span "Locations" at bounding box center [613, 136] width 38 height 8
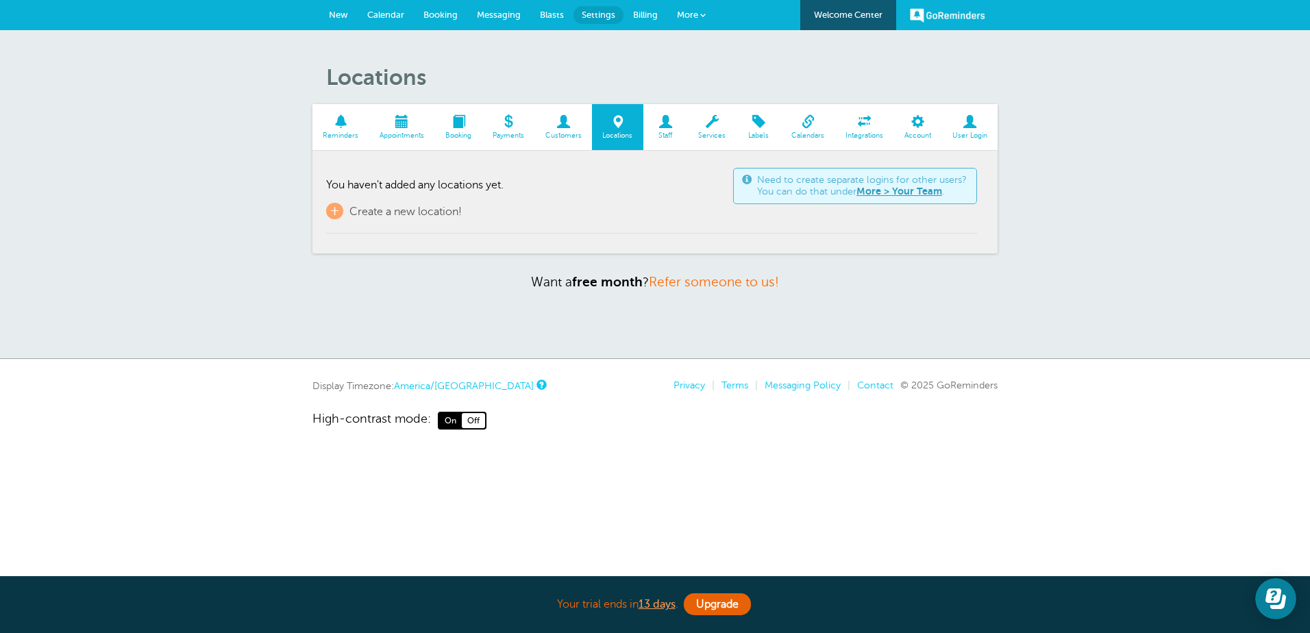
click at [667, 125] on span at bounding box center [665, 121] width 45 height 13
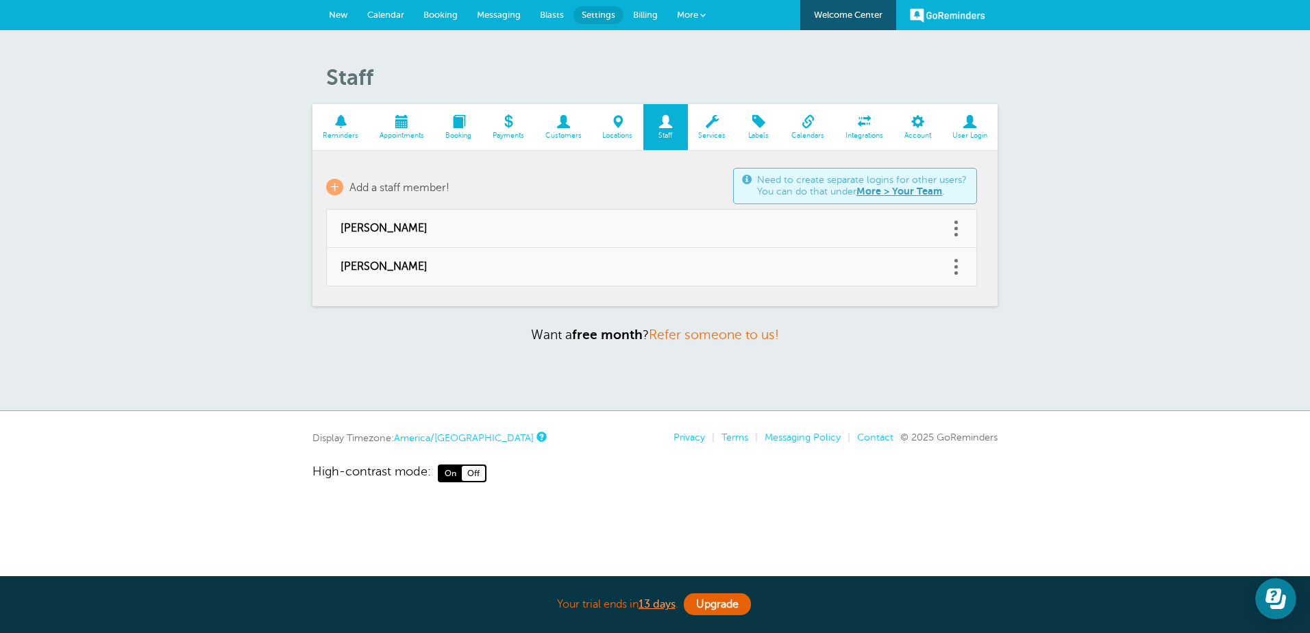
click at [715, 128] on span at bounding box center [712, 121] width 49 height 13
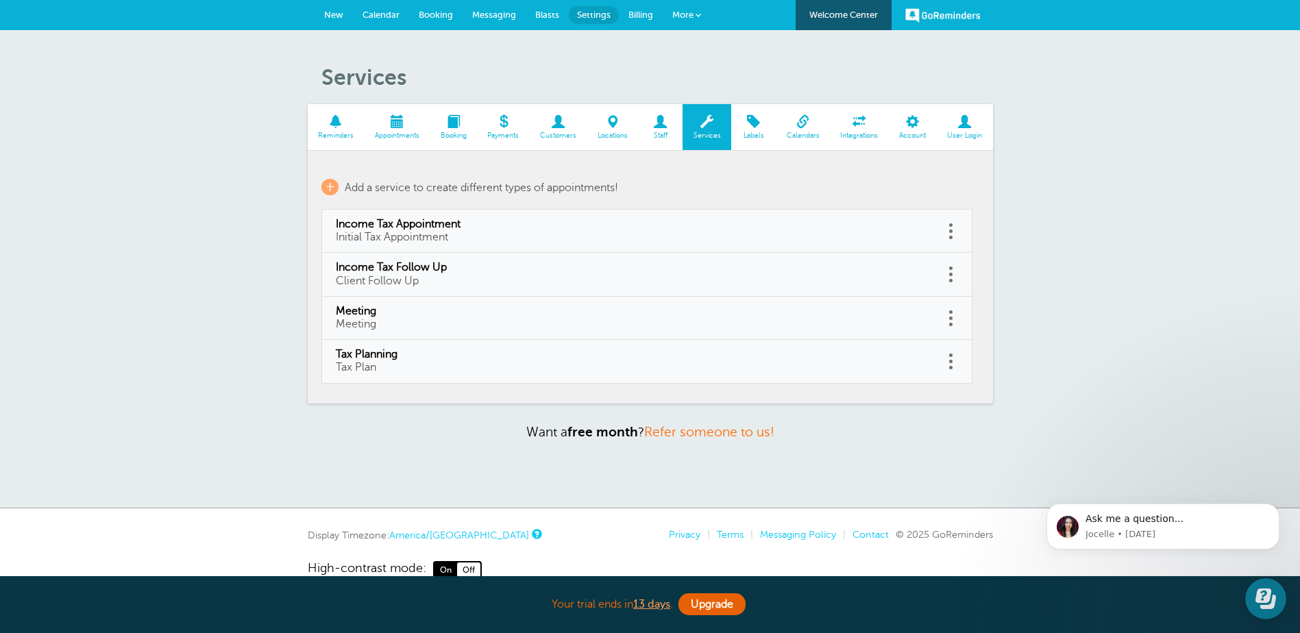
click at [756, 125] on span at bounding box center [753, 121] width 45 height 13
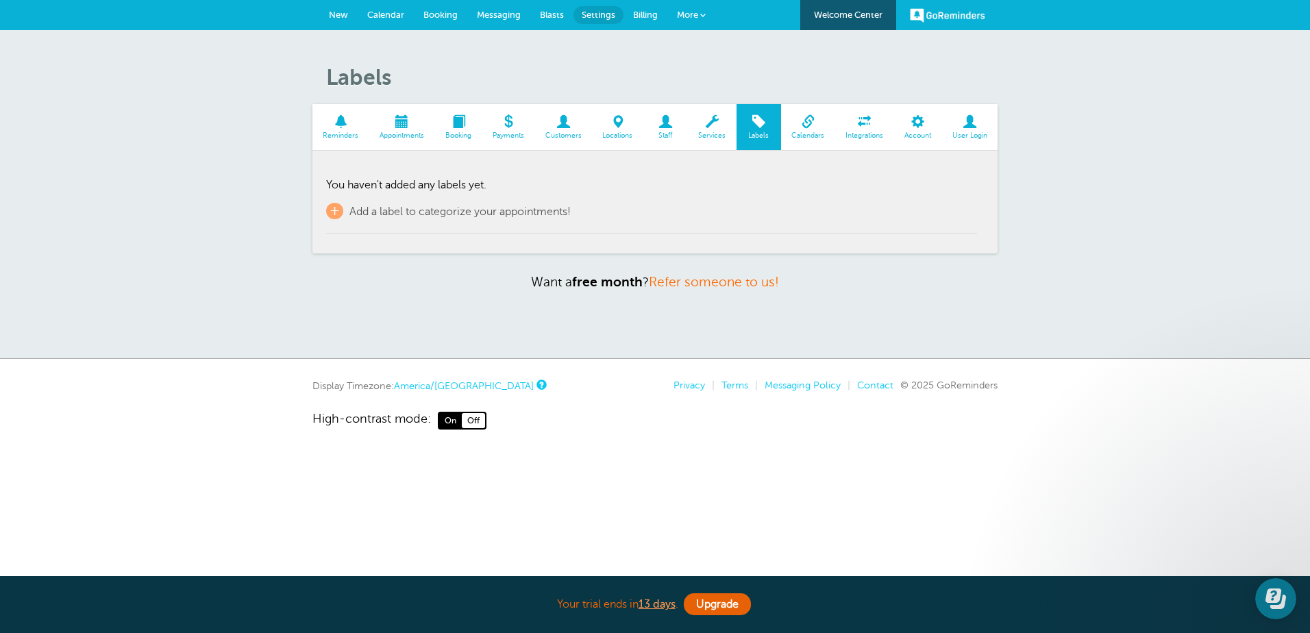
click at [805, 119] on span at bounding box center [808, 121] width 54 height 13
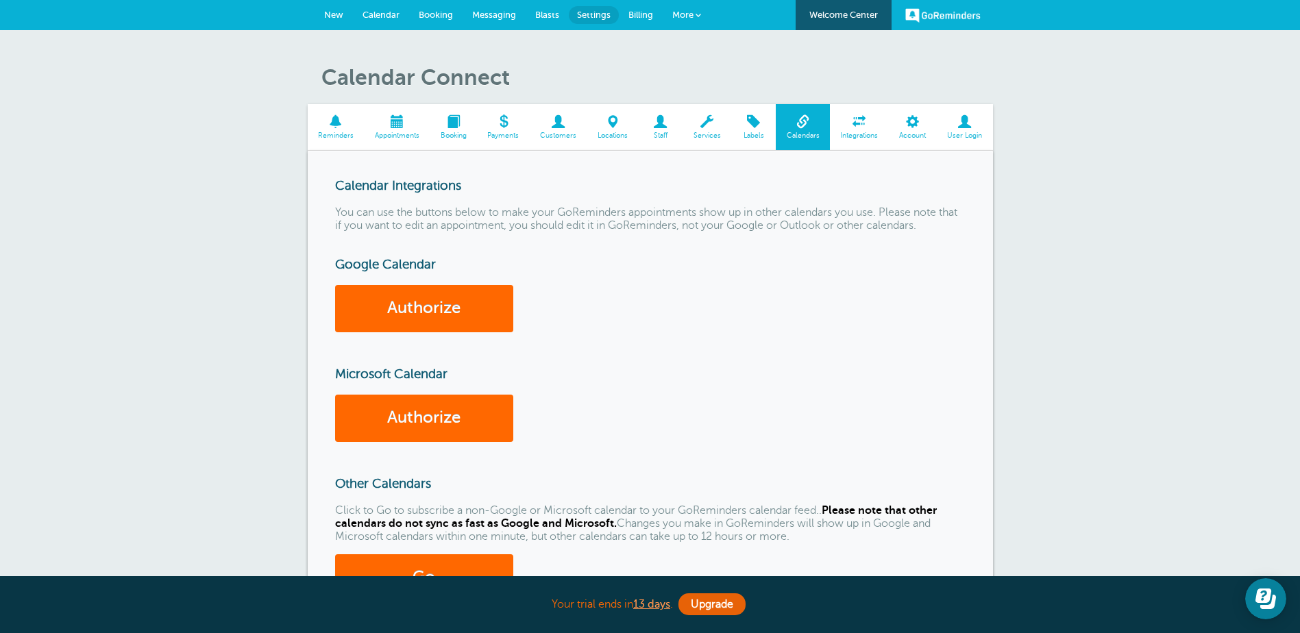
click at [862, 127] on span at bounding box center [859, 121] width 59 height 13
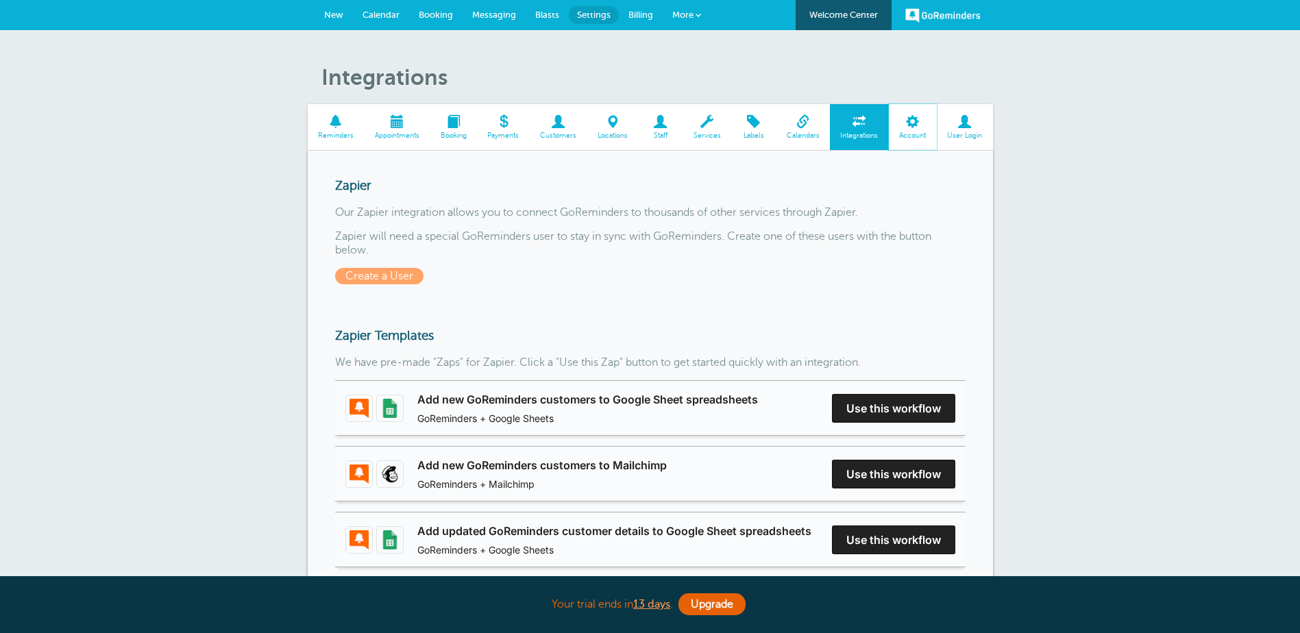
click at [921, 136] on span "Account" at bounding box center [912, 136] width 34 height 8
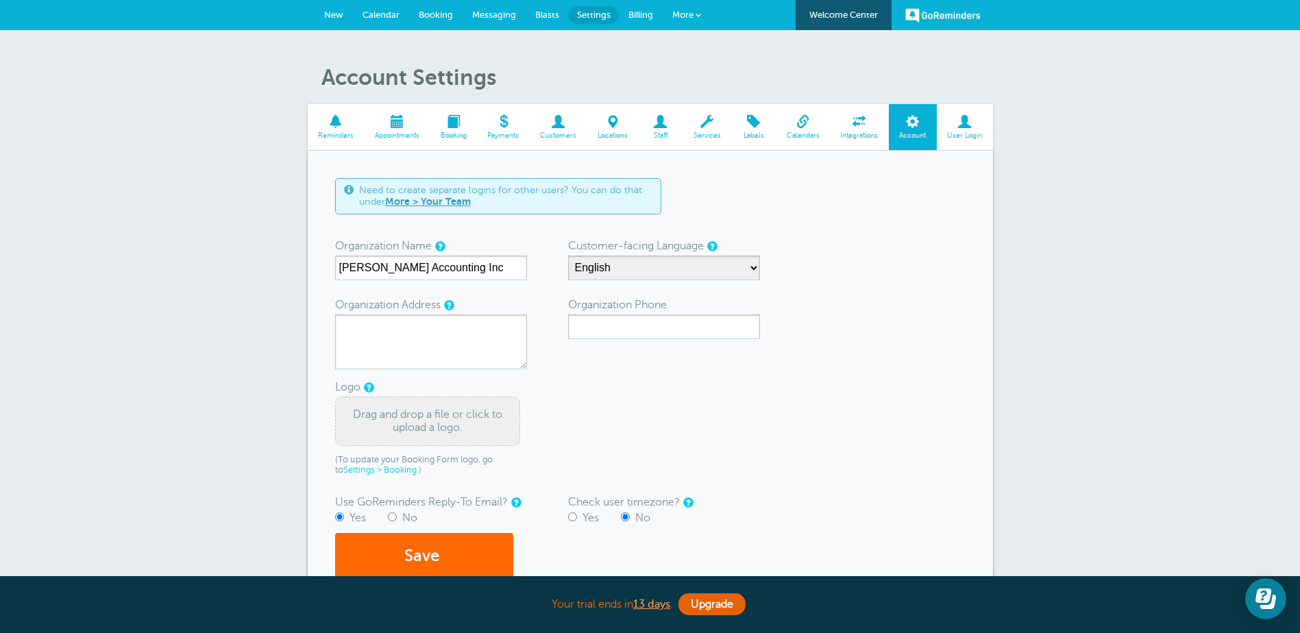
click at [968, 128] on span at bounding box center [964, 121] width 56 height 13
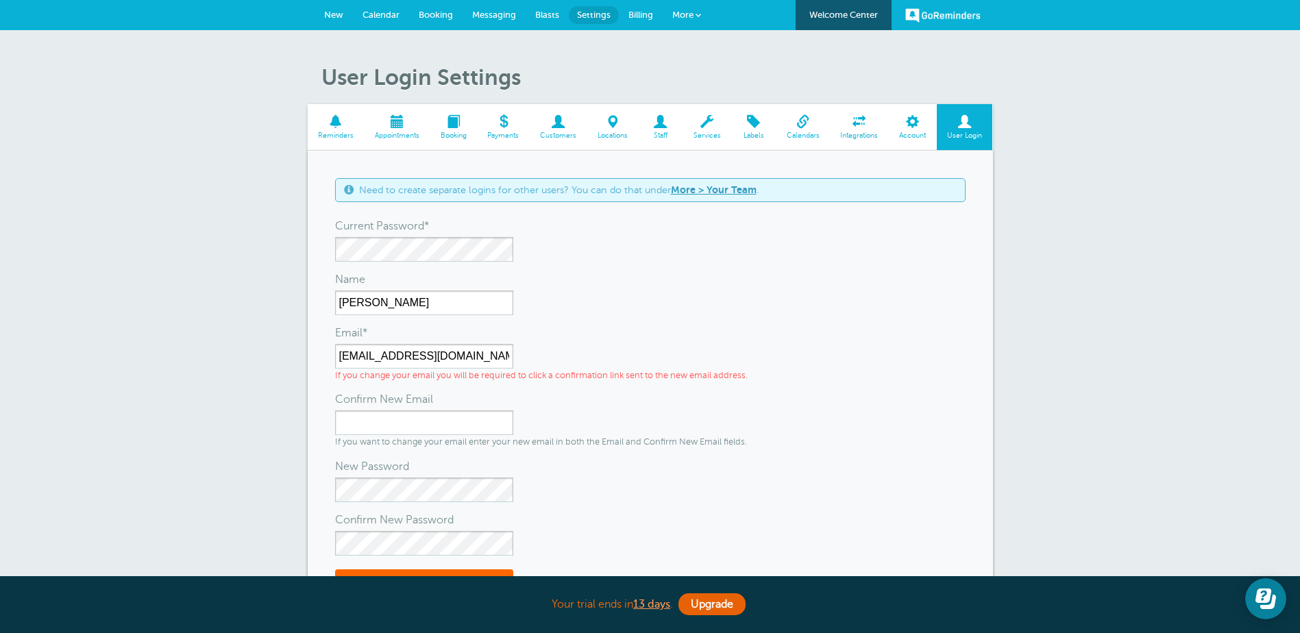
click at [333, 12] on span "New" at bounding box center [333, 15] width 19 height 10
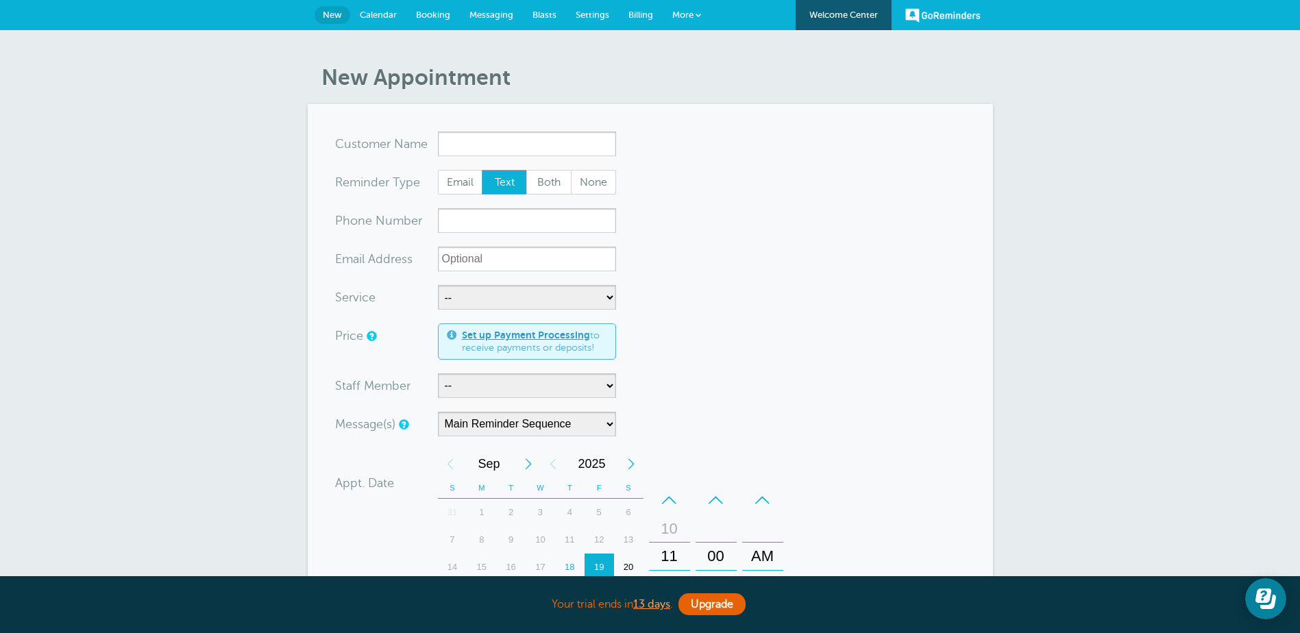
click at [382, 16] on span "Calendar" at bounding box center [378, 15] width 37 height 10
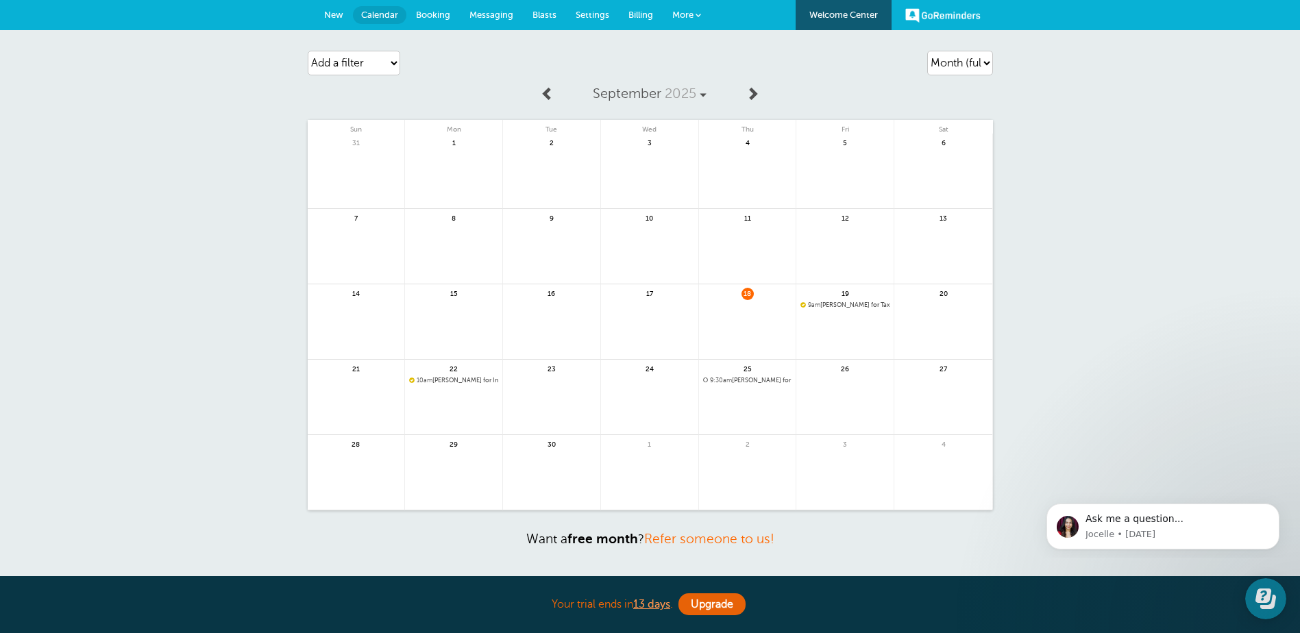
click at [458, 380] on span "10am [PERSON_NAME] for Income Tax Appointment with [PERSON_NAME]" at bounding box center [453, 381] width 89 height 8
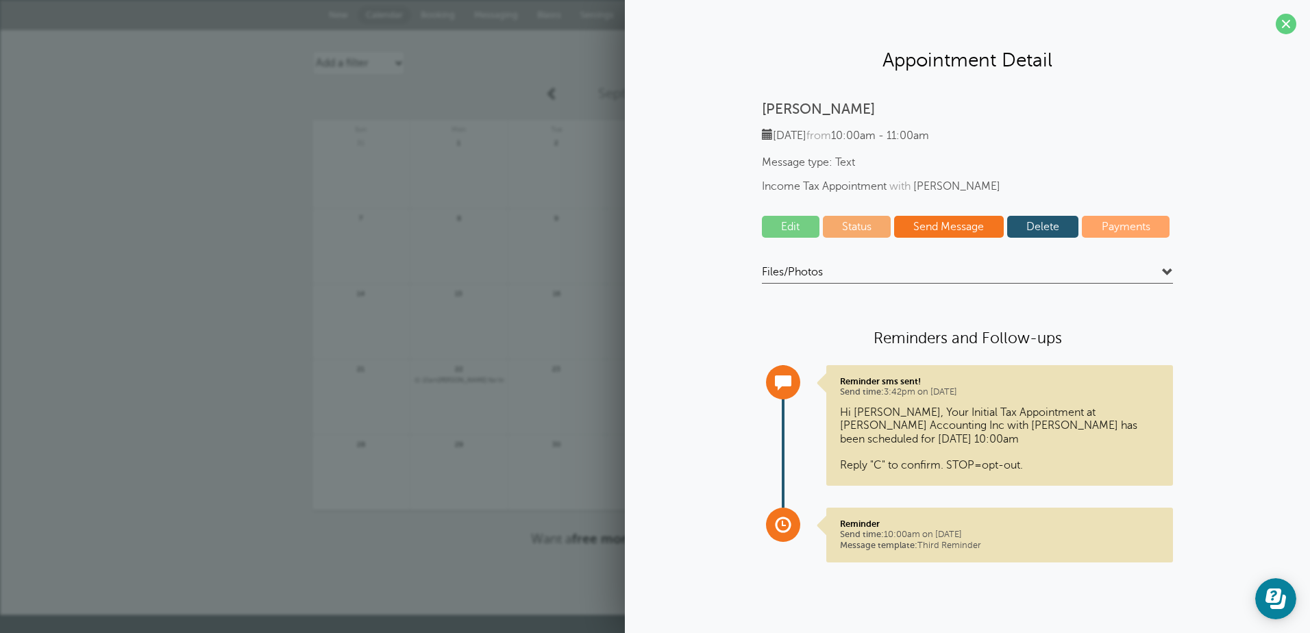
click at [851, 228] on link "Status" at bounding box center [857, 227] width 69 height 22
select select "confirmed"
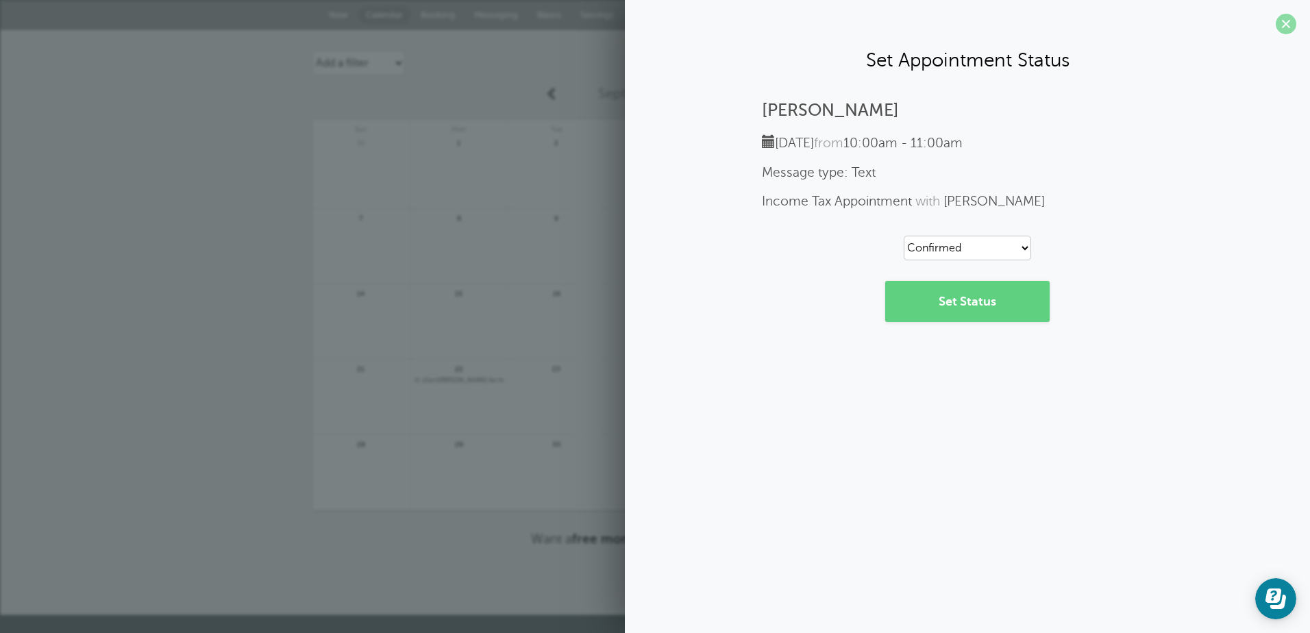
click at [1287, 25] on span at bounding box center [1286, 24] width 21 height 21
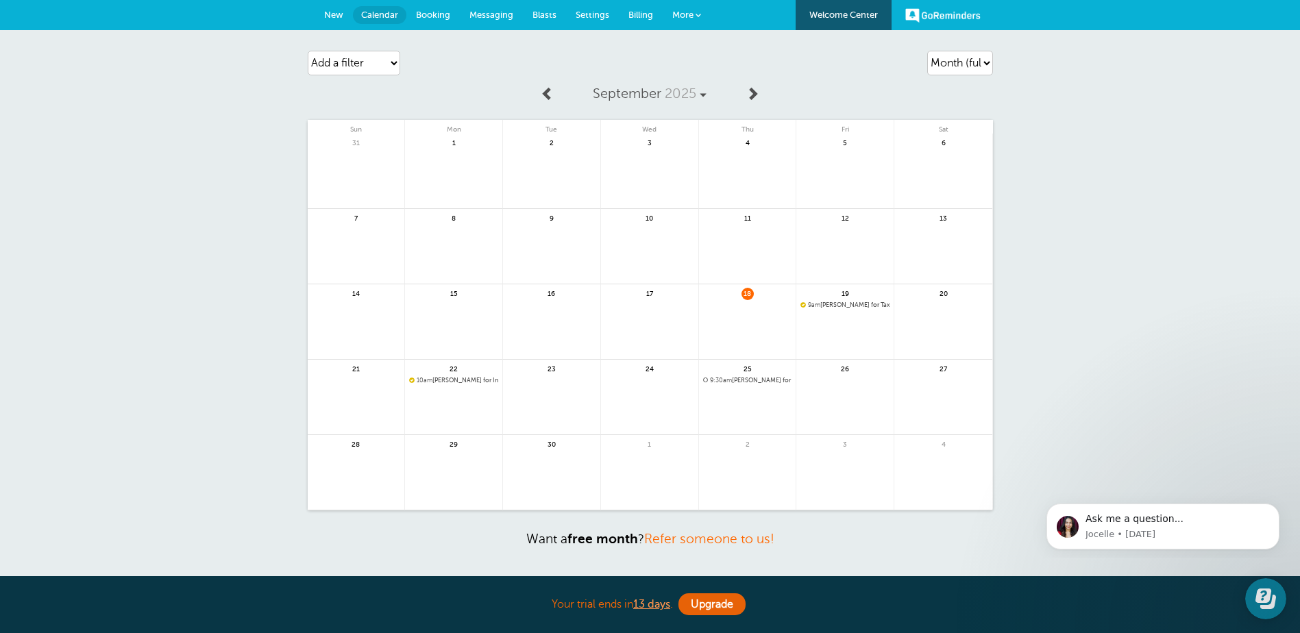
click at [775, 384] on div "25 9:30am Nicole for Meeting with Kristin Janssen" at bounding box center [748, 397] width 98 height 75
click at [752, 377] on span "9:30am Nicole for Meeting with Kristin Janssen" at bounding box center [747, 381] width 89 height 8
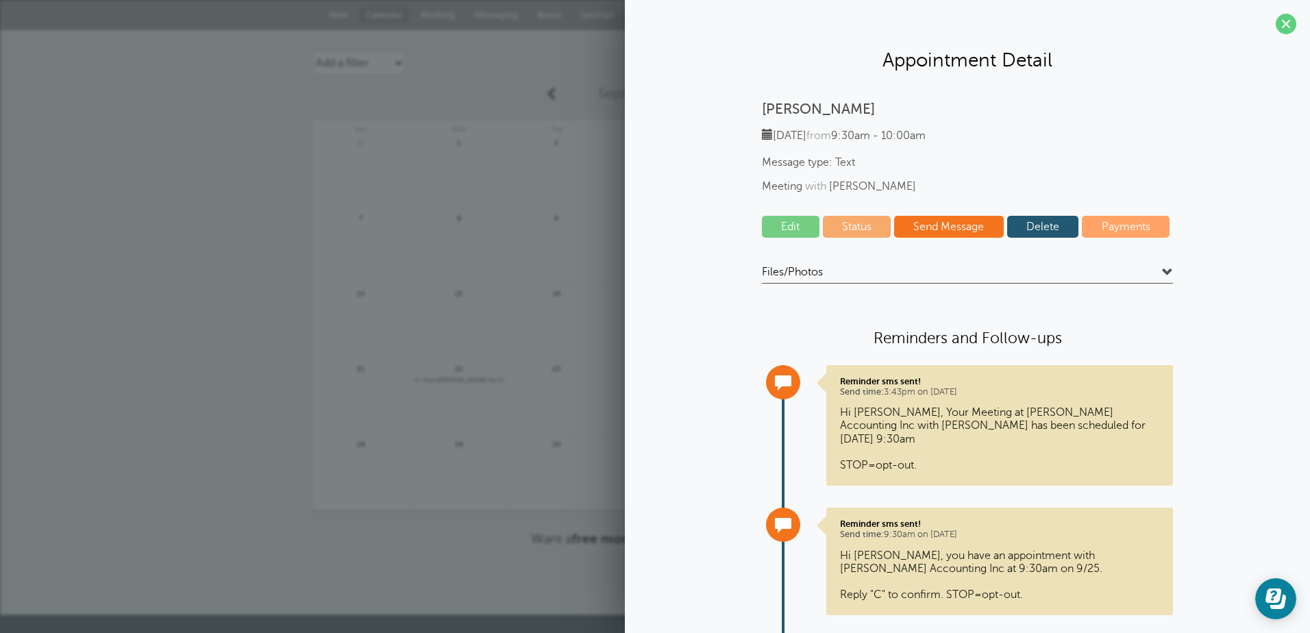
click at [851, 224] on link "Status" at bounding box center [857, 227] width 69 height 22
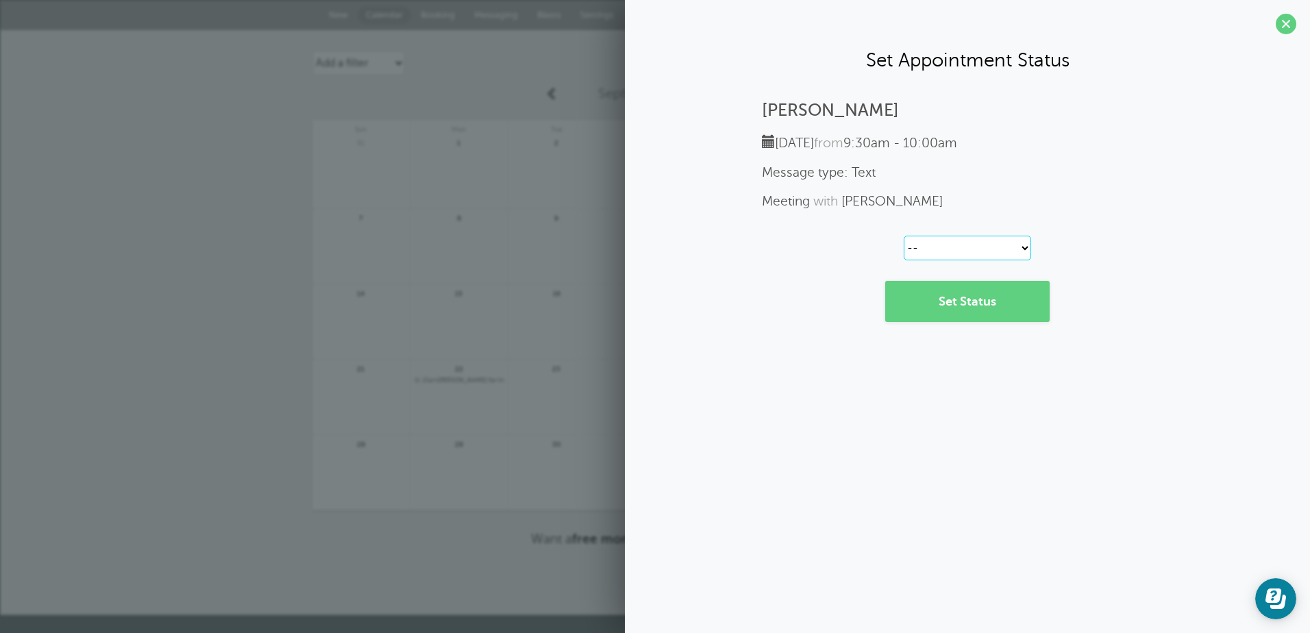
click at [1023, 248] on select "-- Confirmed Reschedule Requested Cancelled" at bounding box center [967, 248] width 127 height 25
select select "confirmed"
click at [904, 236] on select "-- Confirmed Reschedule Requested Cancelled" at bounding box center [967, 248] width 127 height 25
click at [1013, 307] on link "Set Status" at bounding box center [967, 301] width 164 height 41
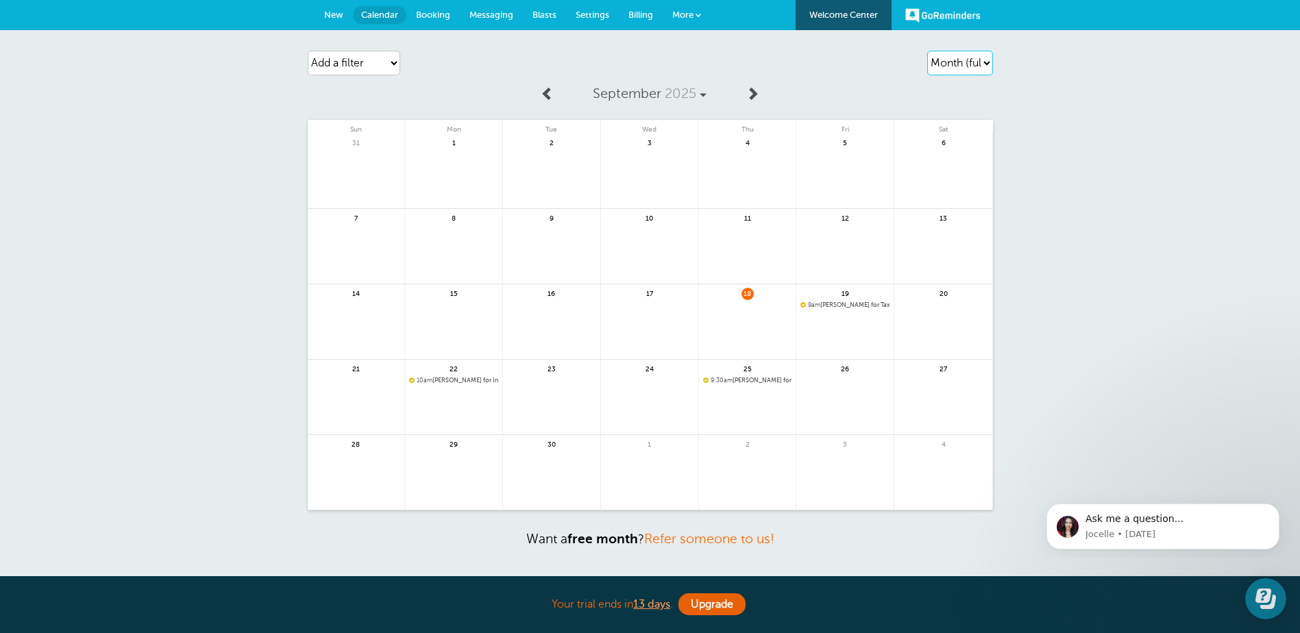
click at [980, 61] on select "Agenda Day Week Month (full view) Month (condensed)" at bounding box center [960, 63] width 66 height 25
select select "agenda"
click at [927, 51] on select "Agenda Day Week Month (full view) Month (condensed)" at bounding box center [960, 63] width 66 height 25
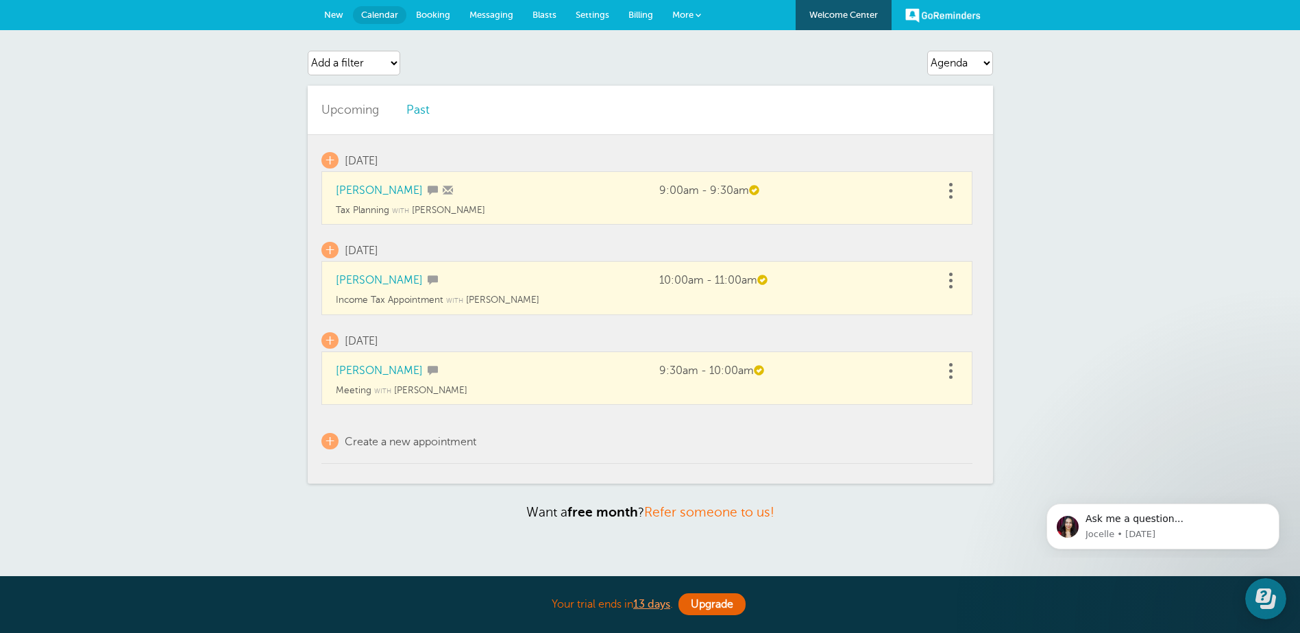
click at [950, 193] on link at bounding box center [951, 190] width 14 height 21
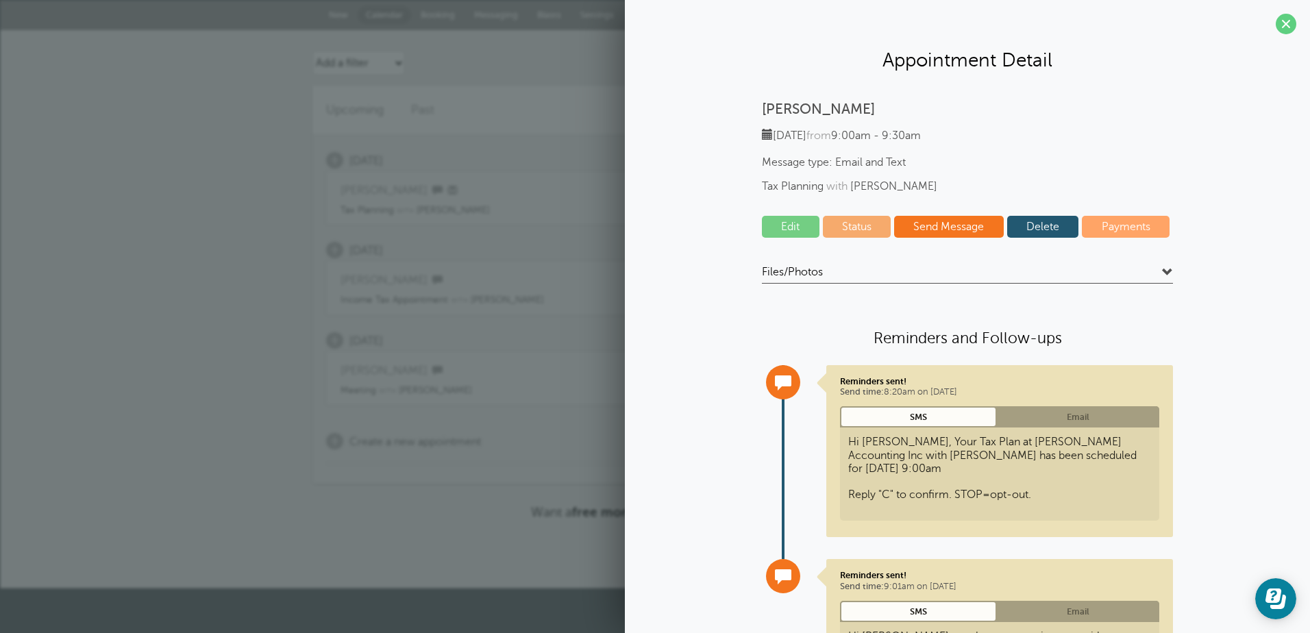
click at [786, 227] on link "Edit" at bounding box center [791, 227] width 58 height 22
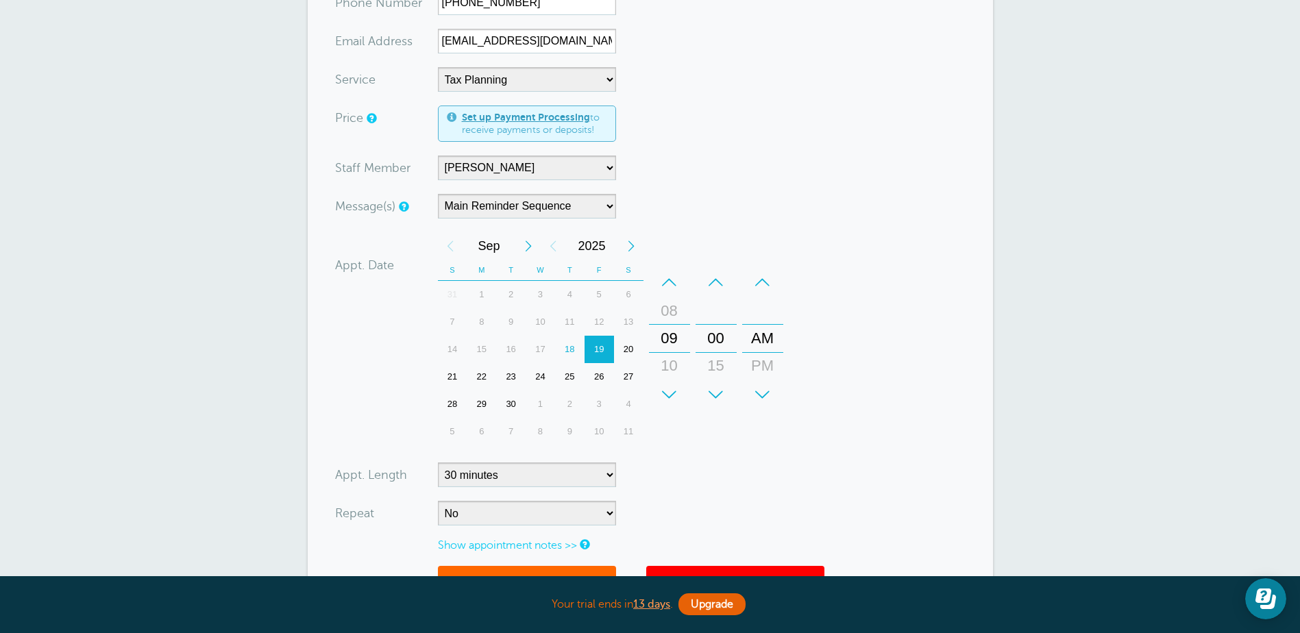
scroll to position [206, 0]
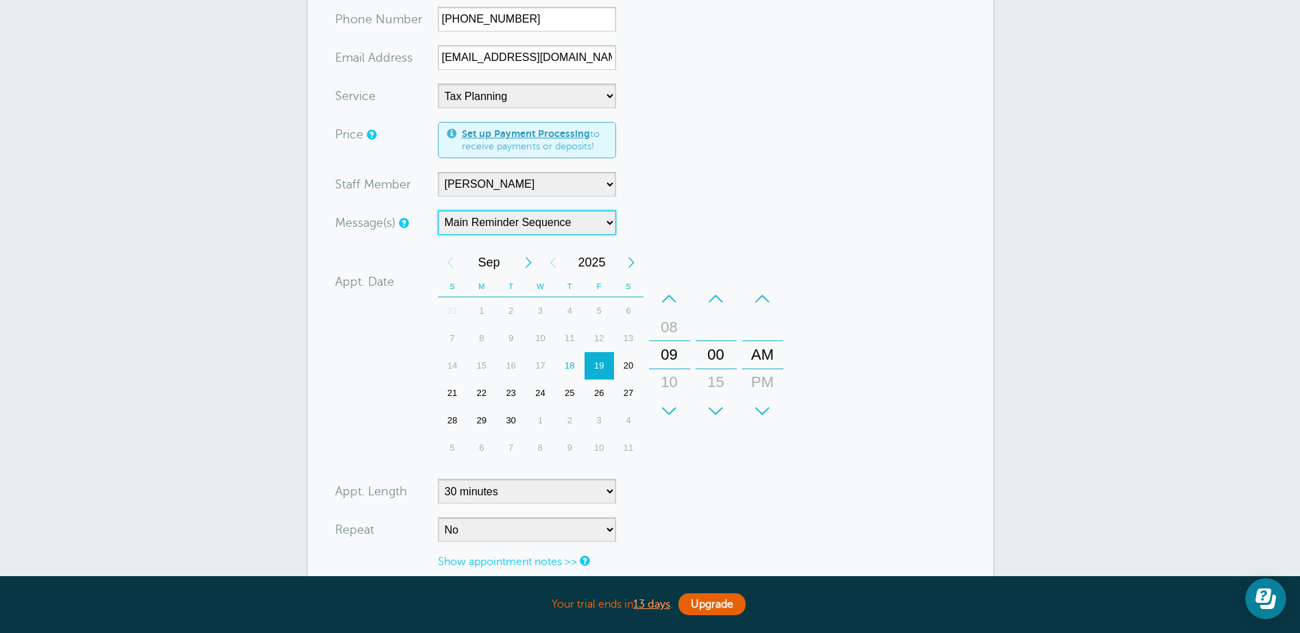
click at [601, 222] on select "Main Reminder Sequence" at bounding box center [527, 222] width 178 height 25
click at [613, 221] on select "Main Reminder Sequence" at bounding box center [527, 222] width 178 height 25
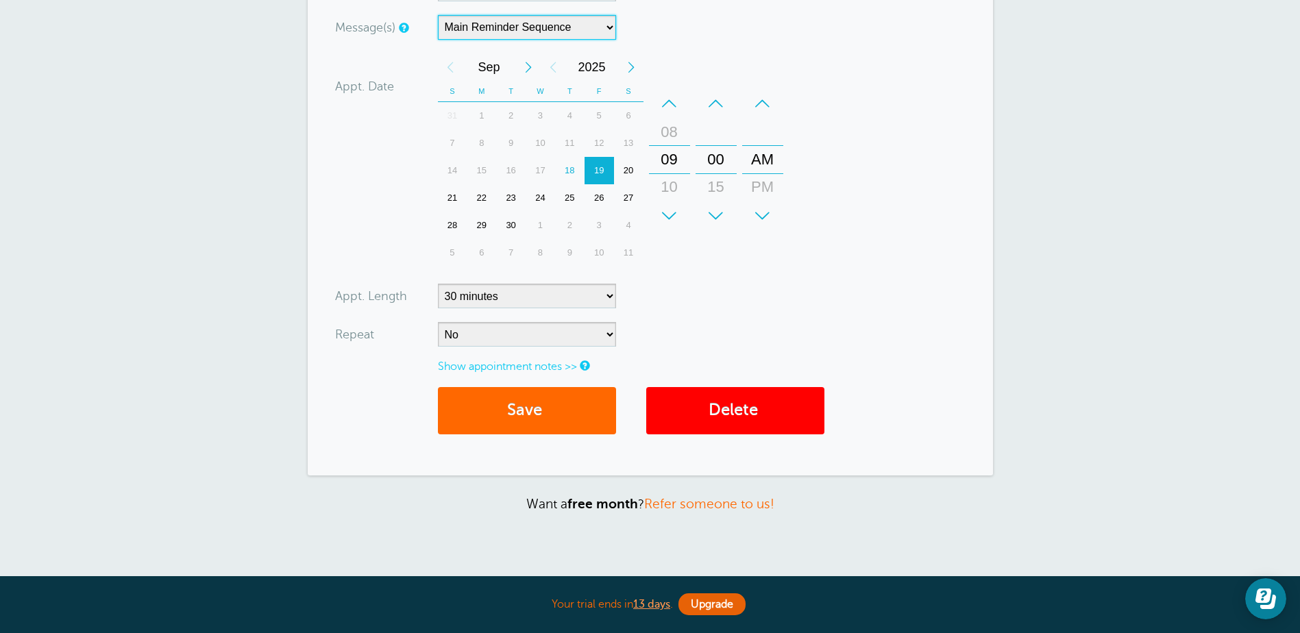
scroll to position [411, 0]
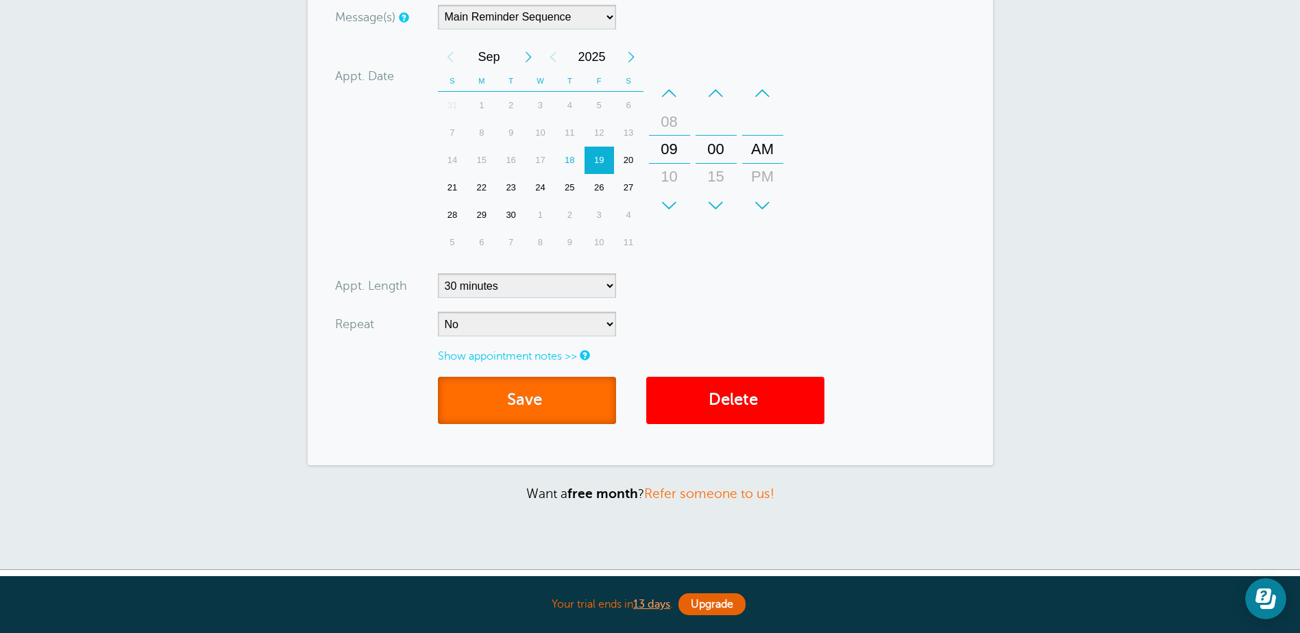
click at [504, 397] on button "Save" at bounding box center [527, 400] width 178 height 47
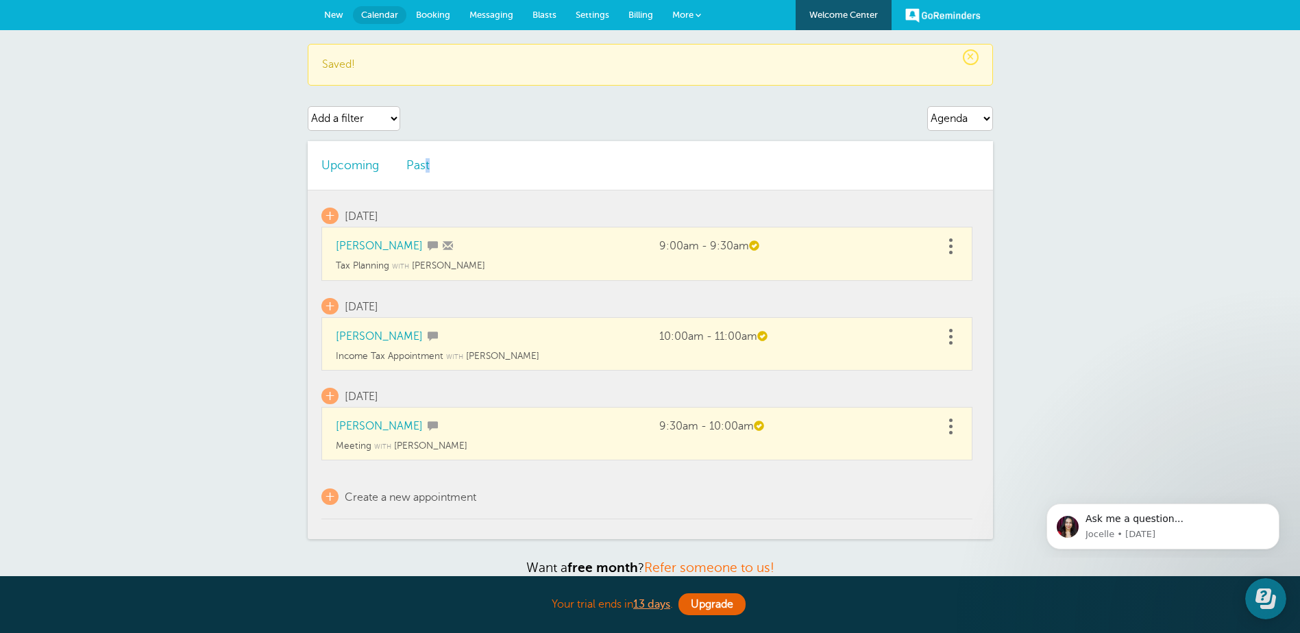
click at [427, 173] on li "Past" at bounding box center [418, 165] width 51 height 49
click at [423, 167] on link "Past" at bounding box center [417, 165] width 23 height 14
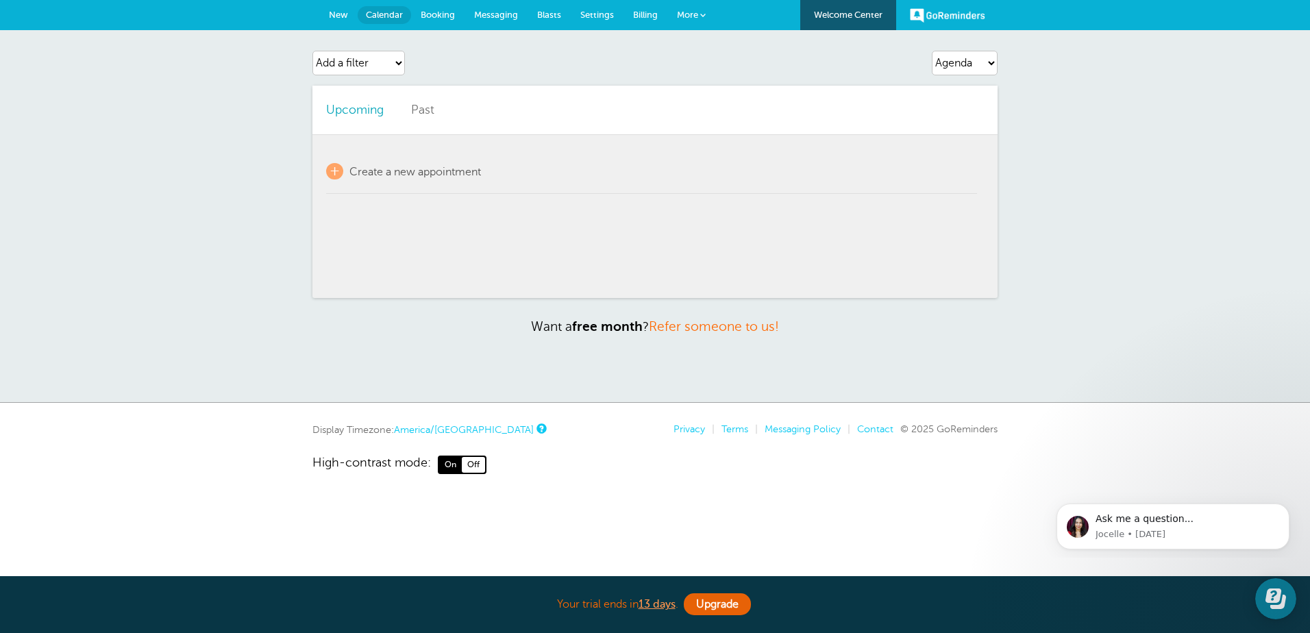
click at [351, 109] on link "Upcoming" at bounding box center [355, 110] width 58 height 14
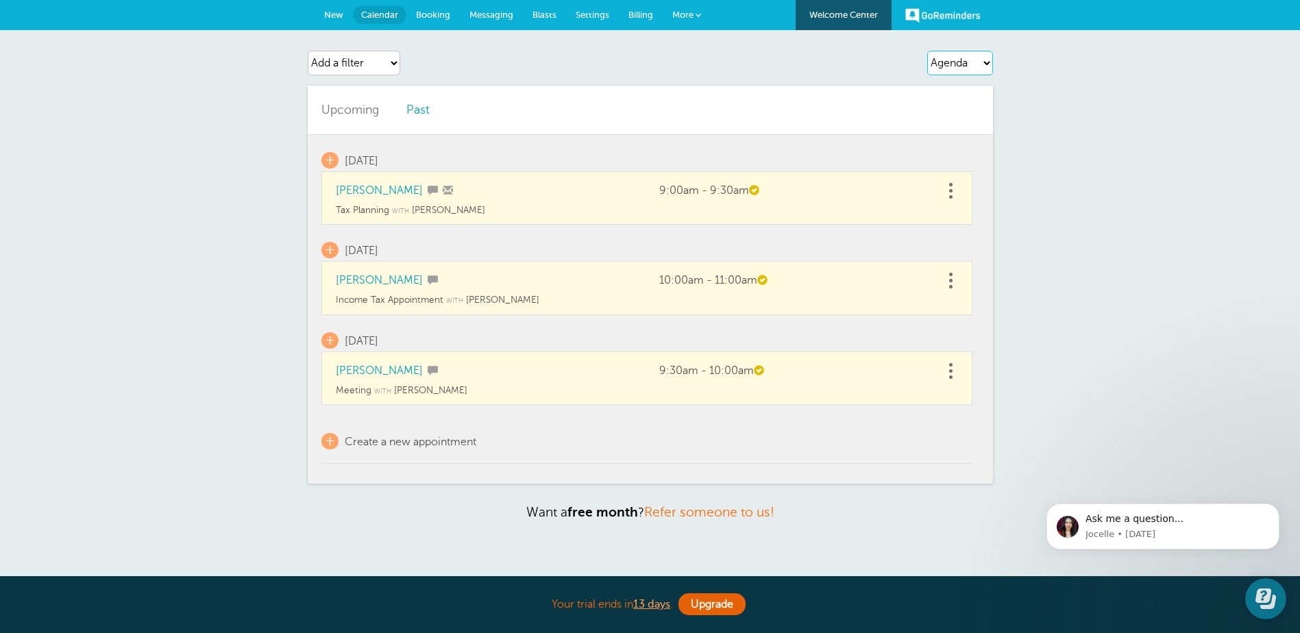
click at [984, 66] on select "Agenda Day Week Month (full view) Month (condensed)" at bounding box center [960, 63] width 66 height 25
click at [927, 51] on select "Agenda Day Week Month (full view) Month (condensed)" at bounding box center [960, 63] width 66 height 25
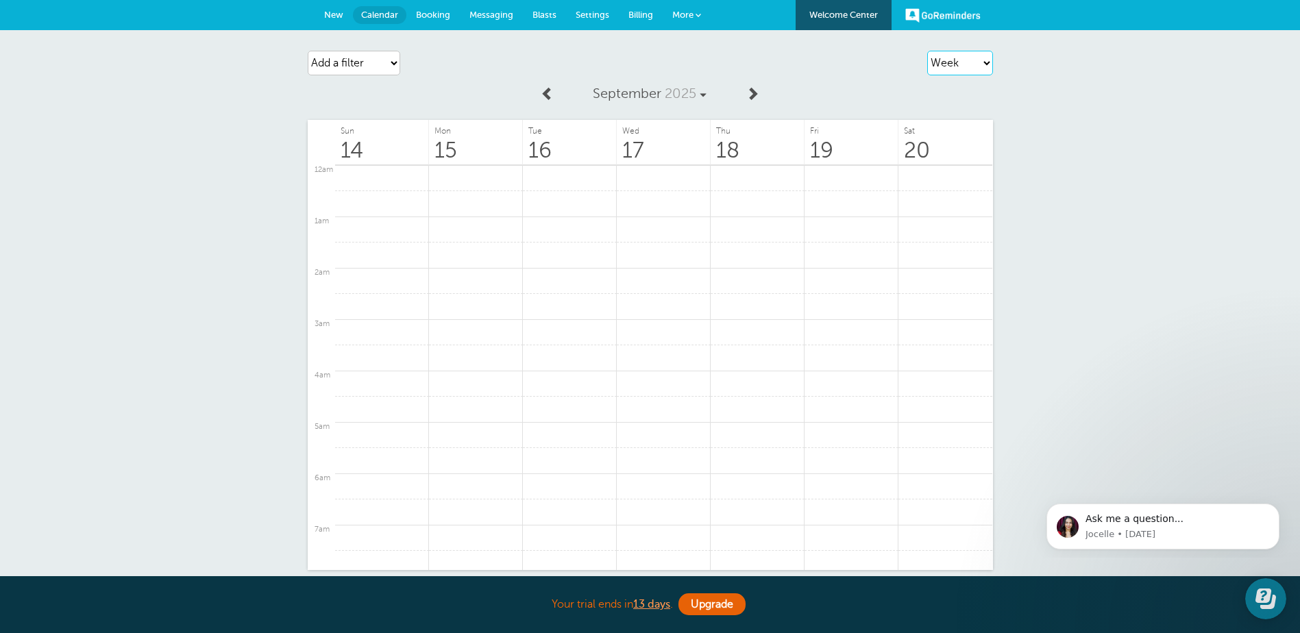
scroll to position [430, 0]
click at [975, 64] on select "Agenda Day Week Month (full view) Month (condensed)" at bounding box center [960, 63] width 66 height 25
click at [927, 51] on select "Agenda Day Week Month (full view) Month (condensed)" at bounding box center [960, 63] width 66 height 25
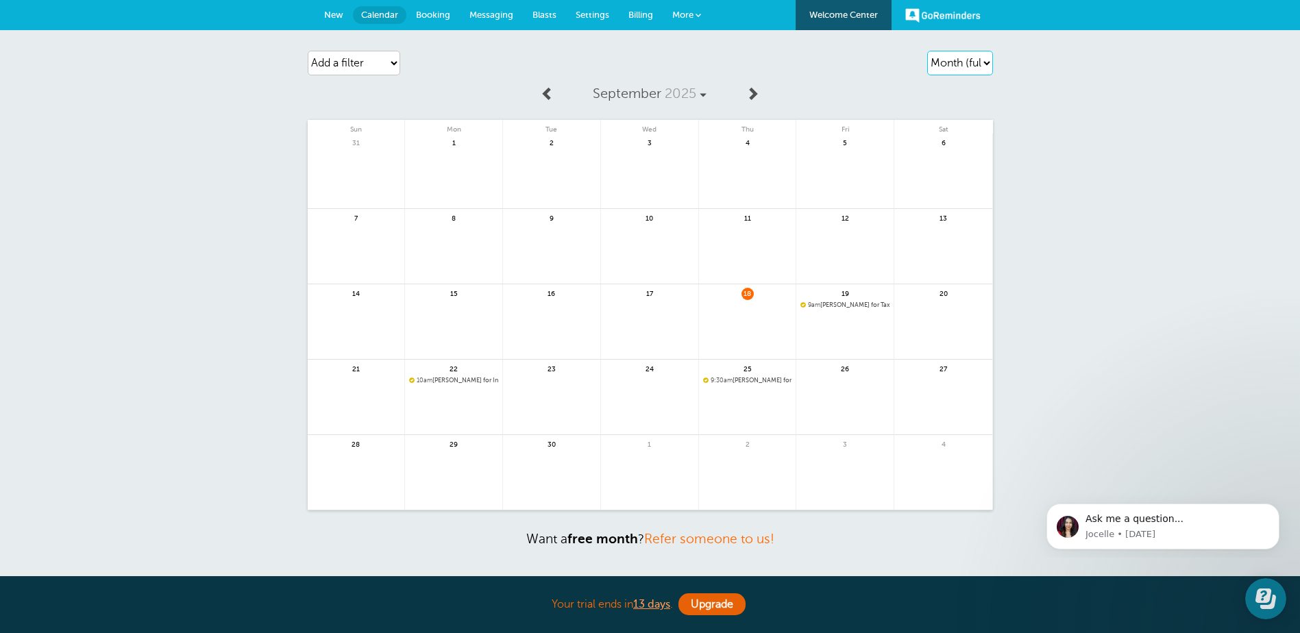
click at [953, 64] on select "Agenda Day Week Month (full view) Month (condensed)" at bounding box center [960, 63] width 66 height 25
click at [927, 51] on select "Agenda Day Week Month (full view) Month (condensed)" at bounding box center [960, 63] width 66 height 25
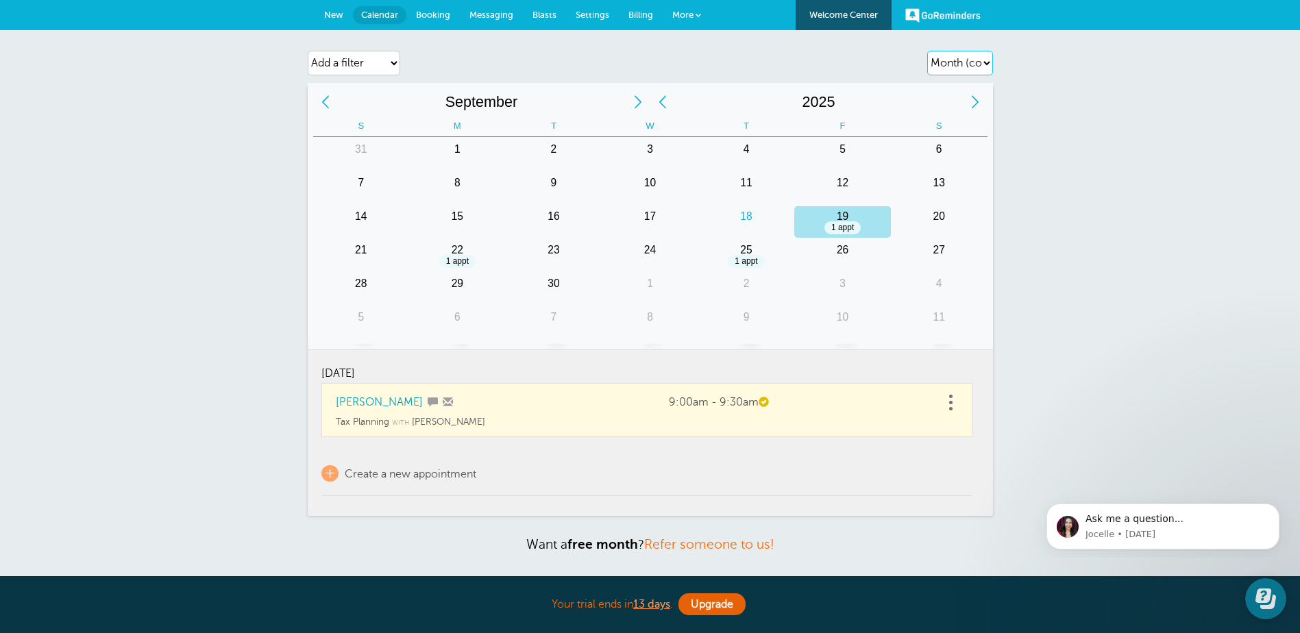
click at [984, 64] on select "Agenda Day Week Month (full view) Month (condensed)" at bounding box center [960, 63] width 66 height 25
click at [927, 51] on select "Agenda Day Week Month (full view) Month (condensed)" at bounding box center [960, 63] width 66 height 25
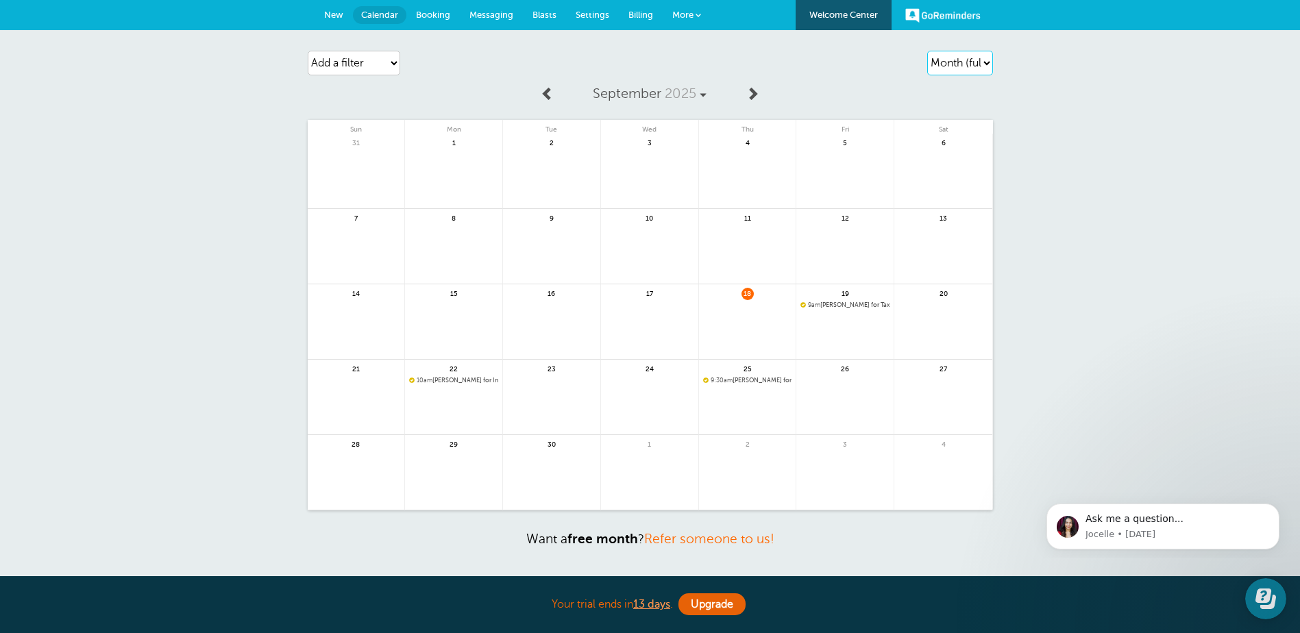
click at [952, 58] on select "Agenda Day Week Month (full view) Month (condensed)" at bounding box center [960, 63] width 66 height 25
click at [927, 51] on select "Agenda Day Week Month (full view) Month (condensed)" at bounding box center [960, 63] width 66 height 25
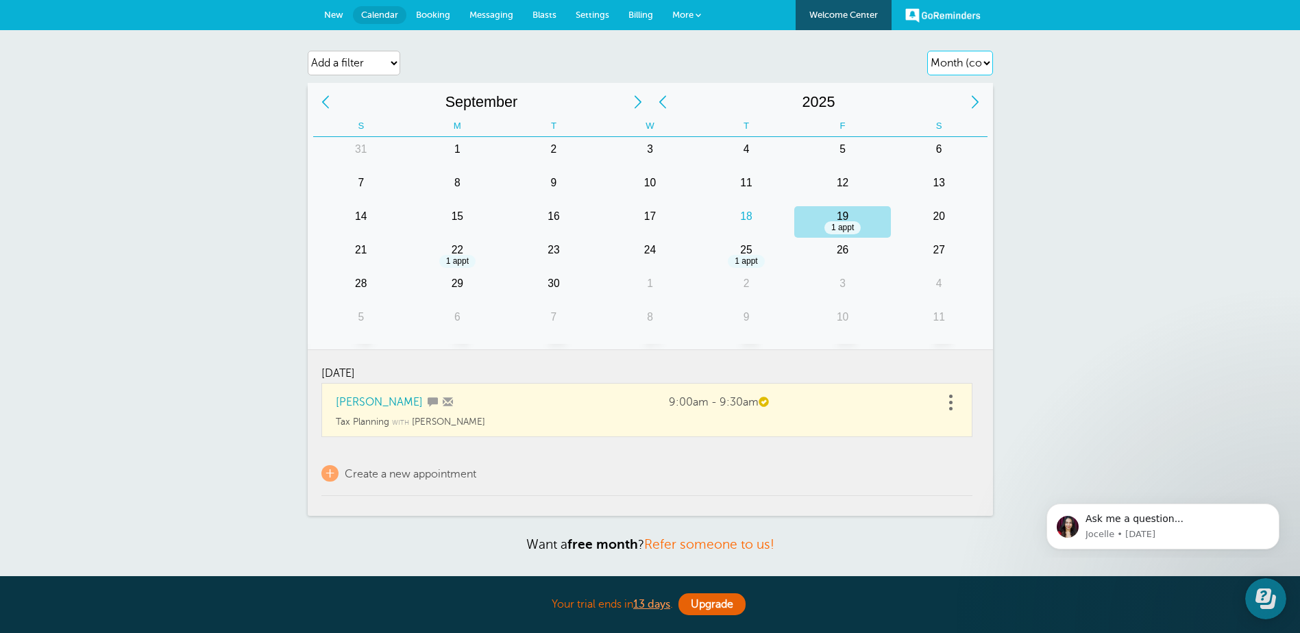
click at [971, 64] on select "Agenda Day Week Month (full view) Month (condensed)" at bounding box center [960, 63] width 66 height 25
select select "week"
click at [927, 51] on select "Agenda Day Week Month (full view) Month (condensed)" at bounding box center [960, 63] width 66 height 25
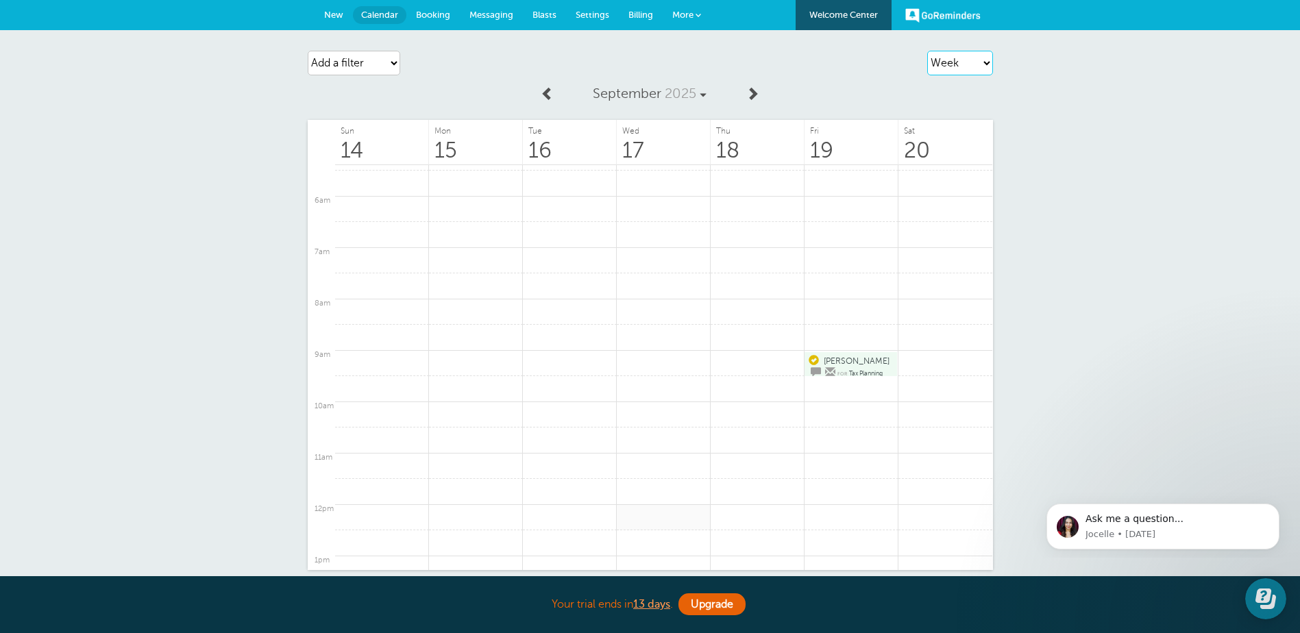
scroll to position [274, 0]
click at [398, 62] on select "Add a filter Customer Search Staff Service Appointment Status Payment Status" at bounding box center [354, 63] width 92 height 25
select select "staff"
click at [308, 51] on select "Add a filter Customer Search Staff Service Appointment Status Payment Status" at bounding box center [354, 63] width 92 height 25
select select
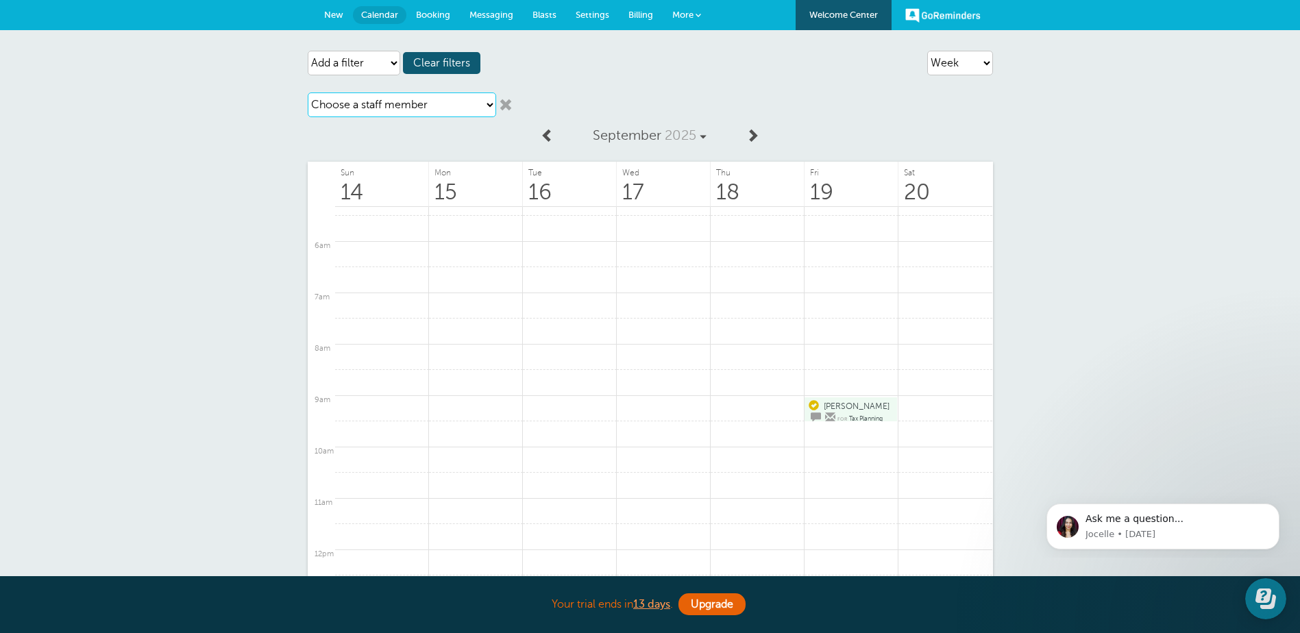
click at [490, 102] on select "Choose a staff member Kerry Stueve Kristin Janssen" at bounding box center [402, 104] width 188 height 25
click at [308, 92] on select "Choose a staff member Kerry Stueve Kristin Janssen" at bounding box center [402, 104] width 188 height 25
click at [487, 103] on select "Choose a staff member Kerry Stueve Kristin Janssen" at bounding box center [402, 104] width 188 height 25
select select "21574"
click at [308, 92] on select "Choose a staff member Kerry Stueve Kristin Janssen" at bounding box center [402, 104] width 188 height 25
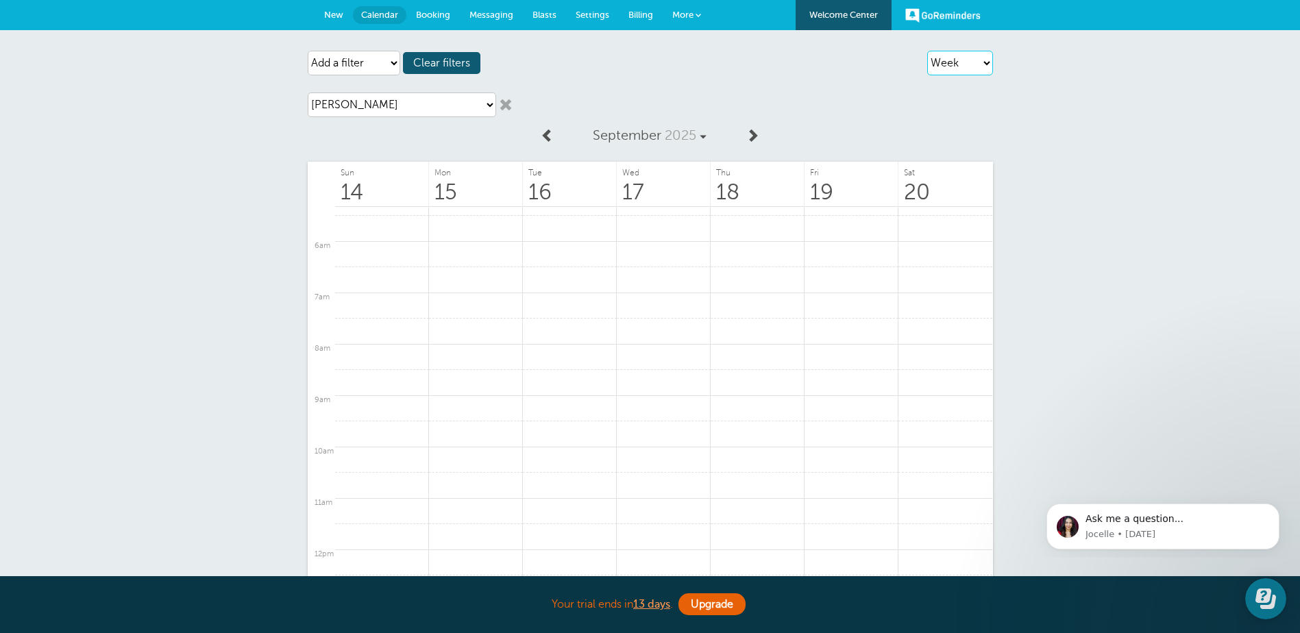
click at [952, 66] on select "Agenda Day Week Month (full view) Month (condensed)" at bounding box center [960, 63] width 66 height 25
select select "month-full"
click at [927, 51] on select "Agenda Day Week Month (full view) Month (condensed)" at bounding box center [960, 63] width 66 height 25
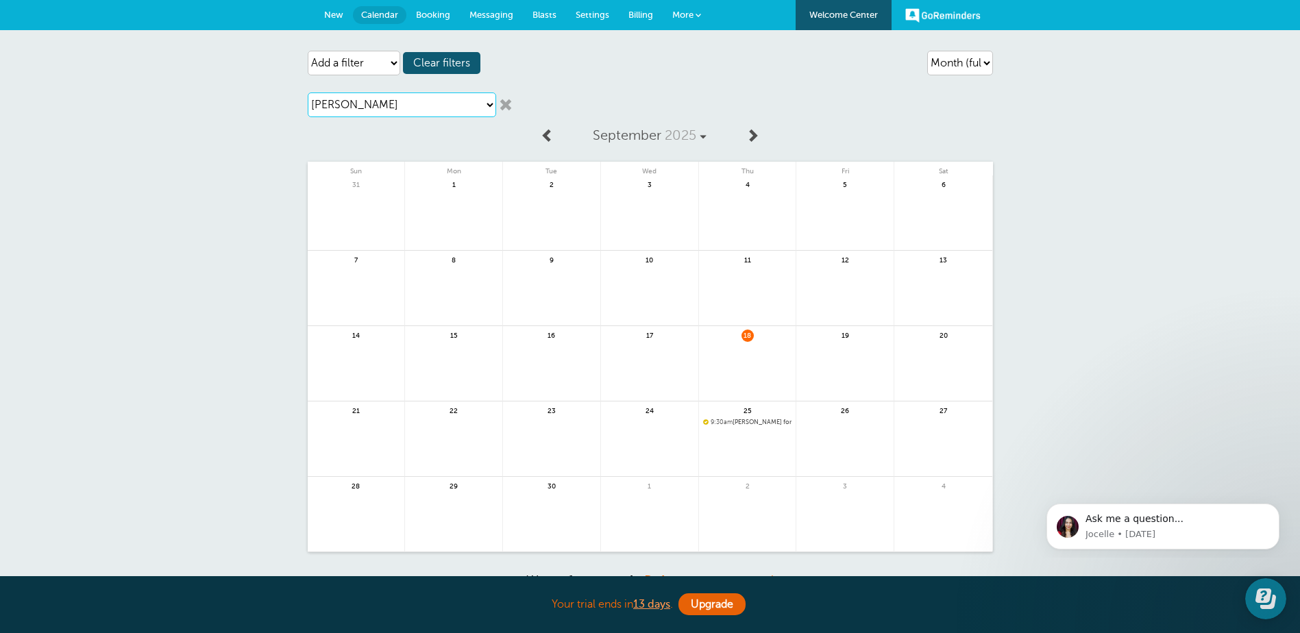
click at [490, 107] on select "Choose a staff member Kerry Stueve Kristin Janssen" at bounding box center [402, 104] width 188 height 25
select select "21573"
click at [308, 92] on select "Choose a staff member Kerry Stueve Kristin Janssen" at bounding box center [402, 104] width 188 height 25
click at [484, 107] on select "Choose a staff member Kerry Stueve Kristin Janssen" at bounding box center [402, 104] width 188 height 25
click at [509, 106] on link at bounding box center [506, 105] width 14 height 14
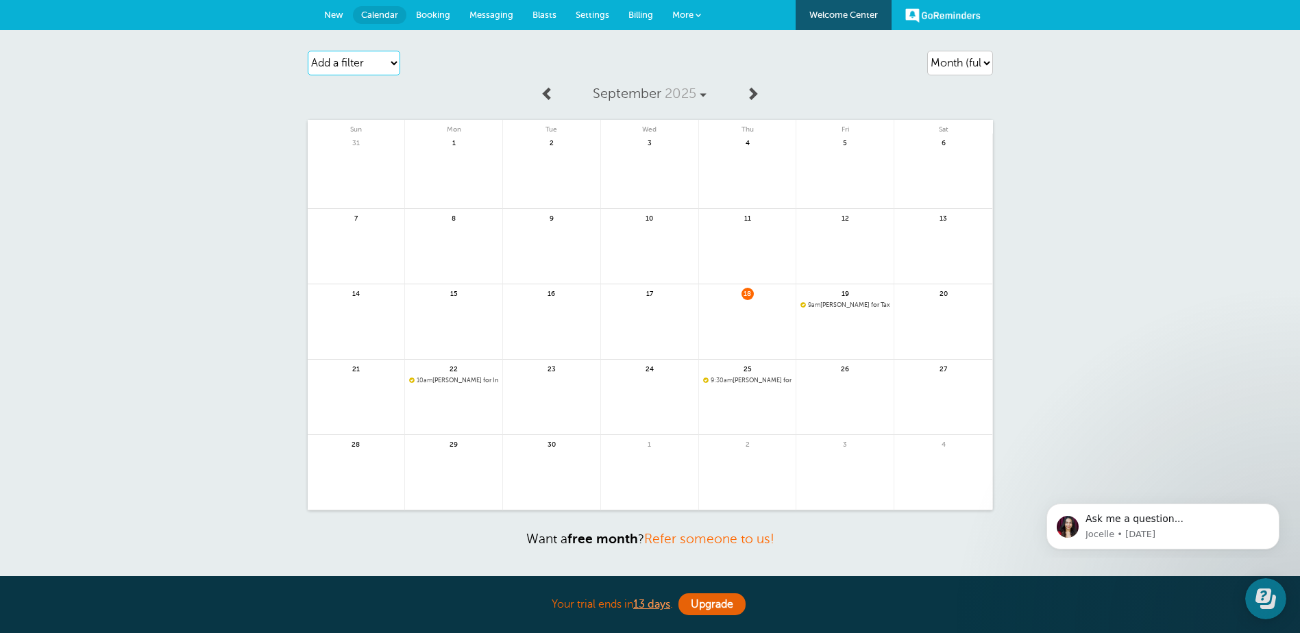
click at [395, 64] on select "Add a filter Customer Search Staff Service Appointment Status Payment Status" at bounding box center [354, 63] width 92 height 25
select select "services"
click at [308, 51] on select "Add a filter Customer Search Staff Service Appointment Status Payment Status" at bounding box center [354, 63] width 92 height 25
select select
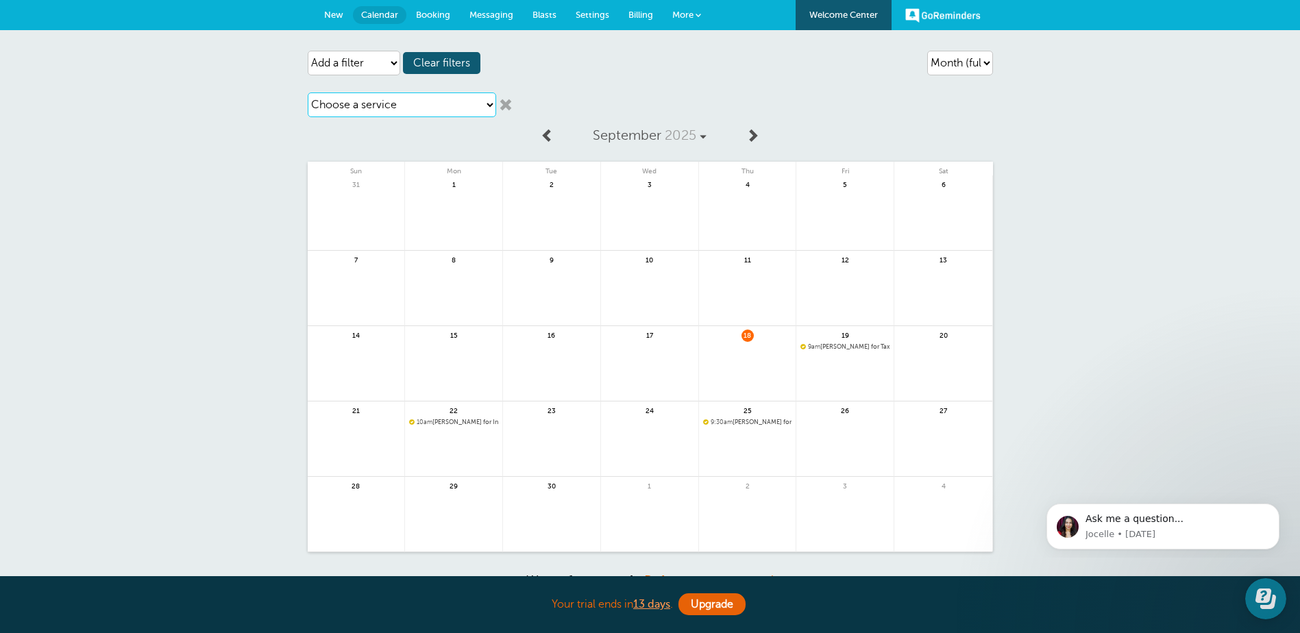
click at [482, 105] on select "Choose a service Income Tax Appointment Income Tax Follow Up Meeting Tax Planni…" at bounding box center [402, 104] width 188 height 25
click at [308, 92] on select "Choose a service Income Tax Appointment Income Tax Follow Up Meeting Tax Planni…" at bounding box center [402, 104] width 188 height 25
click at [486, 109] on select "Choose a service Income Tax Appointment Income Tax Follow Up Meeting Tax Planni…" at bounding box center [402, 104] width 188 height 25
click at [308, 92] on select "Choose a service Income Tax Appointment Income Tax Follow Up Meeting Tax Planni…" at bounding box center [402, 104] width 188 height 25
click at [486, 107] on select "Choose a service Income Tax Appointment Income Tax Follow Up Meeting Tax Planni…" at bounding box center [402, 104] width 188 height 25
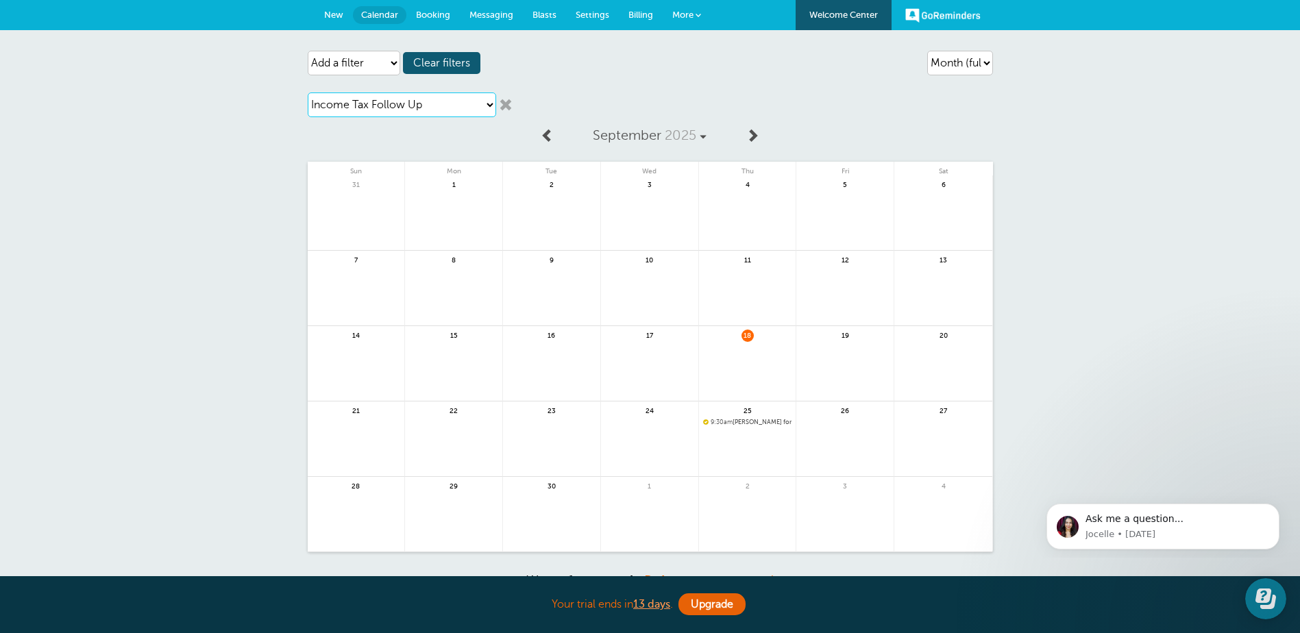
click at [308, 92] on select "Choose a service Income Tax Appointment Income Tax Follow Up Meeting Tax Planni…" at bounding box center [402, 104] width 188 height 25
click at [488, 104] on select "Choose a service Income Tax Appointment Income Tax Follow Up Meeting Tax Planni…" at bounding box center [402, 104] width 188 height 25
select select "28236"
click at [308, 92] on select "Choose a service Income Tax Appointment Income Tax Follow Up Meeting Tax Planni…" at bounding box center [402, 104] width 188 height 25
click at [484, 106] on select "Choose a service Income Tax Appointment Income Tax Follow Up Meeting Tax Planni…" at bounding box center [402, 104] width 188 height 25
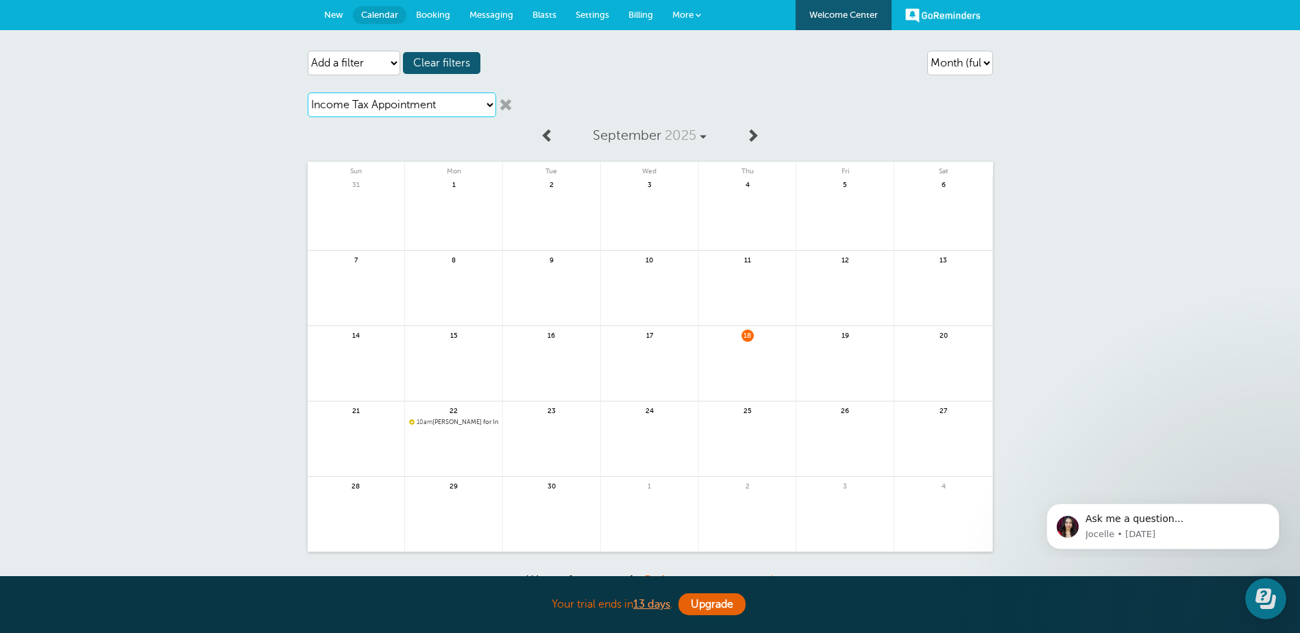
select select
click at [308, 92] on select "Choose a service Income Tax Appointment Income Tax Follow Up Meeting Tax Planni…" at bounding box center [402, 104] width 188 height 25
click at [509, 107] on link at bounding box center [506, 105] width 14 height 14
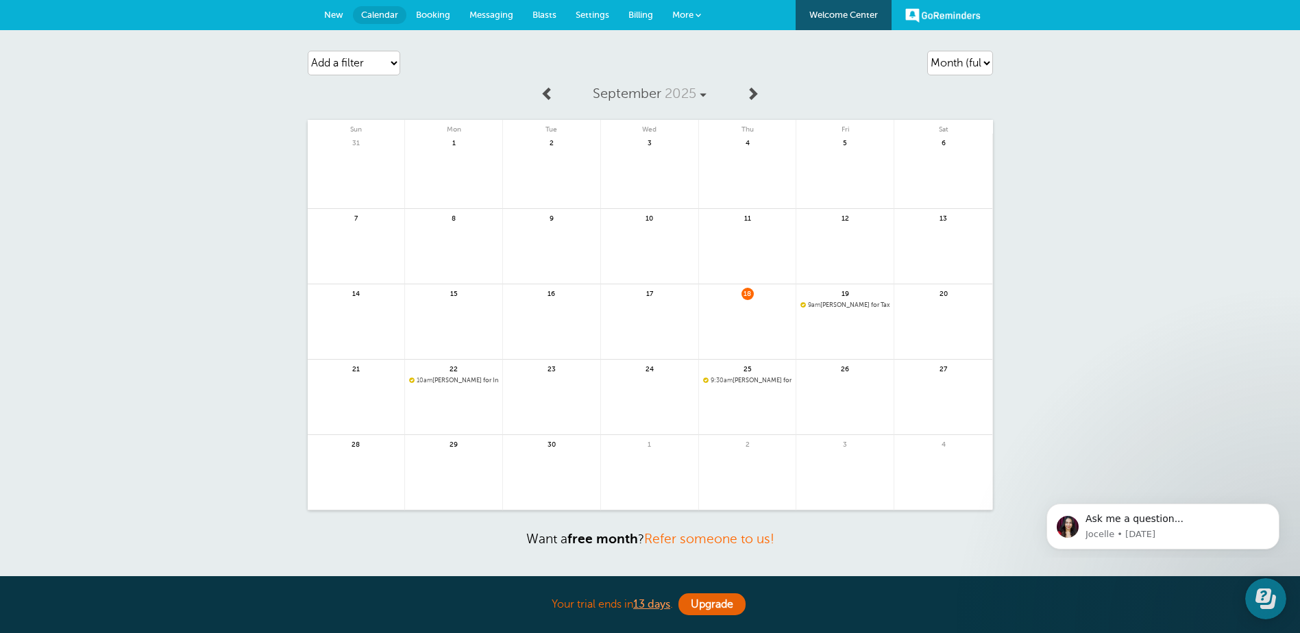
click at [499, 16] on span "Messaging" at bounding box center [491, 15] width 44 height 10
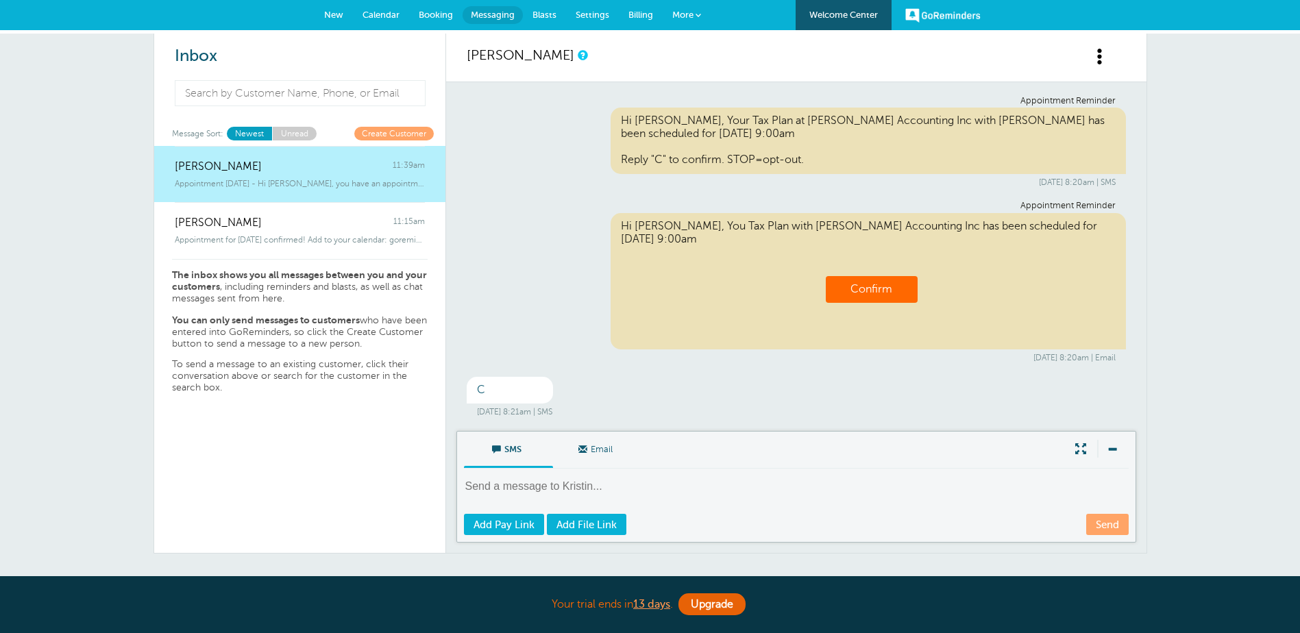
scroll to position [447, 0]
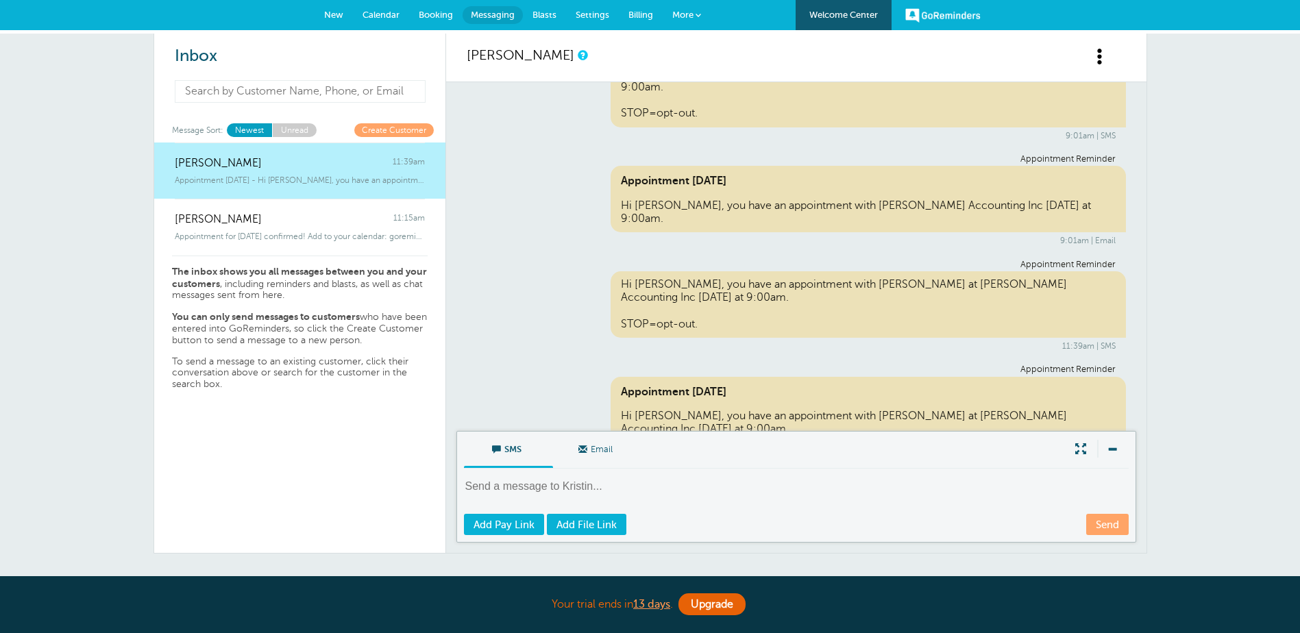
click at [358, 92] on input at bounding box center [300, 91] width 251 height 23
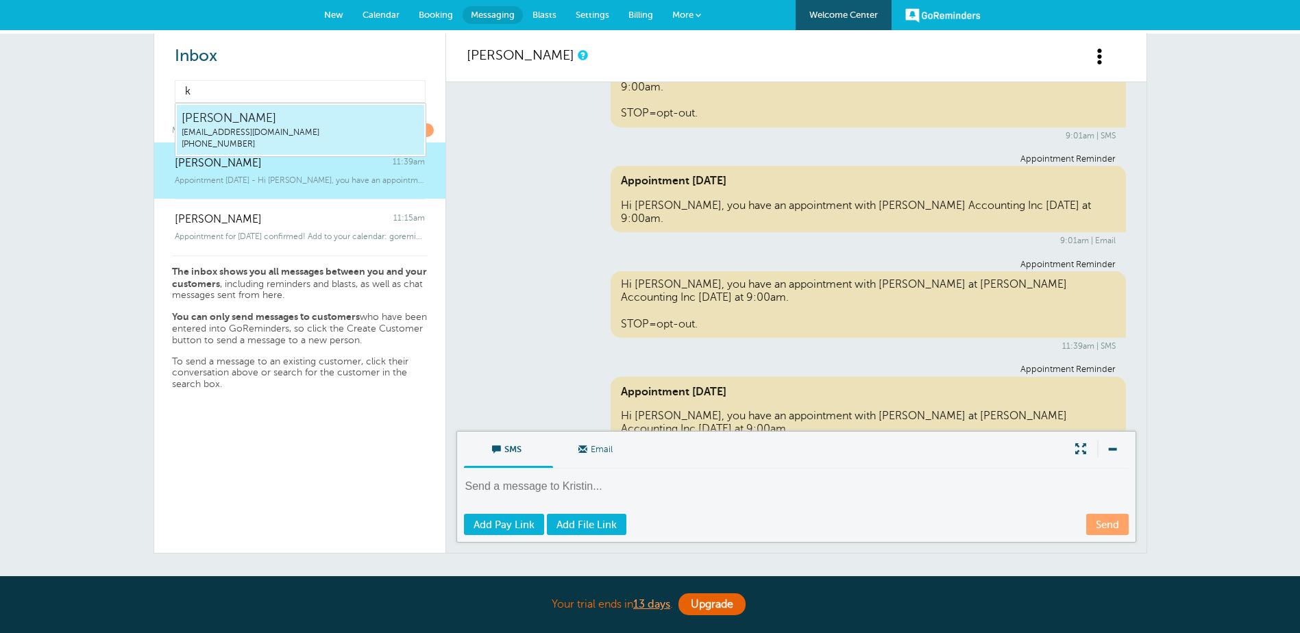
type input "kr"
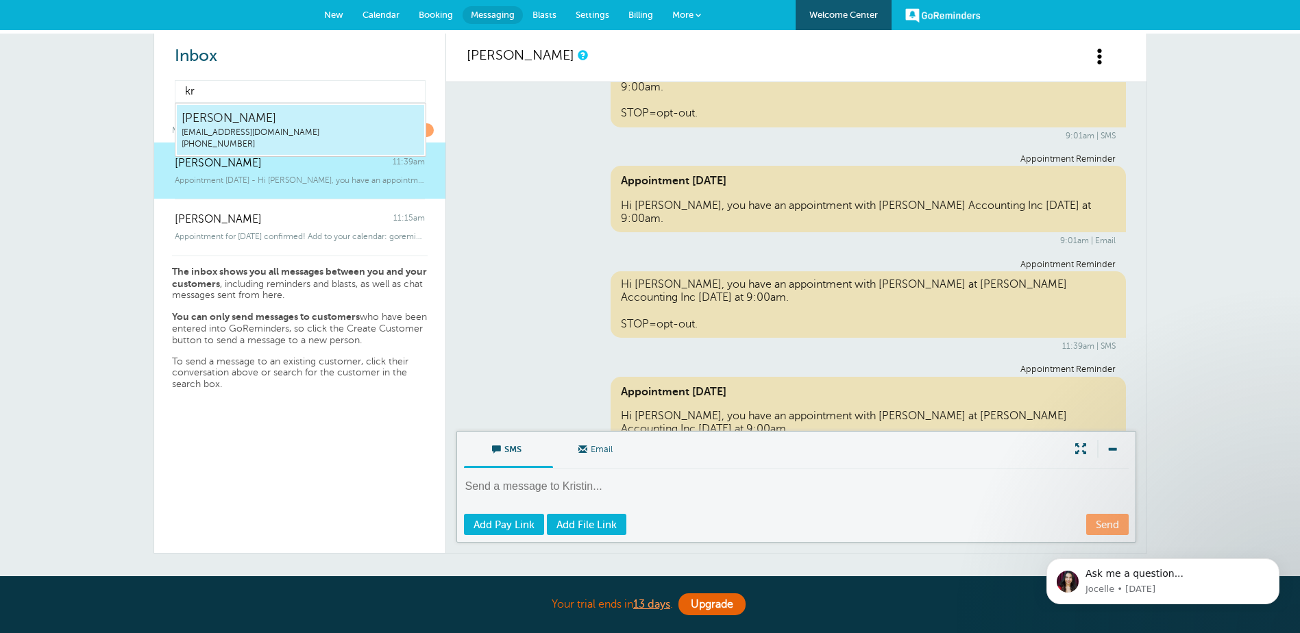
scroll to position [0, 0]
click at [296, 135] on span "[EMAIL_ADDRESS][DOMAIN_NAME]" at bounding box center [301, 133] width 238 height 12
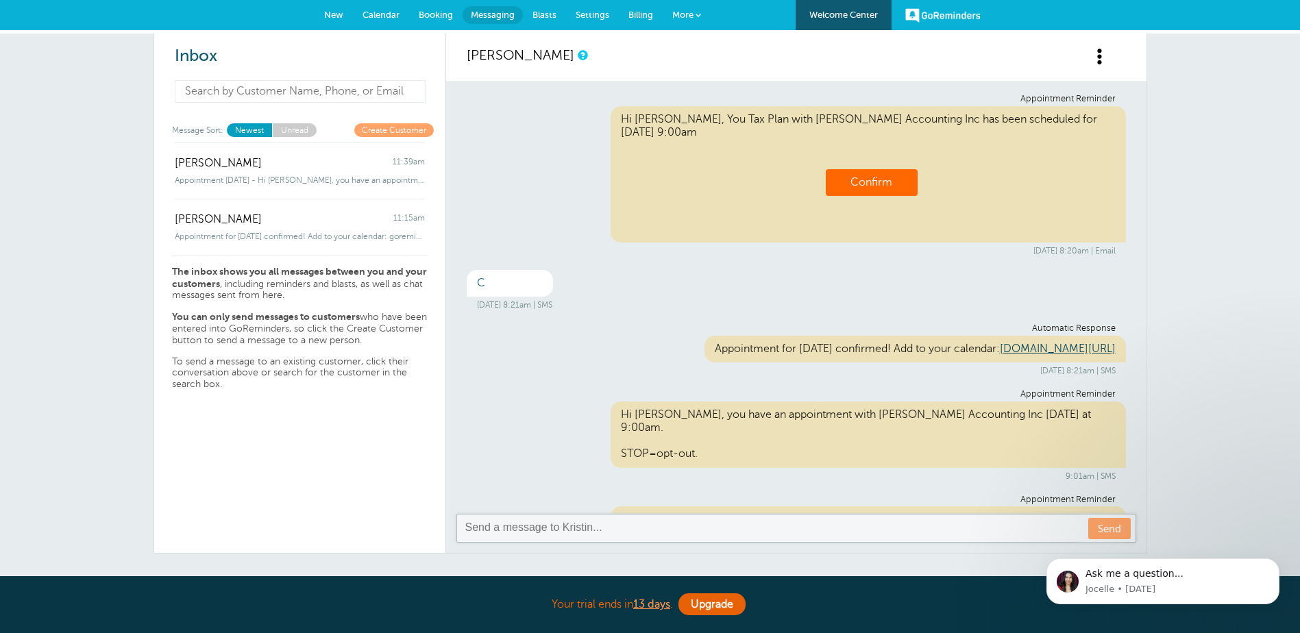
scroll to position [447, 0]
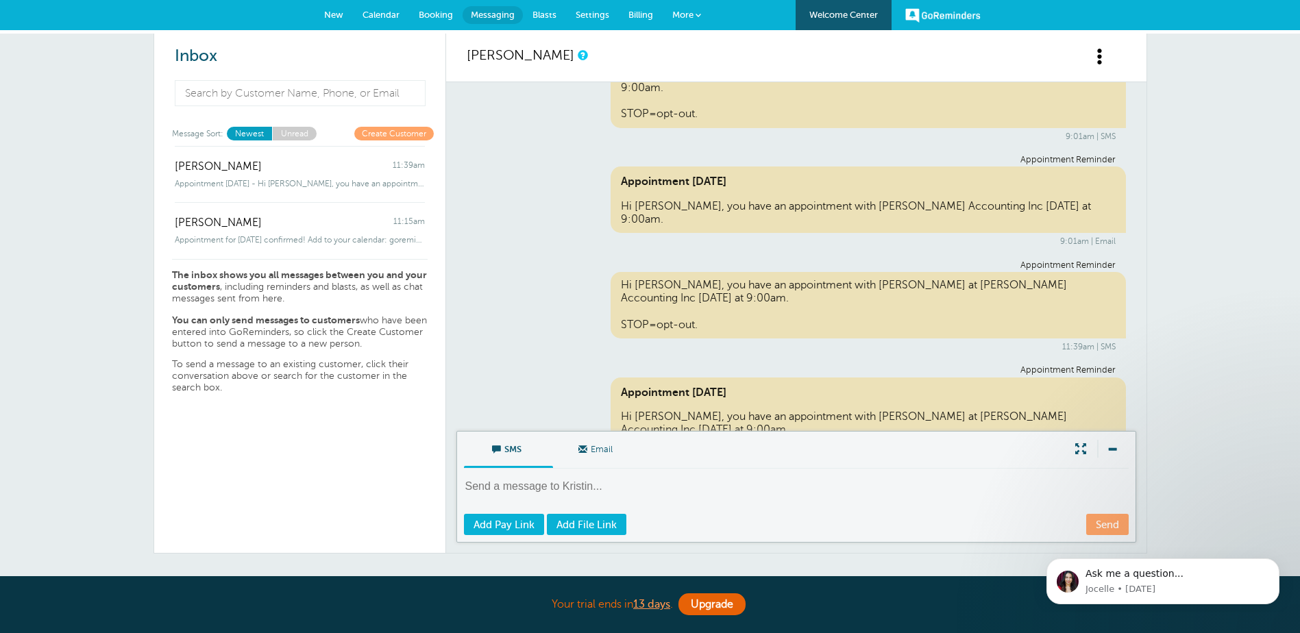
click at [599, 452] on span "Email" at bounding box center [597, 448] width 69 height 33
click at [0, 0] on input "Email" at bounding box center [0, 0] width 0 height 0
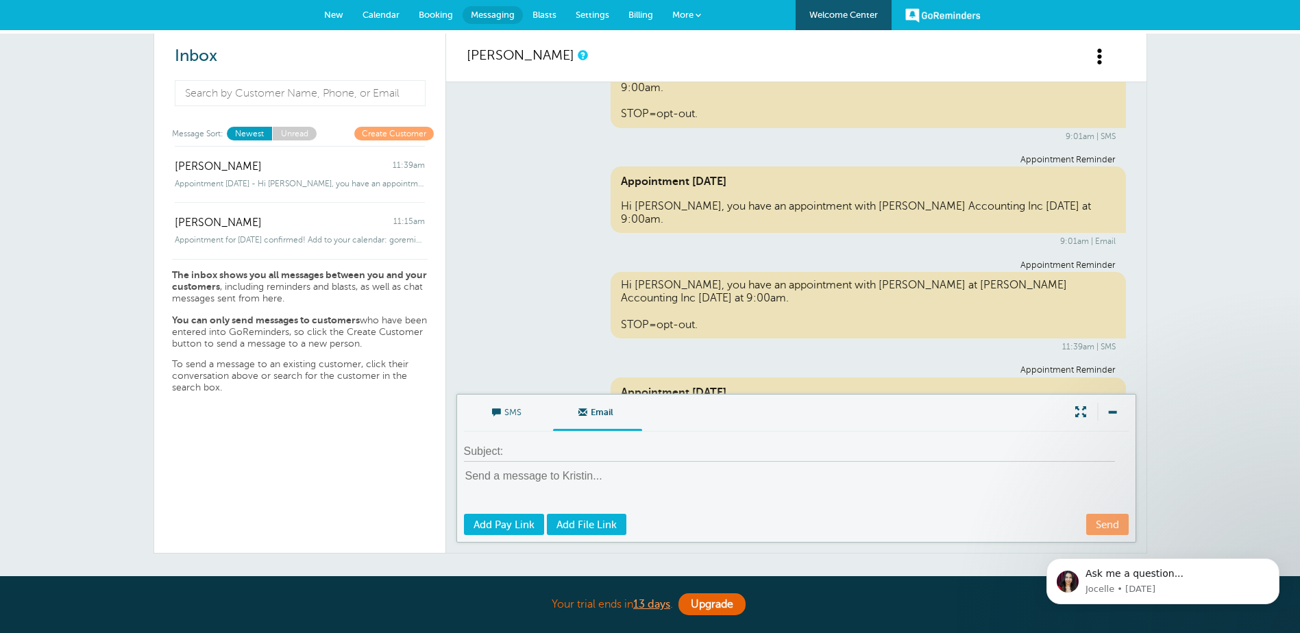
click at [508, 414] on span "SMS" at bounding box center [508, 411] width 69 height 33
click at [0, 0] on input "SMS" at bounding box center [0, 0] width 0 height 0
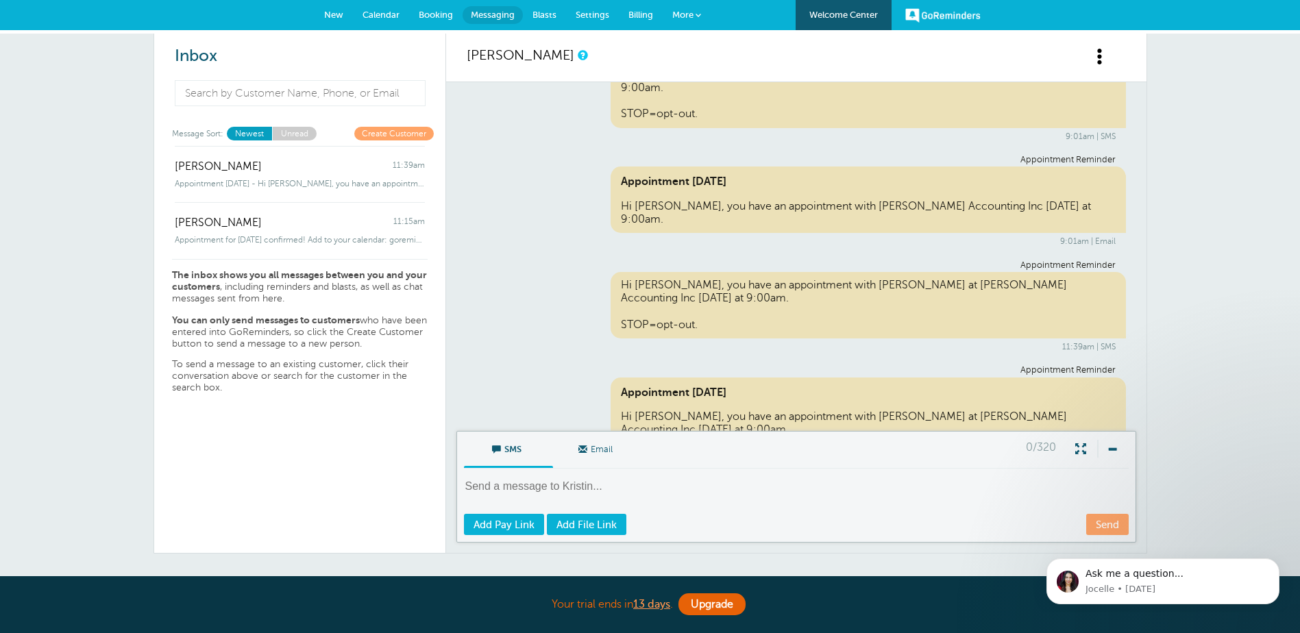
click at [1097, 55] on span at bounding box center [1099, 56] width 17 height 17
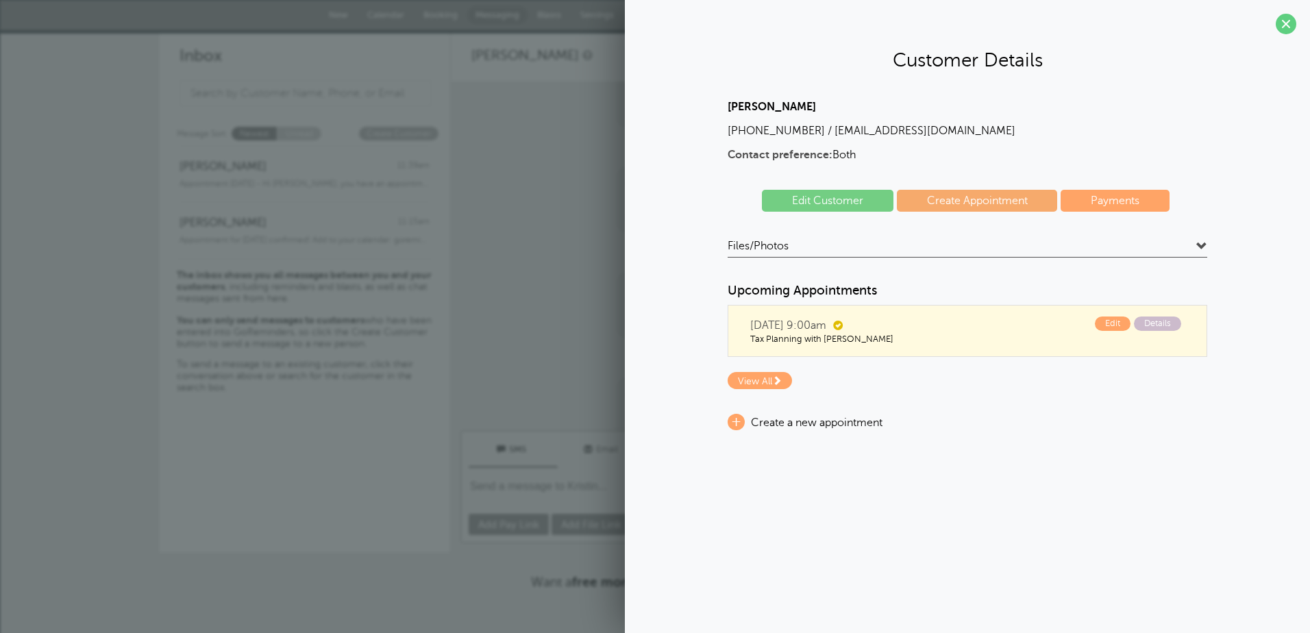
click at [1203, 248] on span at bounding box center [1201, 246] width 11 height 11
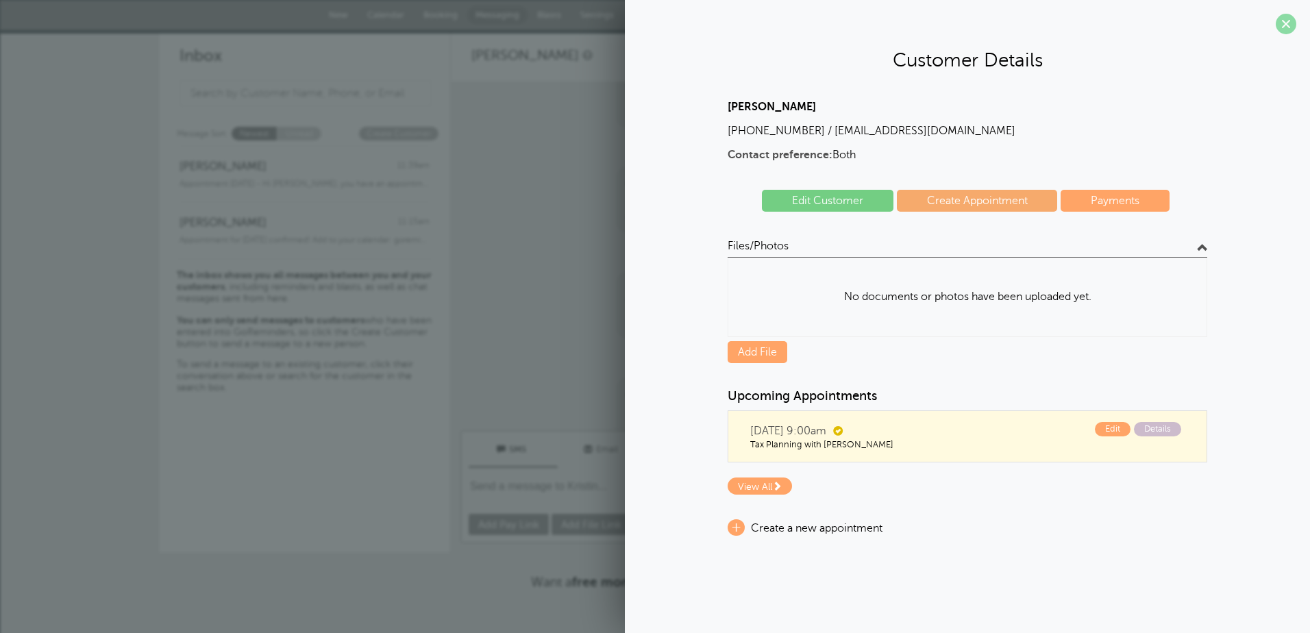
click at [1285, 25] on span at bounding box center [1286, 24] width 21 height 21
